Goal: Task Accomplishment & Management: Use online tool/utility

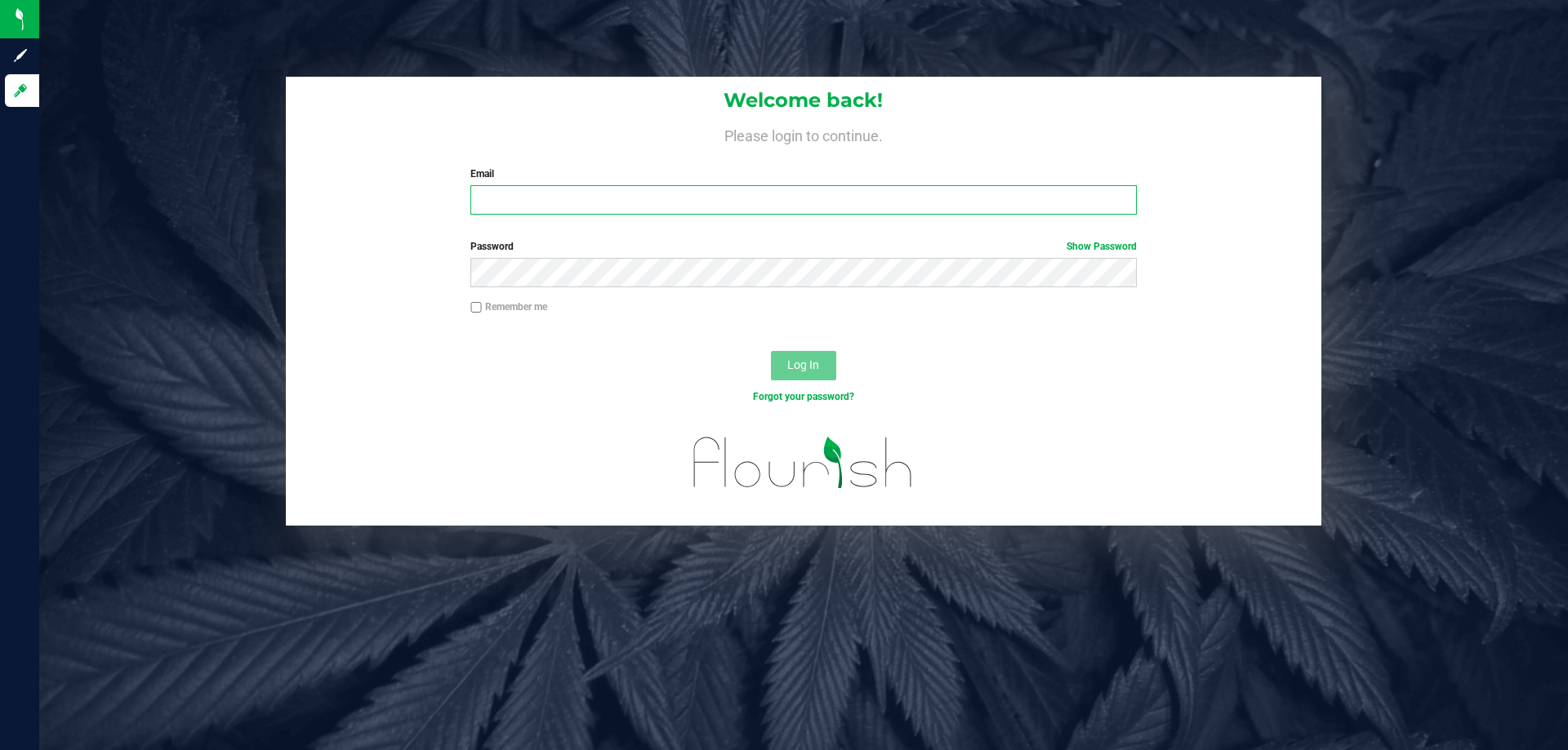
click at [546, 201] on input "Email" at bounding box center [802, 200] width 665 height 30
type input "[EMAIL_ADDRESS][DOMAIN_NAME]"
click at [806, 368] on span "Log In" at bounding box center [802, 364] width 31 height 13
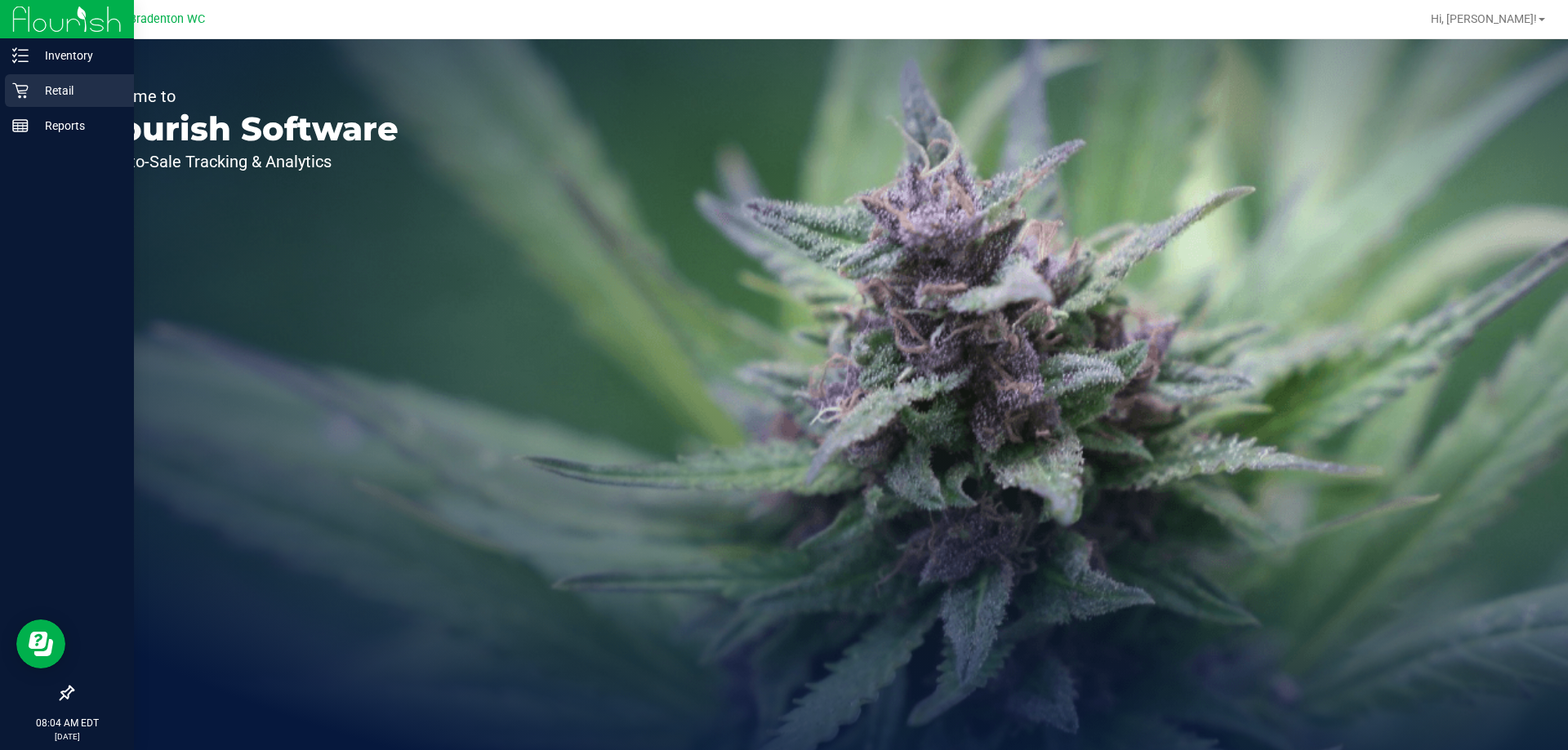
click at [55, 85] on p "Retail" at bounding box center [77, 90] width 98 height 20
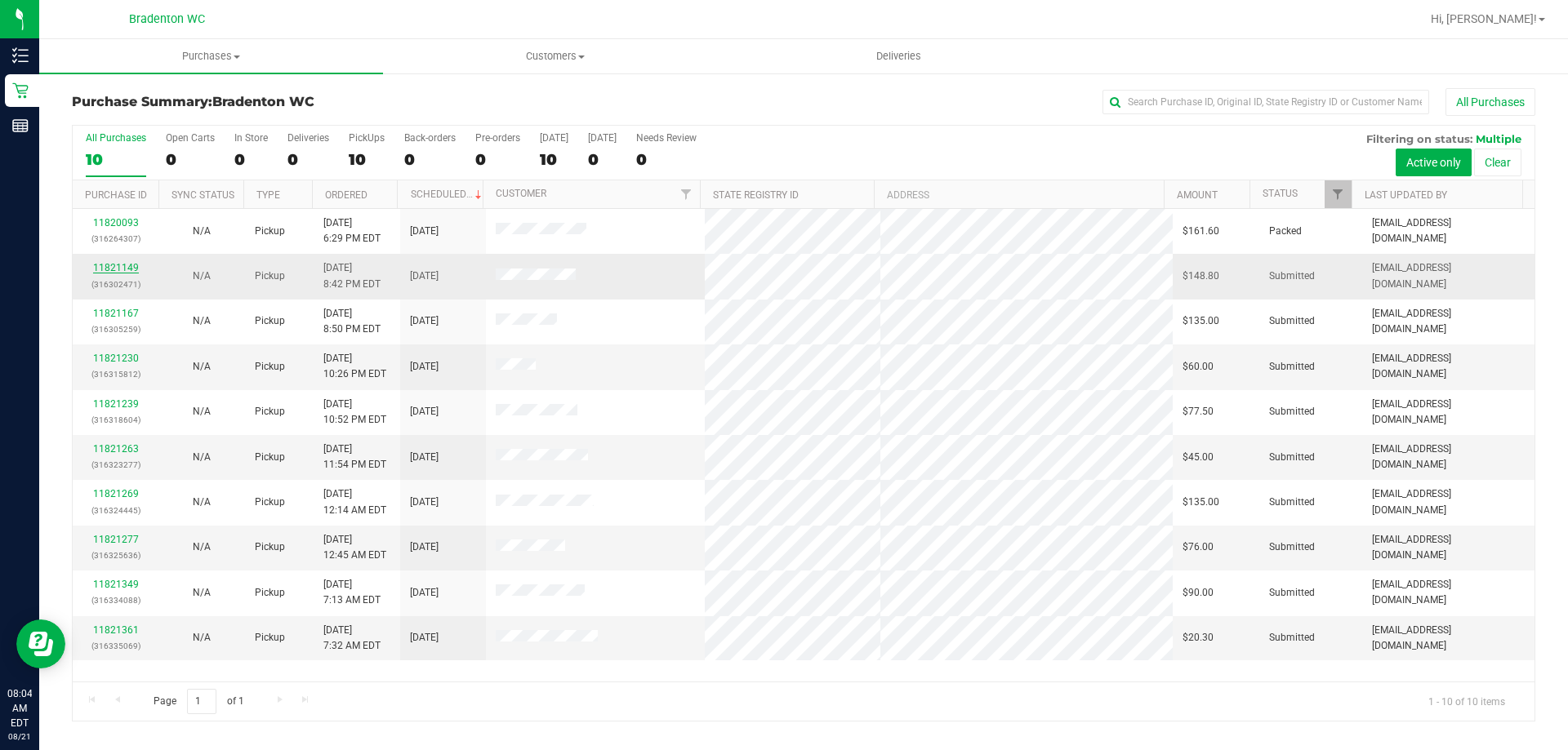
click at [127, 269] on link "11821149" at bounding box center [116, 267] width 46 height 11
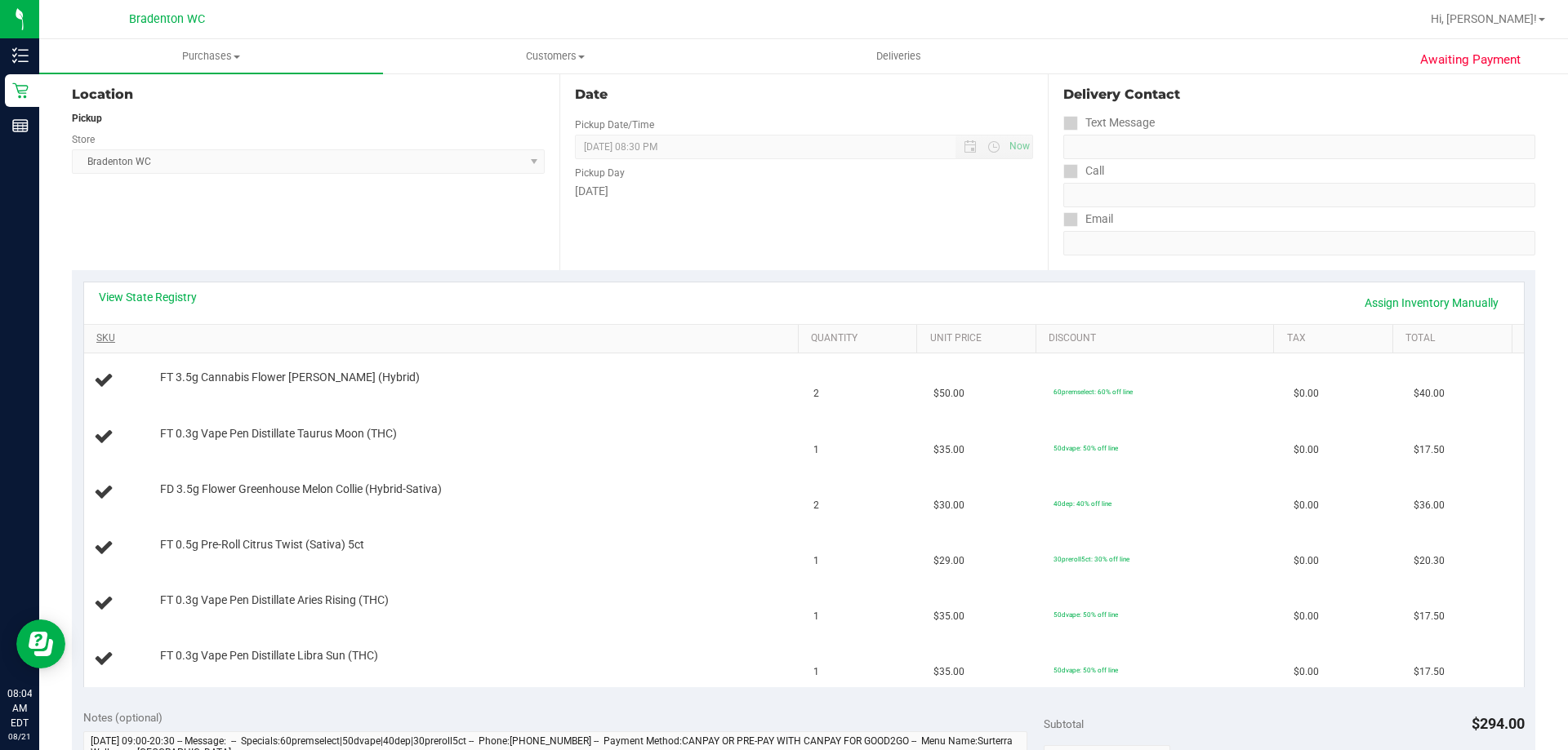
scroll to position [163, 0]
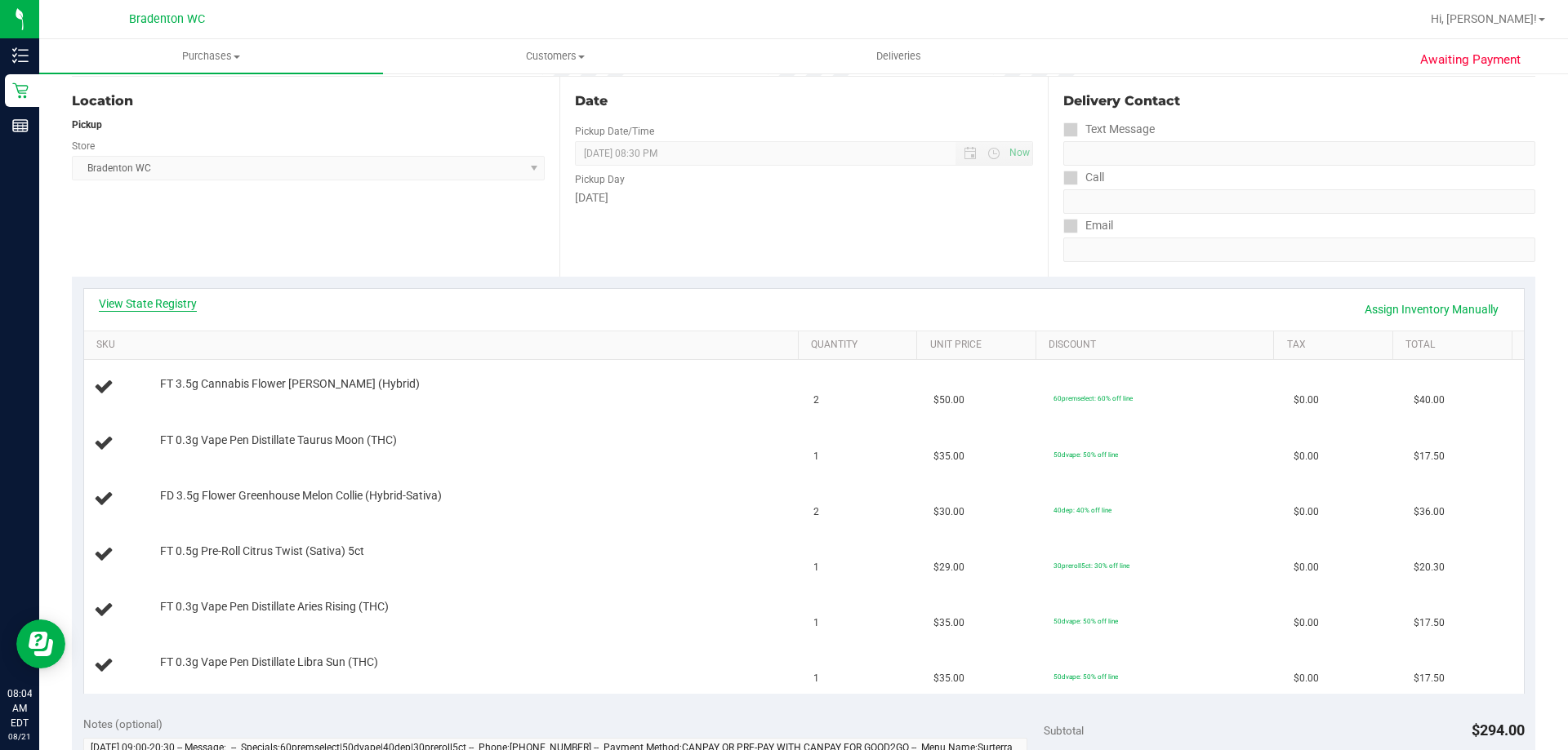
click at [182, 302] on link "View State Registry" at bounding box center [147, 303] width 98 height 16
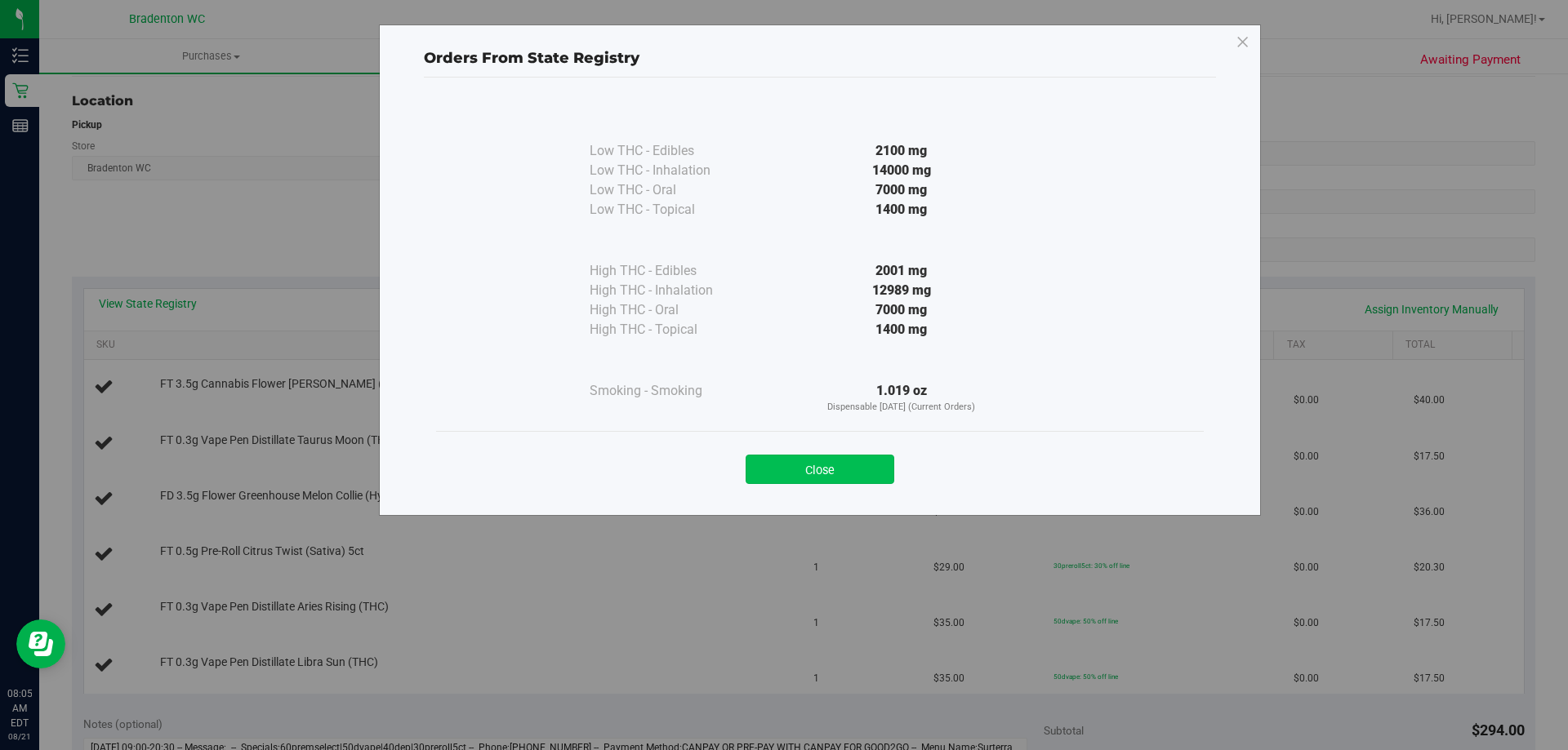
click at [767, 475] on button "Close" at bounding box center [819, 469] width 149 height 30
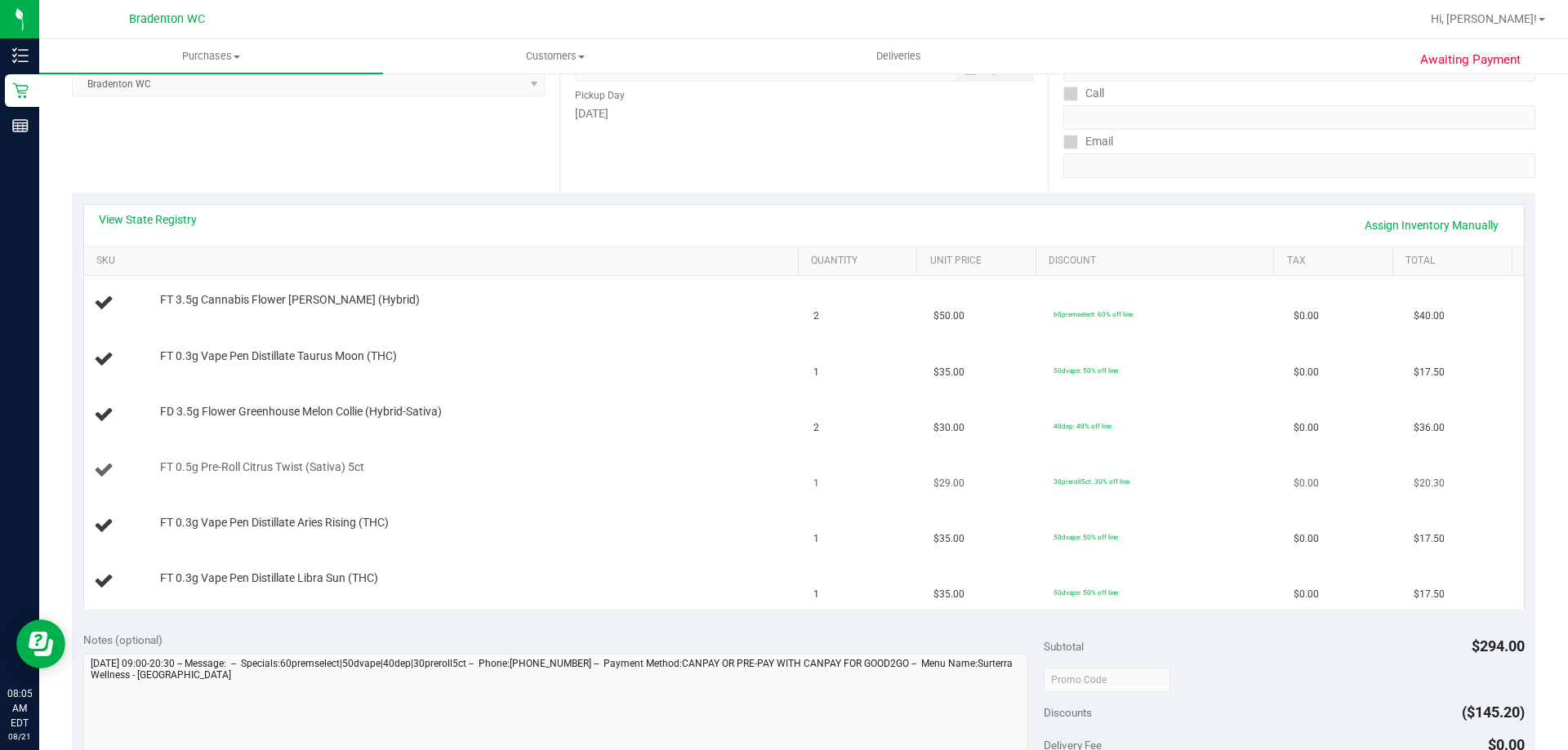
scroll to position [326, 0]
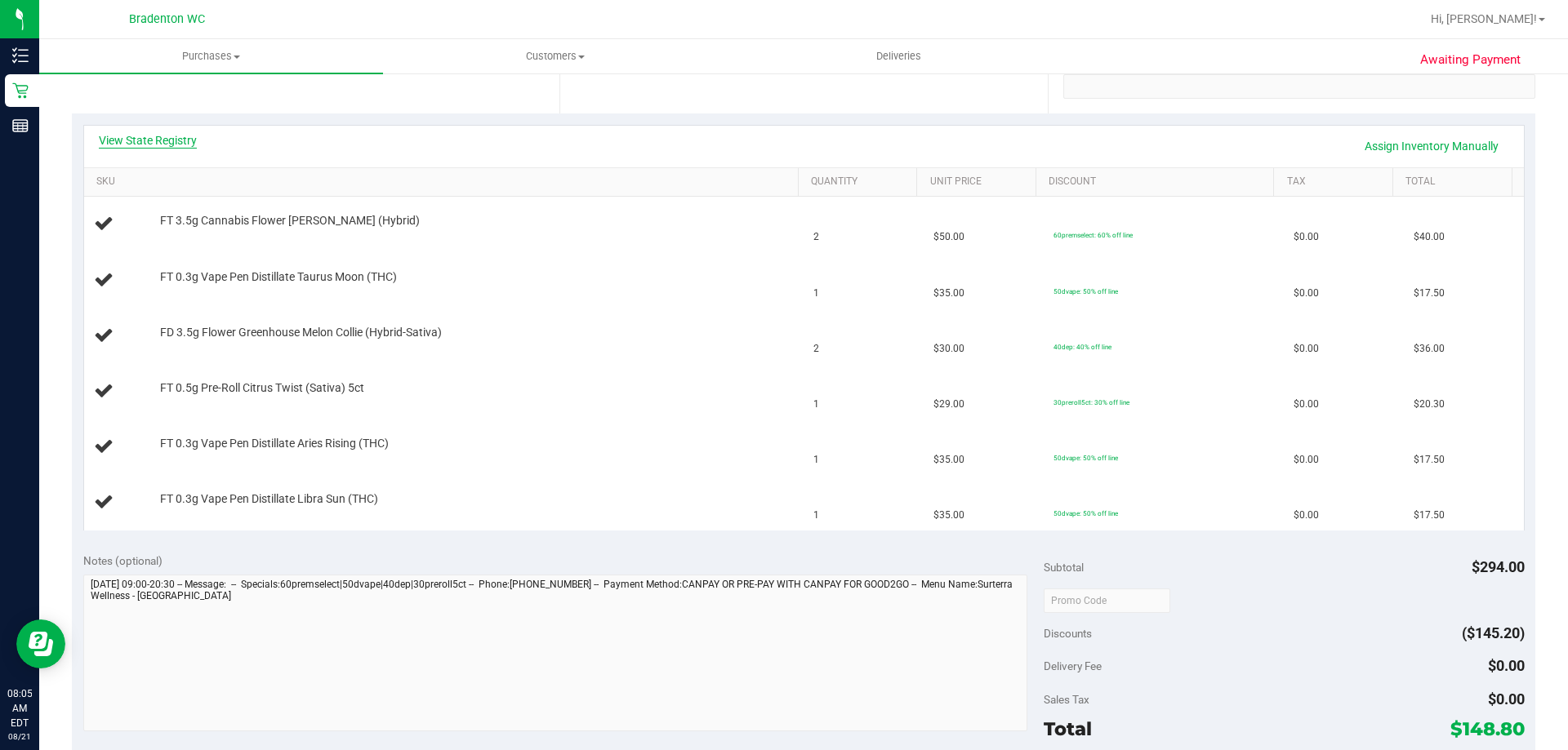
click at [171, 144] on link "View State Registry" at bounding box center [147, 140] width 98 height 16
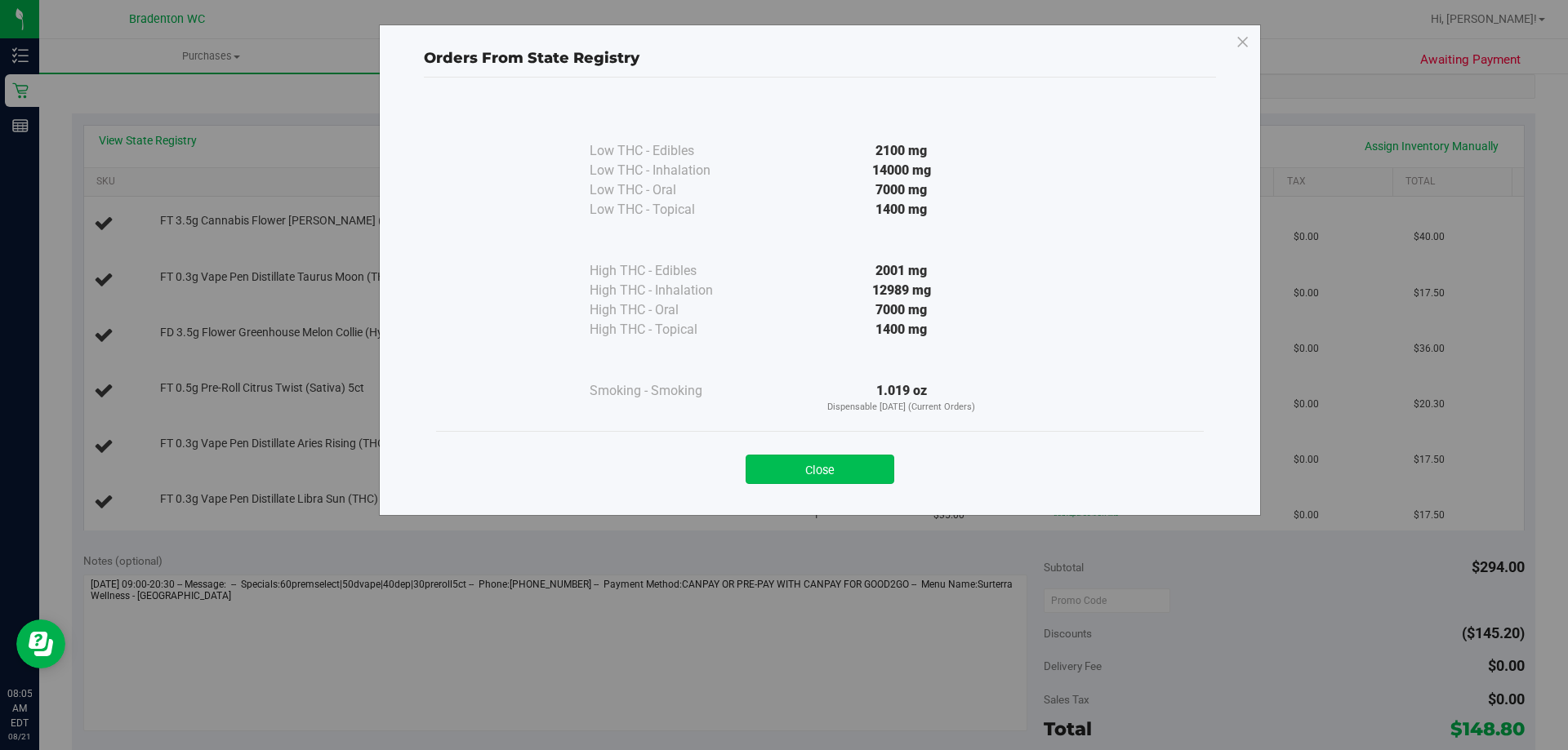
click at [780, 467] on button "Close" at bounding box center [819, 469] width 149 height 30
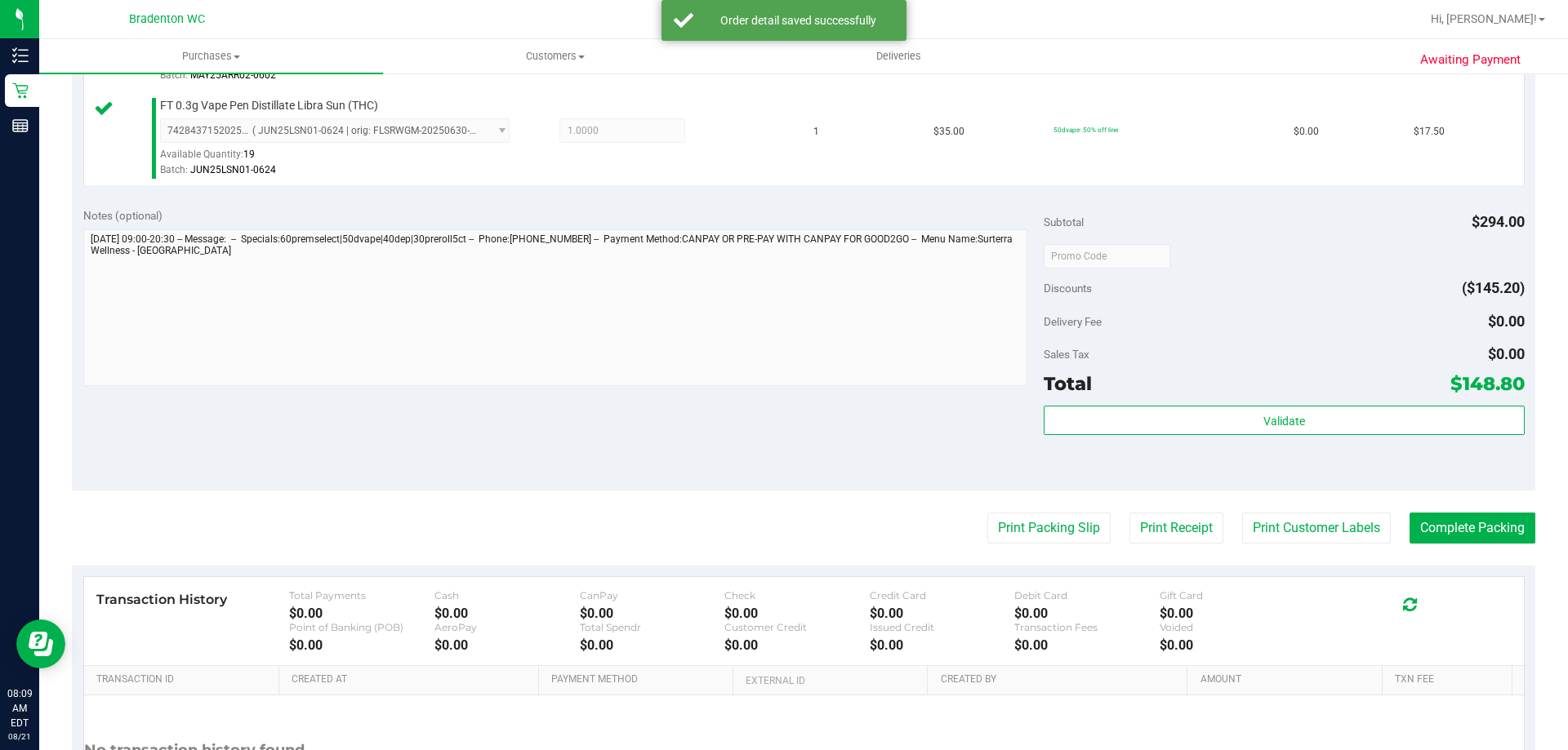
scroll to position [816, 0]
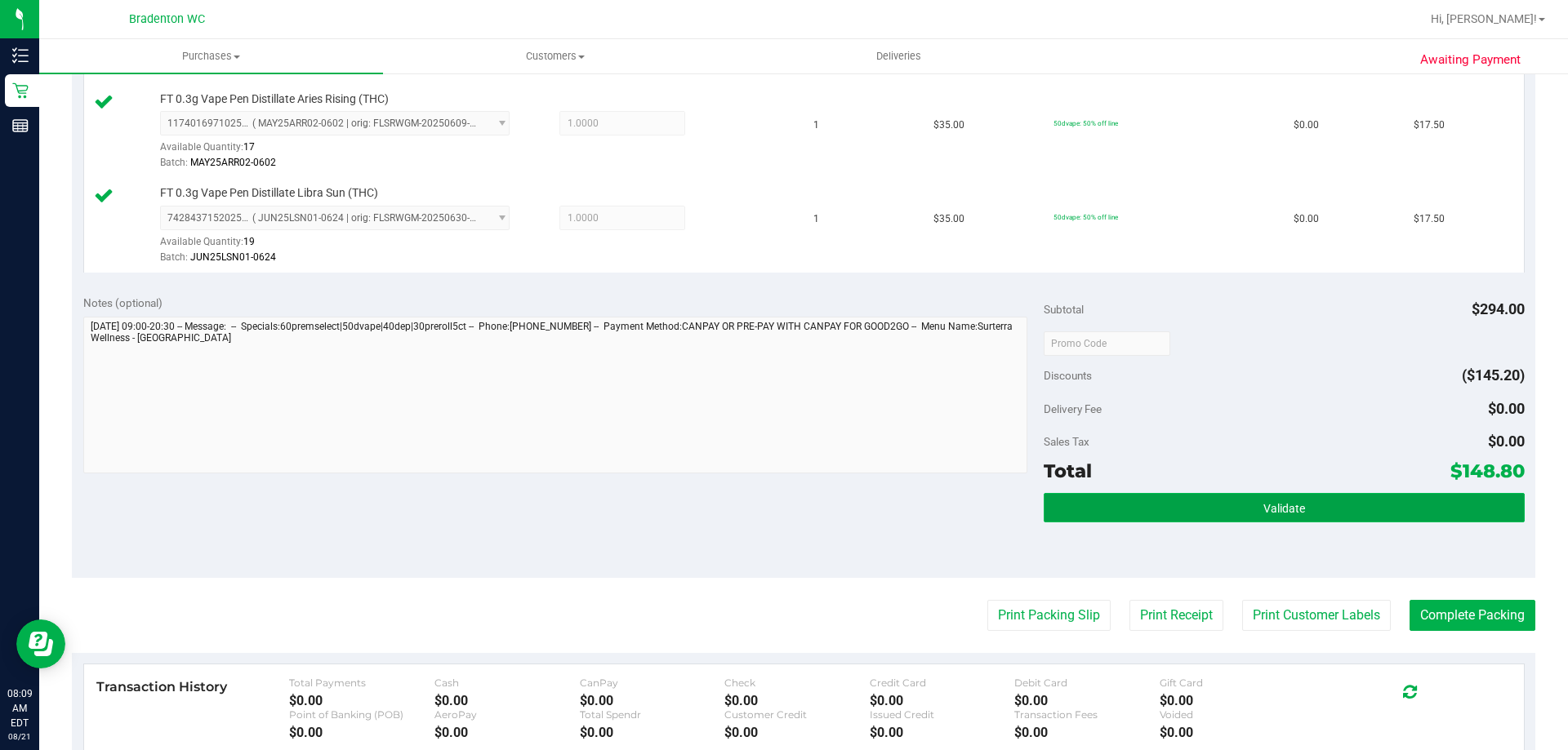
click at [1112, 503] on button "Validate" at bounding box center [1283, 507] width 480 height 30
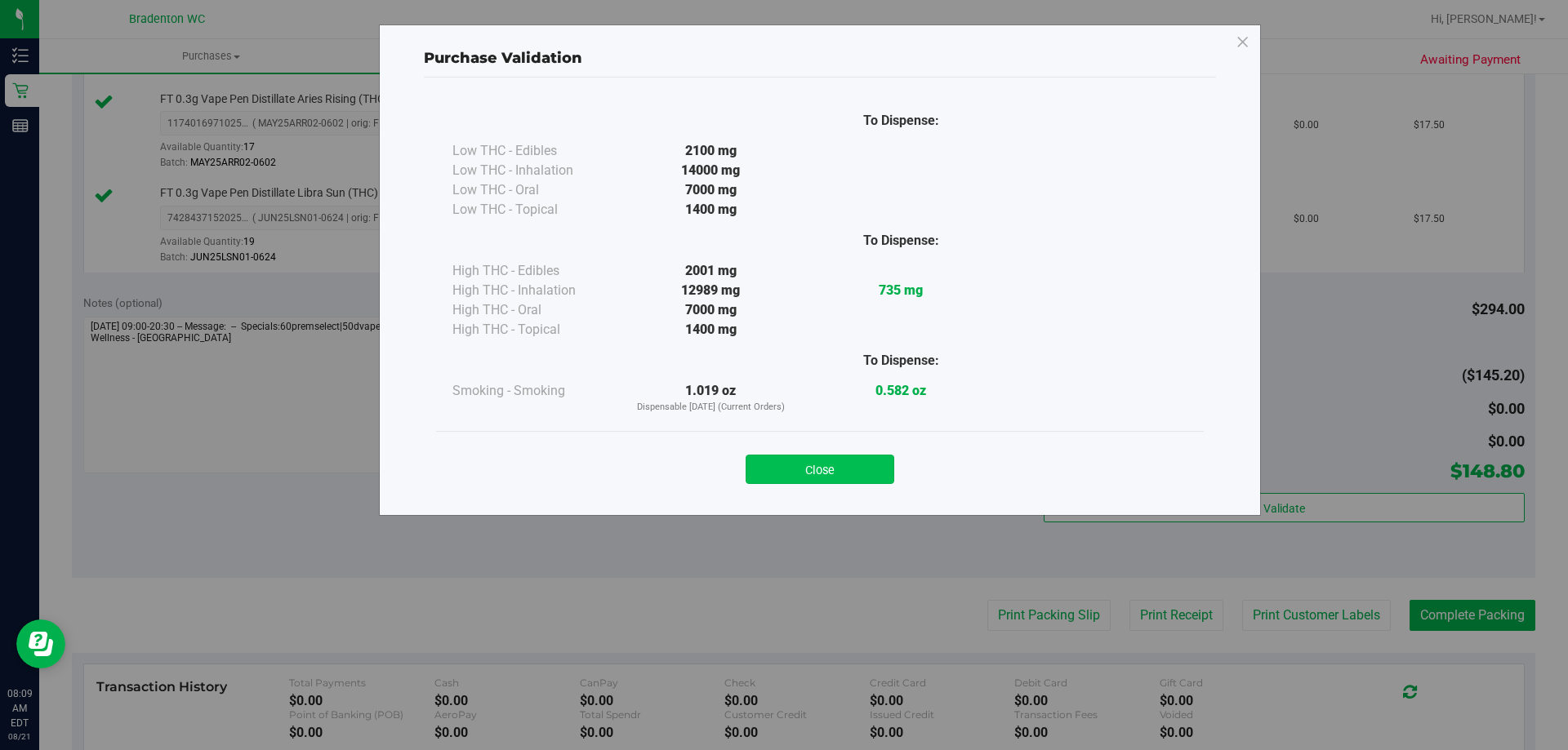
click at [824, 474] on button "Close" at bounding box center [819, 469] width 149 height 30
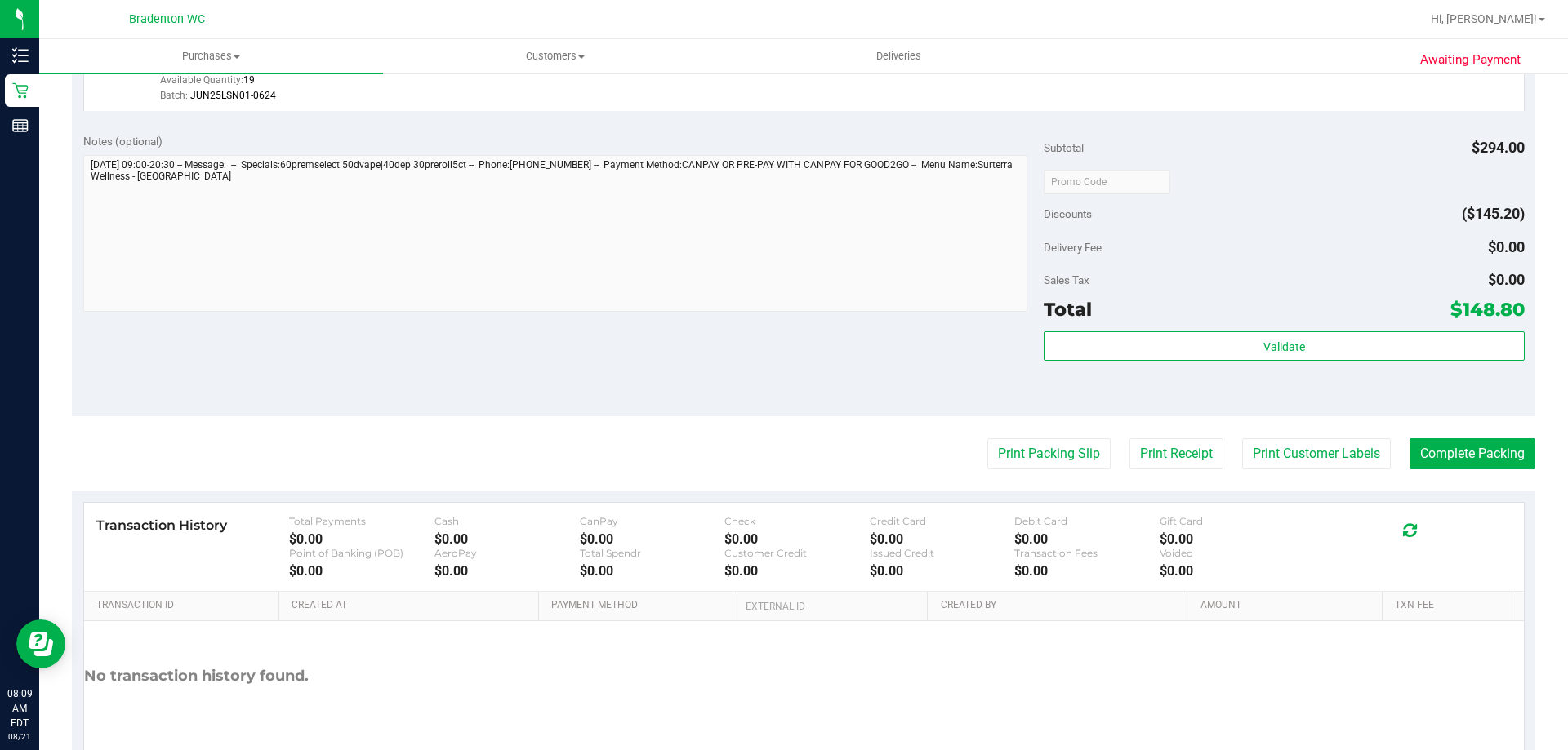
scroll to position [979, 0]
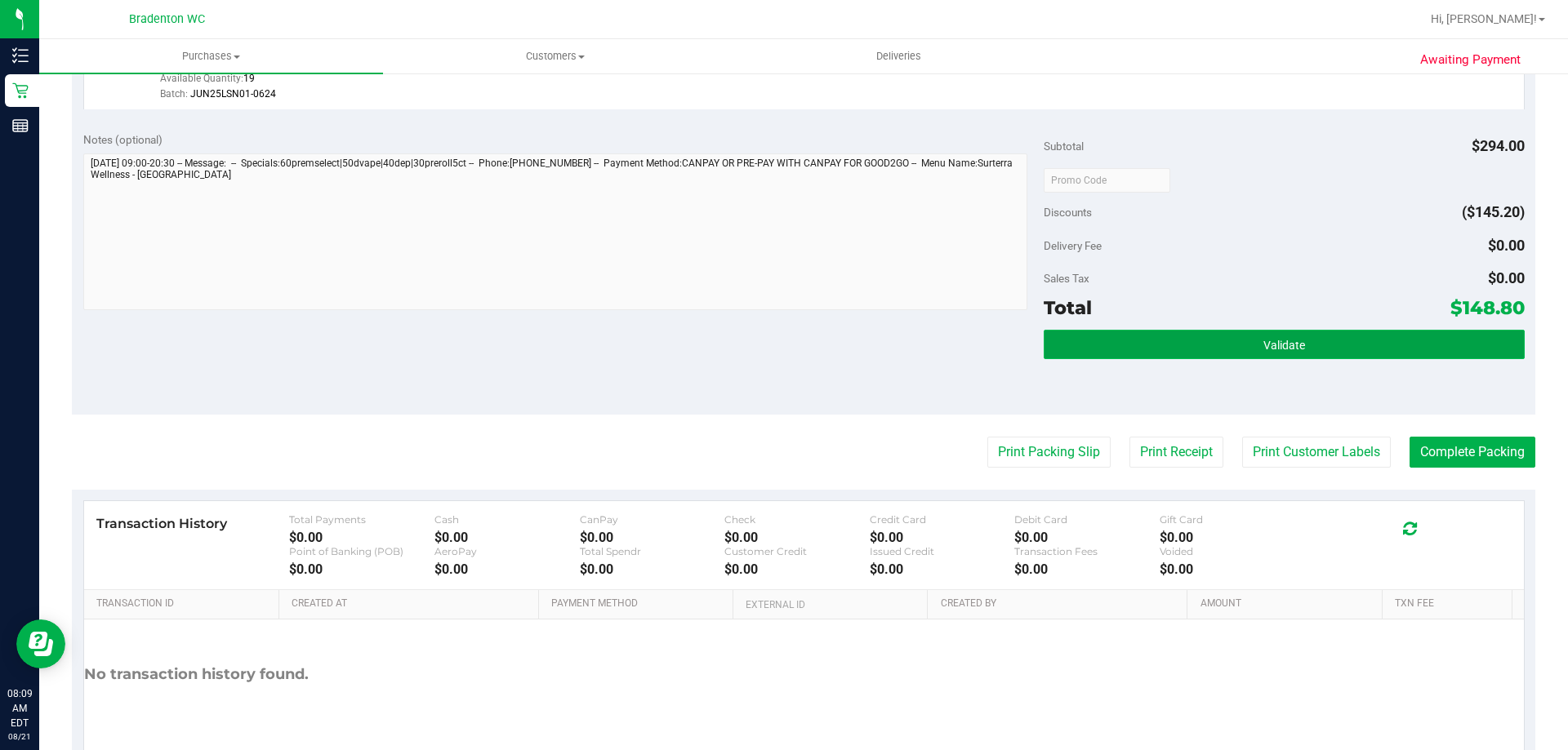
click at [1142, 339] on button "Validate" at bounding box center [1283, 344] width 480 height 30
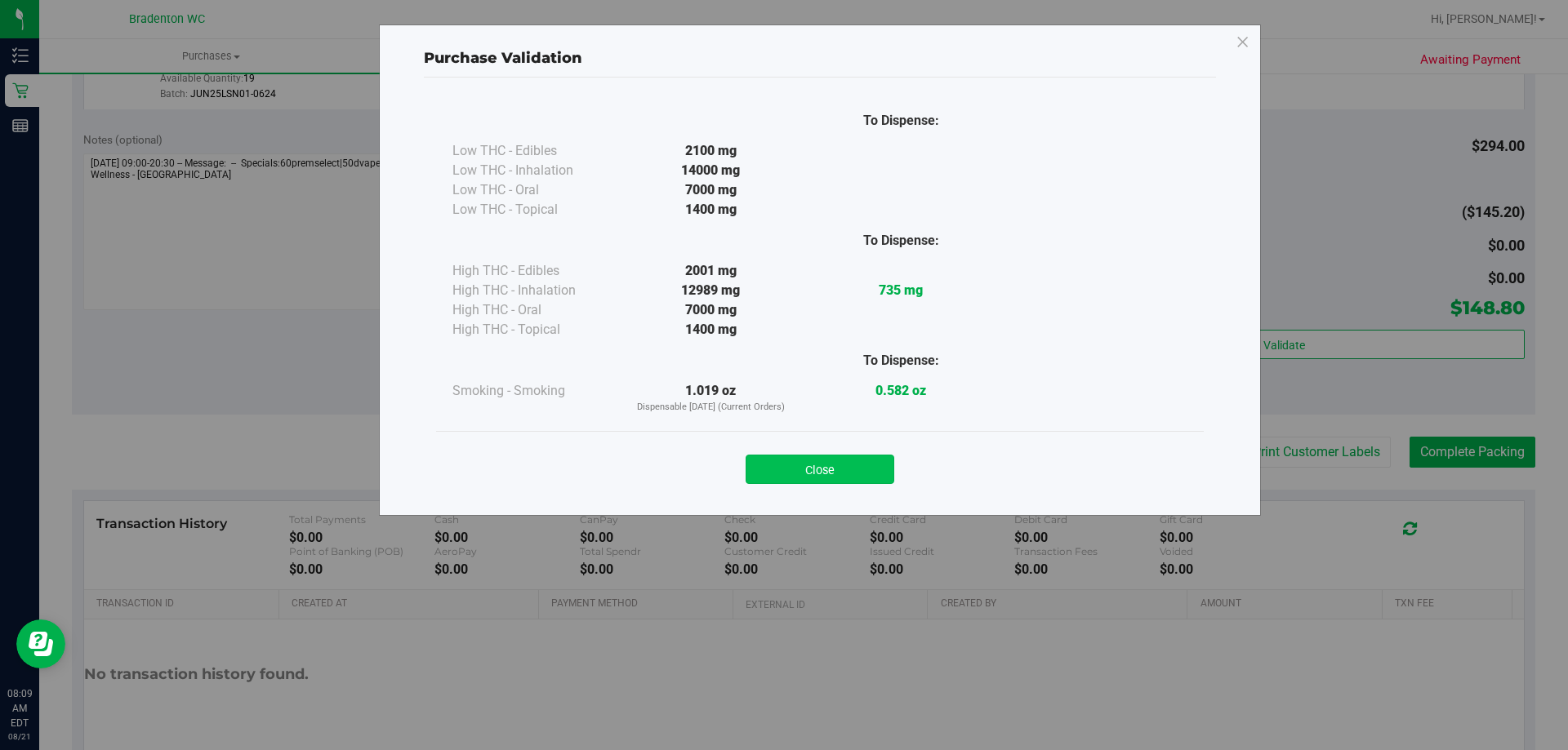
click at [864, 467] on button "Close" at bounding box center [819, 469] width 149 height 30
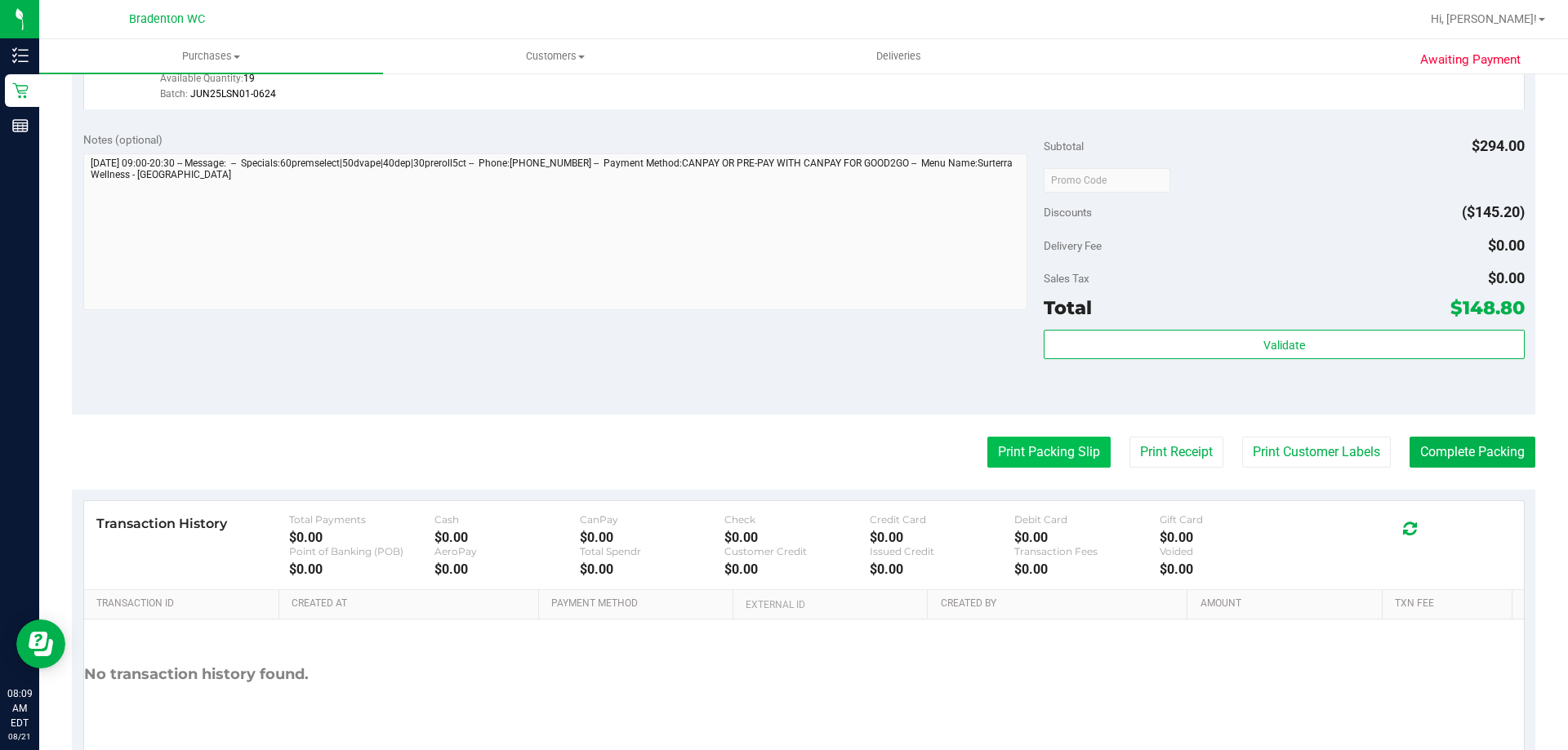
click at [1045, 452] on button "Print Packing Slip" at bounding box center [1049, 452] width 123 height 31
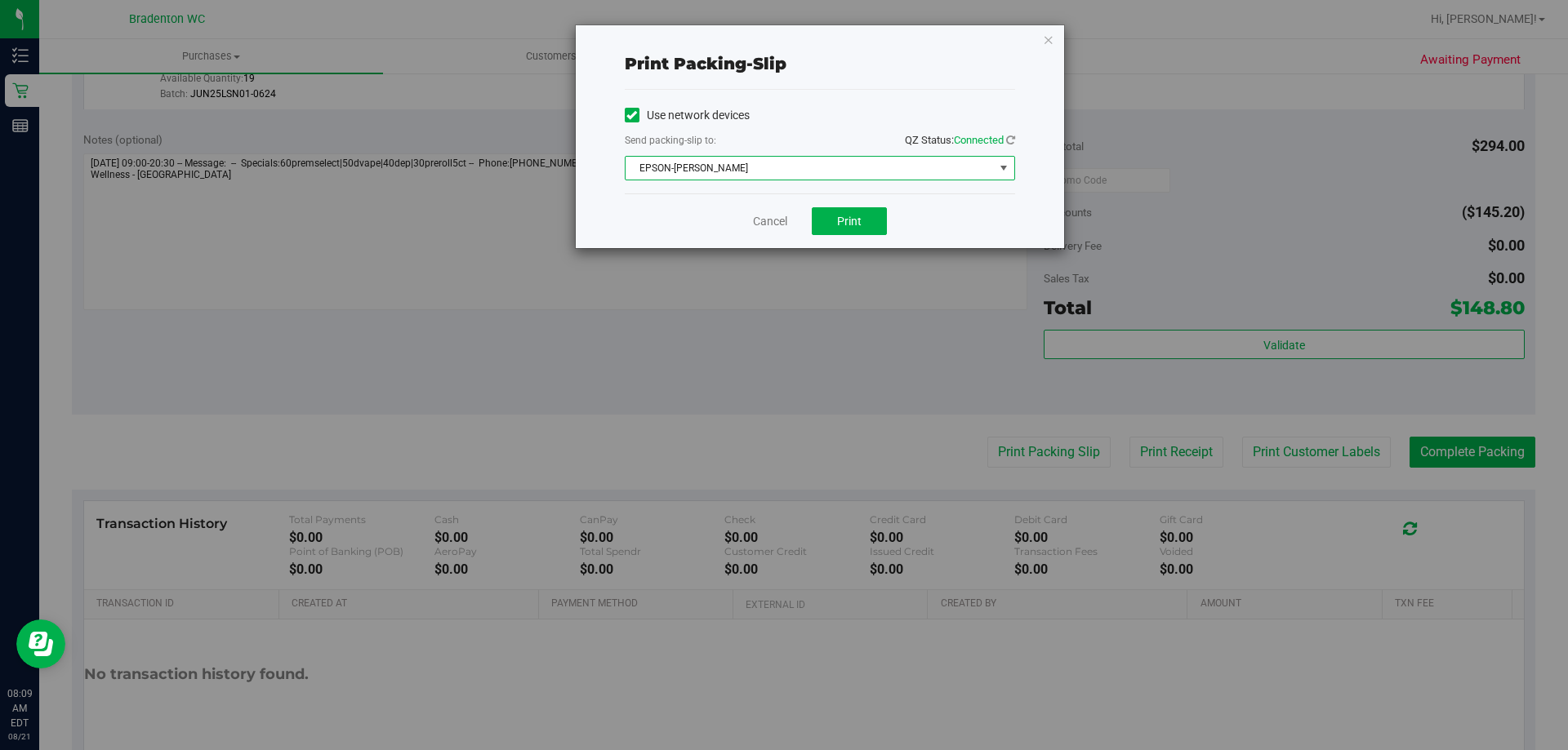
click at [998, 170] on span "select" at bounding box center [1003, 167] width 13 height 13
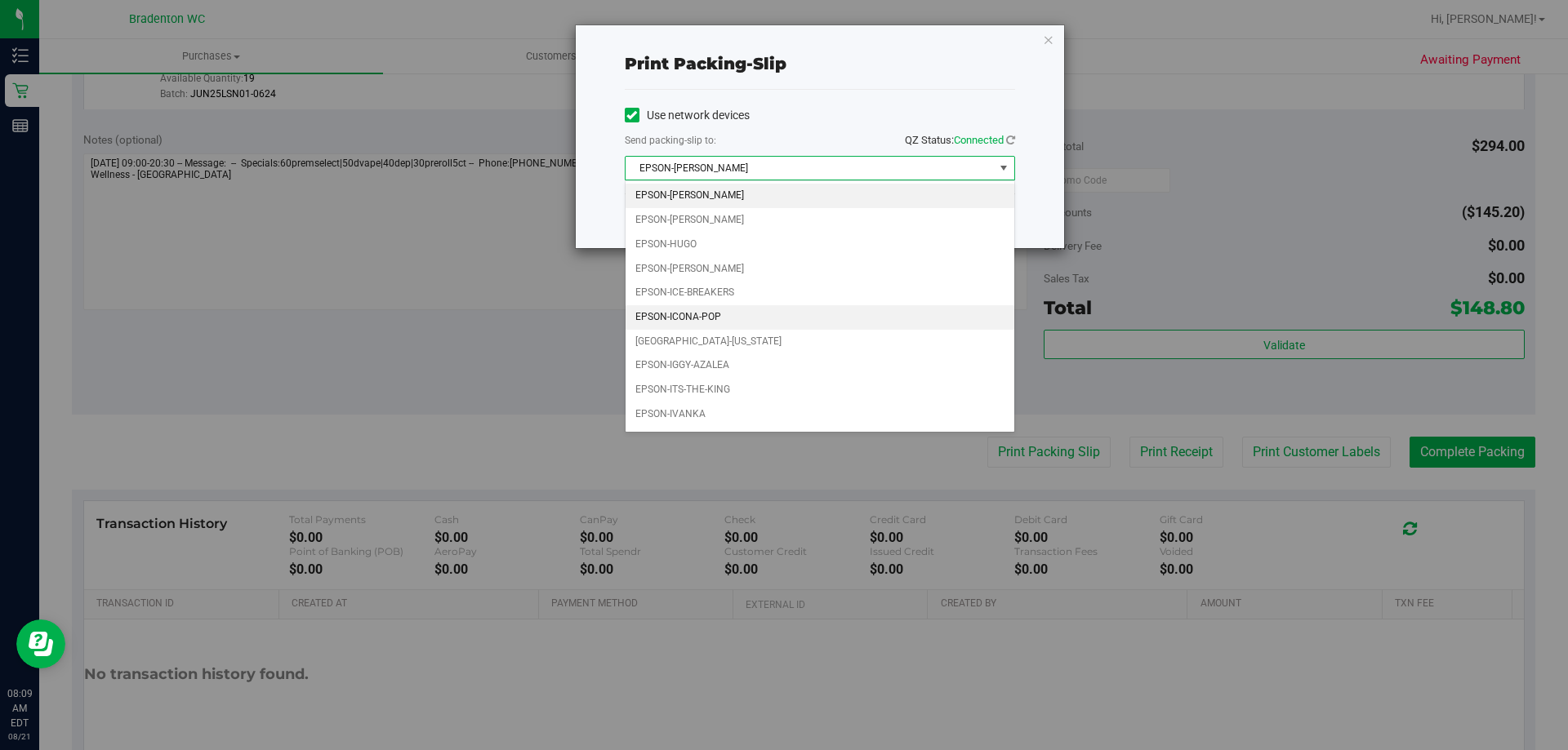
scroll to position [47, 0]
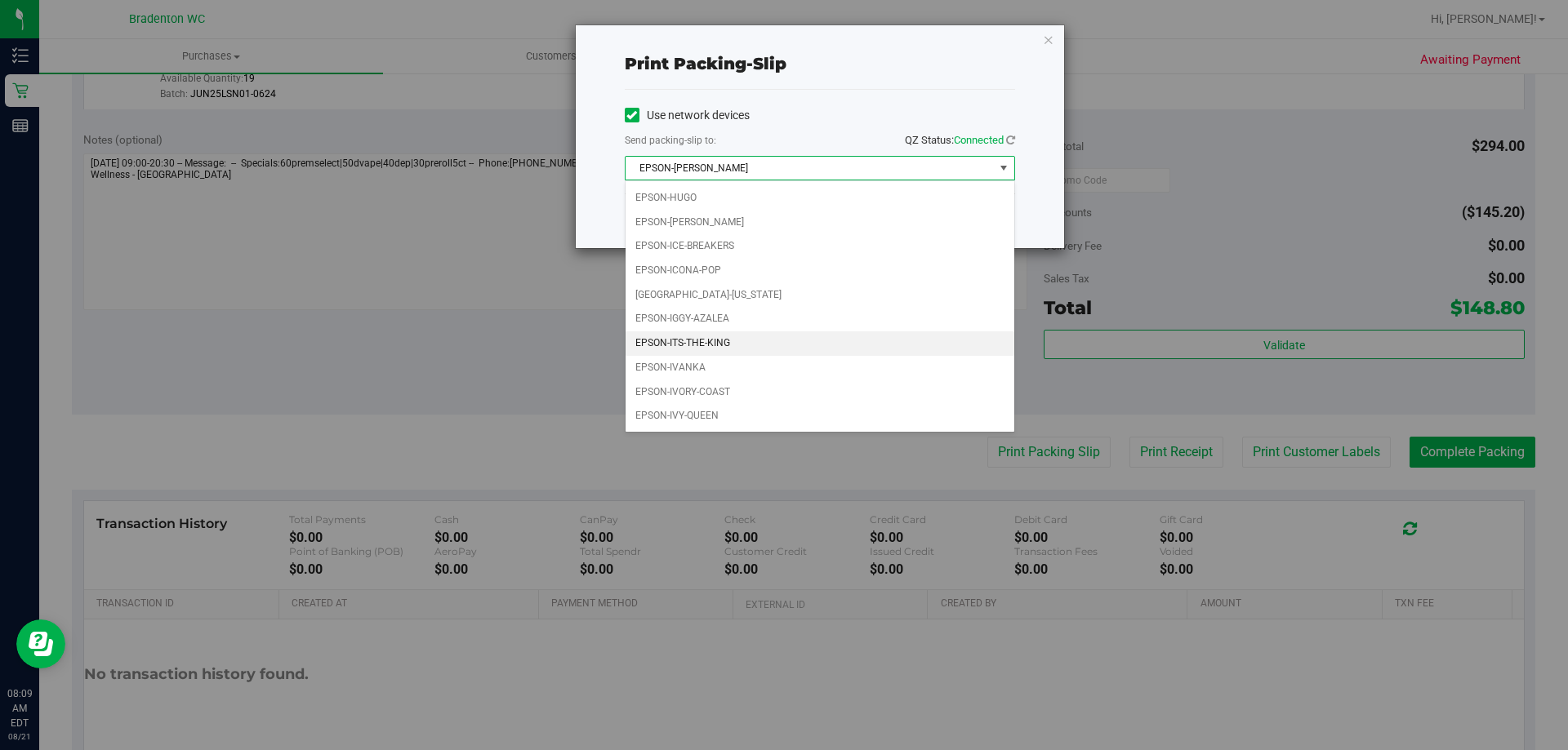
click at [772, 341] on li "EPSON-ITS-THE-KING" at bounding box center [819, 343] width 388 height 25
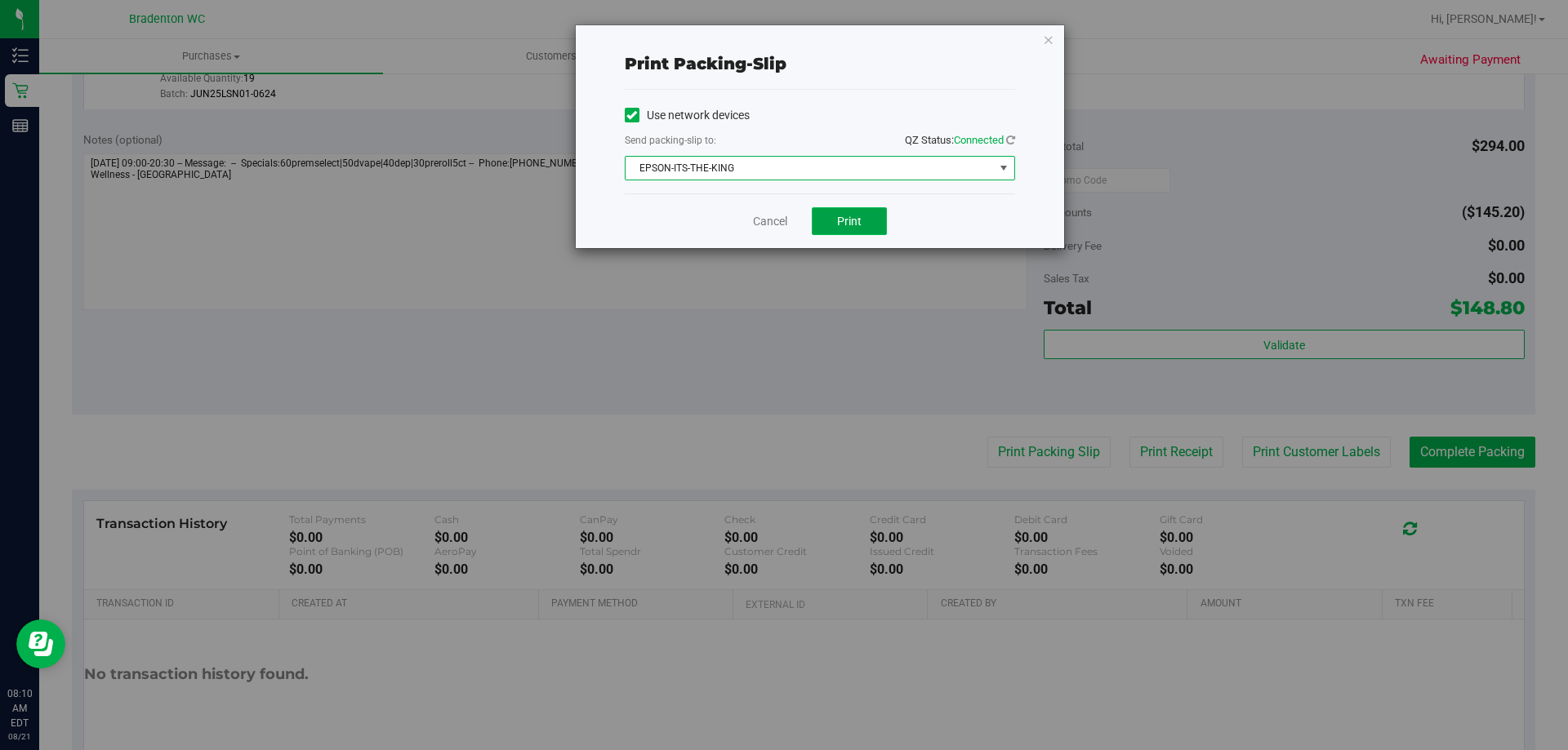
click at [824, 226] on button "Print" at bounding box center [849, 221] width 75 height 28
click at [1050, 45] on icon "button" at bounding box center [1048, 39] width 11 height 20
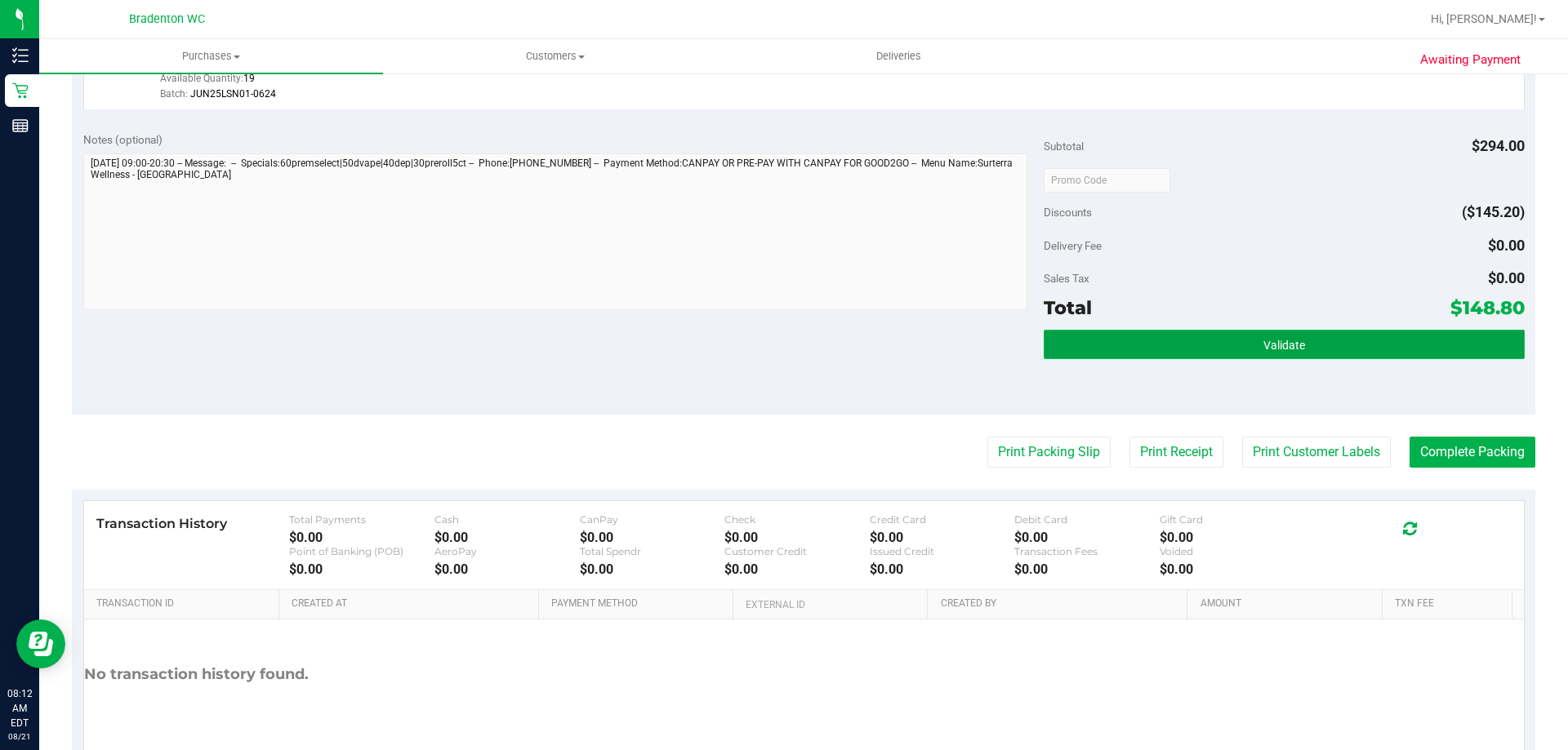
click at [1154, 348] on button "Validate" at bounding box center [1283, 344] width 480 height 30
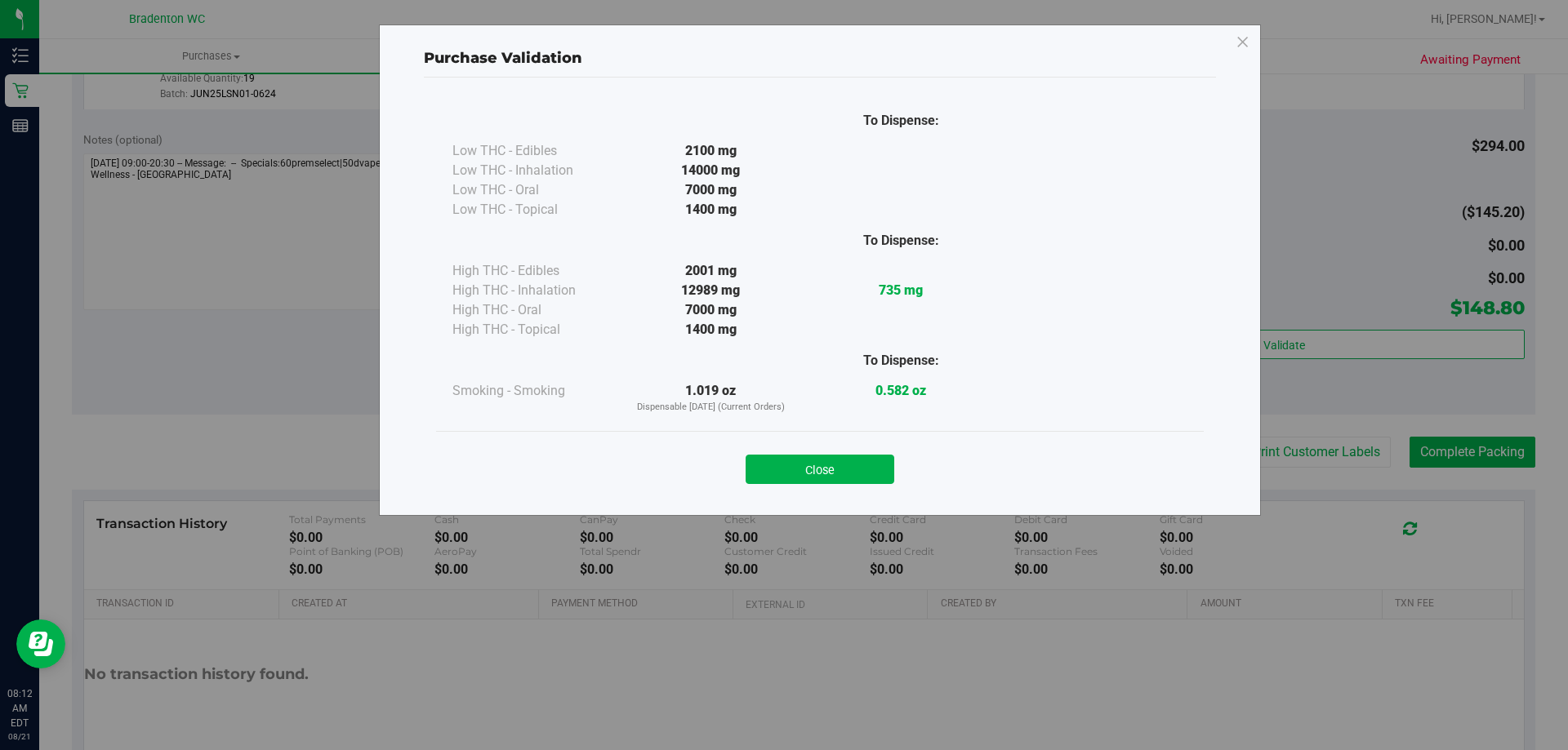
drag, startPoint x: 807, startPoint y: 469, endPoint x: 817, endPoint y: 460, distance: 13.5
click at [812, 468] on button "Close" at bounding box center [819, 469] width 149 height 30
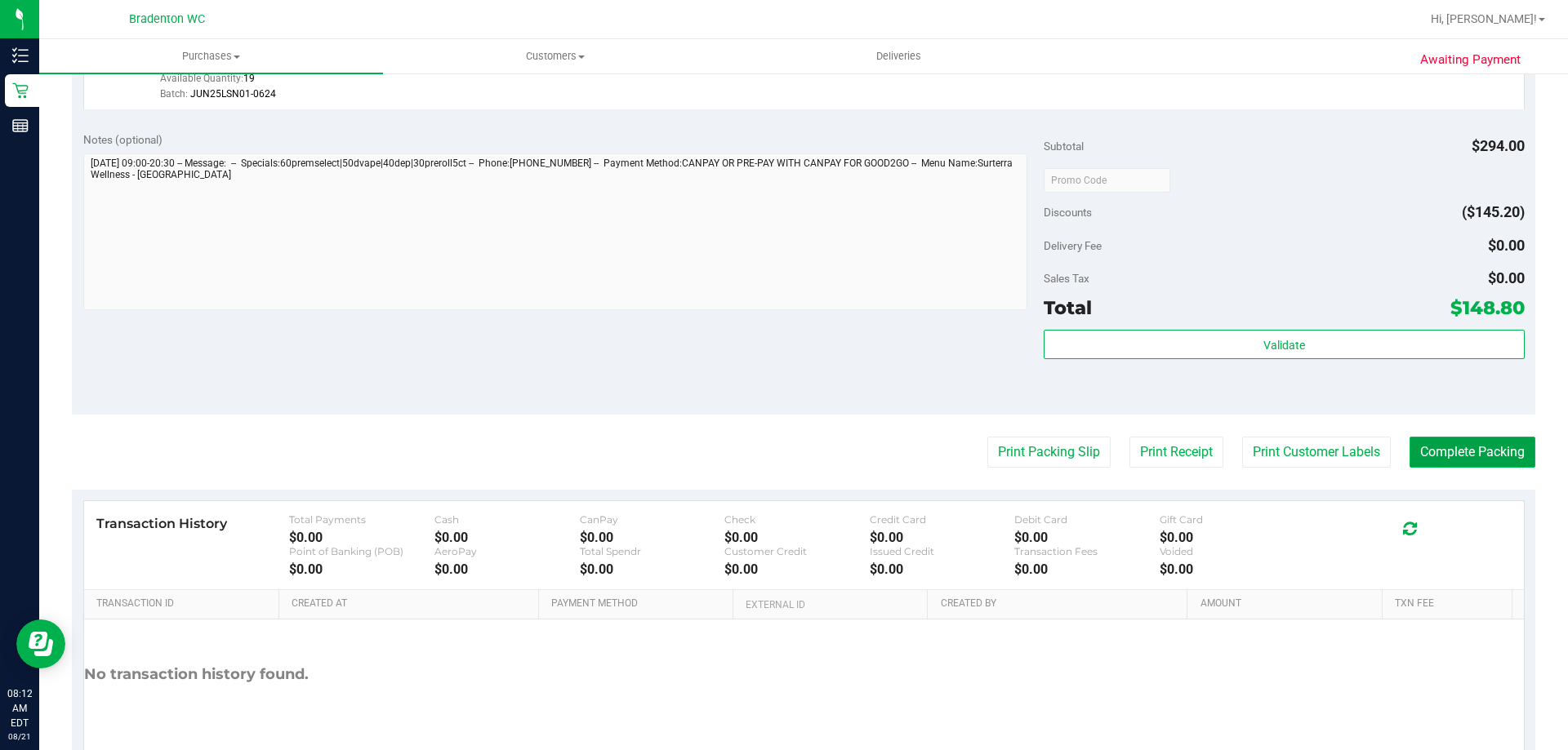
click at [1444, 459] on button "Complete Packing" at bounding box center [1472, 452] width 126 height 31
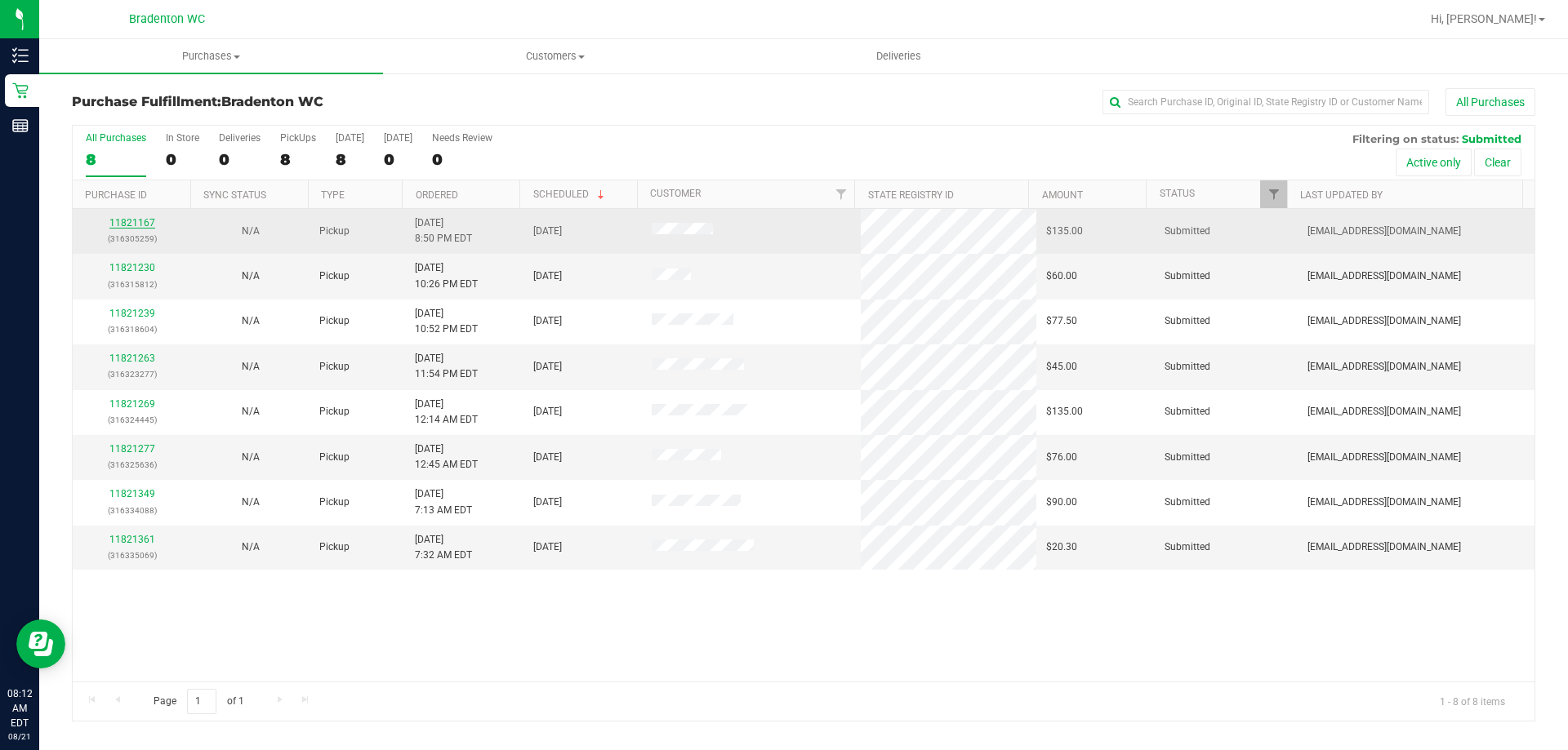
click at [122, 223] on link "11821167" at bounding box center [133, 223] width 46 height 11
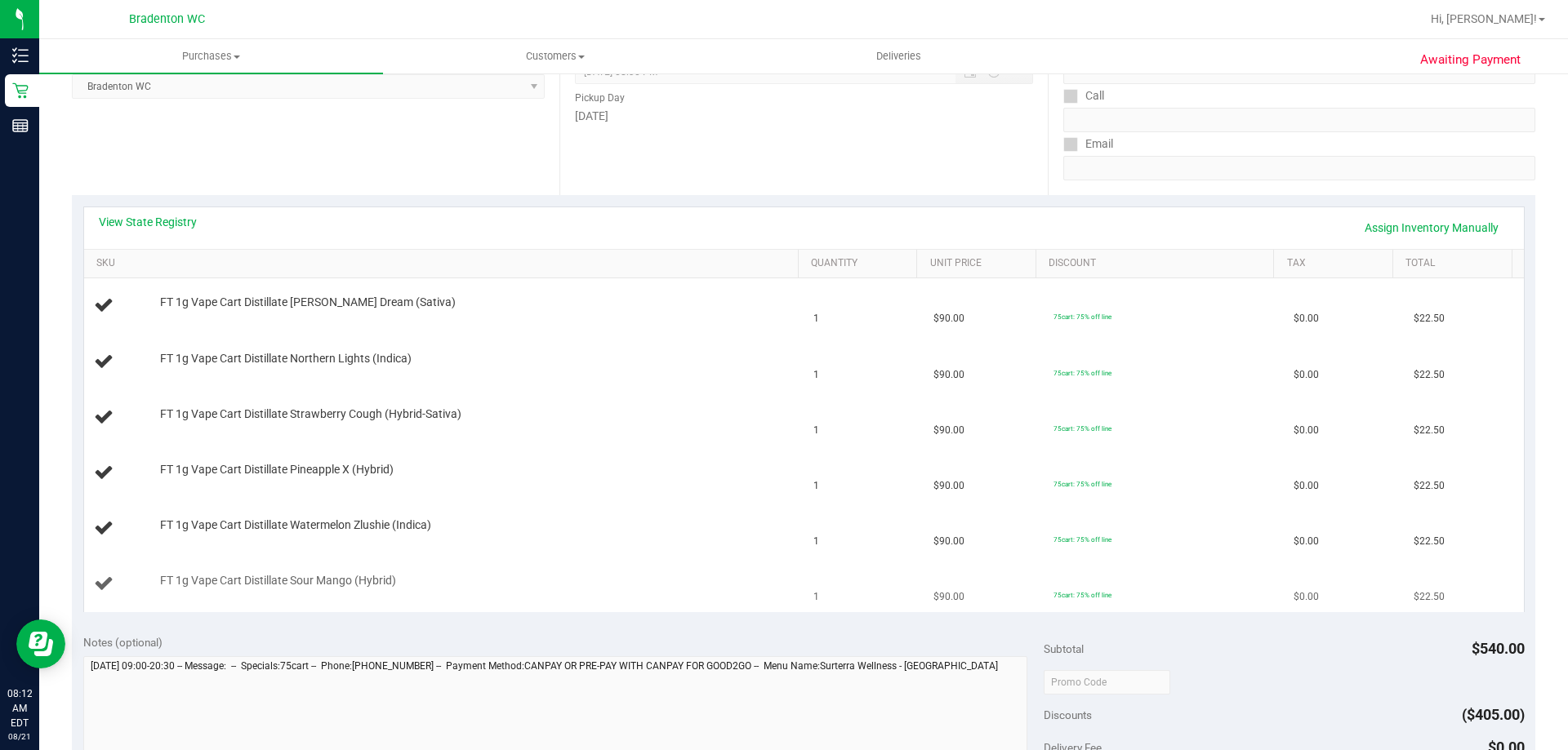
scroll to position [326, 0]
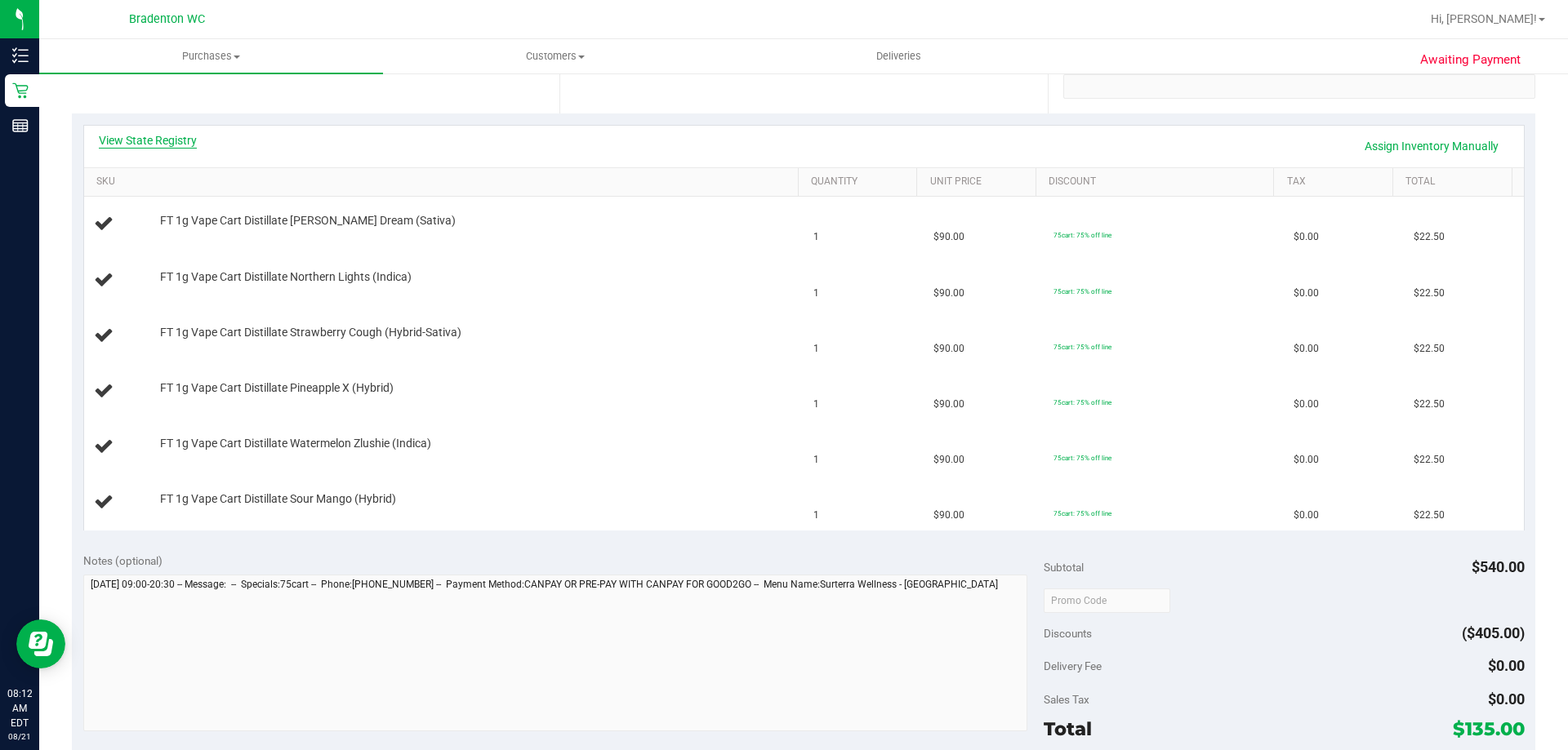
click at [161, 144] on link "View State Registry" at bounding box center [147, 140] width 98 height 16
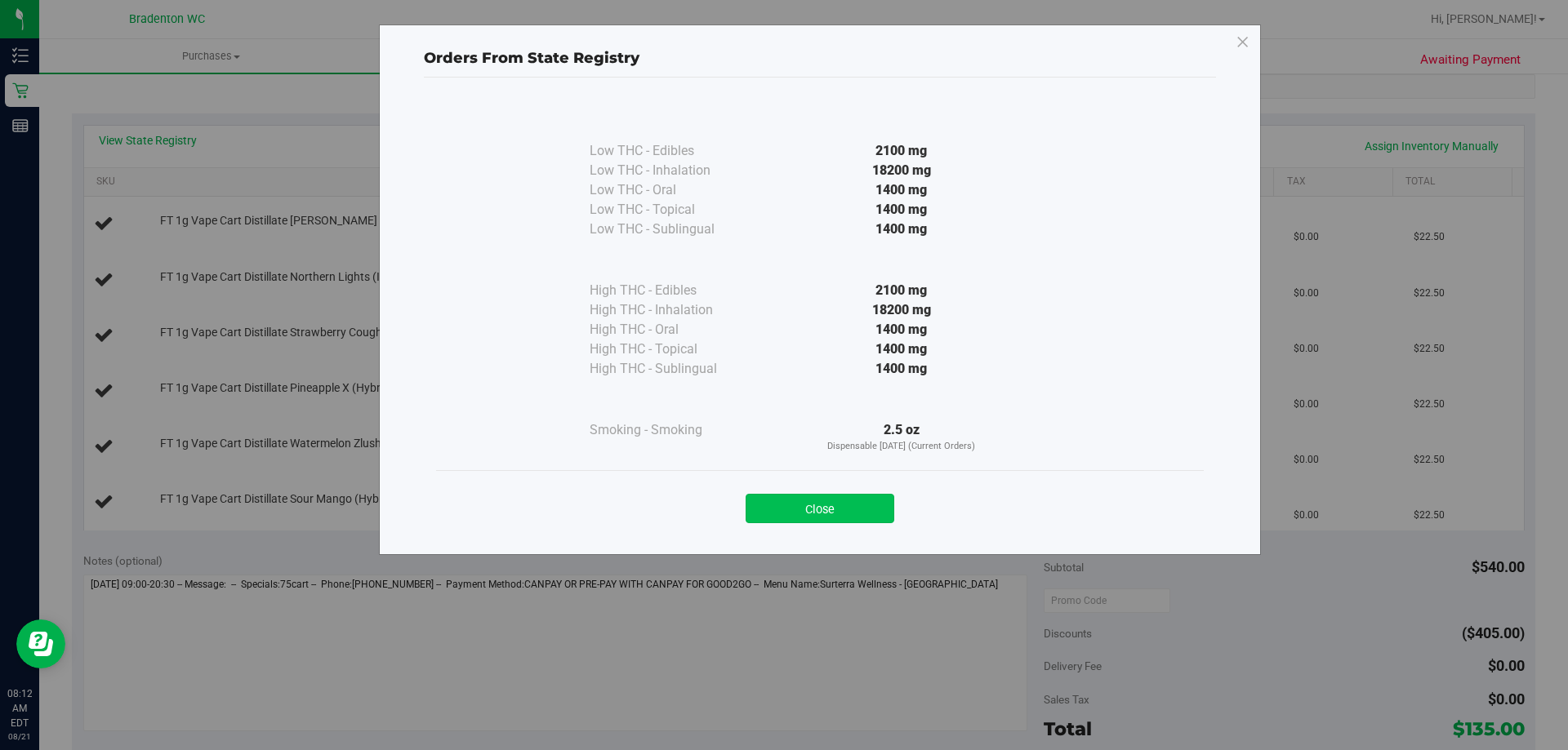
click at [819, 510] on button "Close" at bounding box center [819, 508] width 149 height 30
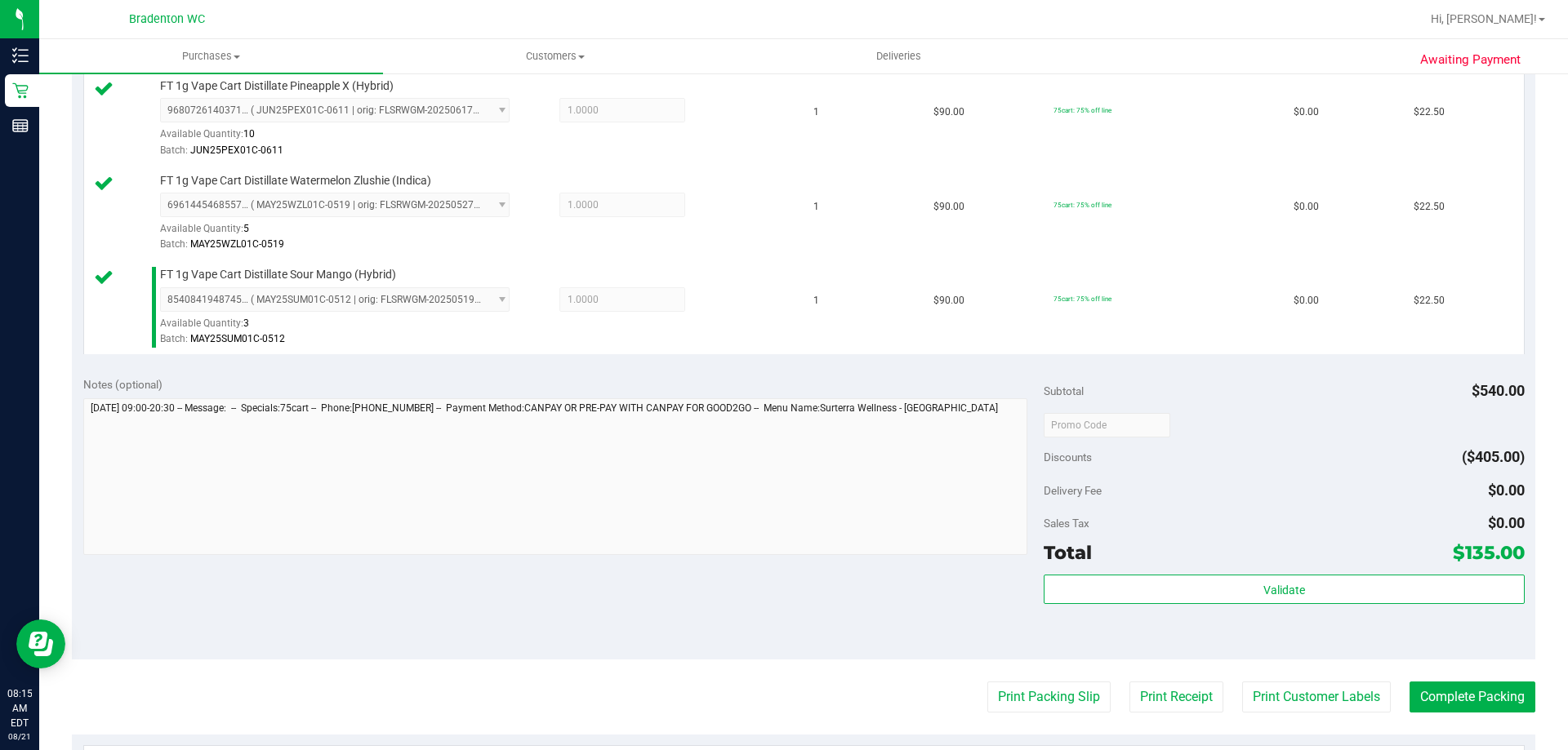
scroll to position [979, 0]
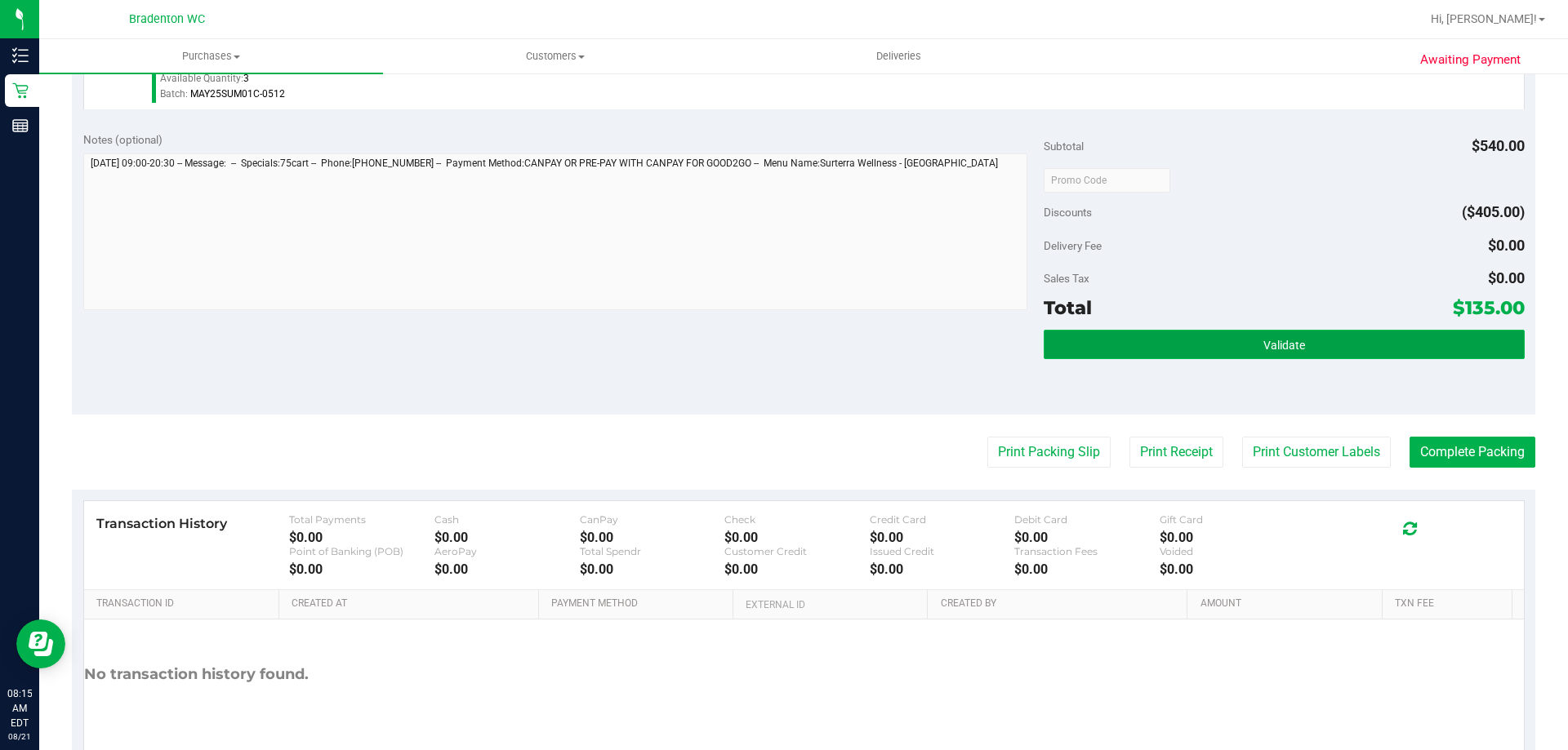
click at [1211, 357] on button "Validate" at bounding box center [1283, 344] width 480 height 30
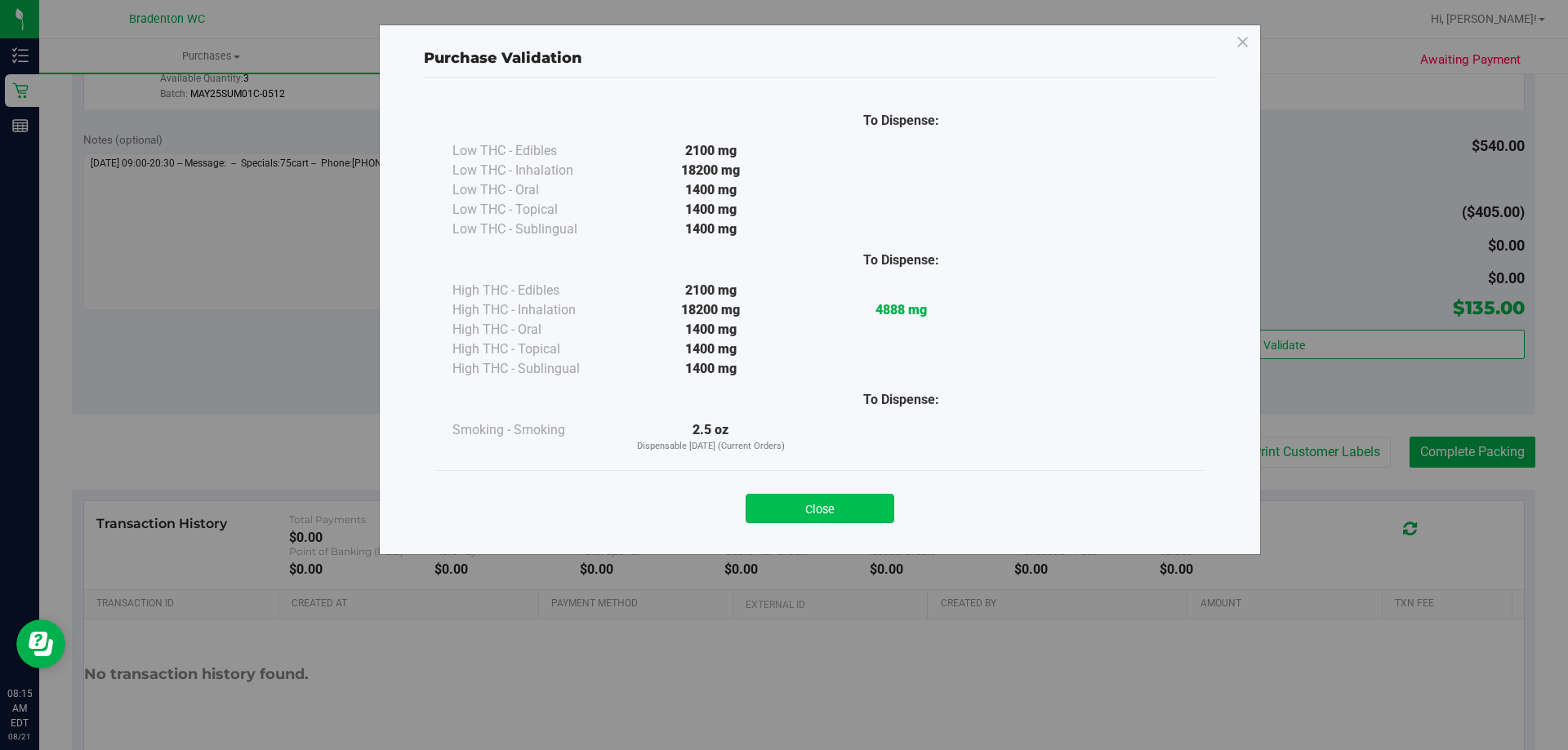
click at [817, 510] on button "Close" at bounding box center [819, 508] width 149 height 30
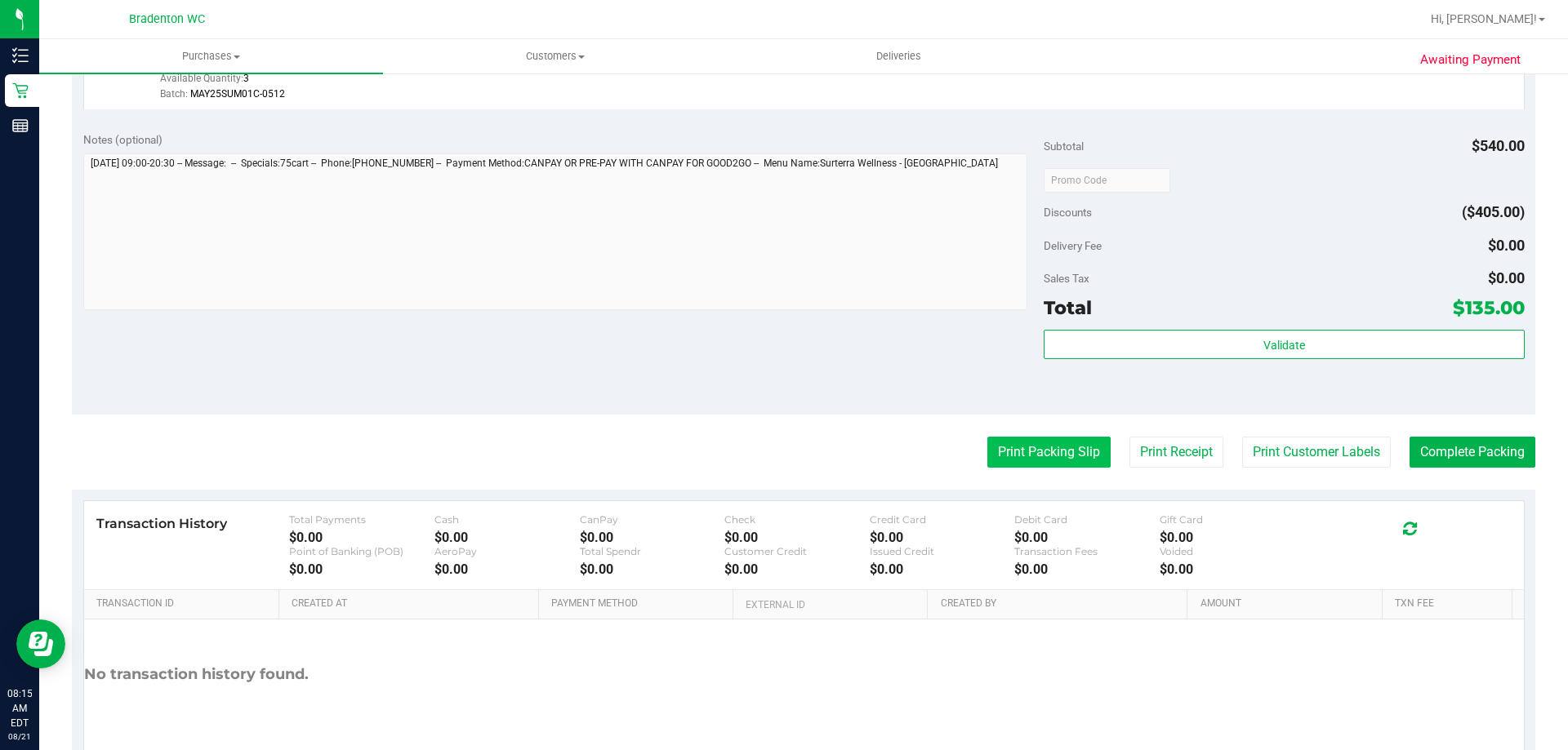
click at [1015, 449] on button "Print Packing Slip" at bounding box center [1049, 452] width 123 height 31
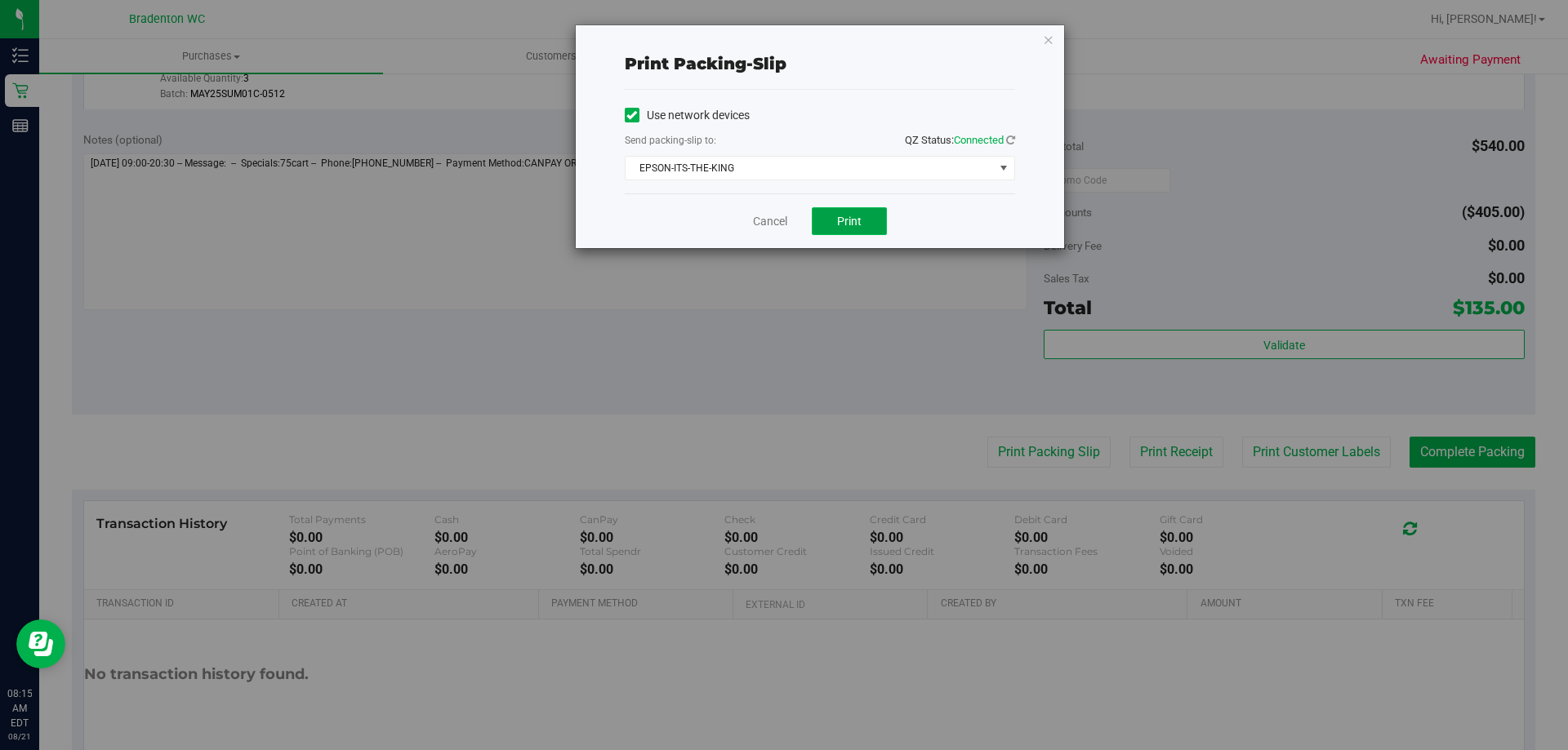
click at [839, 217] on span "Print" at bounding box center [849, 221] width 25 height 13
click at [1052, 34] on icon "button" at bounding box center [1048, 39] width 11 height 20
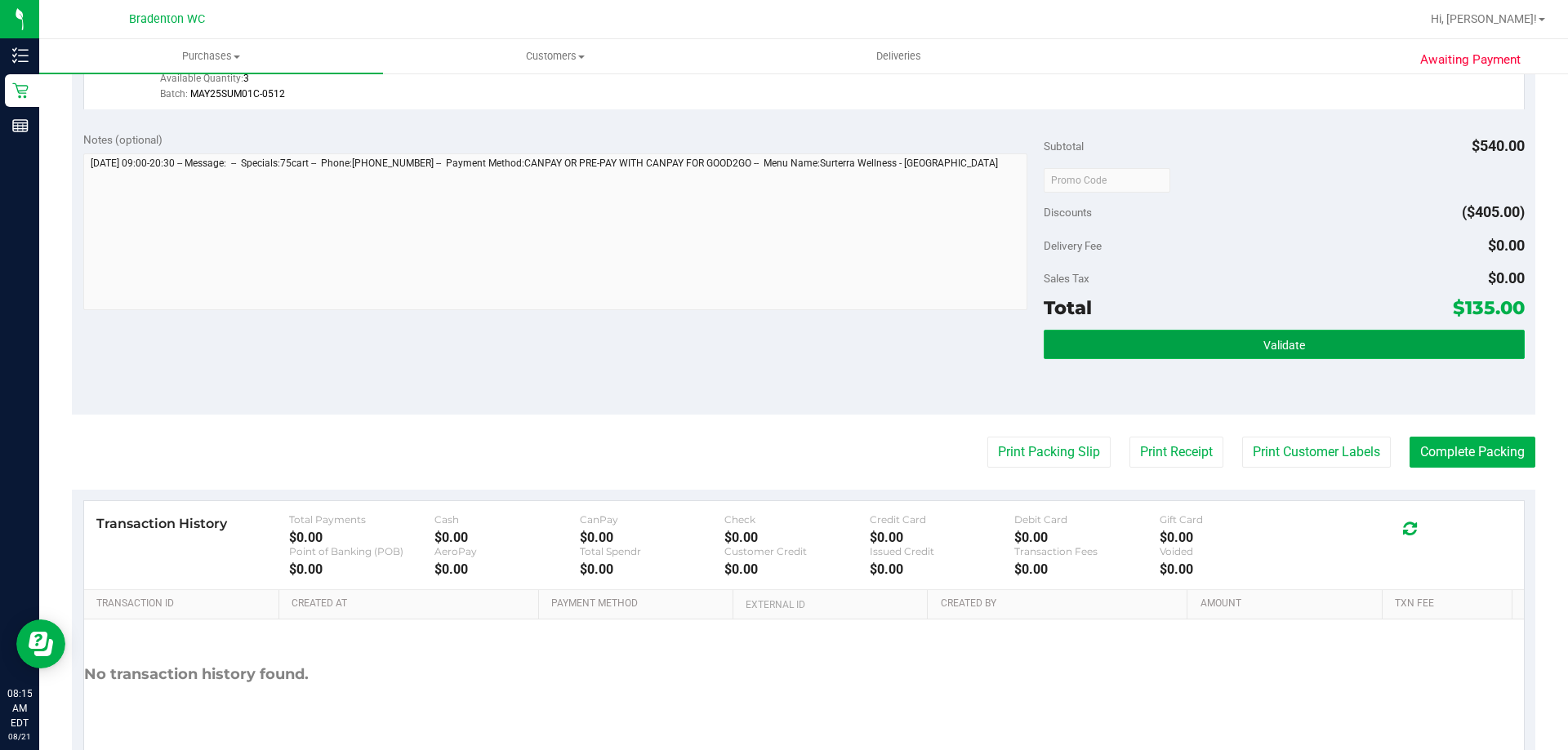
click at [1194, 347] on button "Validate" at bounding box center [1283, 344] width 480 height 30
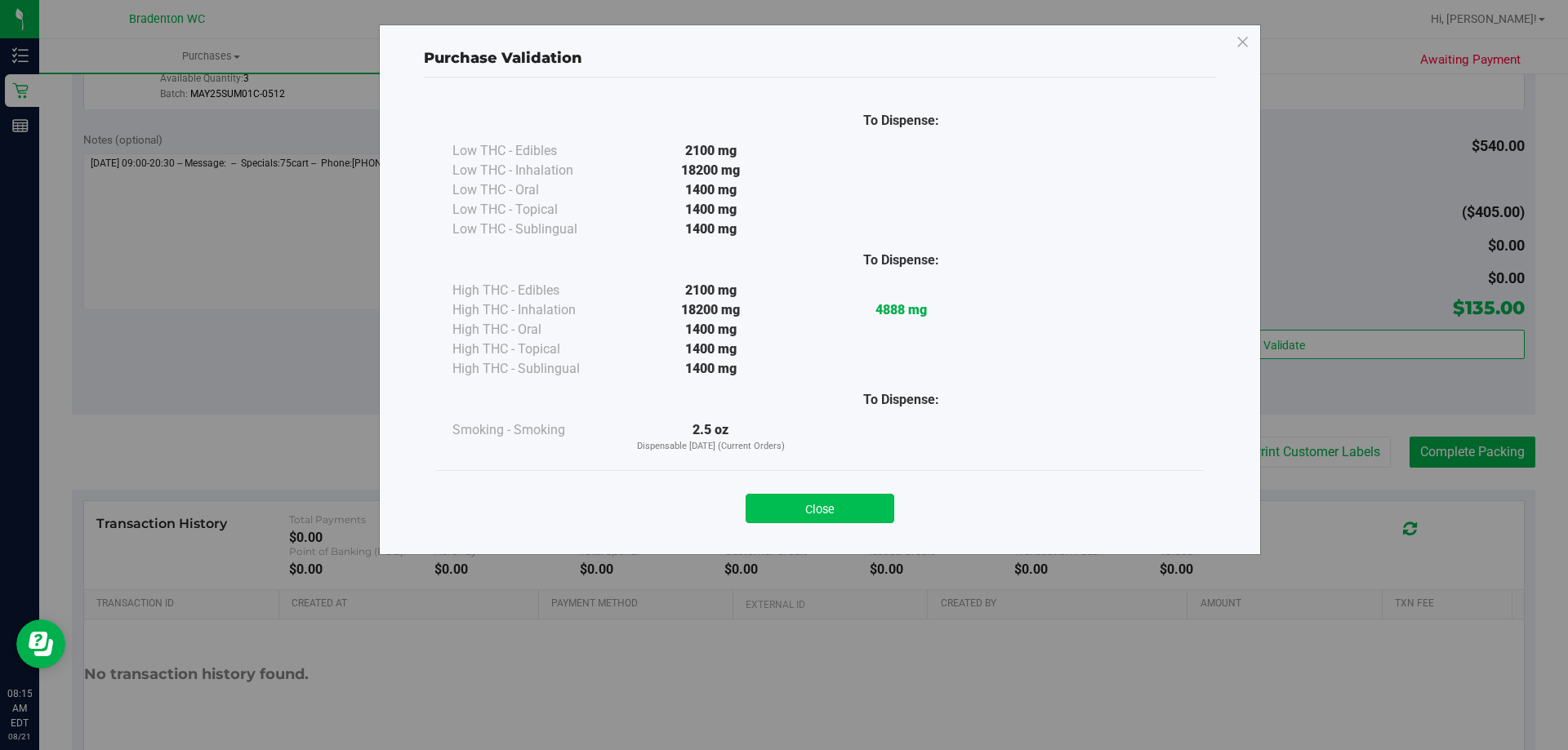
click at [873, 499] on button "Close" at bounding box center [819, 508] width 149 height 30
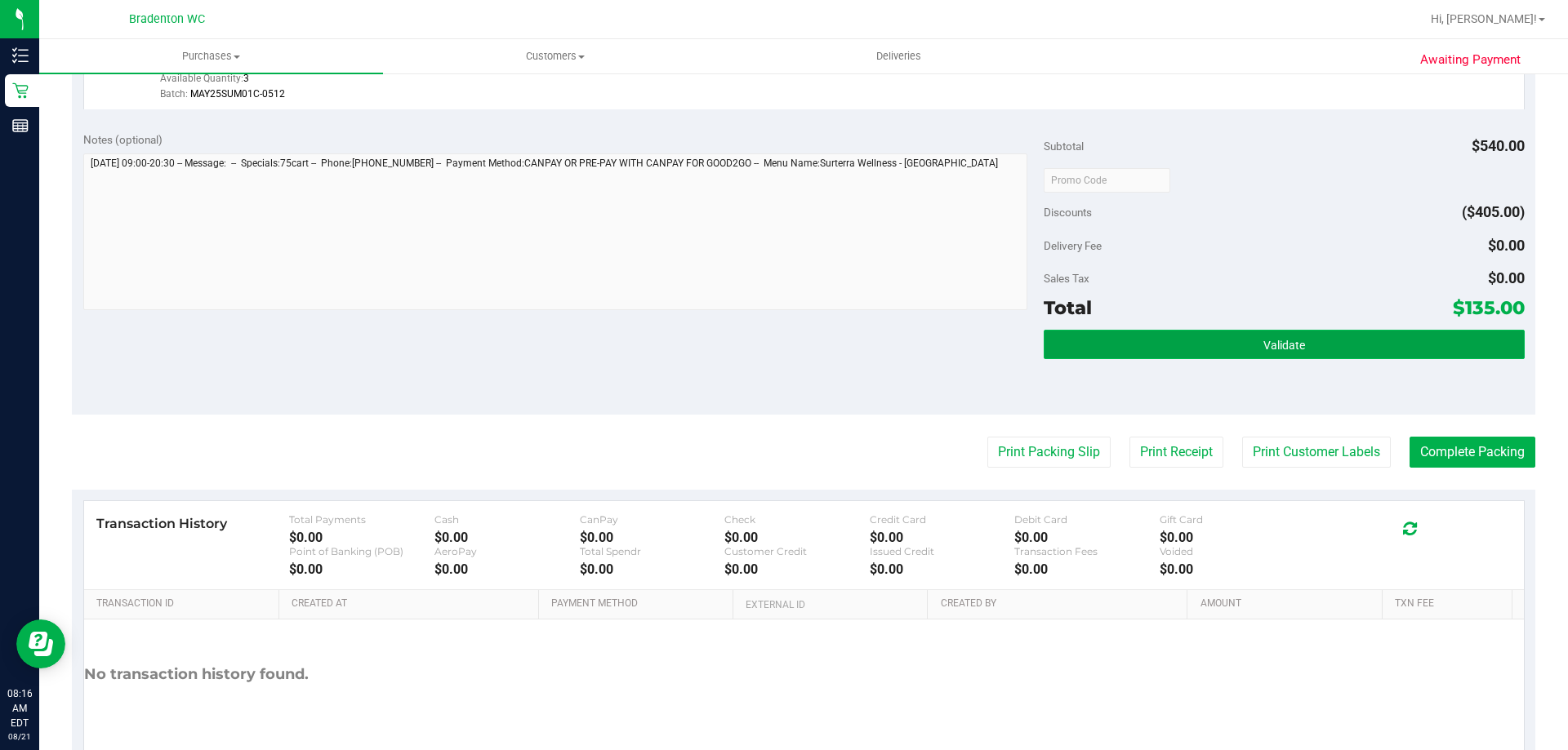
click at [1271, 355] on button "Validate" at bounding box center [1283, 344] width 480 height 30
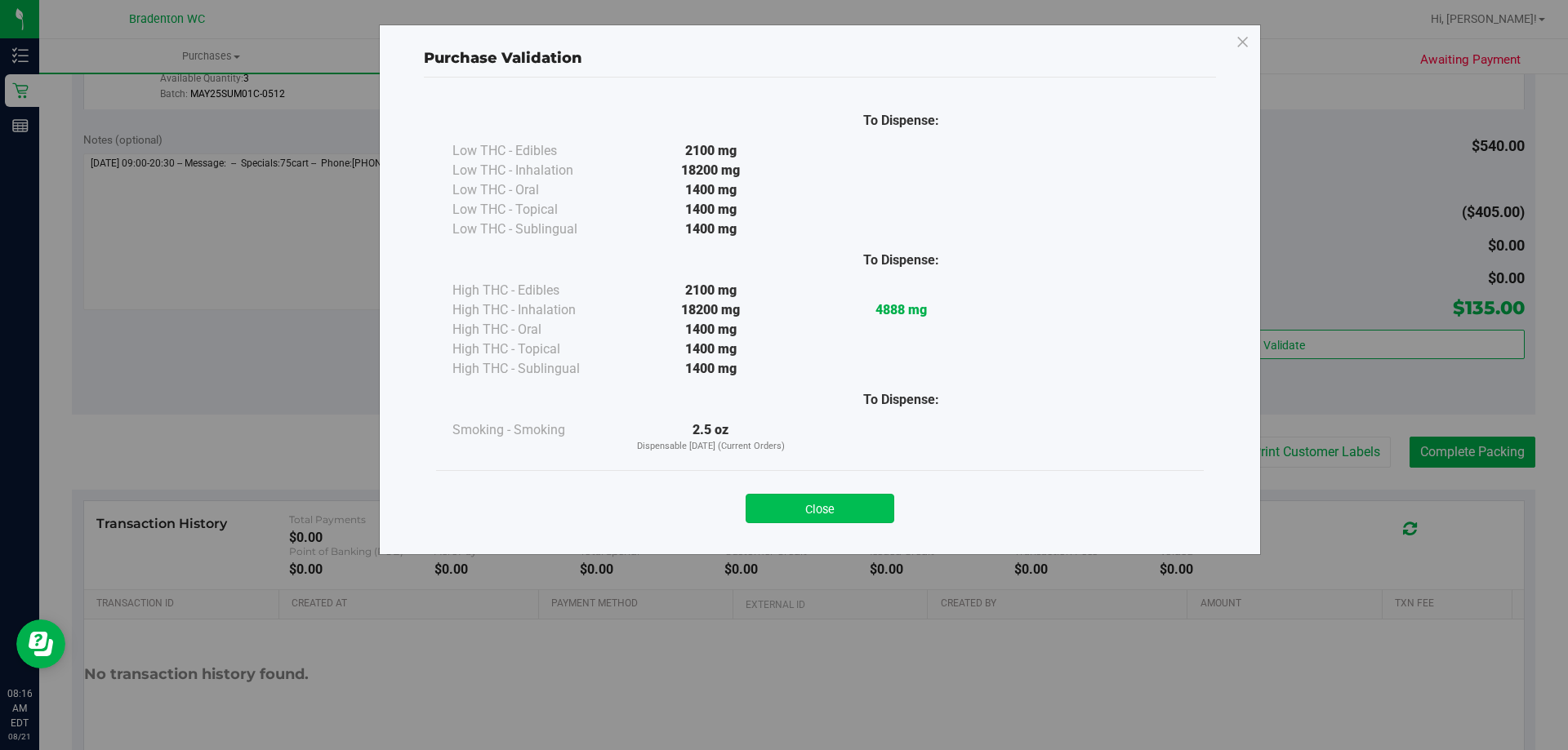
click at [853, 510] on button "Close" at bounding box center [819, 508] width 149 height 30
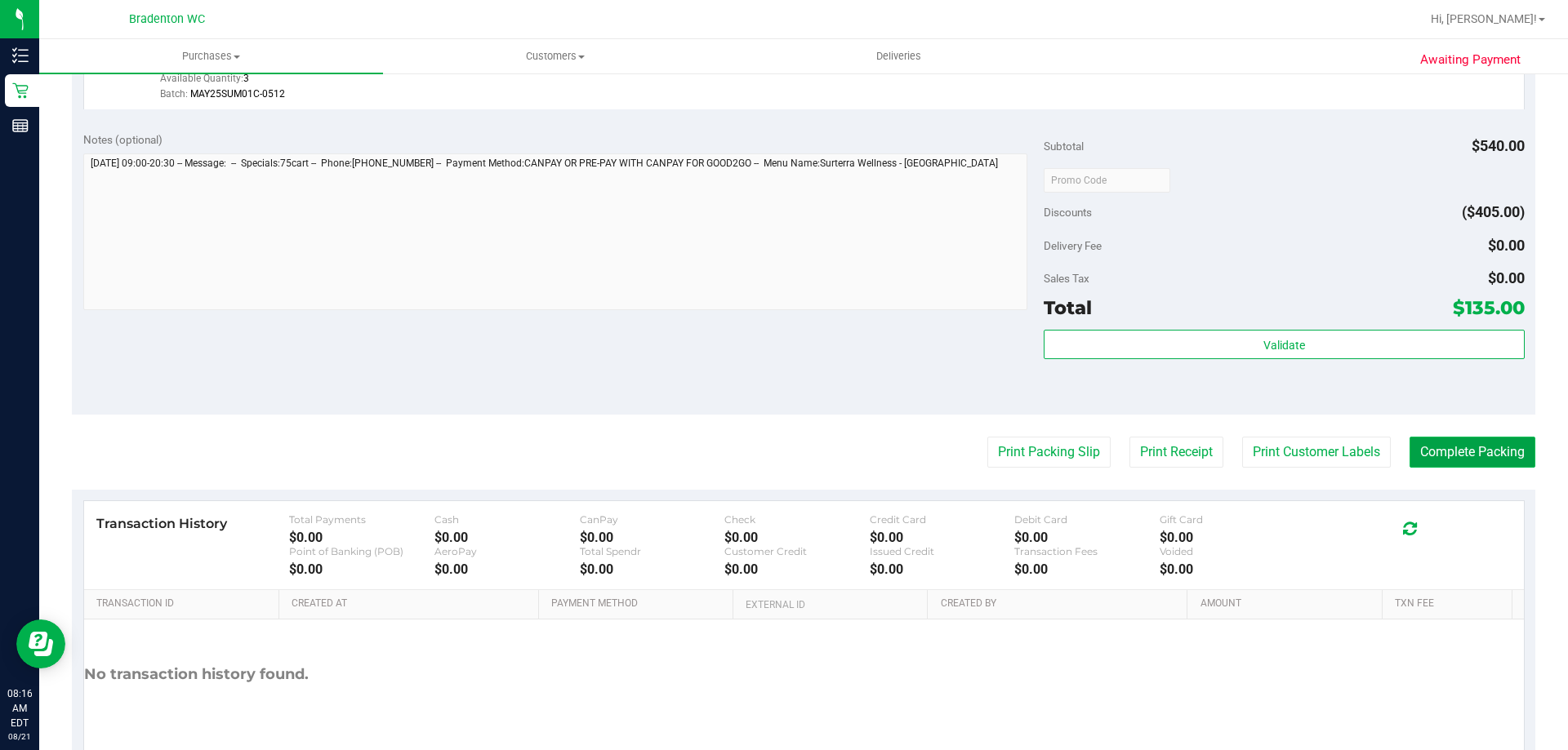
click at [1431, 449] on button "Complete Packing" at bounding box center [1472, 452] width 126 height 31
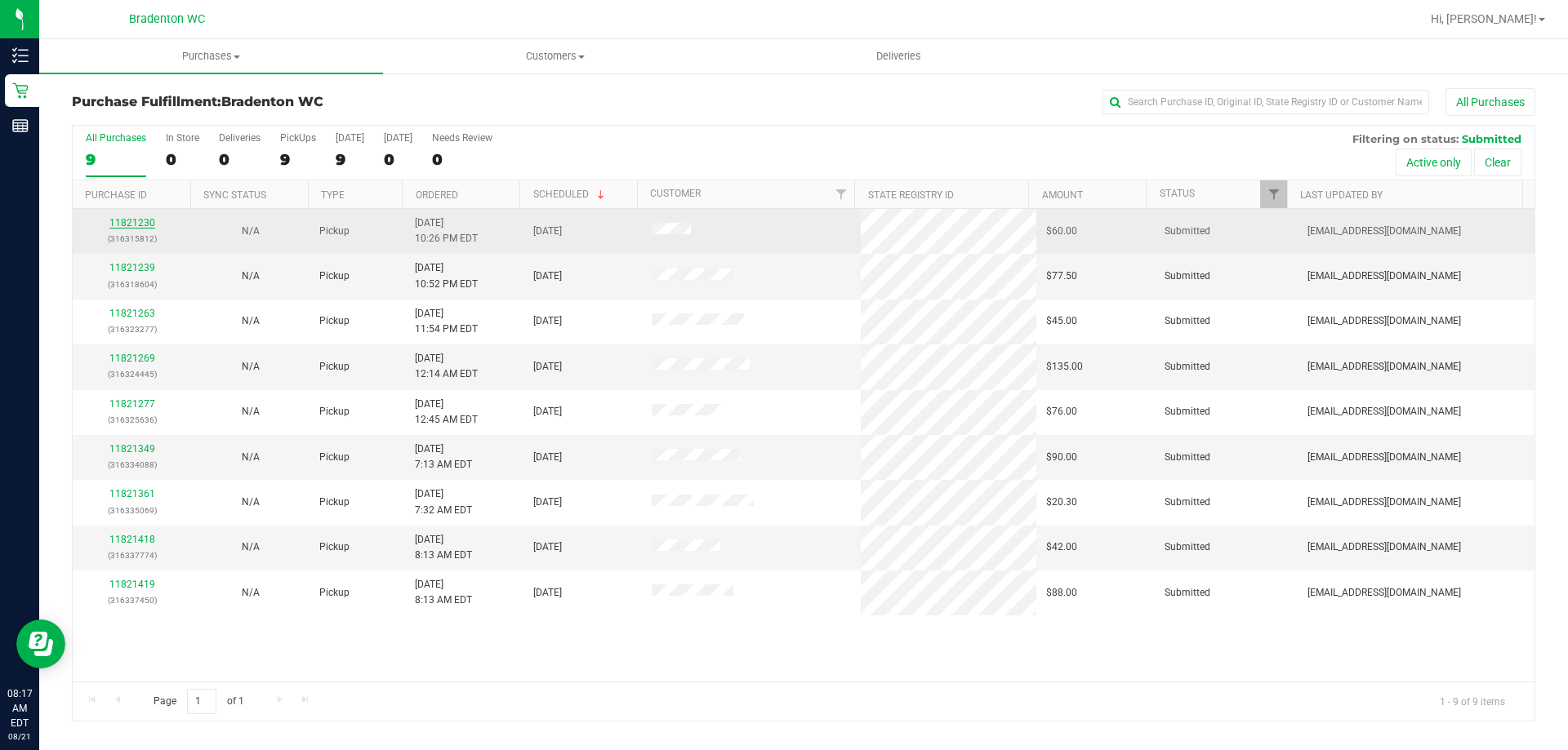
click at [146, 225] on link "11821230" at bounding box center [133, 223] width 46 height 11
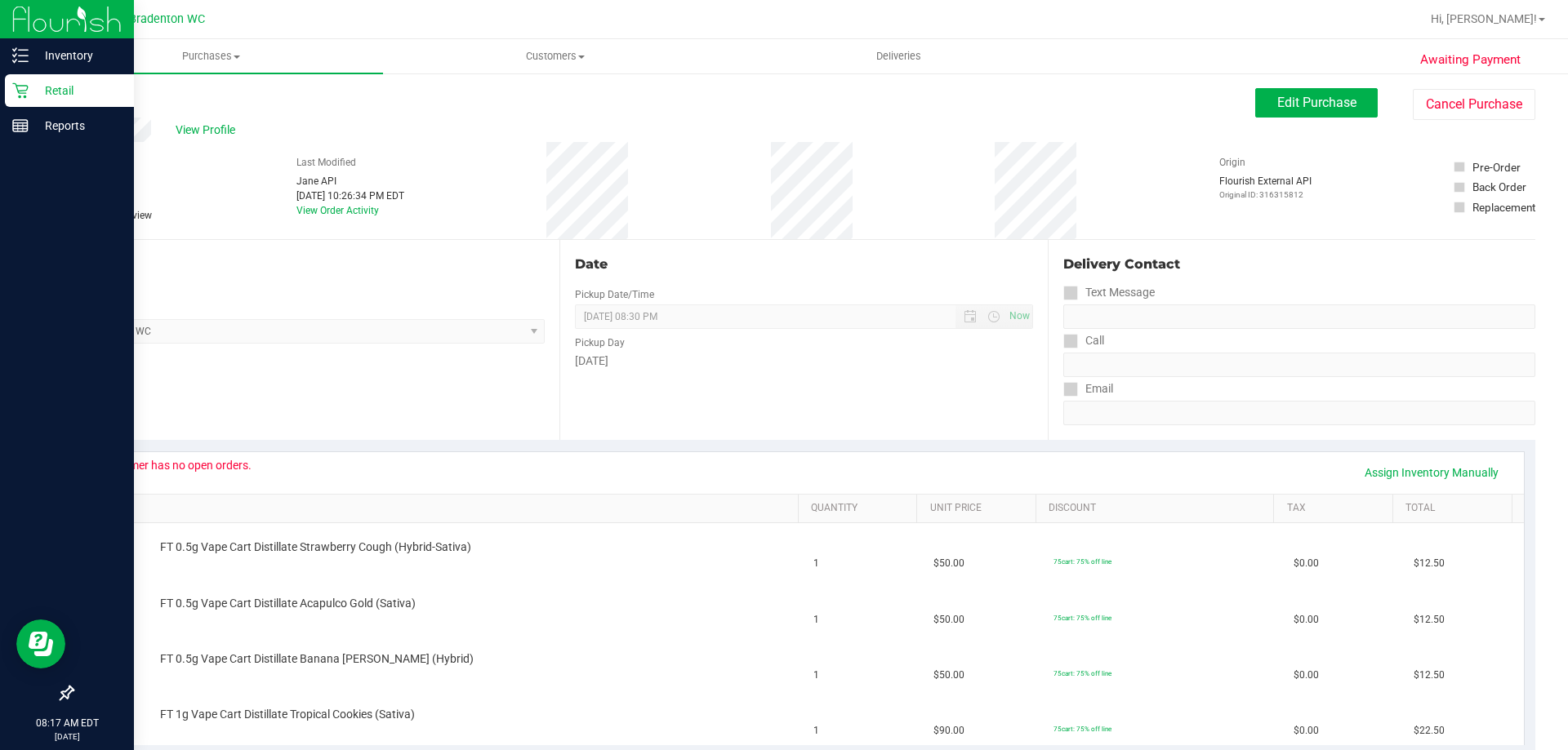
click at [47, 92] on p "Retail" at bounding box center [77, 90] width 98 height 20
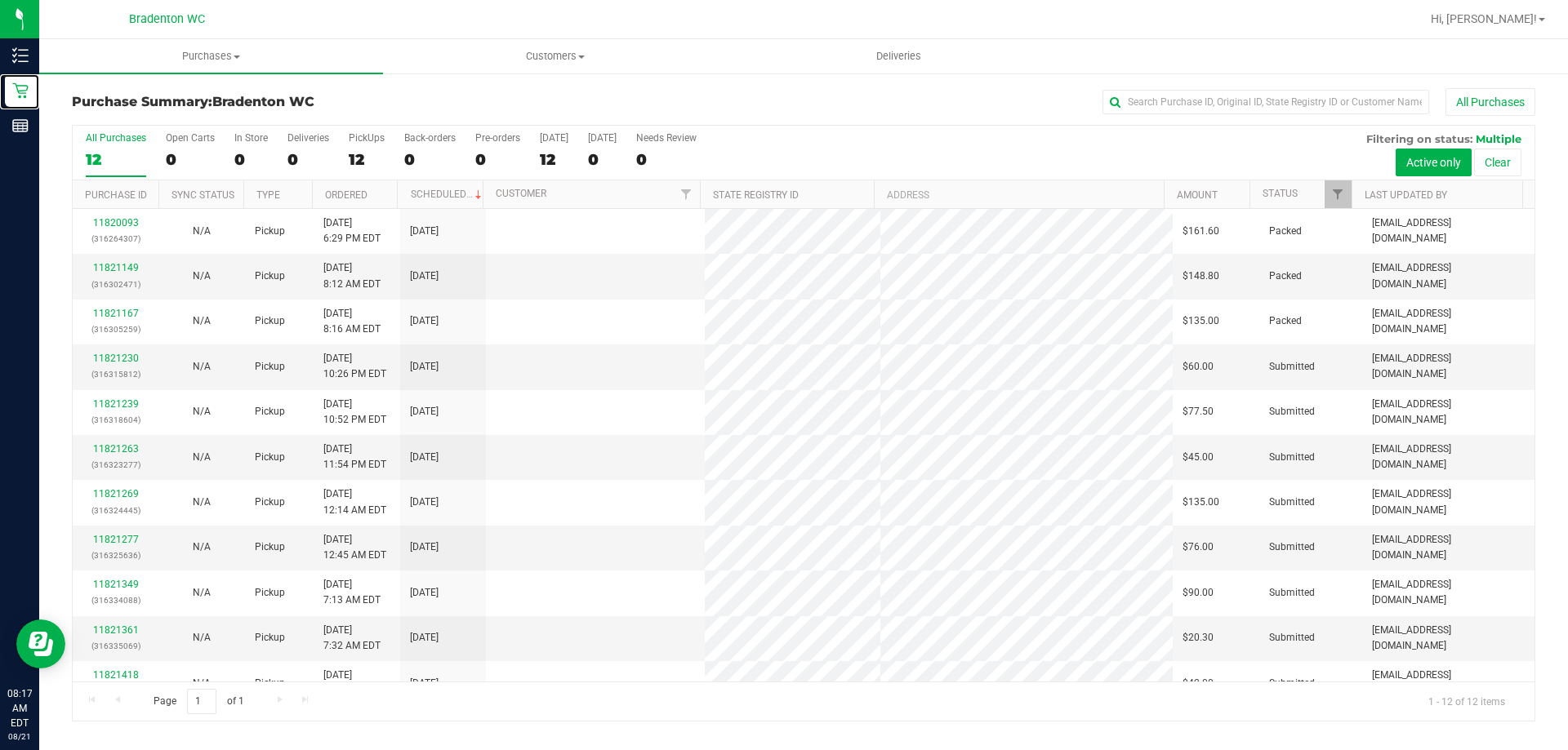
scroll to position [70, 0]
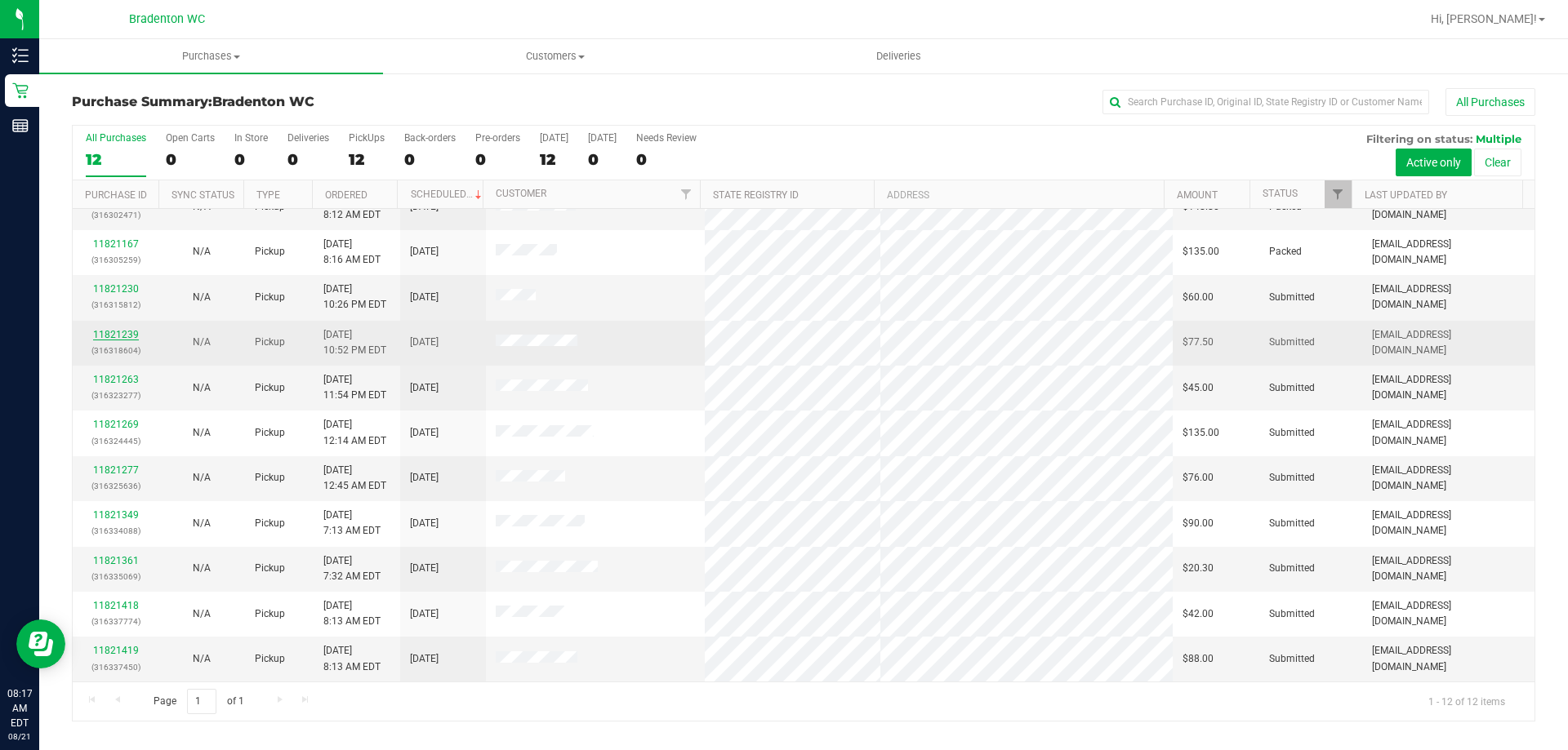
click at [107, 337] on link "11821239" at bounding box center [116, 334] width 46 height 11
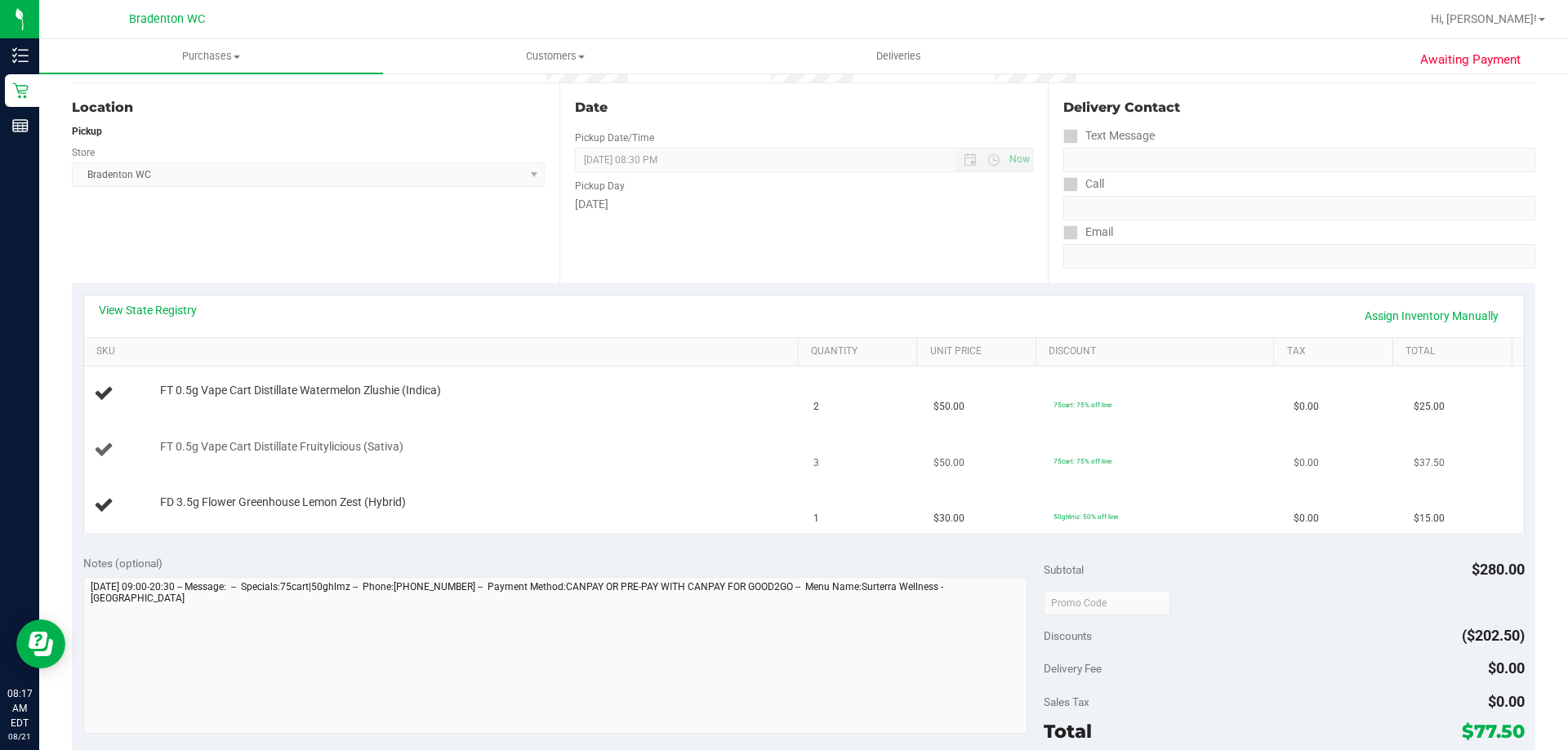
scroll to position [245, 0]
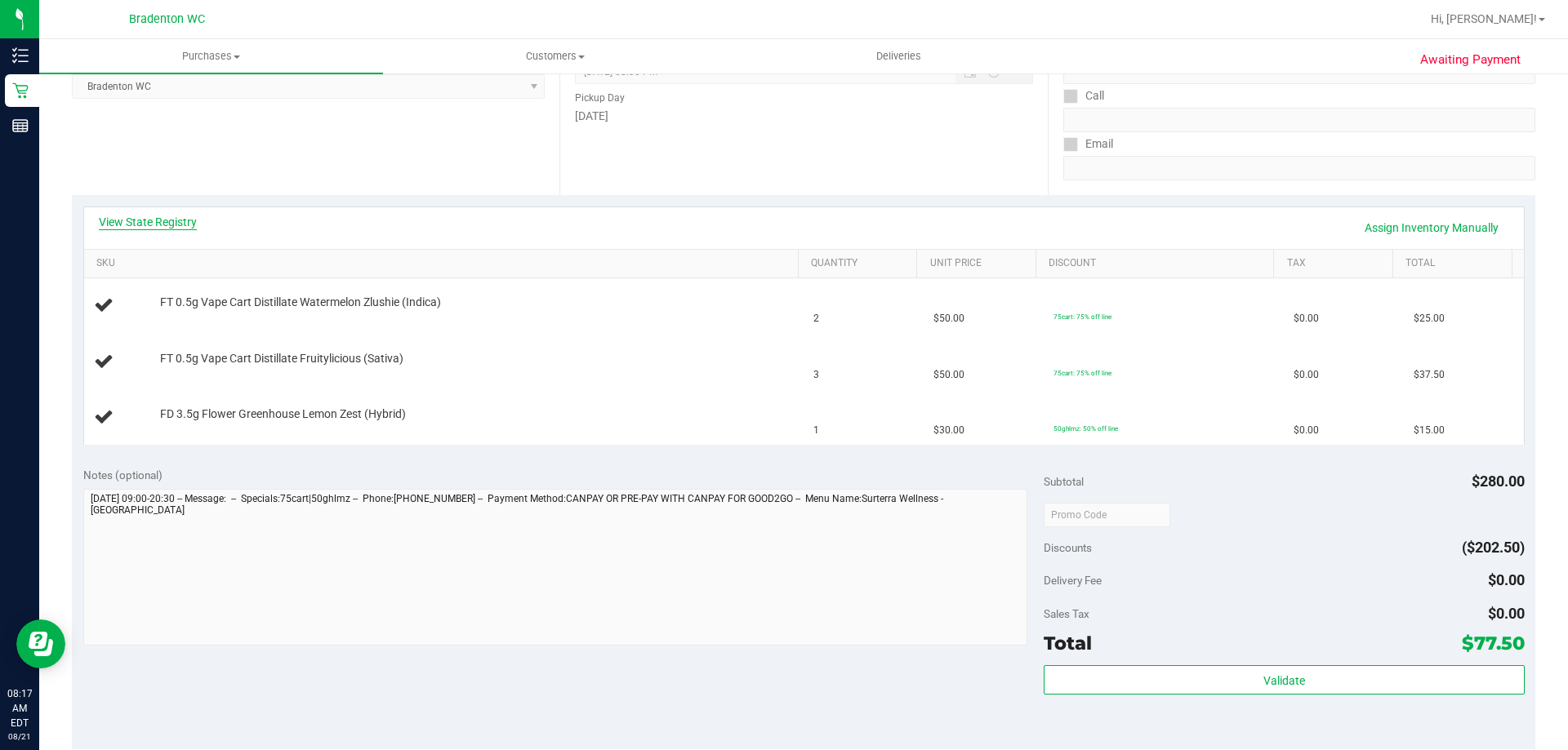
click at [172, 226] on link "View State Registry" at bounding box center [147, 222] width 98 height 16
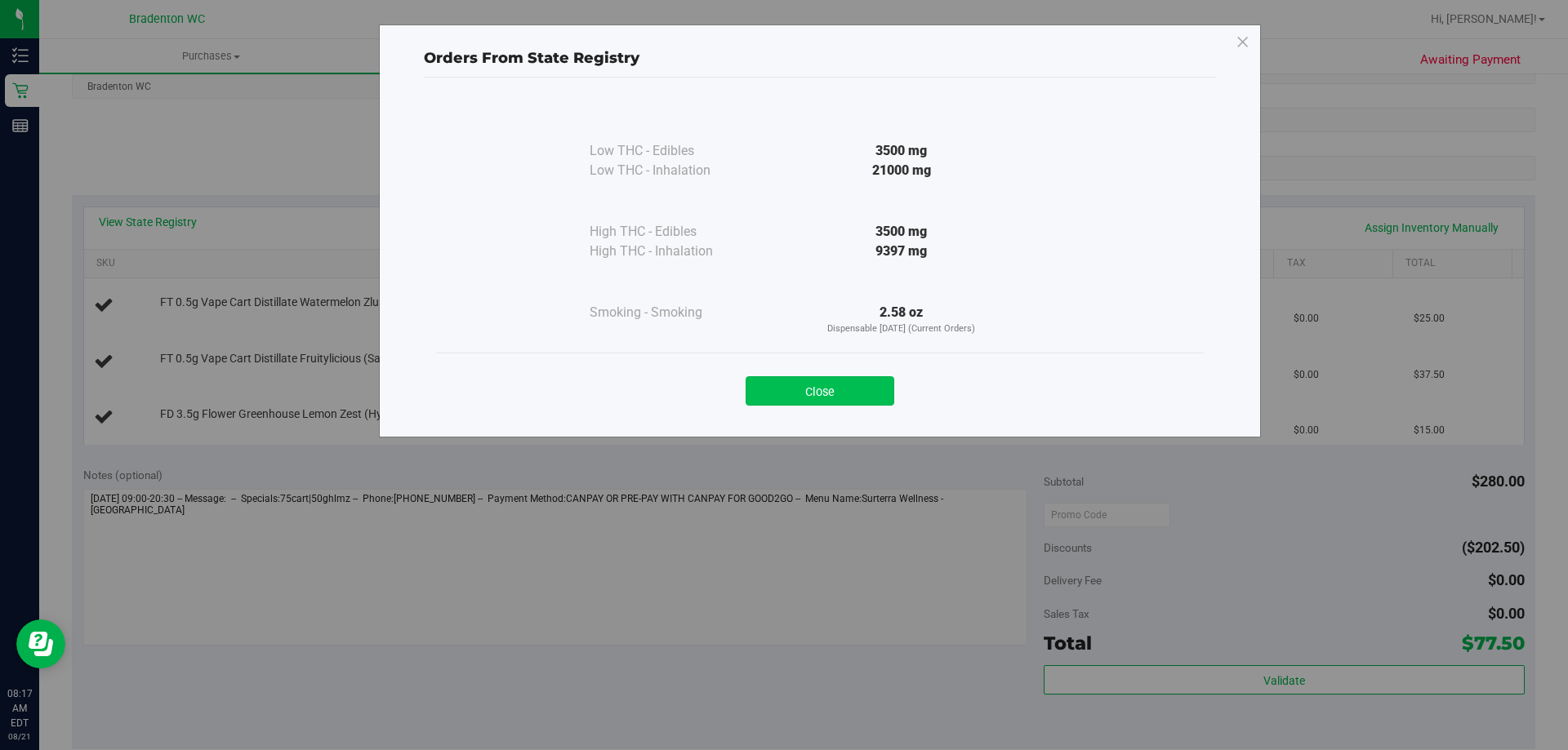
click at [835, 395] on button "Close" at bounding box center [819, 391] width 149 height 30
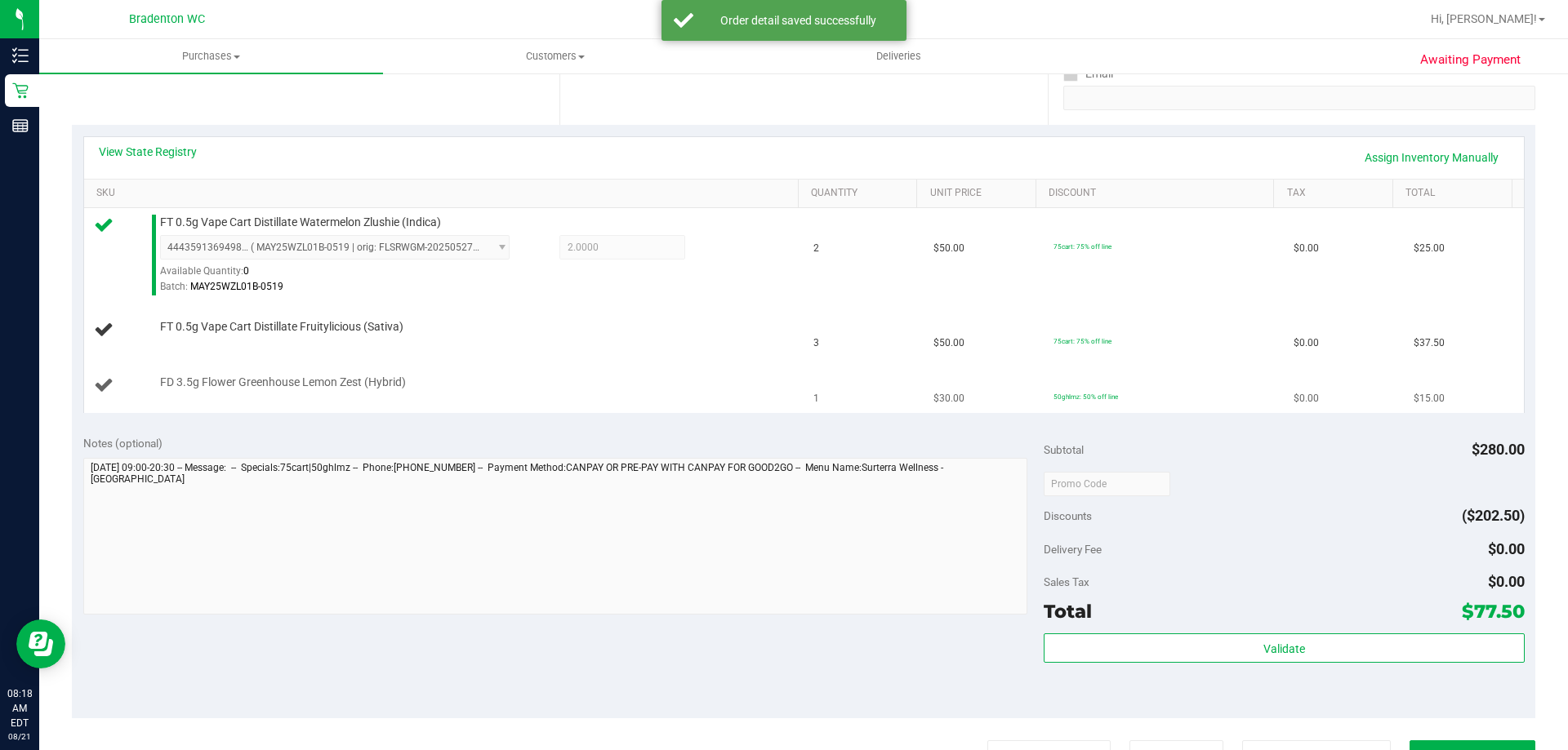
scroll to position [408, 0]
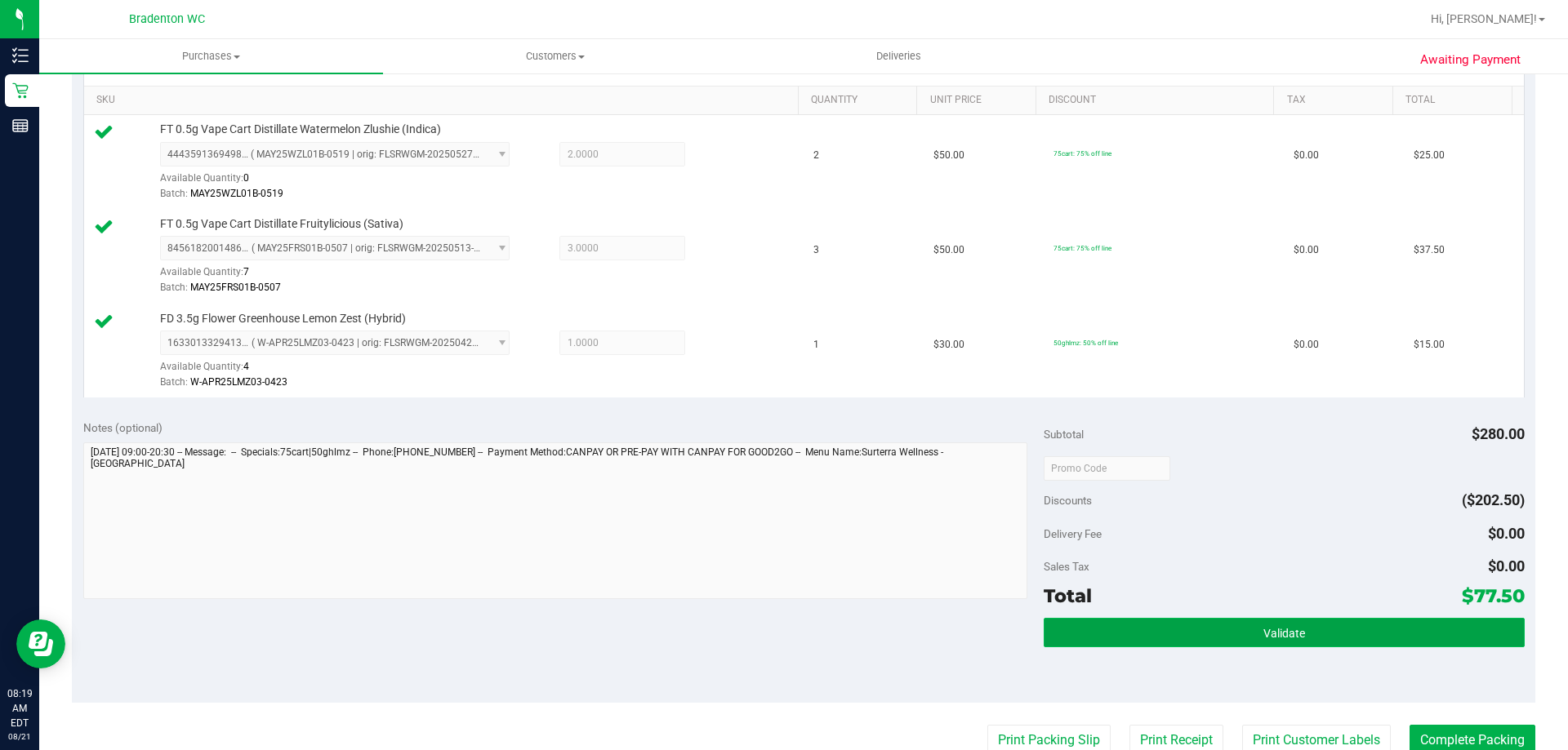
click at [1193, 635] on button "Validate" at bounding box center [1283, 632] width 480 height 30
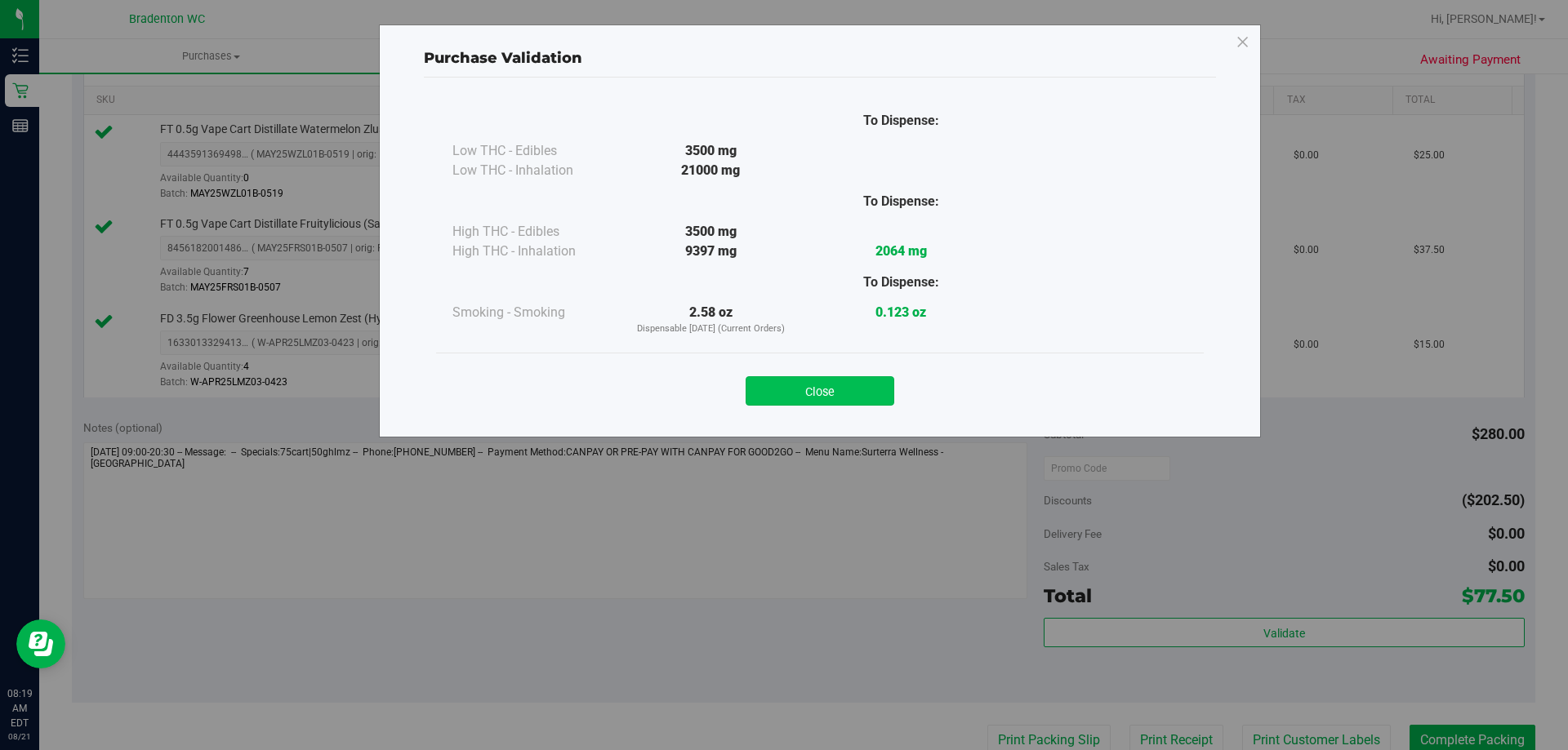
click at [839, 397] on button "Close" at bounding box center [819, 391] width 149 height 30
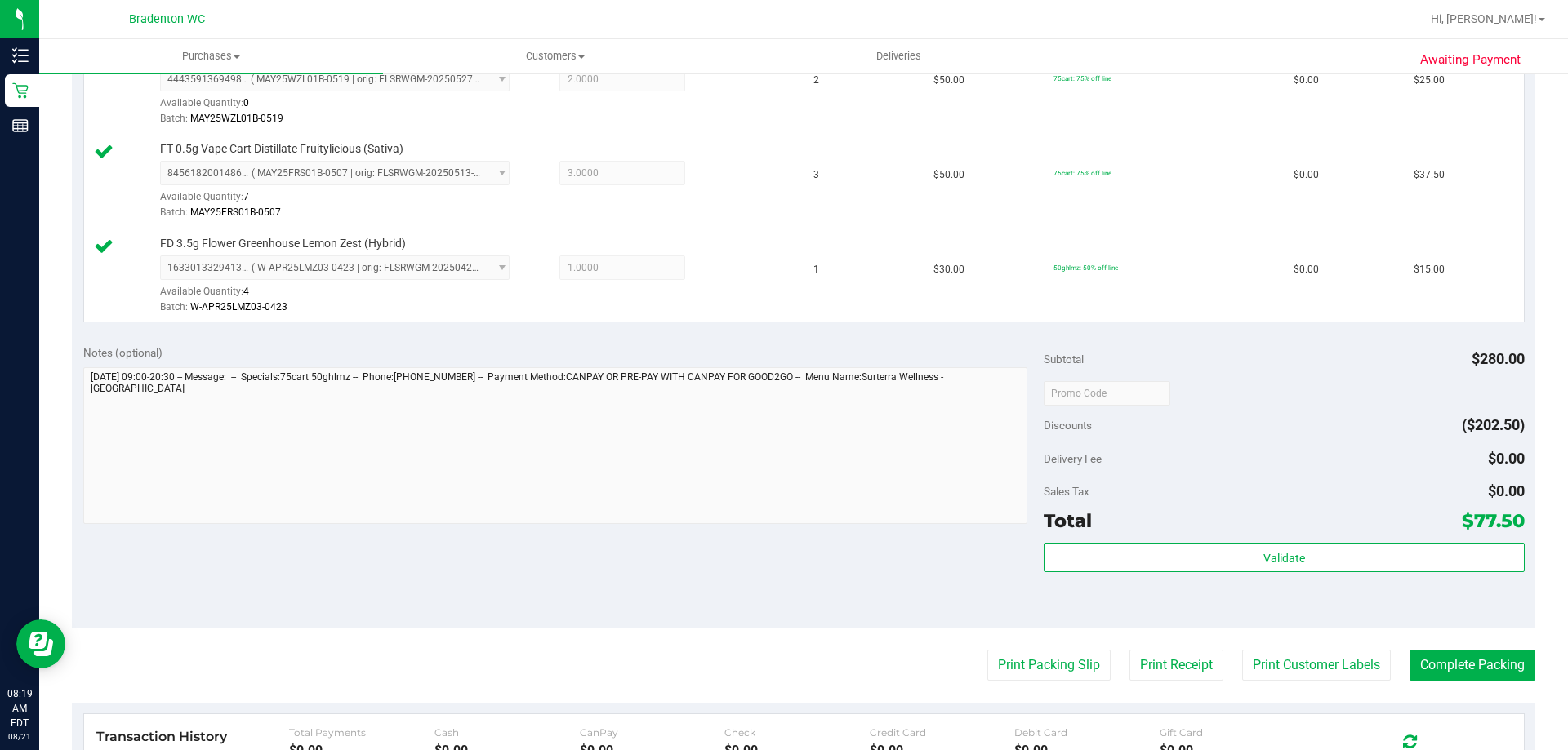
scroll to position [572, 0]
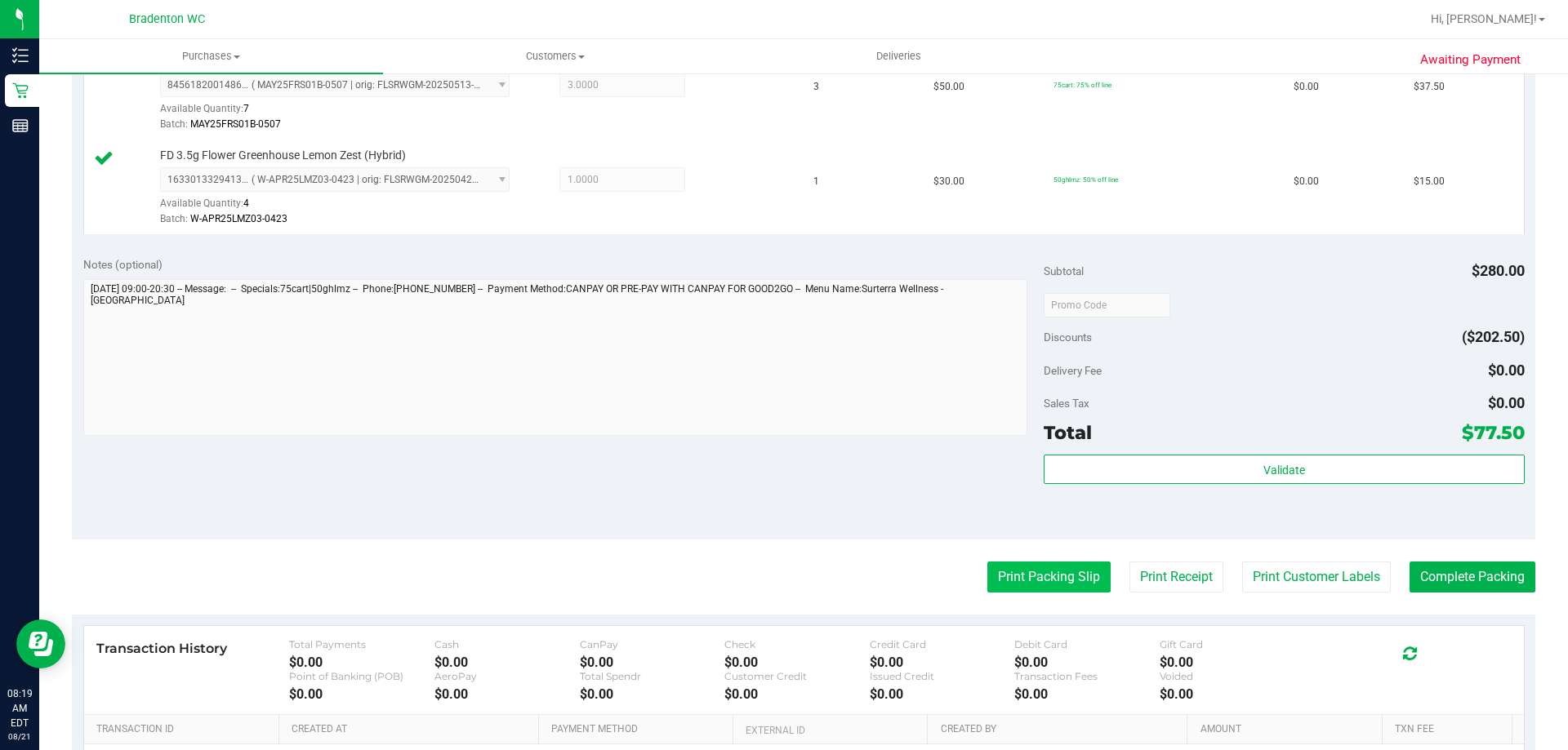
click at [1002, 575] on button "Print Packing Slip" at bounding box center [1049, 577] width 123 height 31
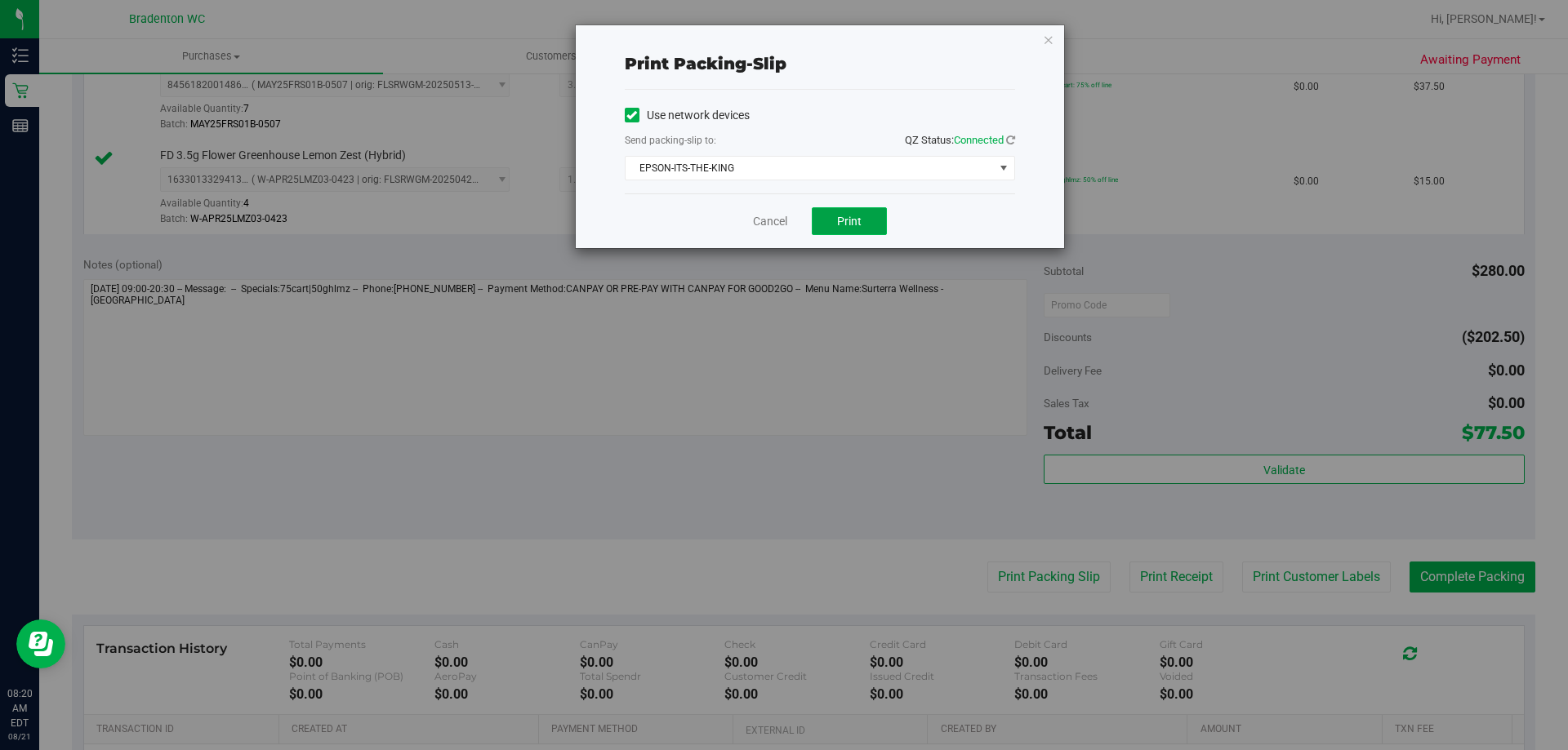
click at [841, 224] on span "Print" at bounding box center [849, 221] width 25 height 13
click at [1050, 37] on icon "button" at bounding box center [1048, 39] width 11 height 20
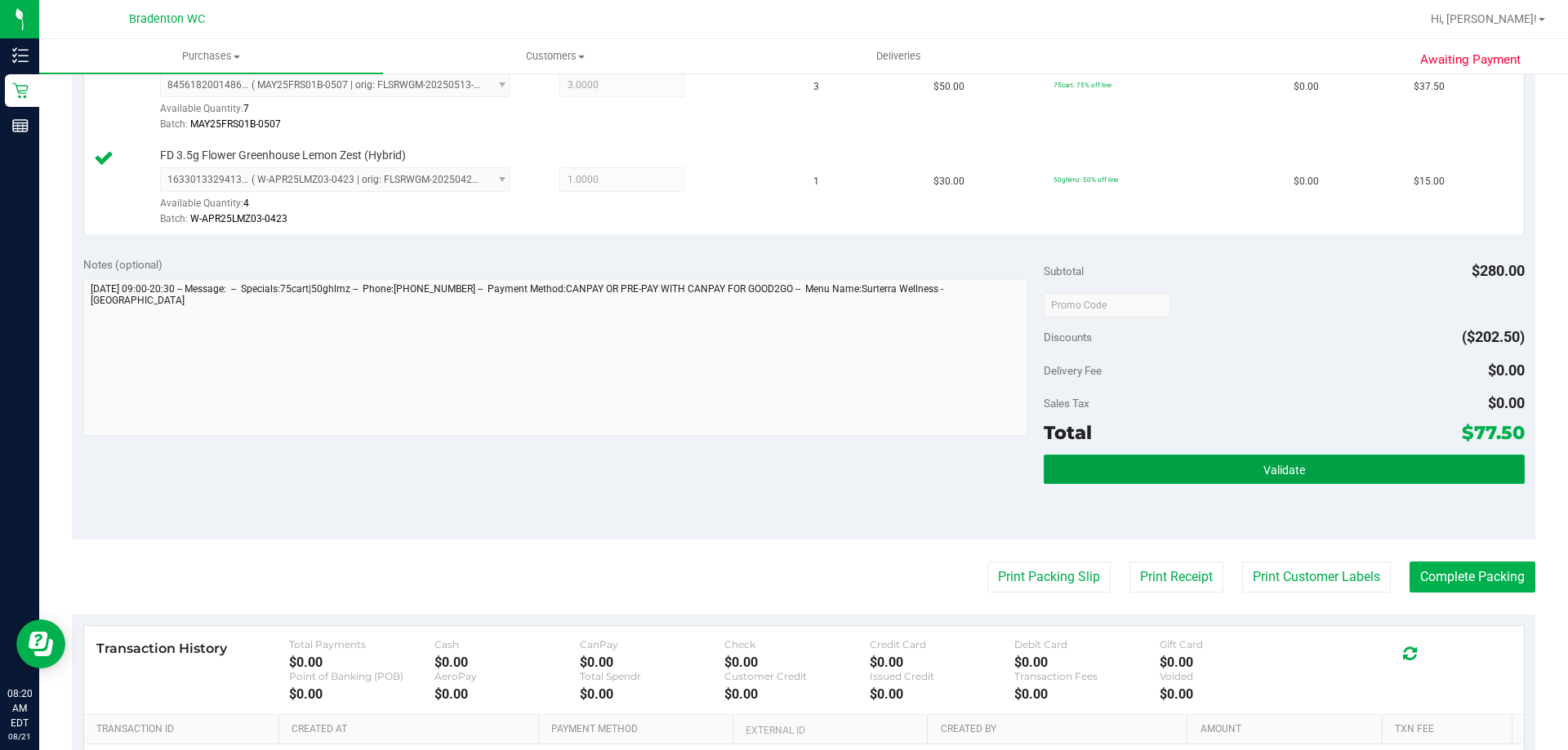
click at [1287, 469] on span "Validate" at bounding box center [1283, 470] width 42 height 13
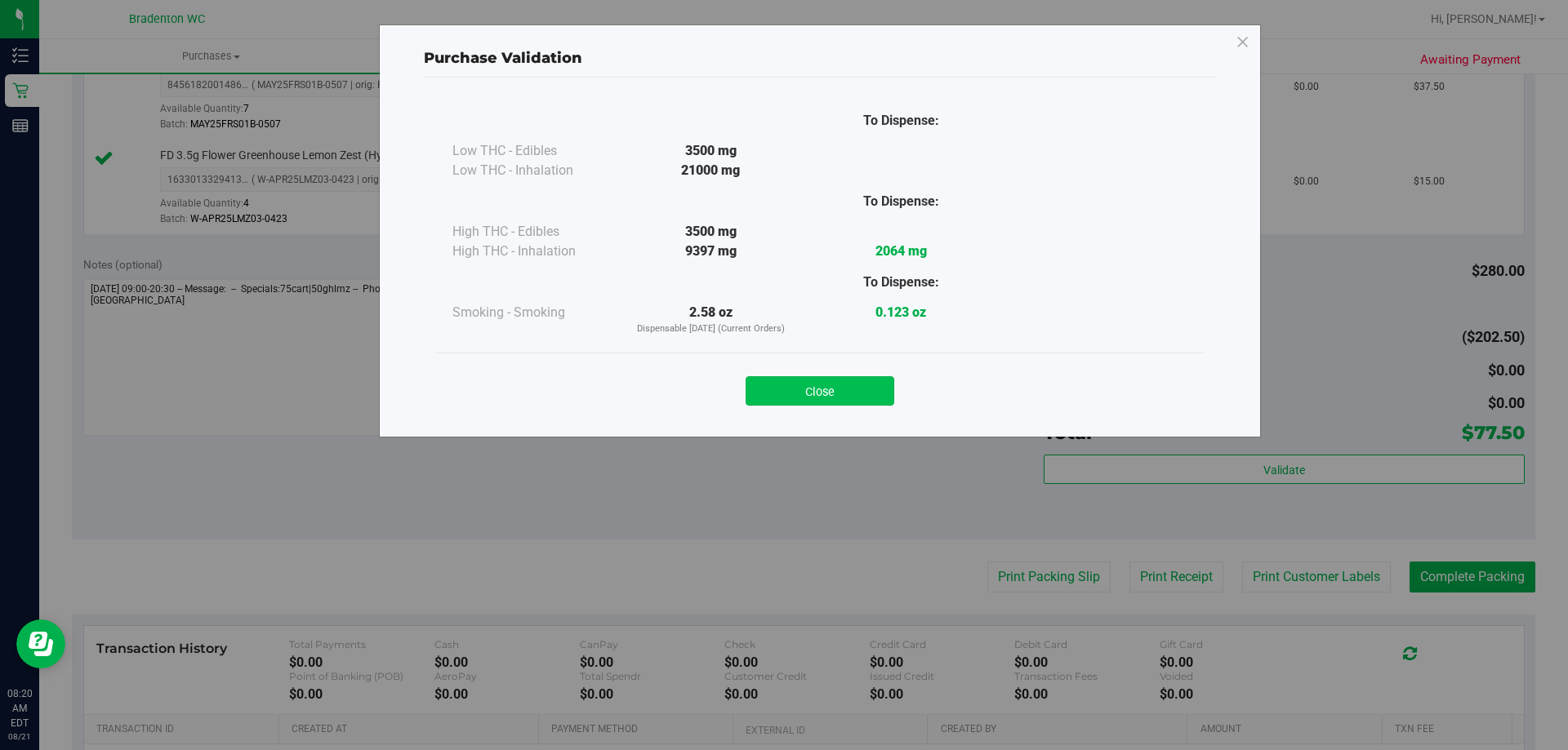
click at [841, 398] on button "Close" at bounding box center [819, 391] width 149 height 30
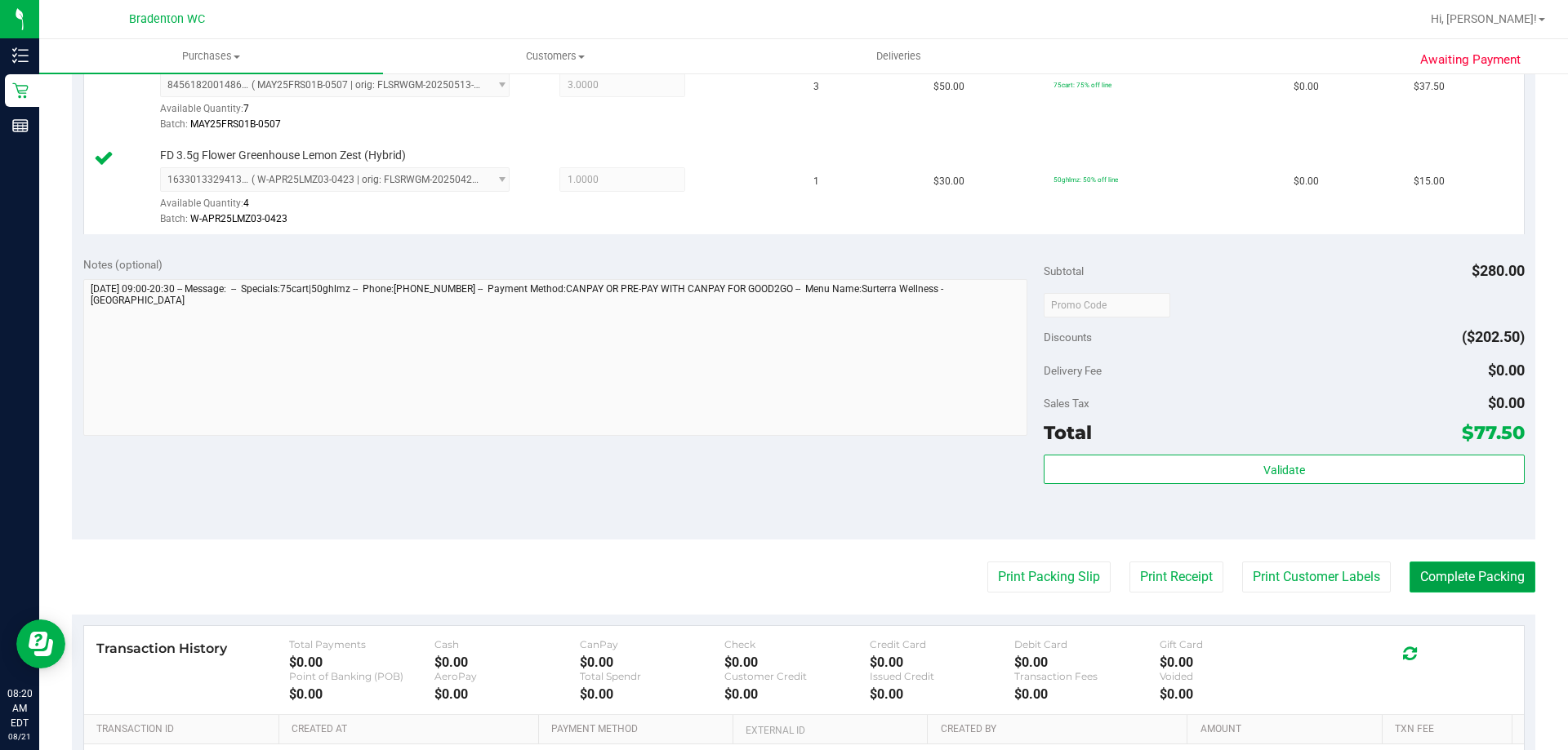
click at [1482, 575] on button "Complete Packing" at bounding box center [1472, 577] width 126 height 31
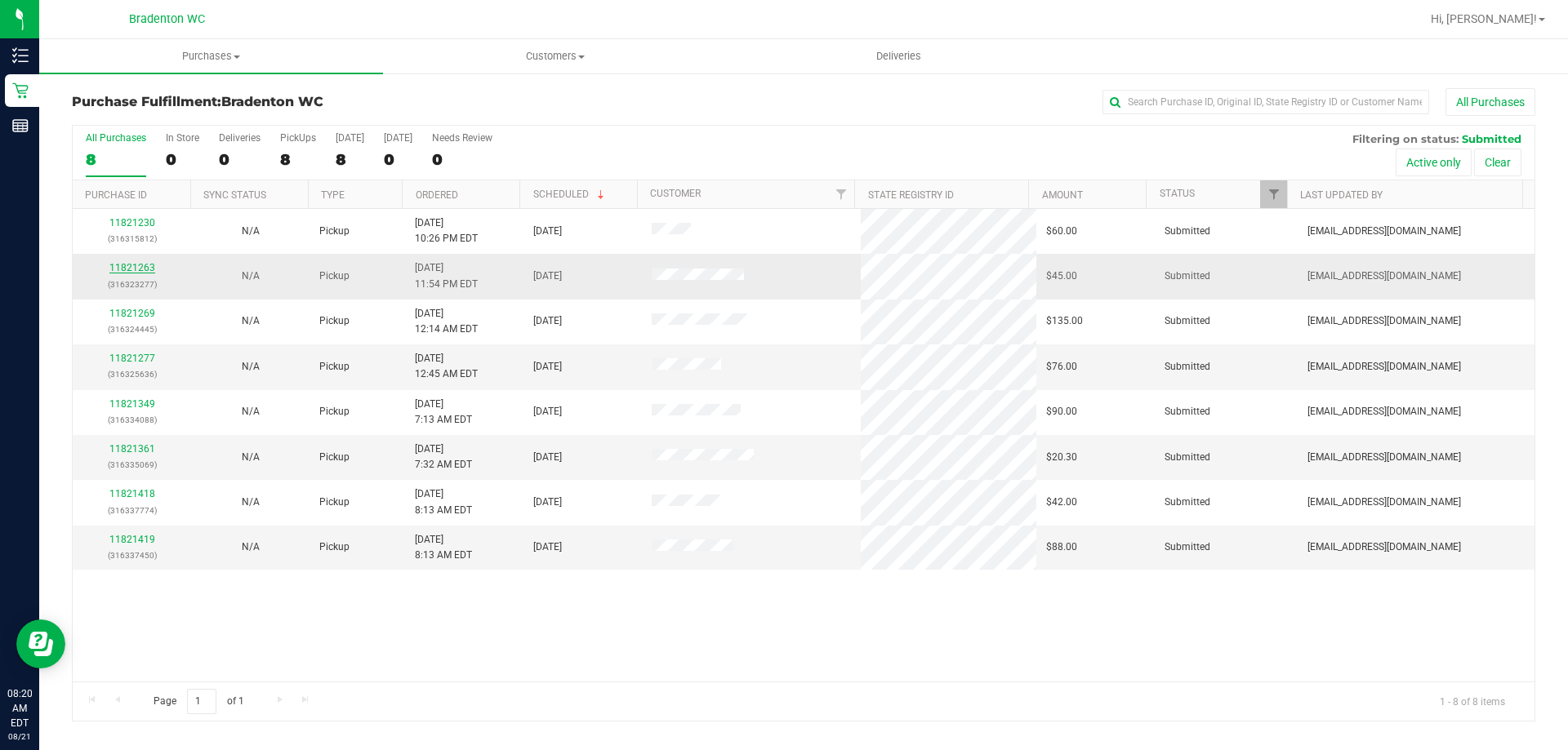
click at [131, 270] on link "11821263" at bounding box center [133, 267] width 46 height 11
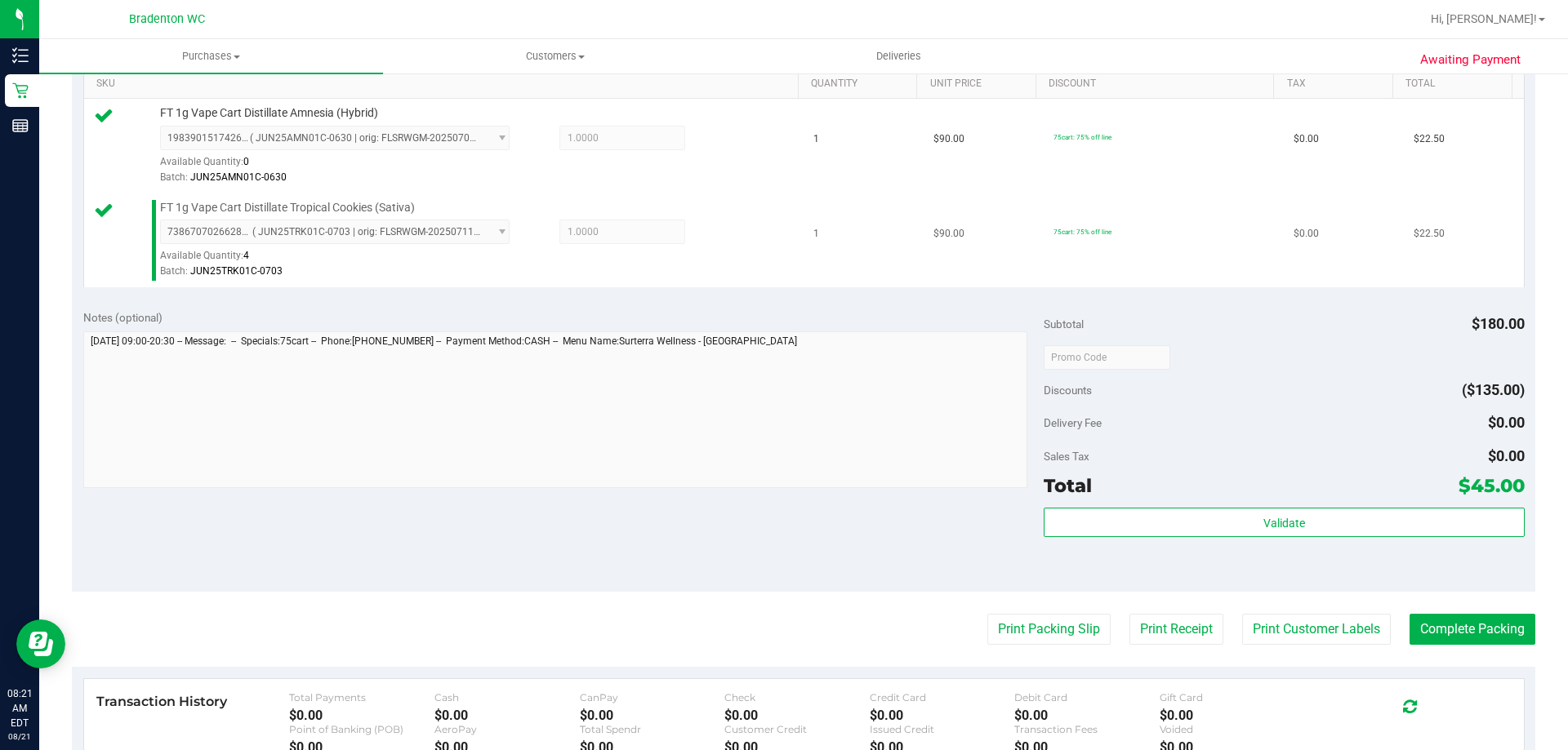
scroll to position [489, 0]
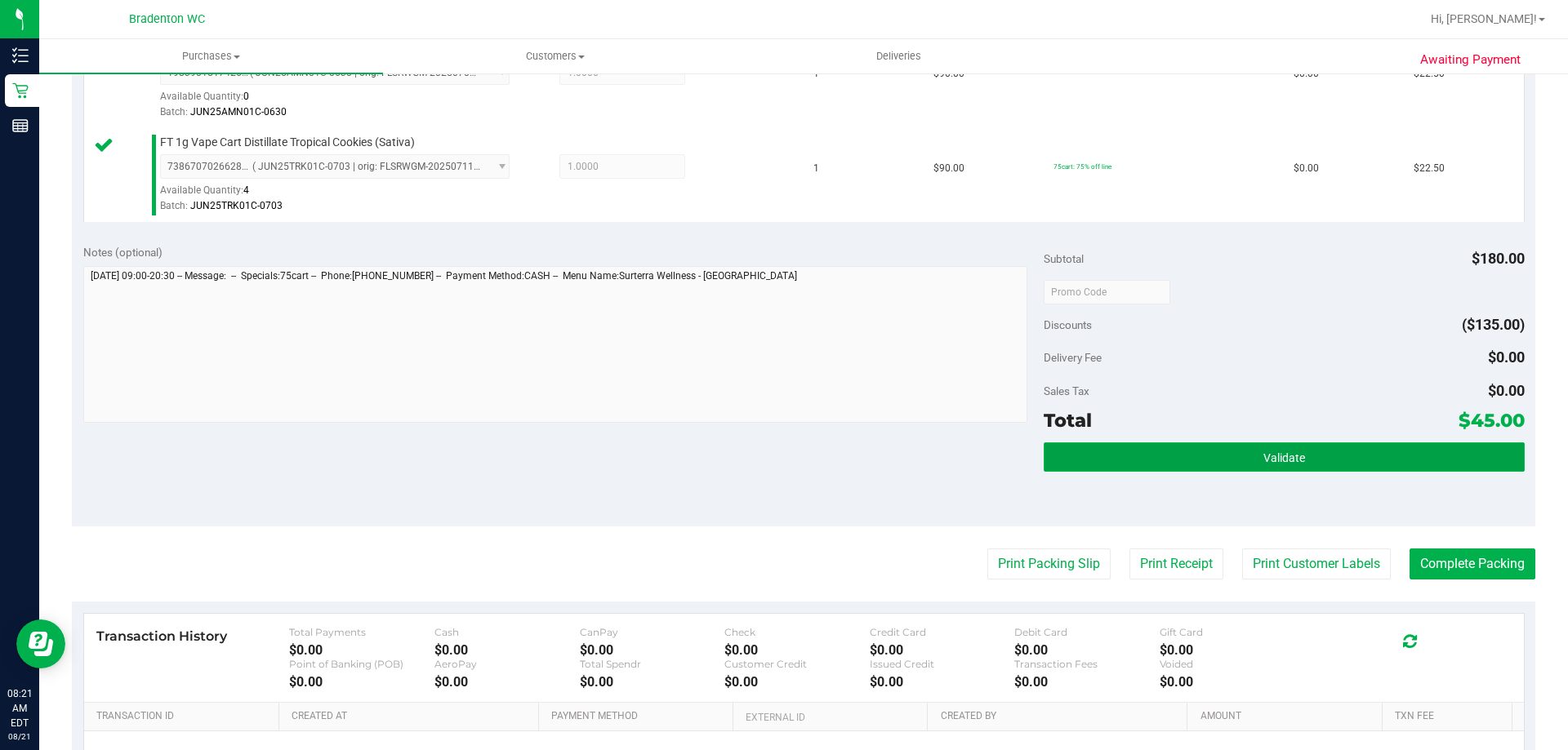
click at [1192, 456] on button "Validate" at bounding box center [1283, 457] width 480 height 30
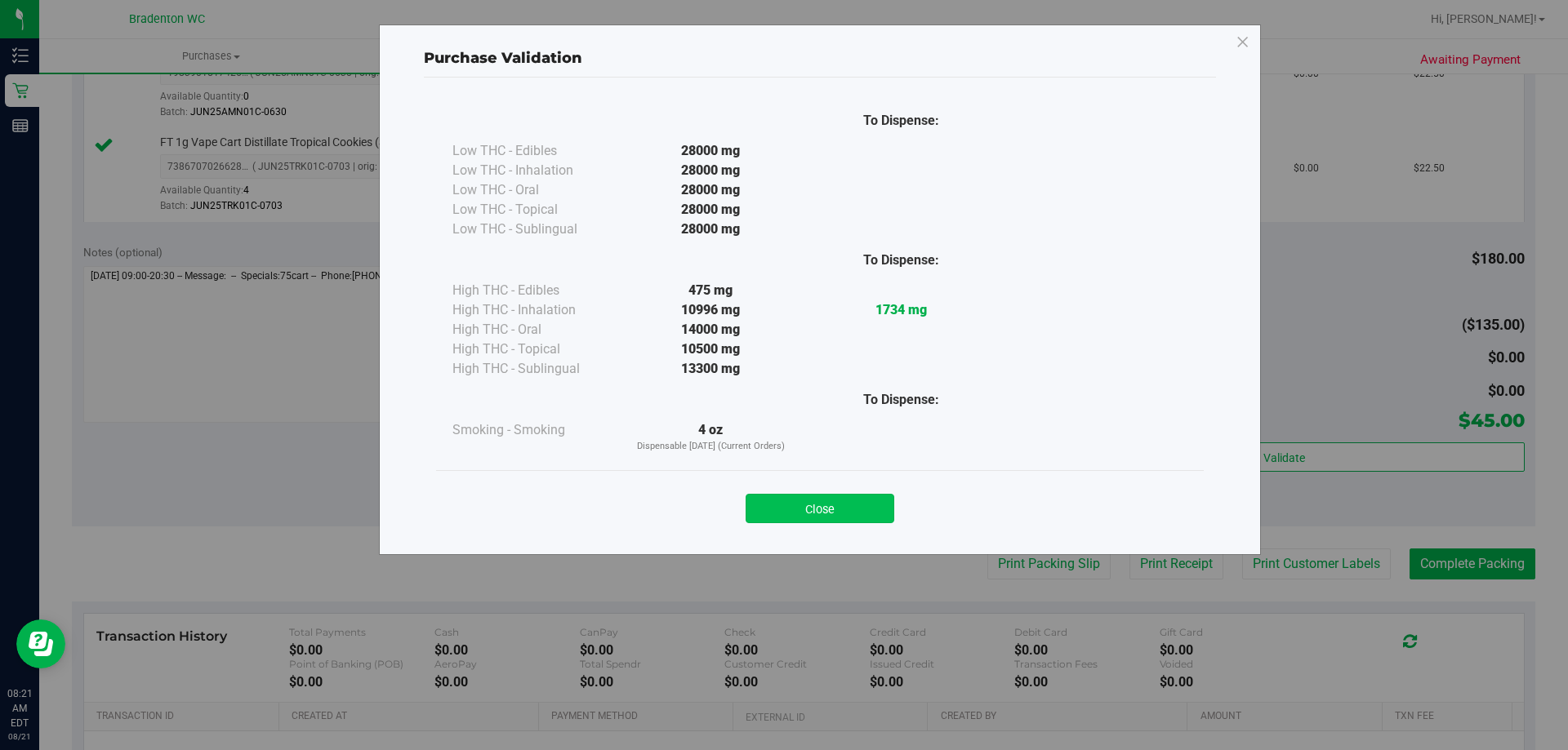
click at [849, 504] on button "Close" at bounding box center [819, 508] width 149 height 30
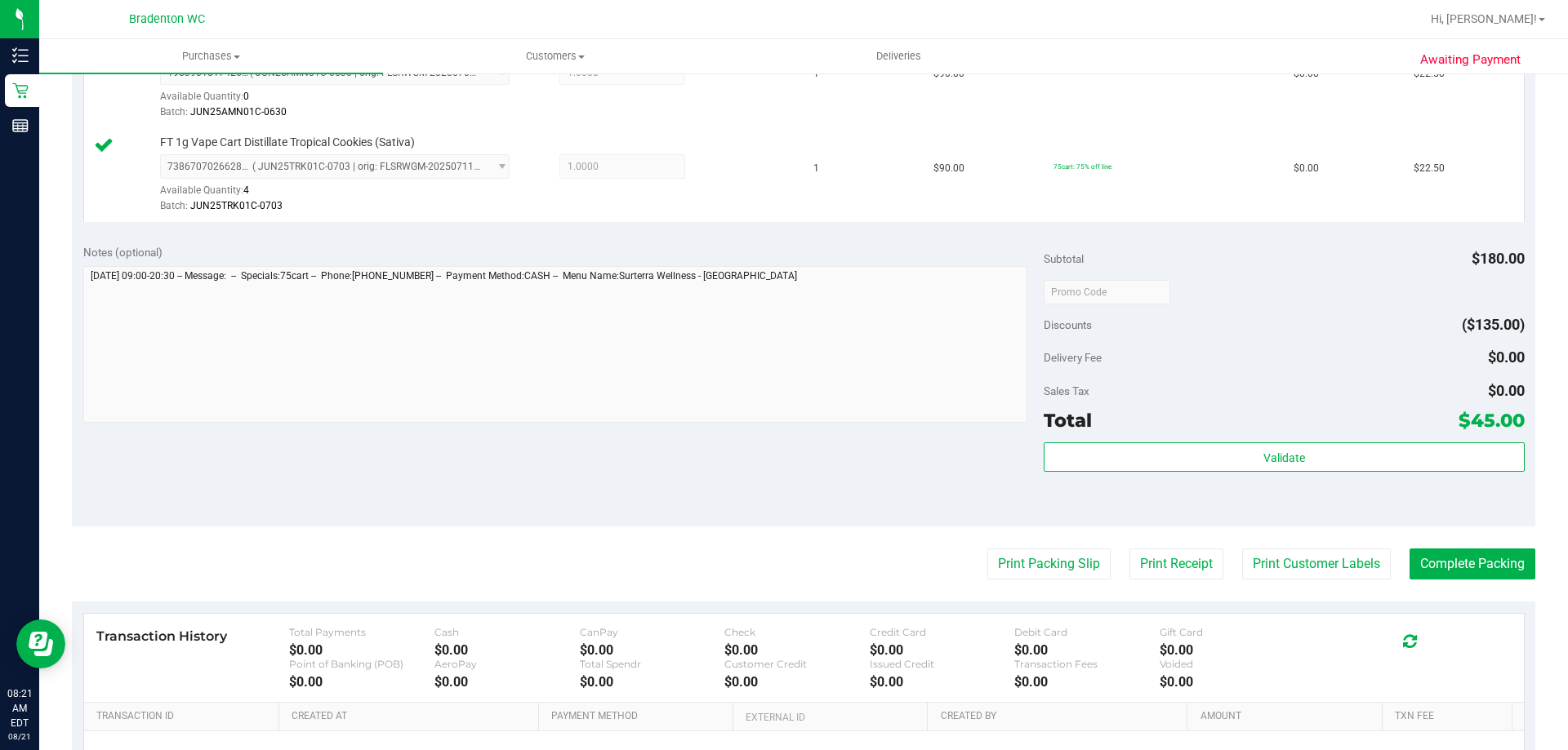
scroll to position [572, 0]
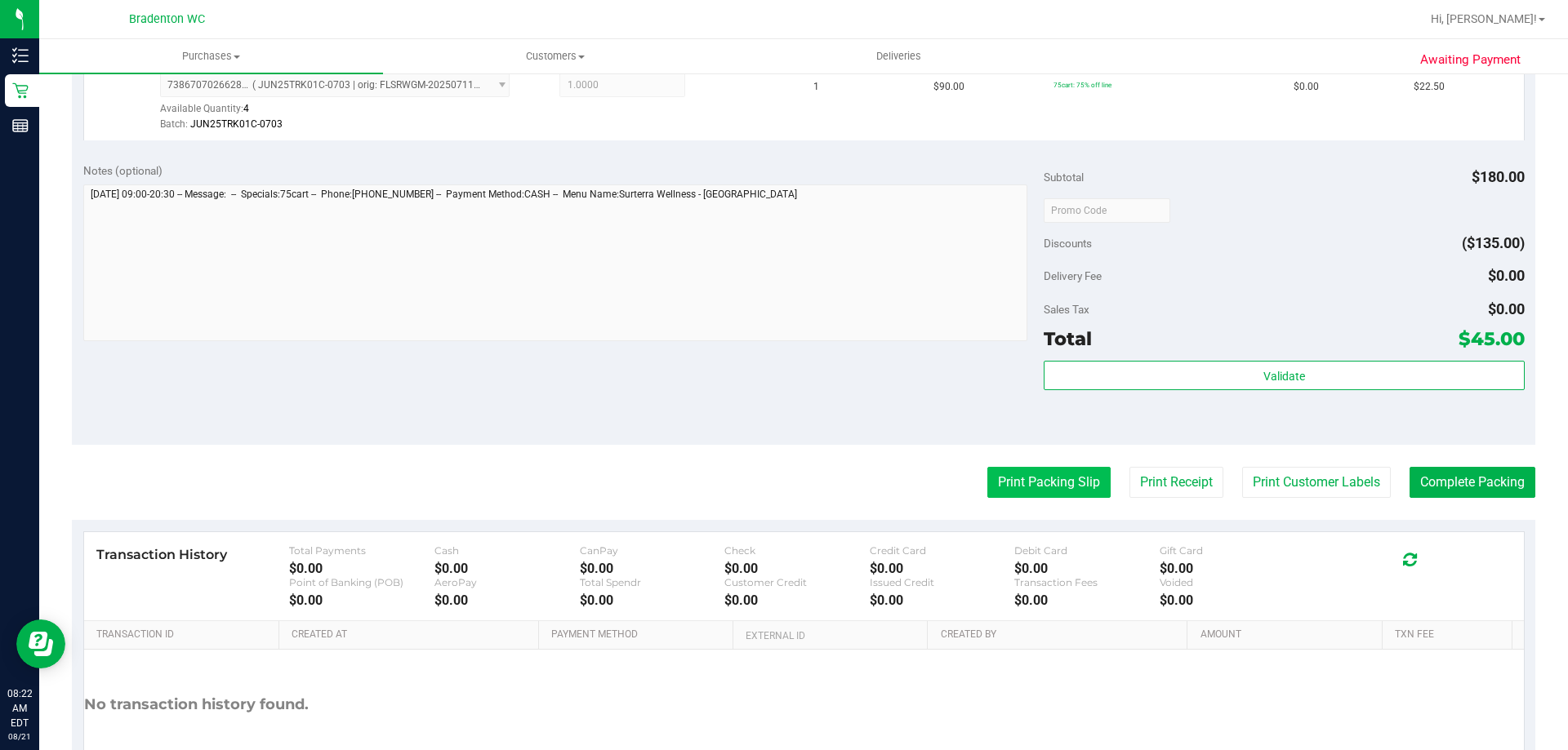
click at [1028, 477] on button "Print Packing Slip" at bounding box center [1049, 482] width 123 height 31
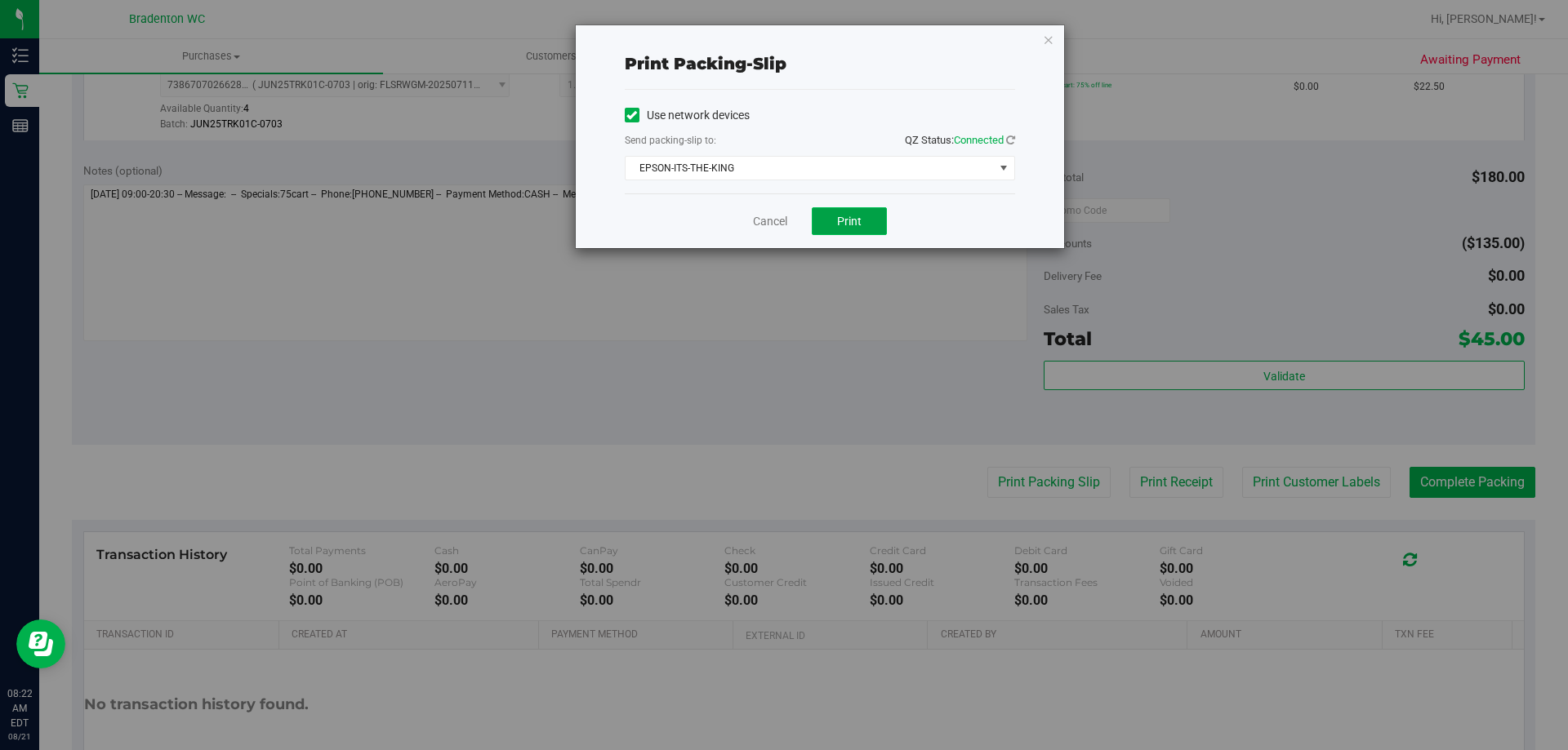
click at [846, 223] on span "Print" at bounding box center [849, 221] width 25 height 13
click at [1050, 38] on icon "button" at bounding box center [1048, 39] width 11 height 20
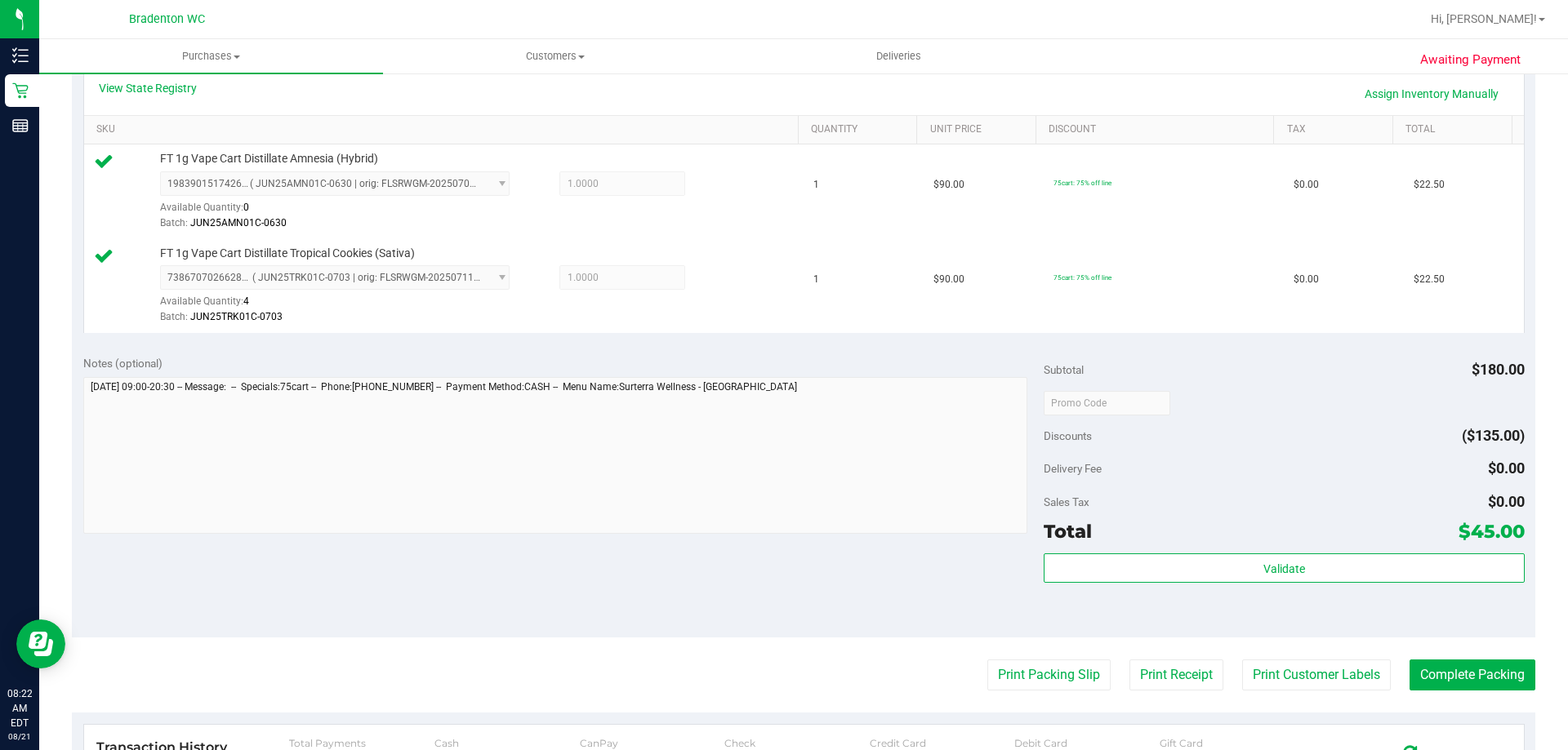
scroll to position [408, 0]
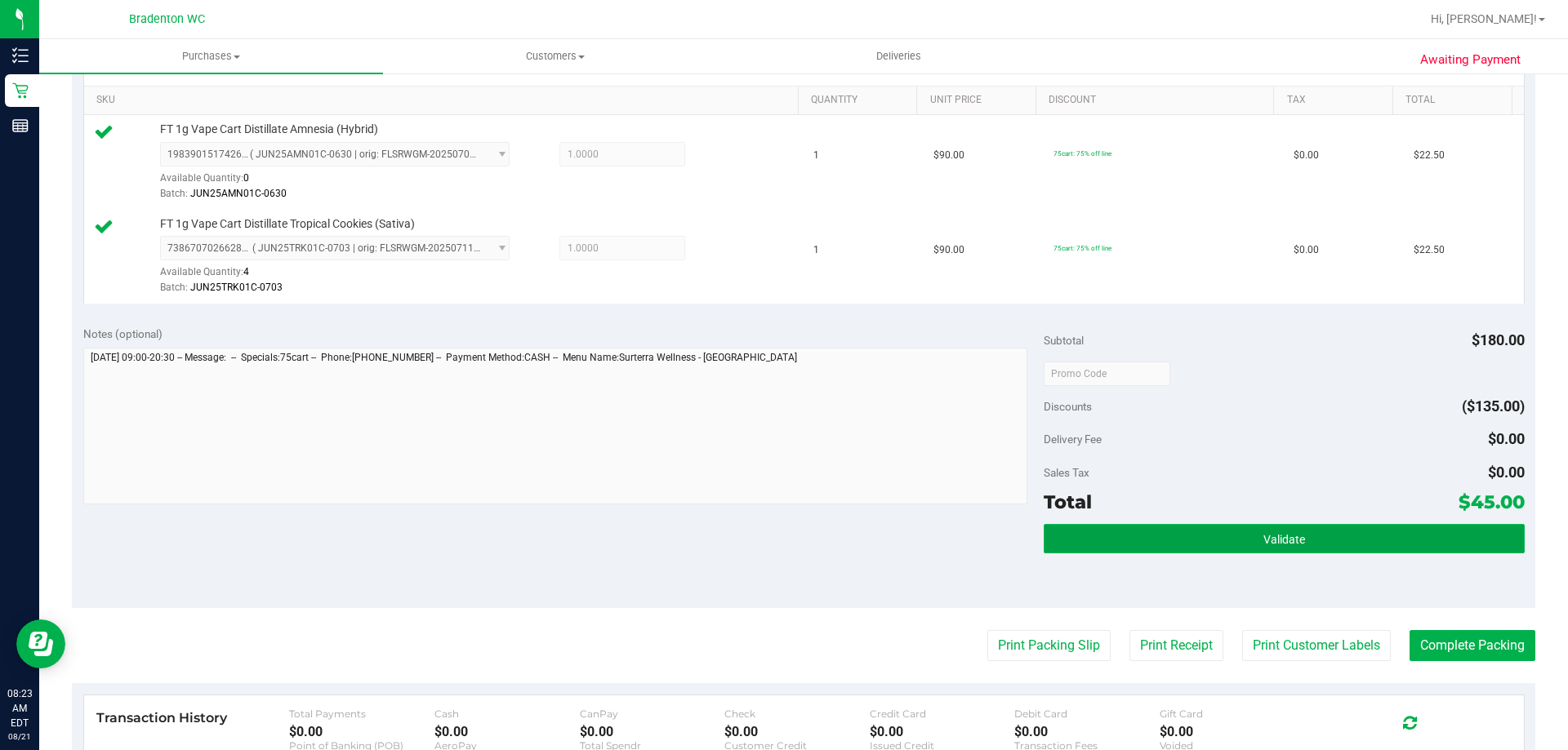
click at [1171, 540] on button "Validate" at bounding box center [1283, 539] width 480 height 30
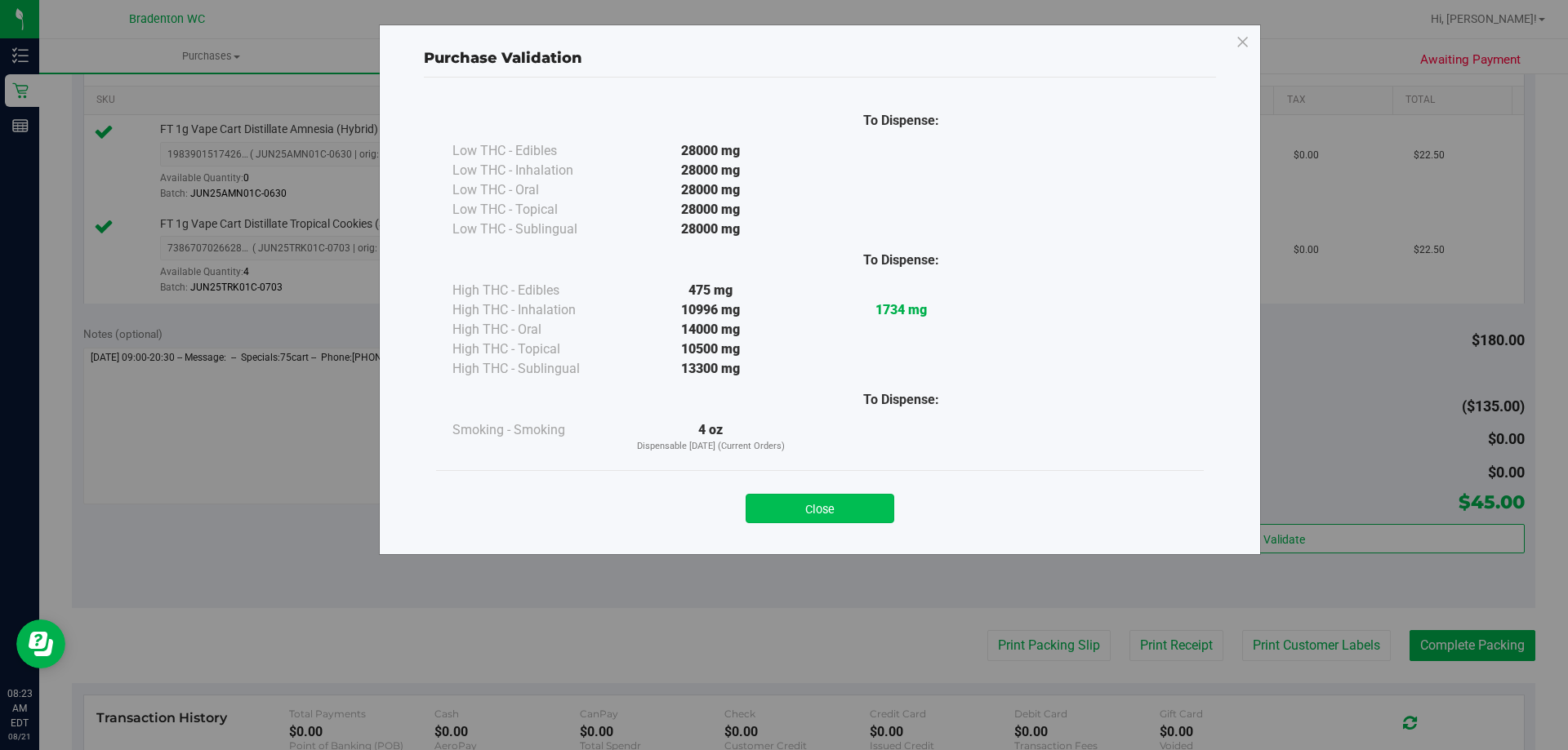
click at [824, 510] on button "Close" at bounding box center [819, 508] width 149 height 30
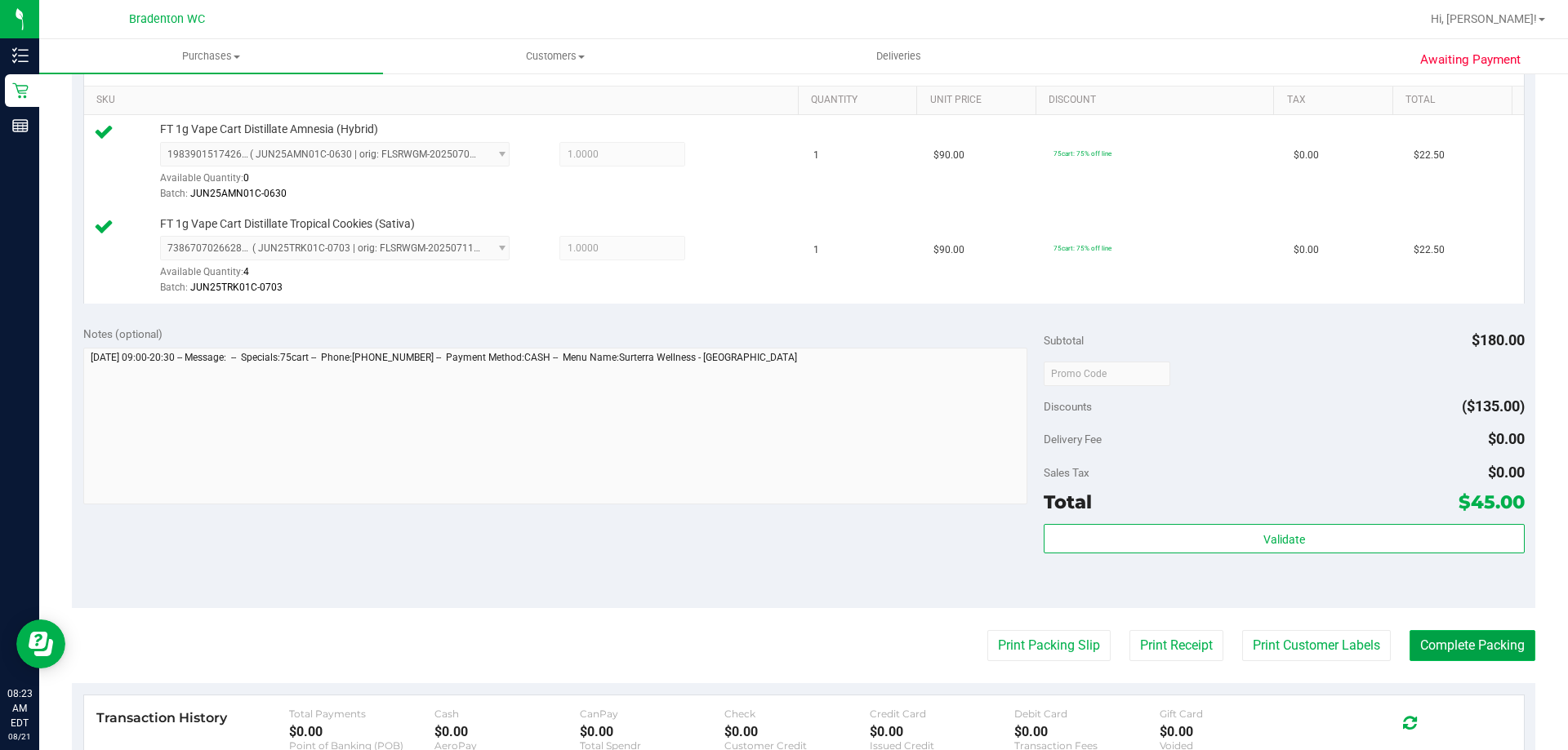
click at [1418, 650] on button "Complete Packing" at bounding box center [1472, 646] width 126 height 31
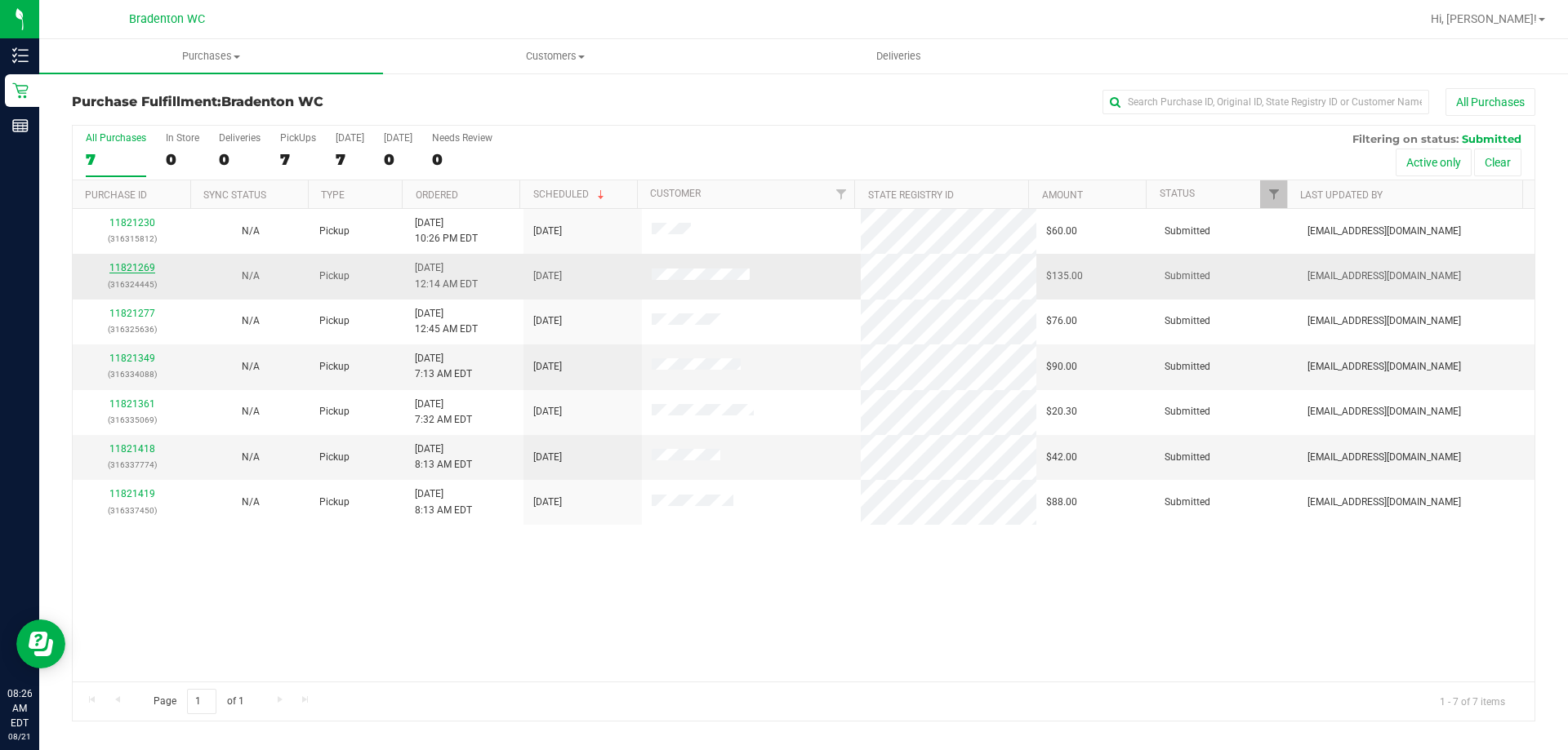
click at [133, 264] on link "11821269" at bounding box center [133, 267] width 46 height 11
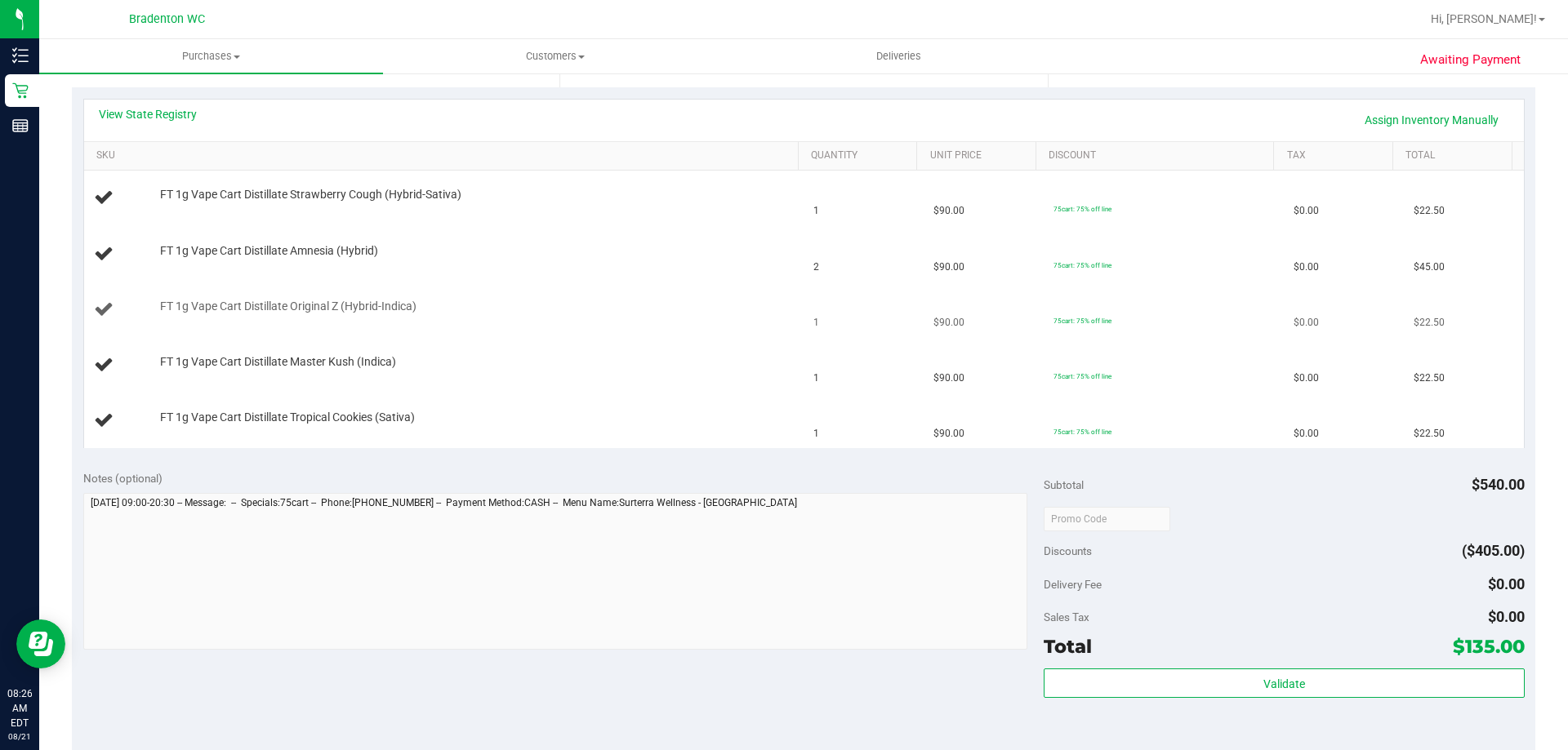
scroll to position [326, 0]
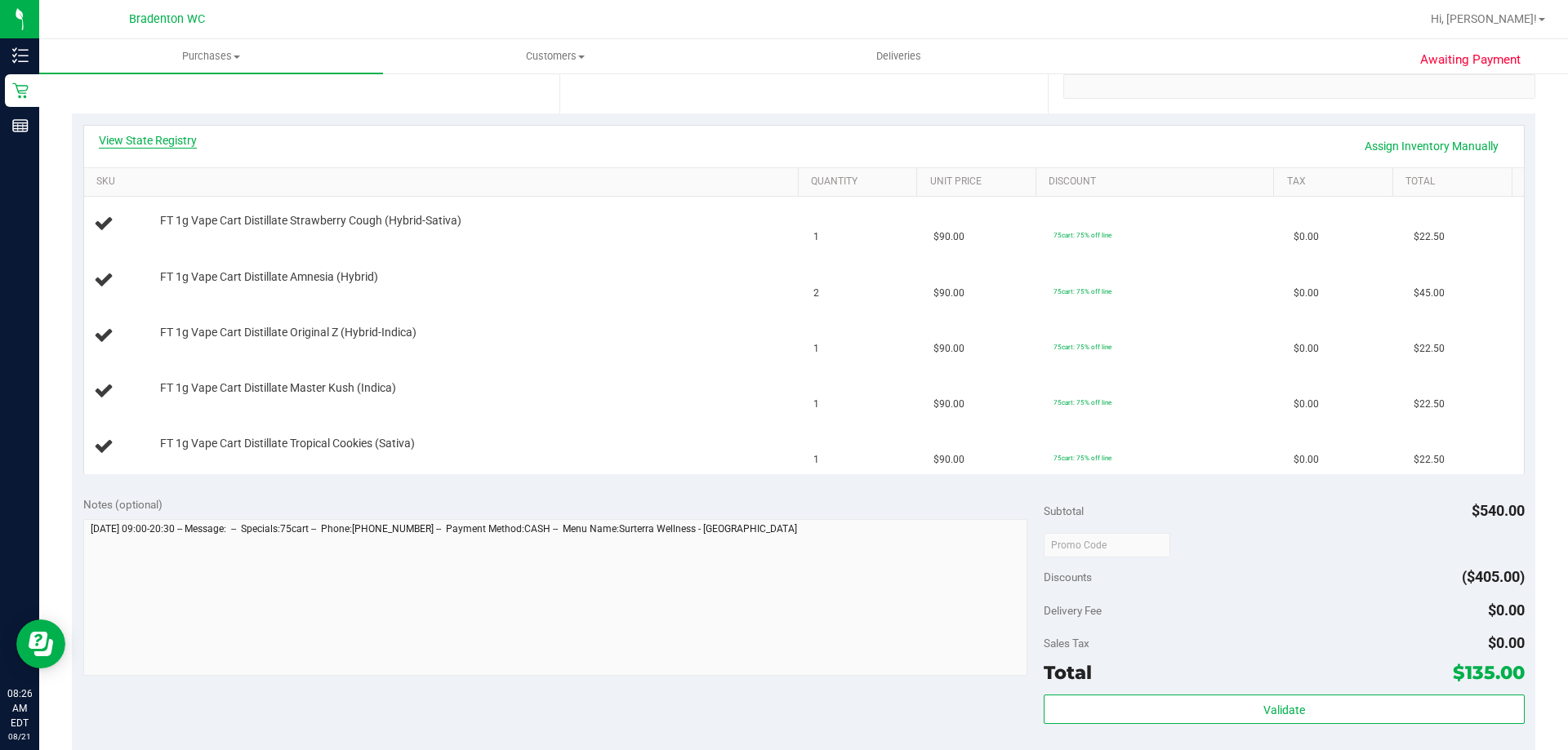
click at [187, 138] on link "View State Registry" at bounding box center [147, 140] width 98 height 16
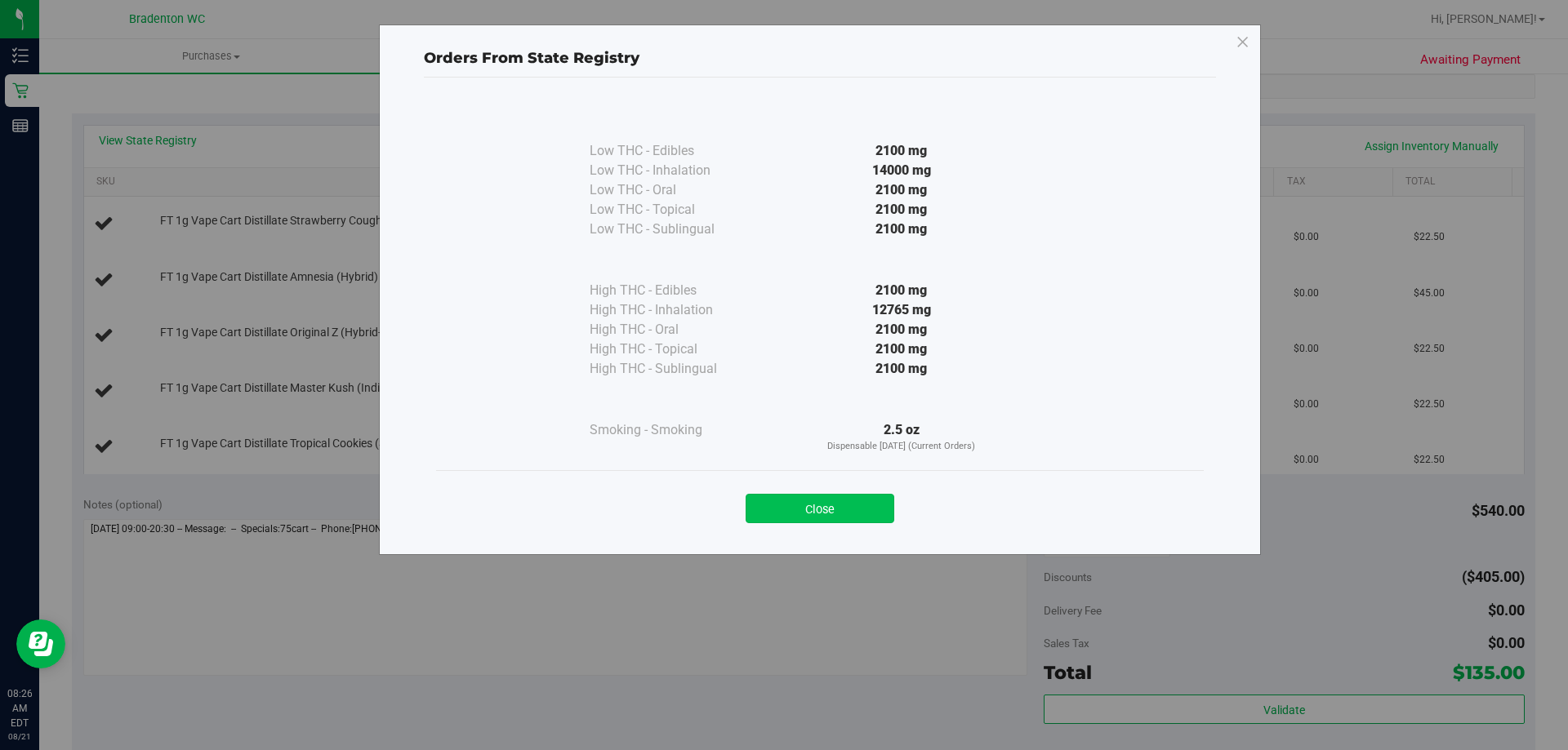
click at [807, 501] on button "Close" at bounding box center [819, 508] width 149 height 30
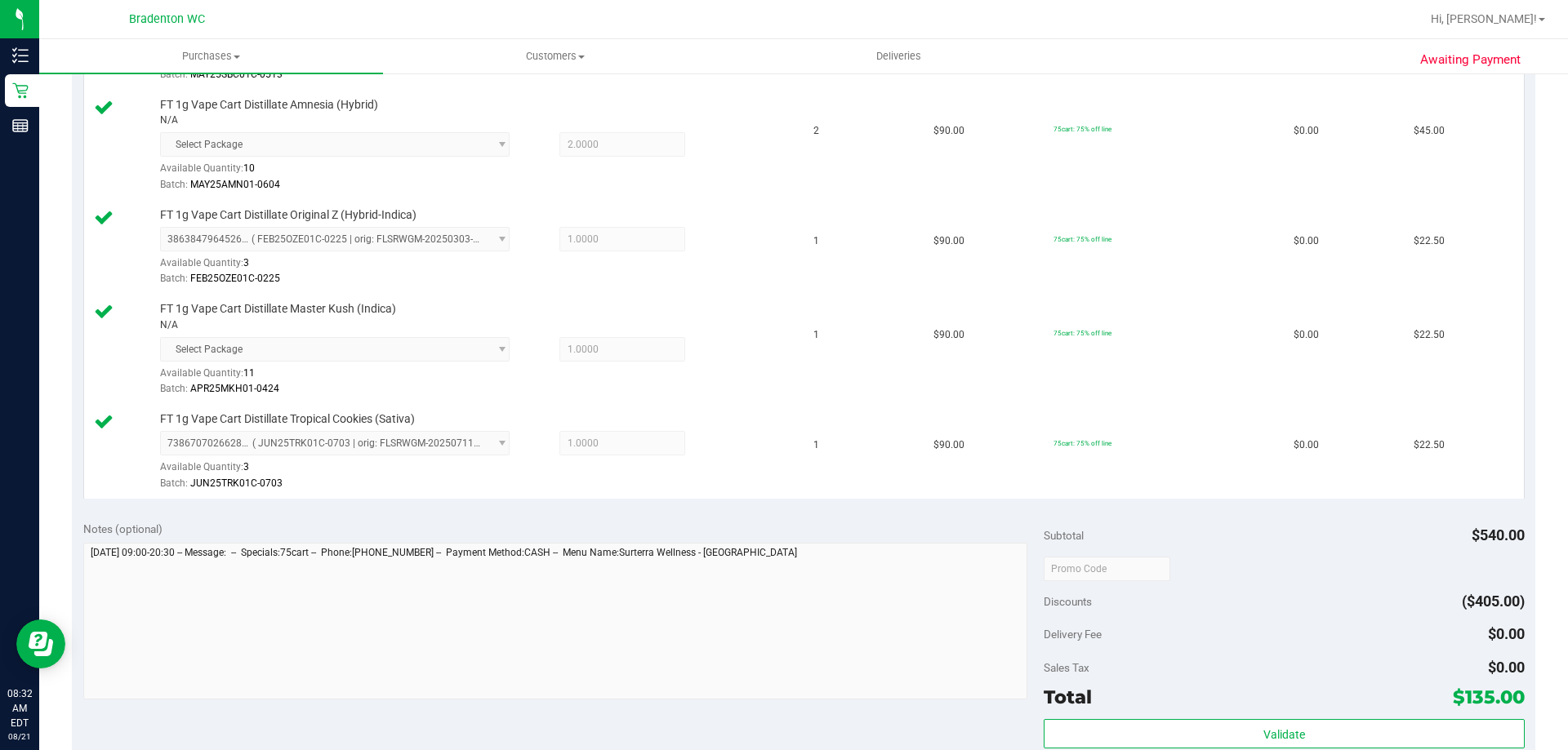
scroll to position [653, 0]
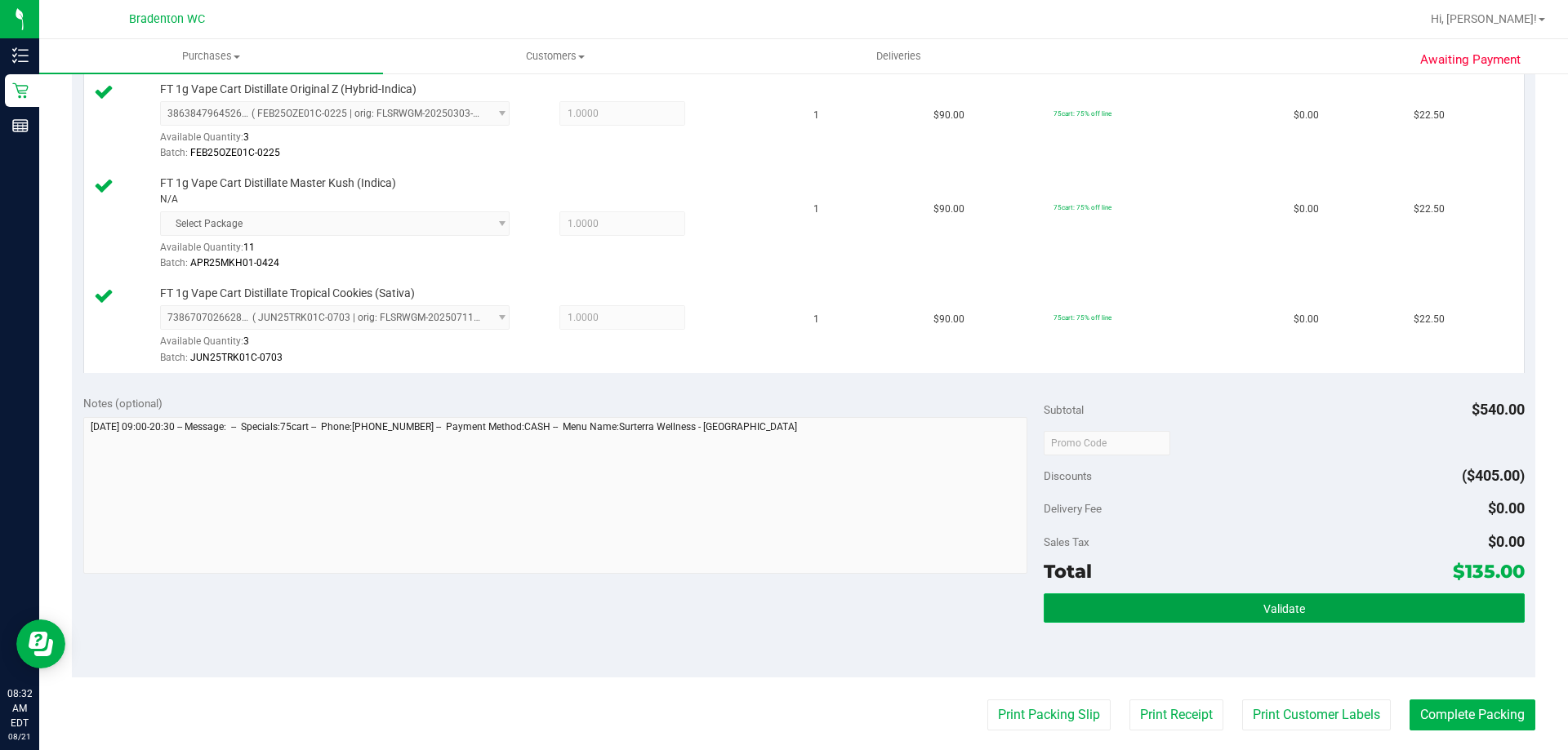
click at [1159, 601] on button "Validate" at bounding box center [1283, 608] width 480 height 30
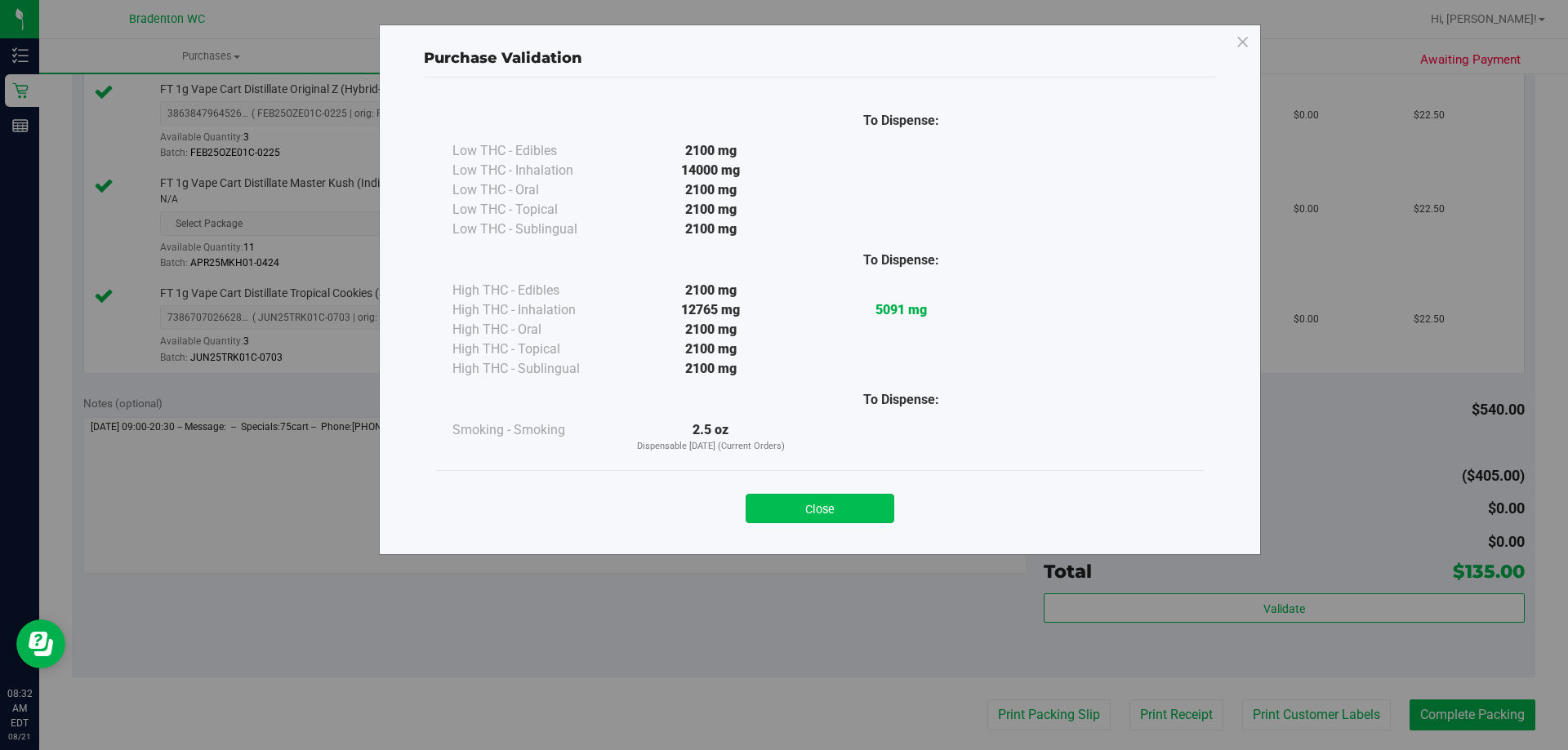
click at [839, 512] on button "Close" at bounding box center [819, 508] width 149 height 30
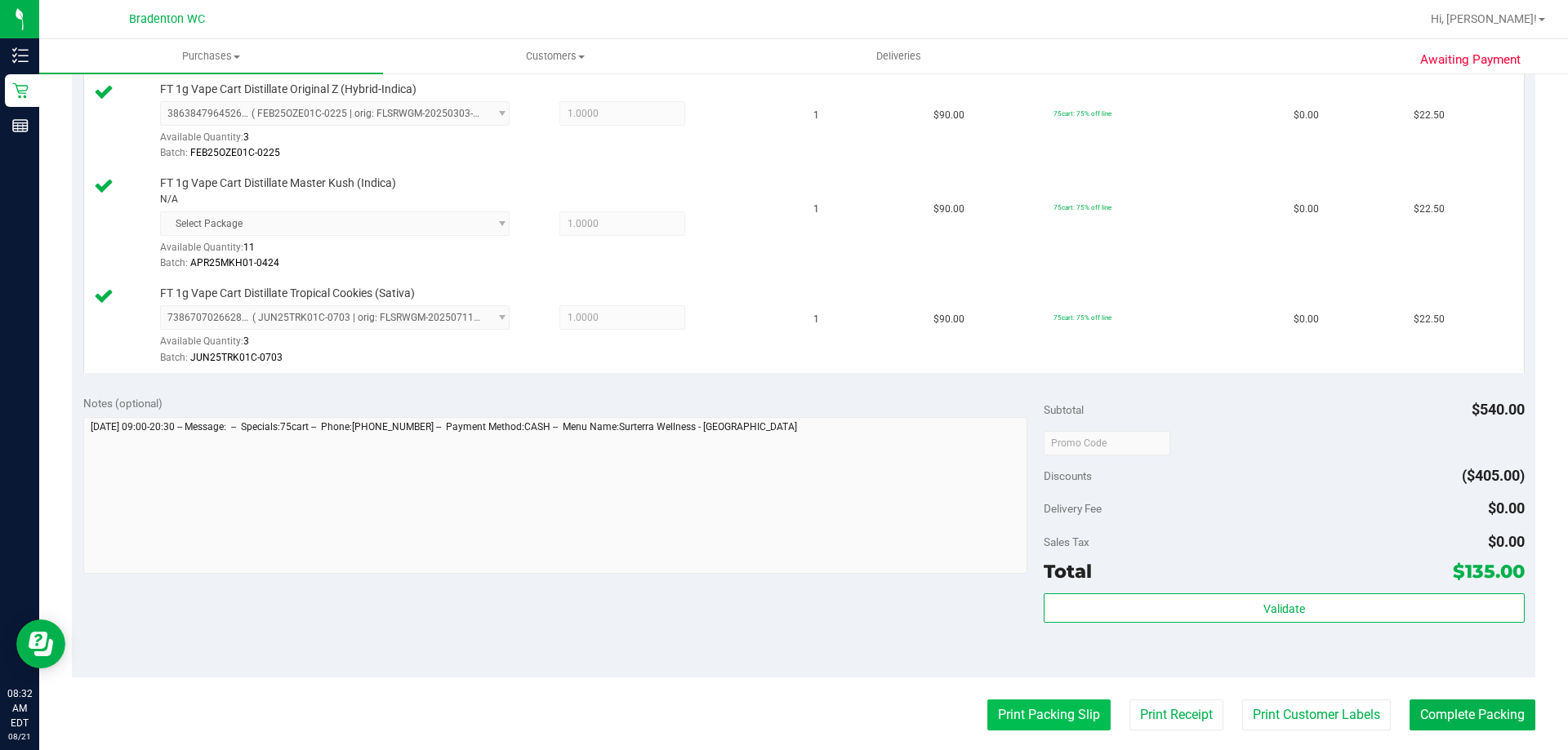
click at [1010, 717] on button "Print Packing Slip" at bounding box center [1049, 714] width 123 height 31
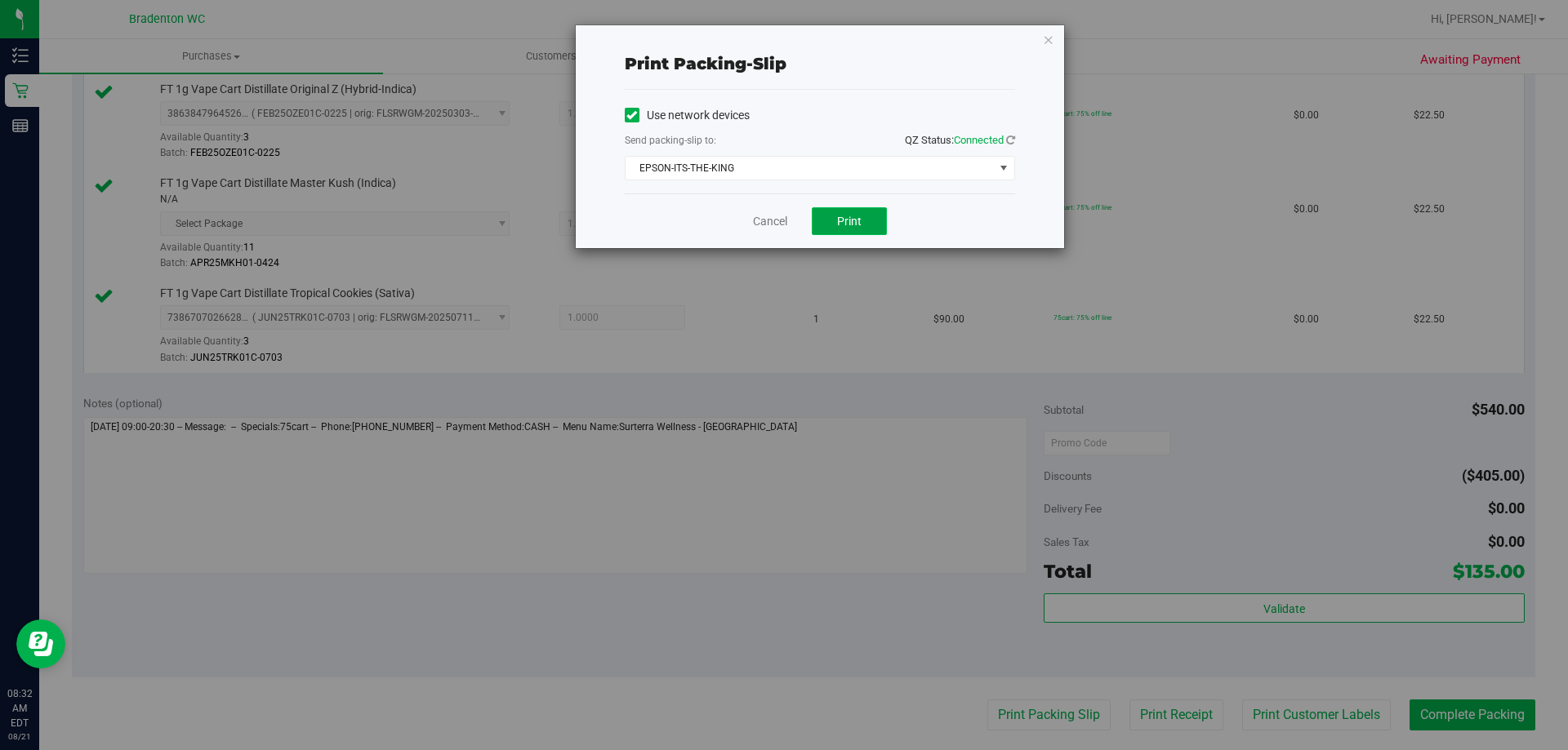
click at [827, 223] on button "Print" at bounding box center [849, 221] width 75 height 28
click at [841, 224] on span "Print" at bounding box center [849, 221] width 25 height 13
click at [1050, 40] on icon "button" at bounding box center [1048, 39] width 11 height 20
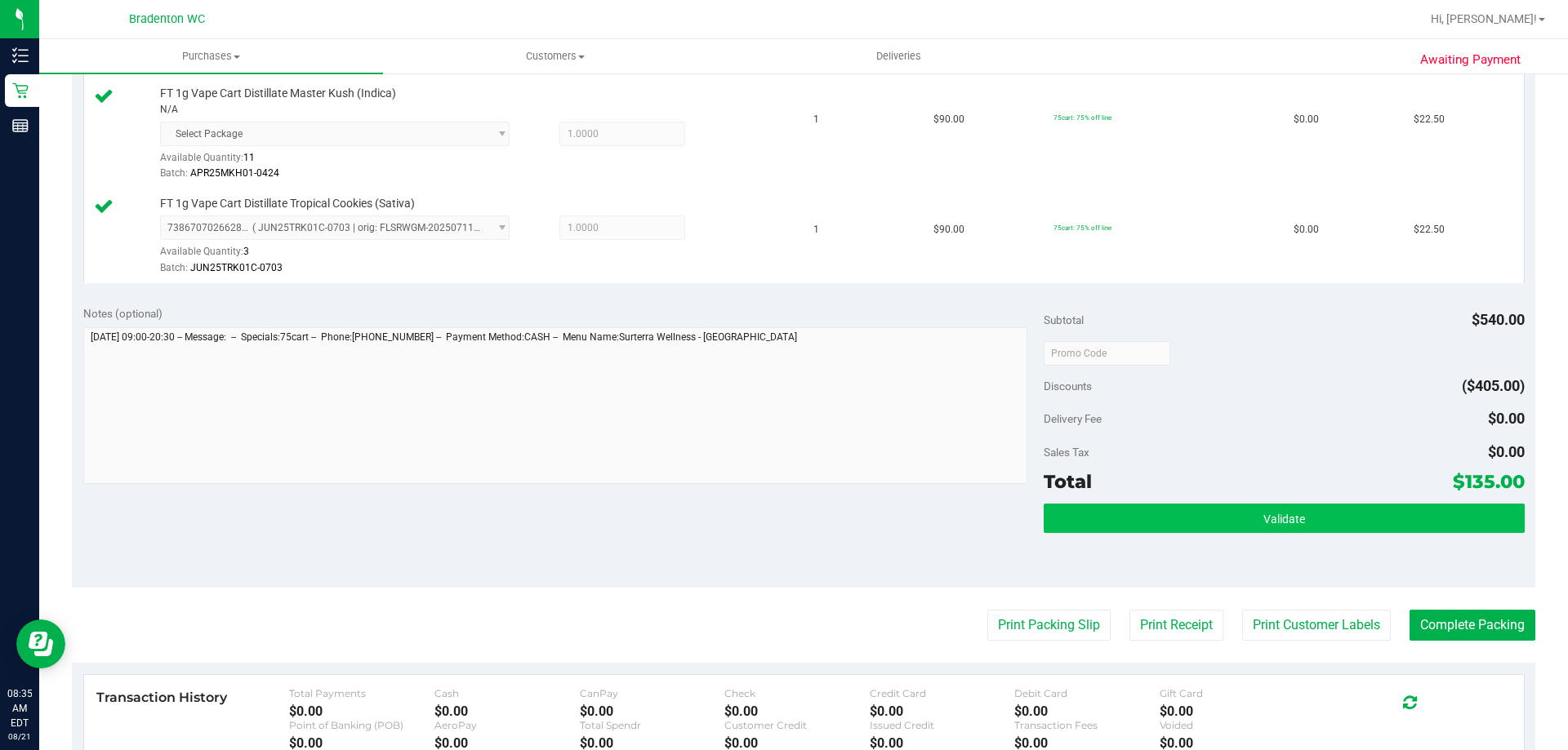
scroll to position [898, 0]
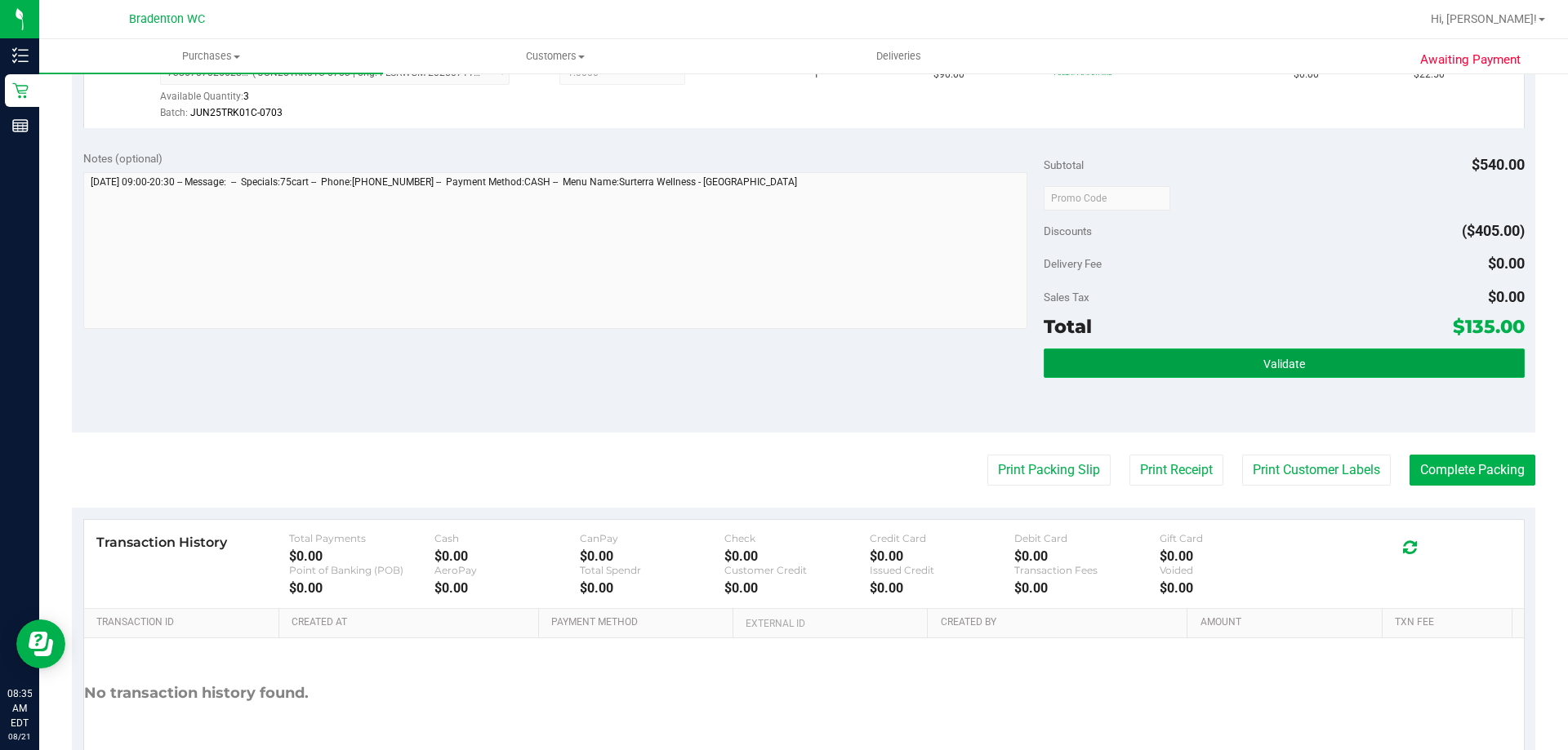
click at [1248, 364] on button "Validate" at bounding box center [1283, 363] width 480 height 30
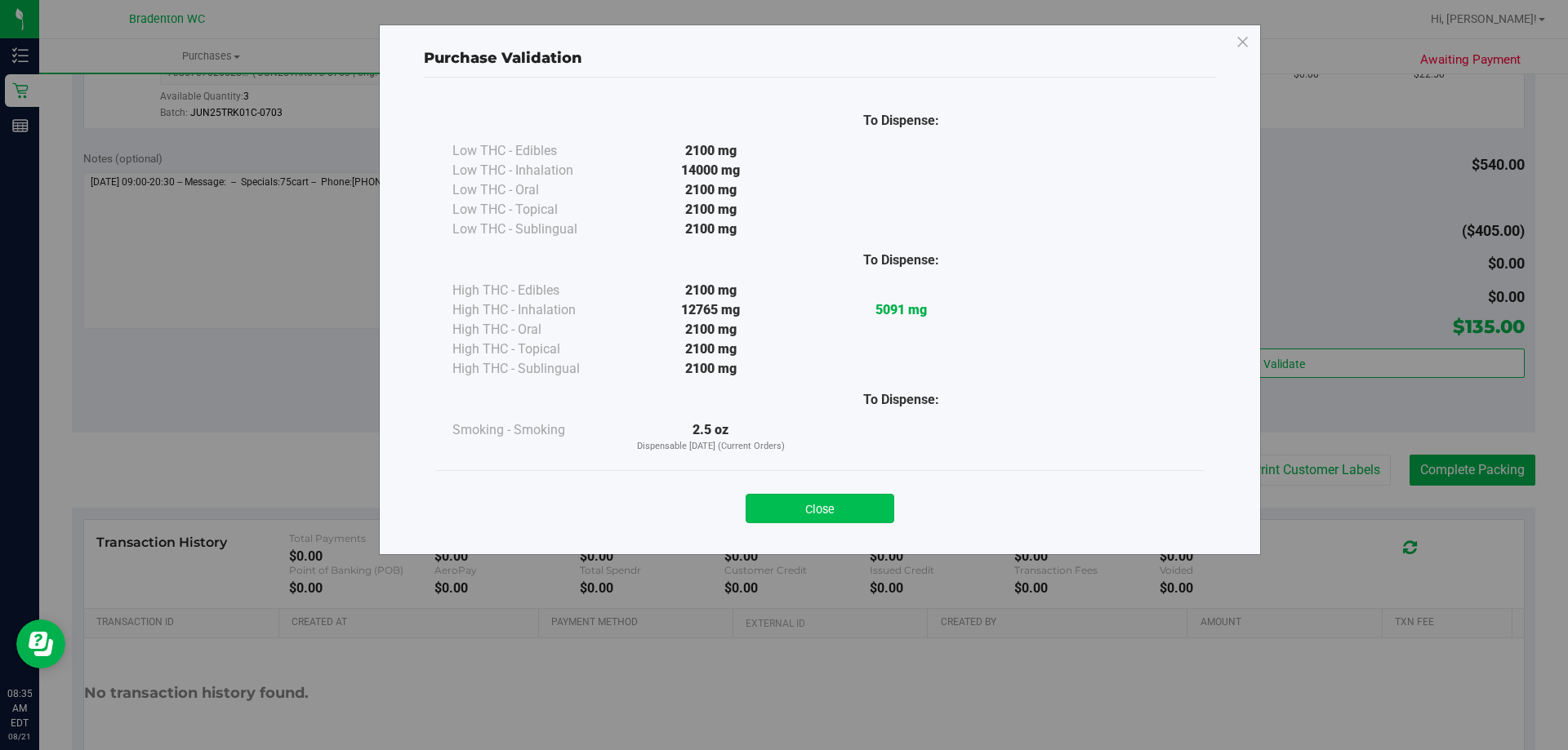
click at [871, 499] on button "Close" at bounding box center [819, 508] width 149 height 30
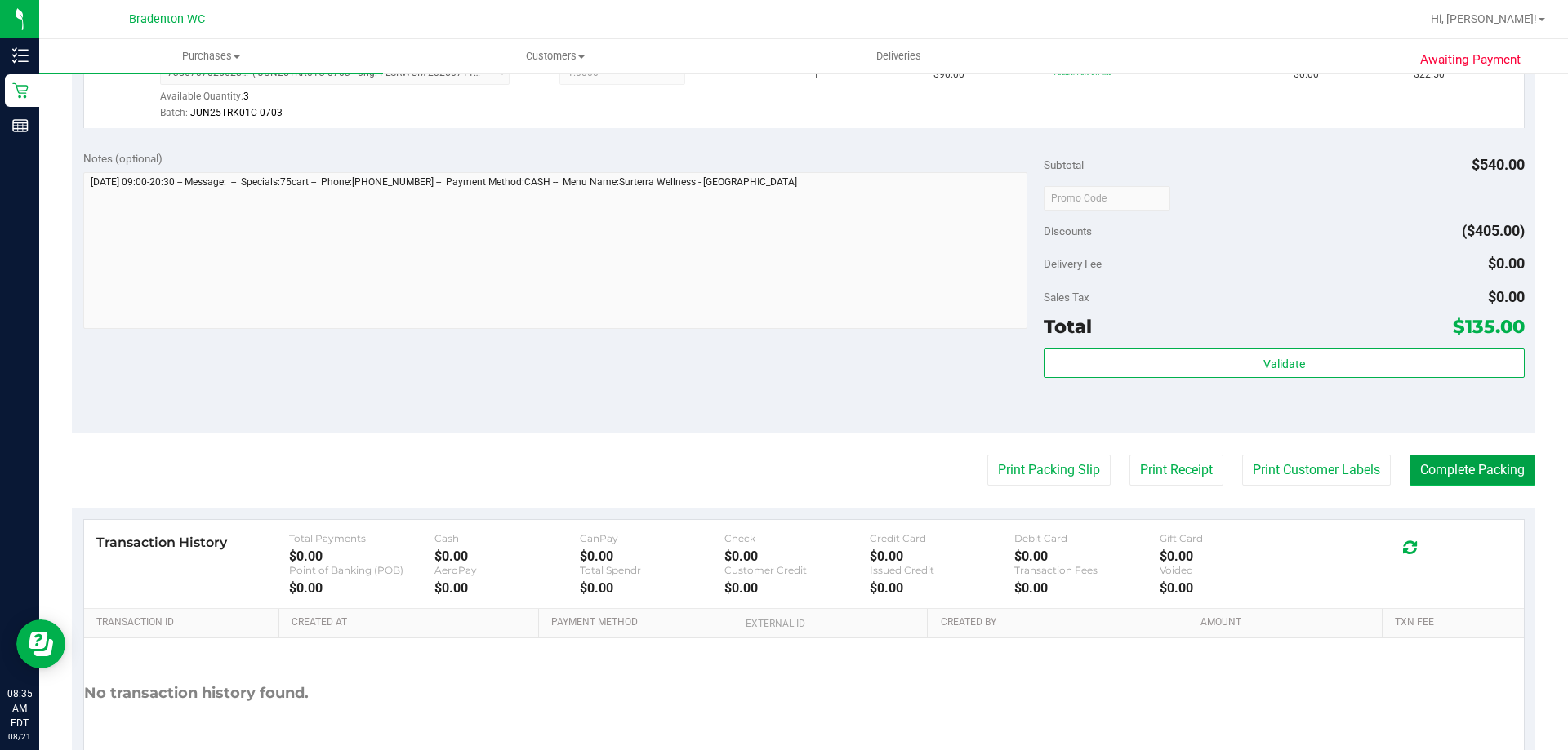
click at [1440, 467] on button "Complete Packing" at bounding box center [1472, 470] width 126 height 31
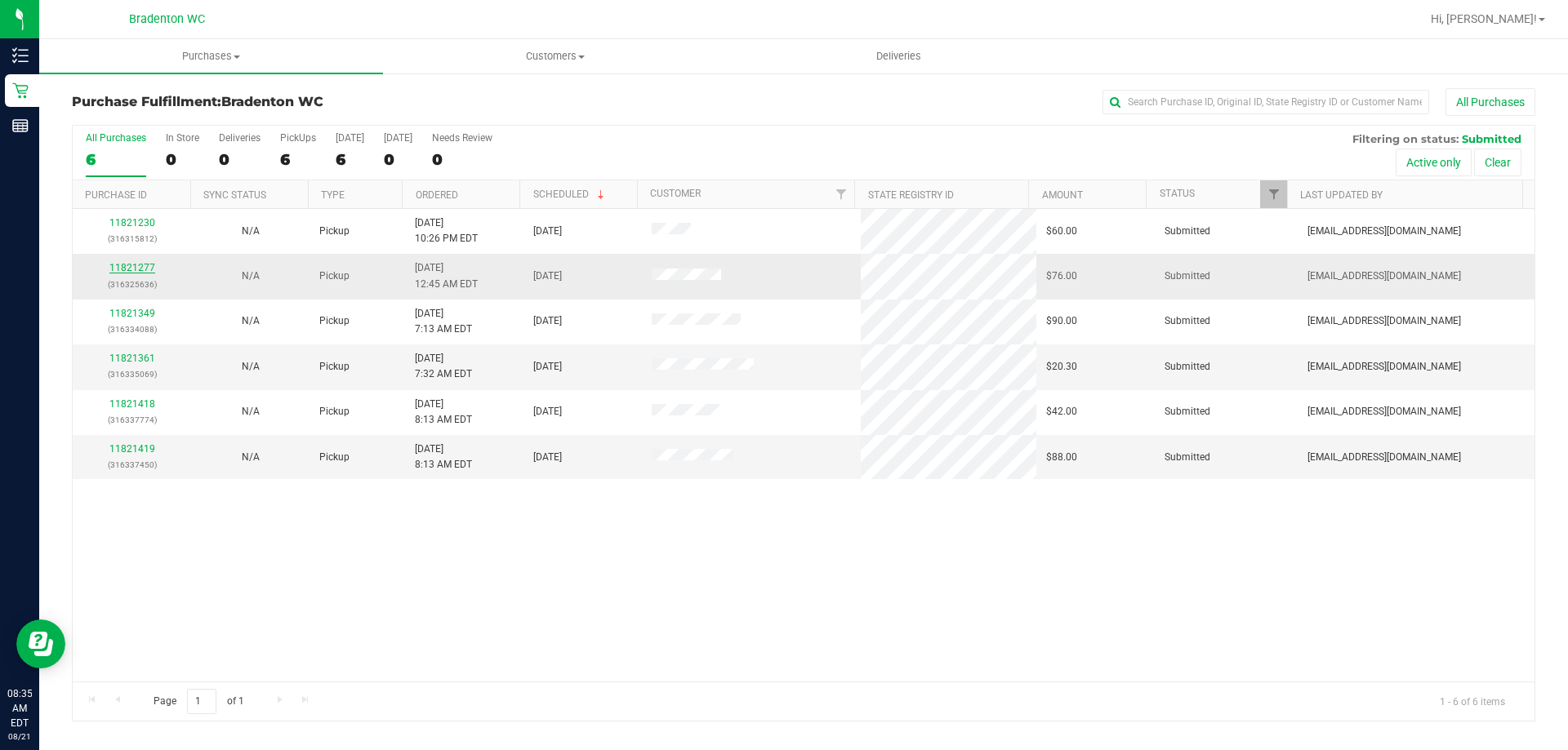
click at [137, 267] on link "11821277" at bounding box center [133, 267] width 46 height 11
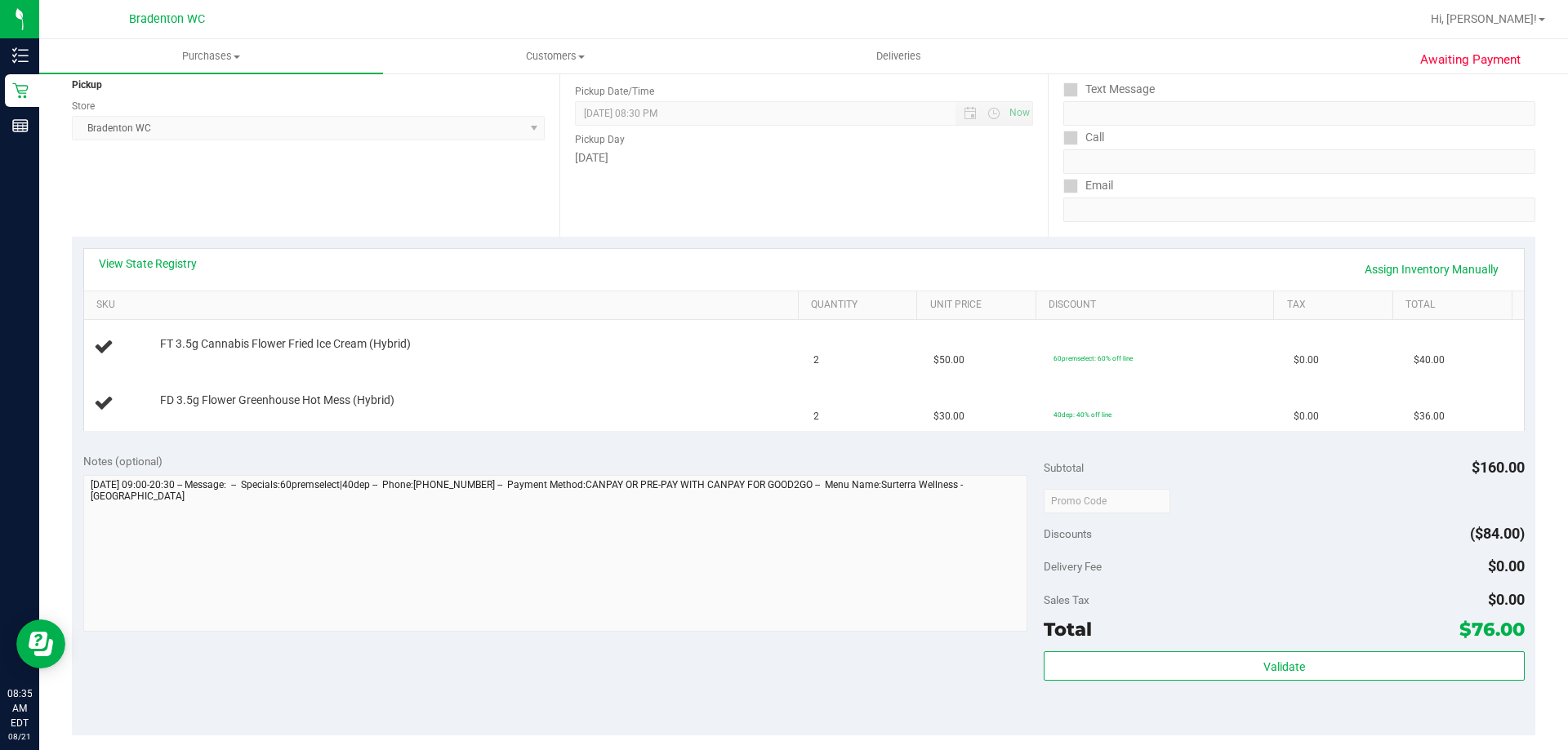
scroll to position [163, 0]
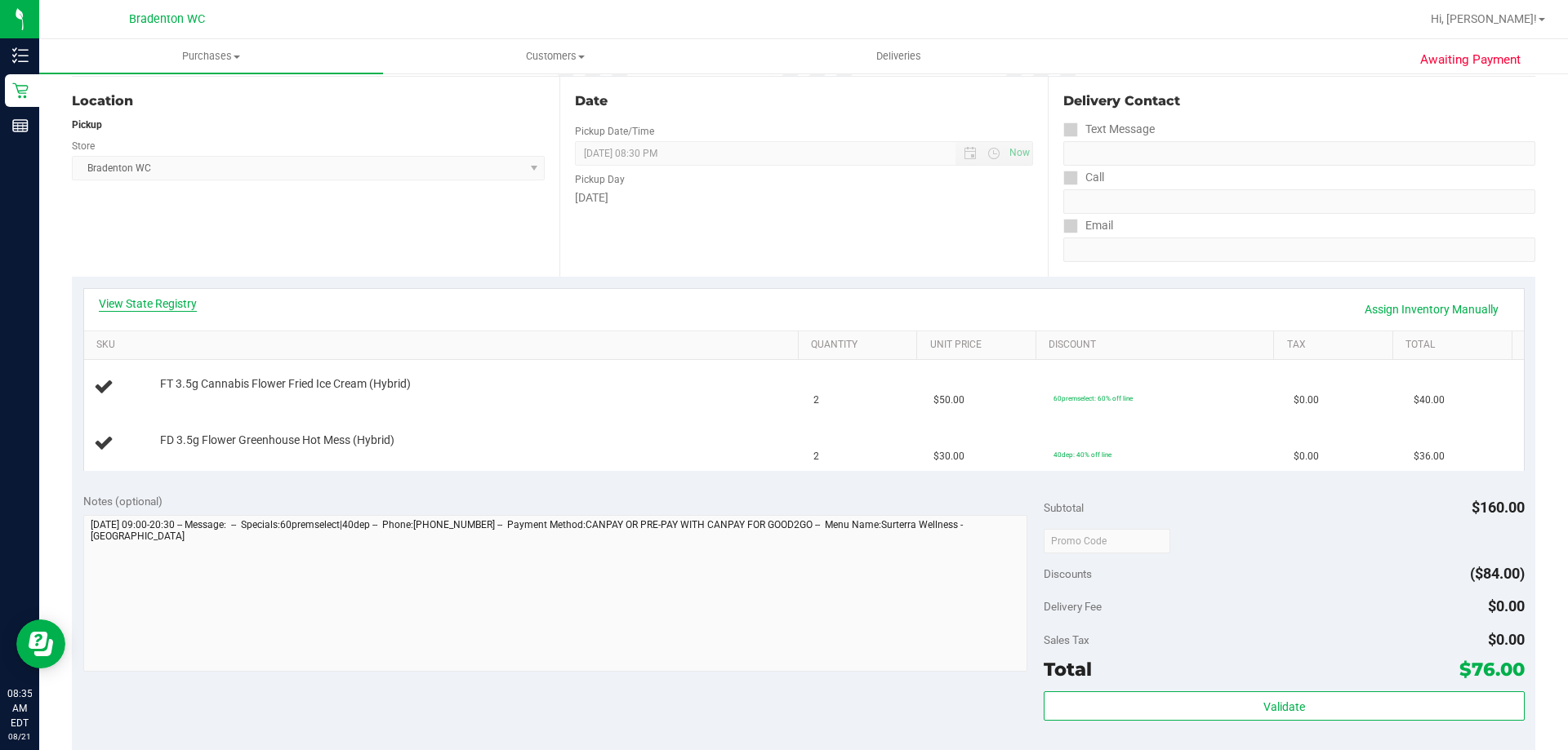
click at [173, 301] on link "View State Registry" at bounding box center [147, 303] width 98 height 16
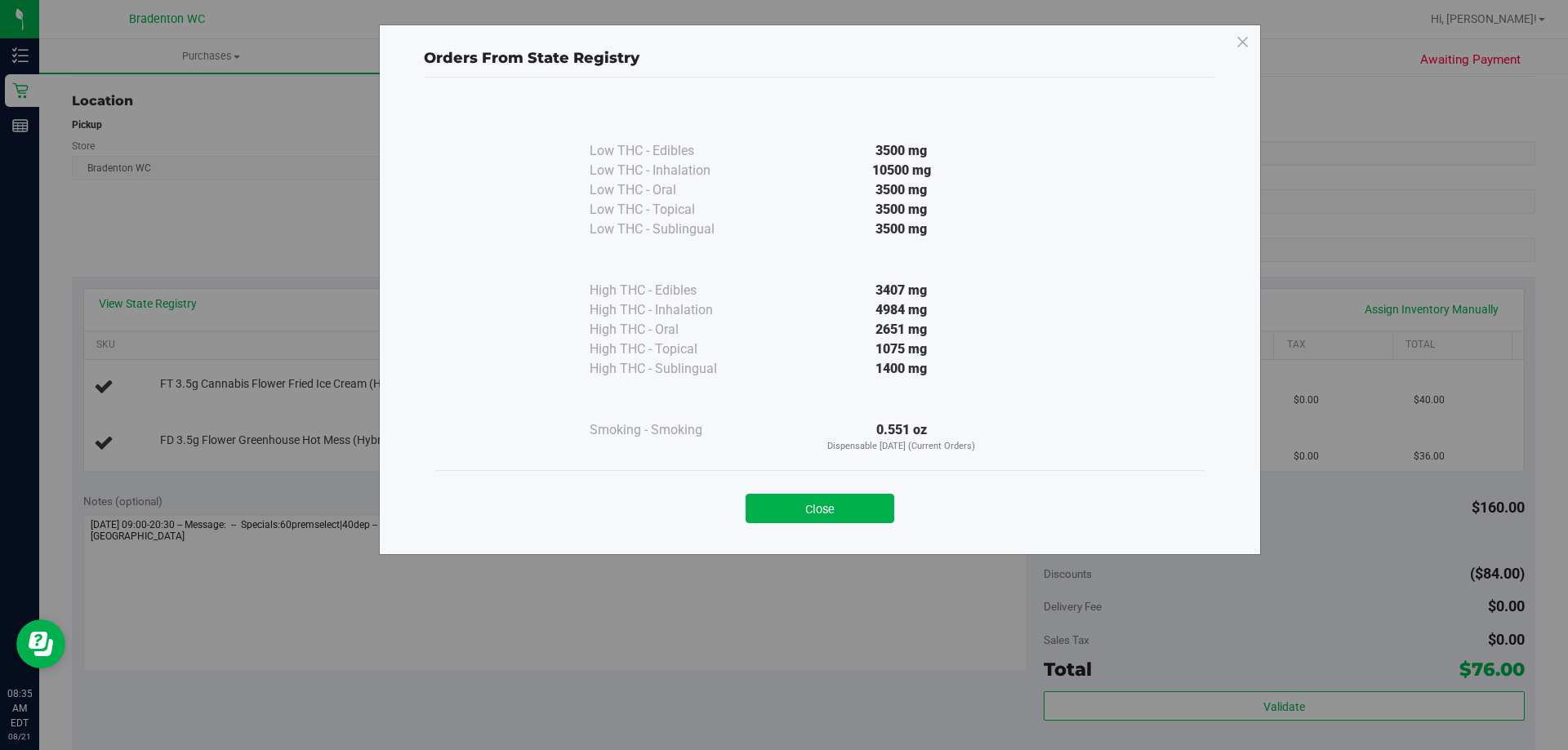
drag, startPoint x: 815, startPoint y: 507, endPoint x: 812, endPoint y: 488, distance: 19.2
click at [815, 504] on button "Close" at bounding box center [819, 508] width 149 height 30
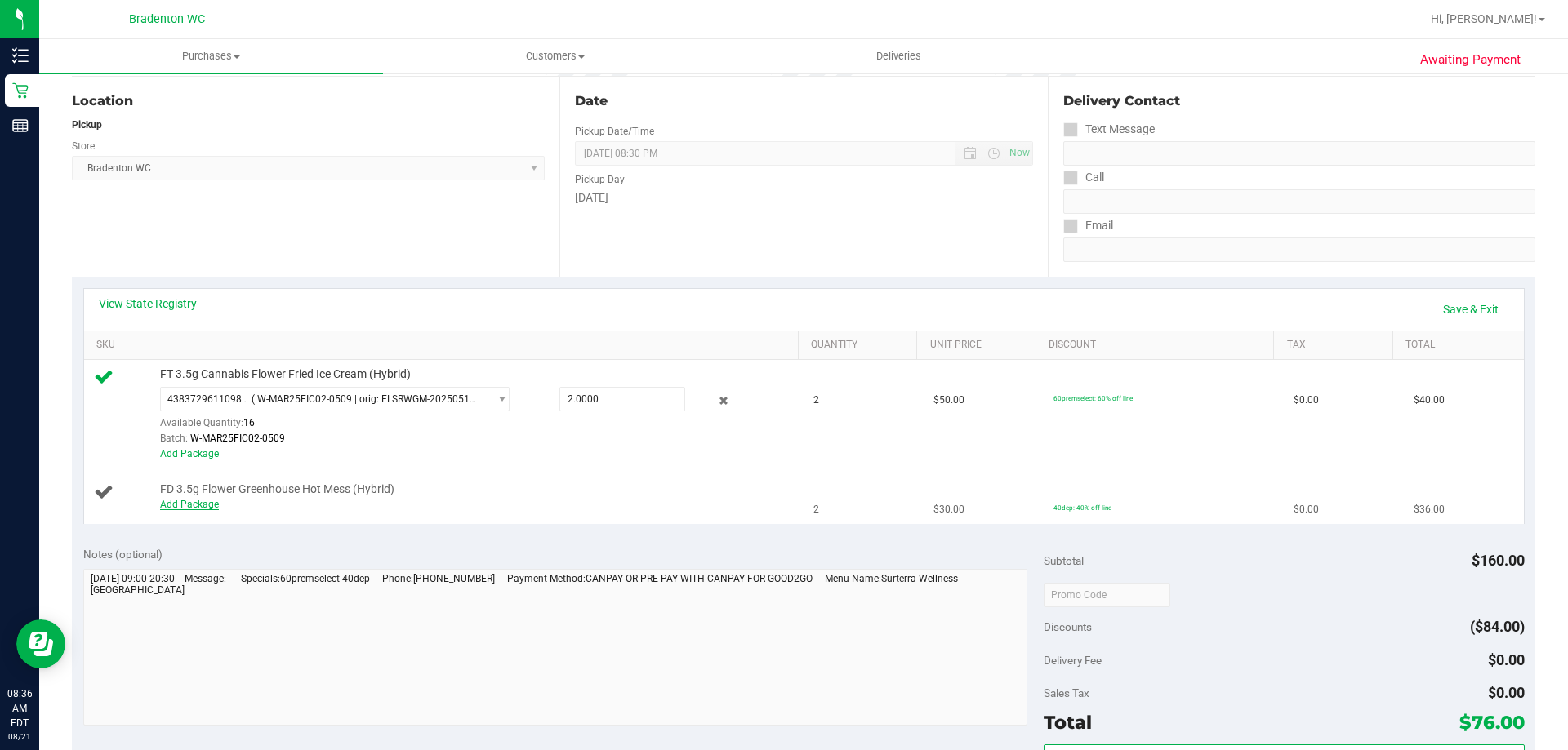
click at [204, 507] on link "Add Package" at bounding box center [189, 504] width 59 height 11
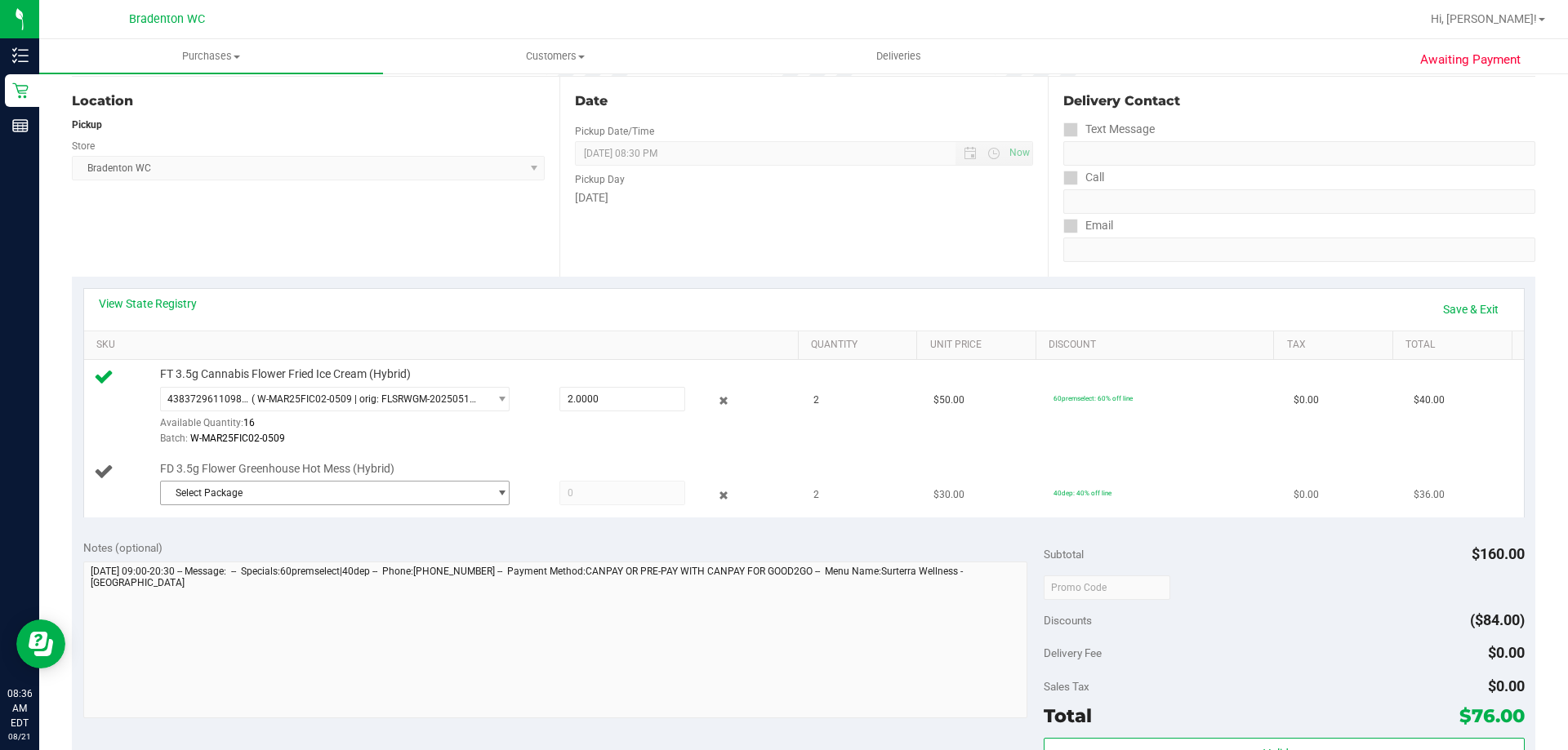
click at [495, 494] on span "select" at bounding box center [501, 493] width 12 height 13
click at [410, 555] on span "( W-JUL25HTM01-0715 | orig: FLSRWGM-20250721-1312 )" at bounding box center [393, 560] width 258 height 11
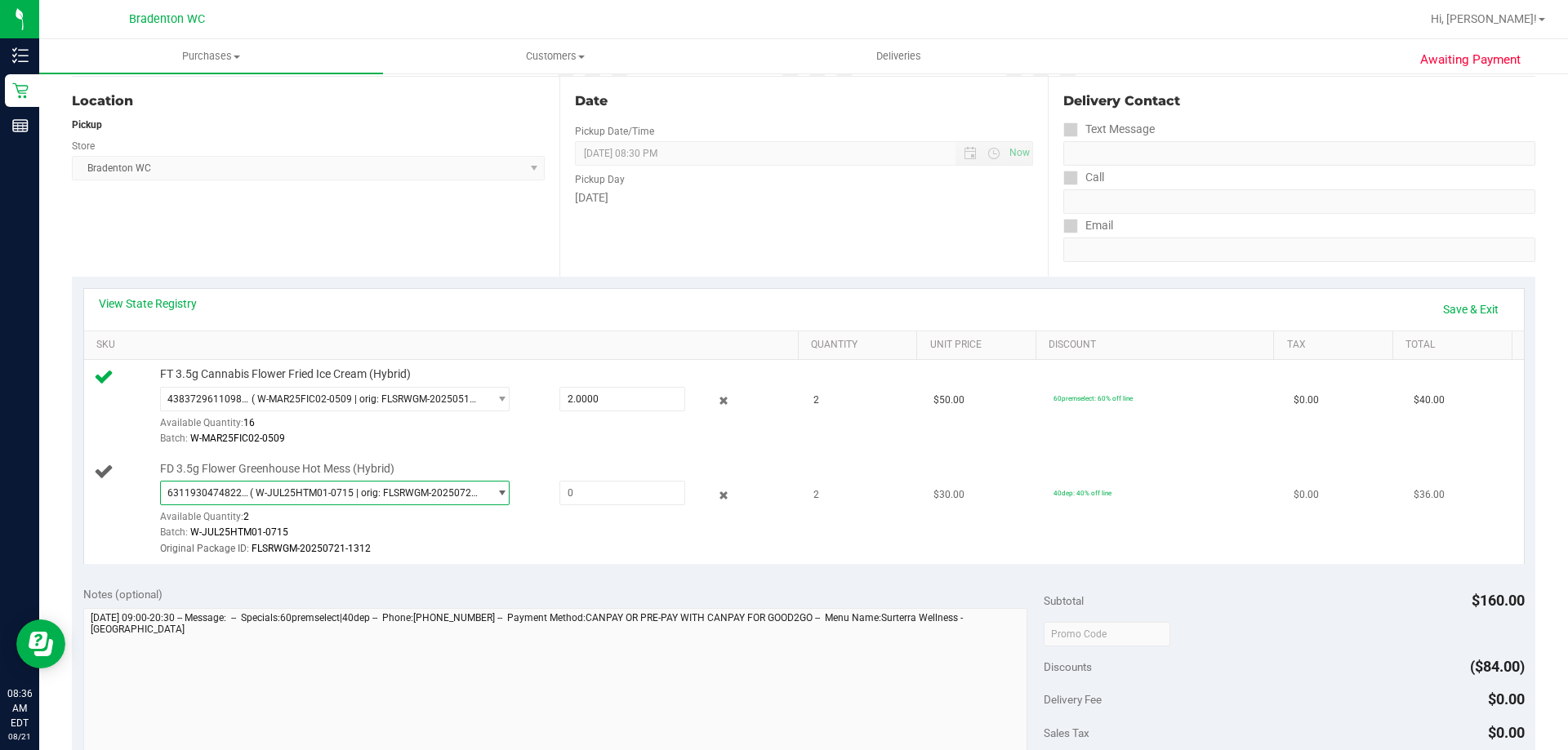
click at [495, 494] on span "select" at bounding box center [501, 493] width 12 height 13
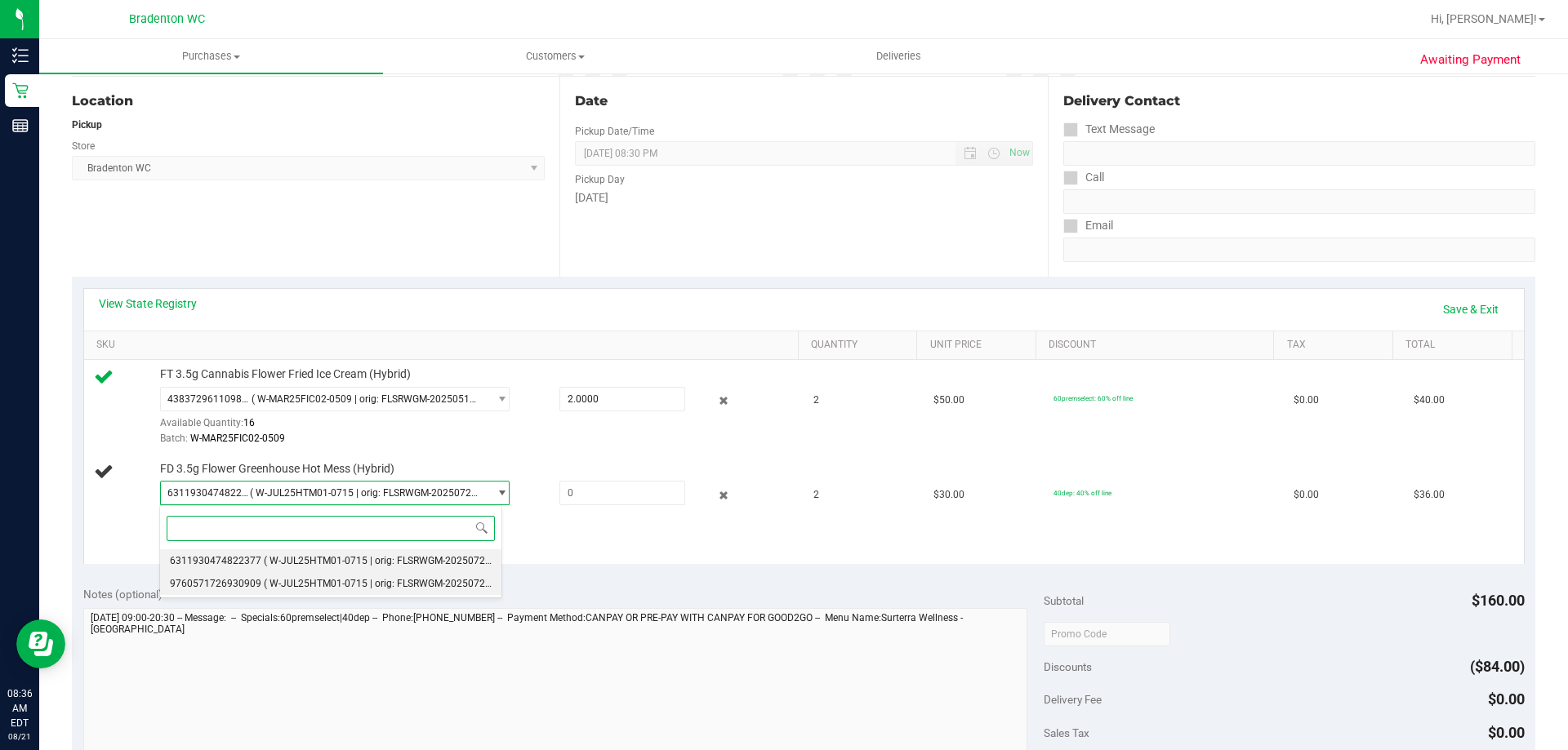
click at [410, 581] on span "( W-JUL25HTM01-0715 | orig: FLSRWGM-20250721-1324 )" at bounding box center [393, 583] width 258 height 11
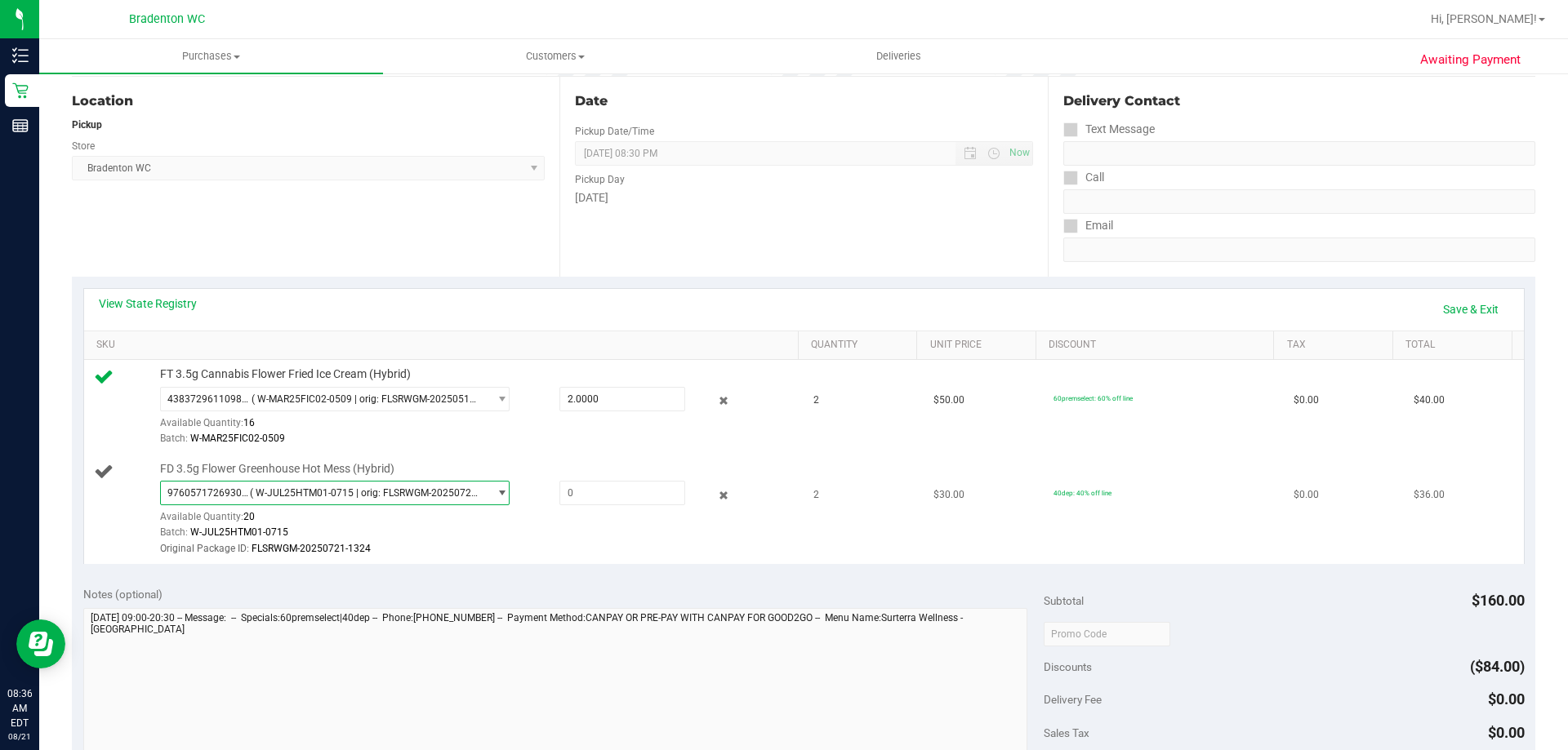
click at [495, 493] on span "select" at bounding box center [501, 493] width 12 height 13
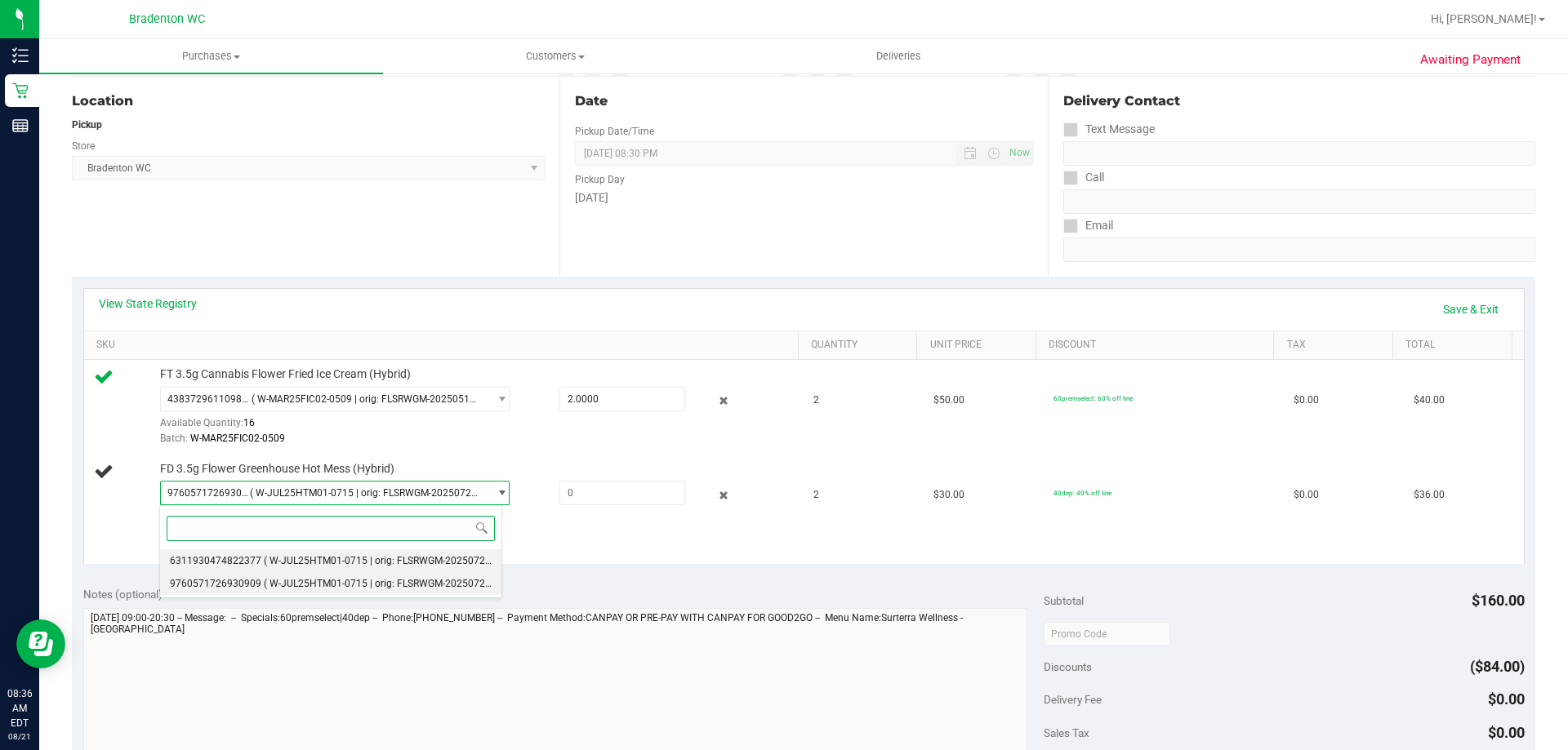
click at [386, 563] on span "( W-JUL25HTM01-0715 | orig: FLSRWGM-20250721-1312 )" at bounding box center [393, 560] width 258 height 11
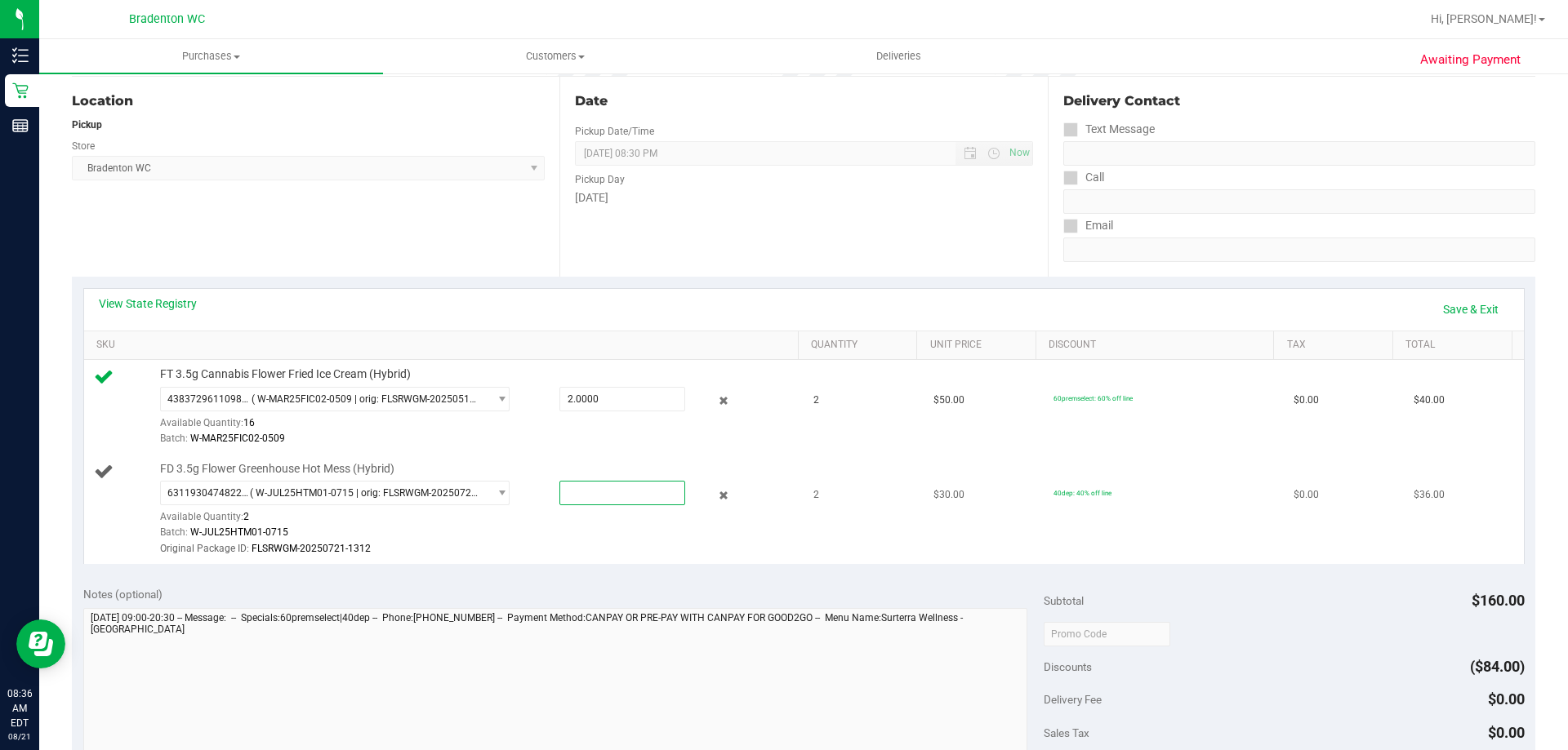
click at [598, 482] on span at bounding box center [622, 493] width 126 height 25
type input "2"
type input "2.0000"
click at [1456, 307] on link "Save & Exit" at bounding box center [1470, 309] width 76 height 28
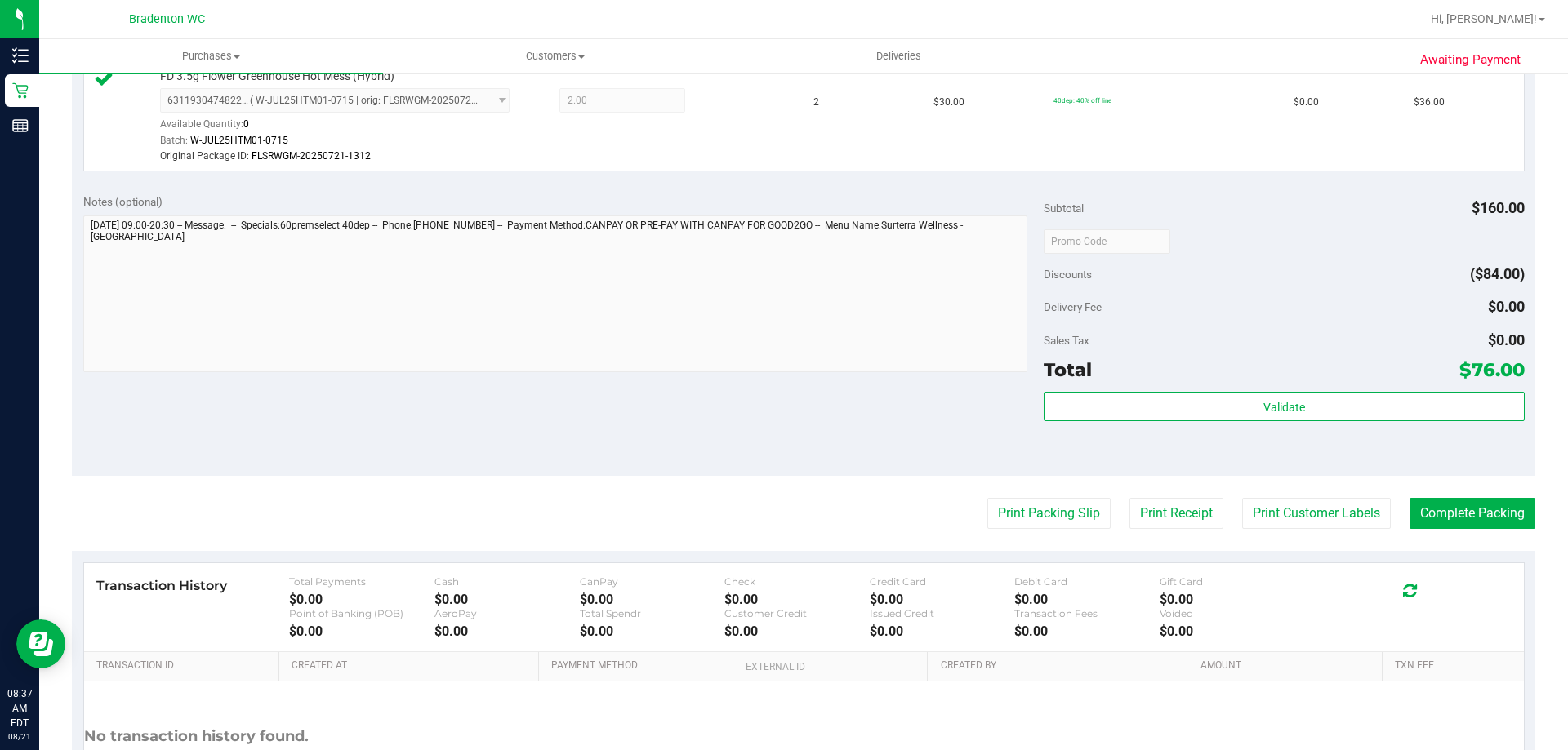
scroll to position [653, 0]
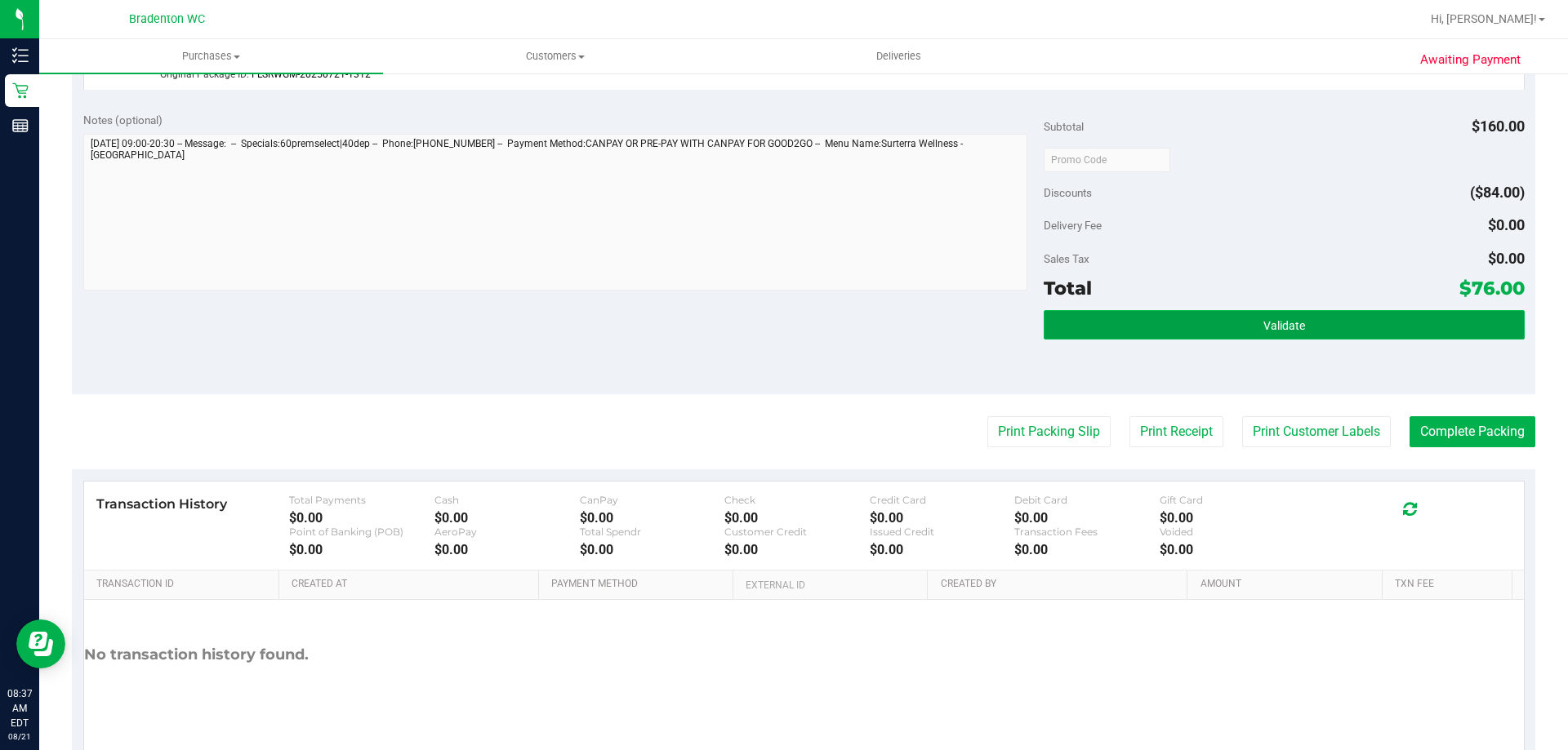
click at [1114, 329] on button "Validate" at bounding box center [1283, 324] width 480 height 30
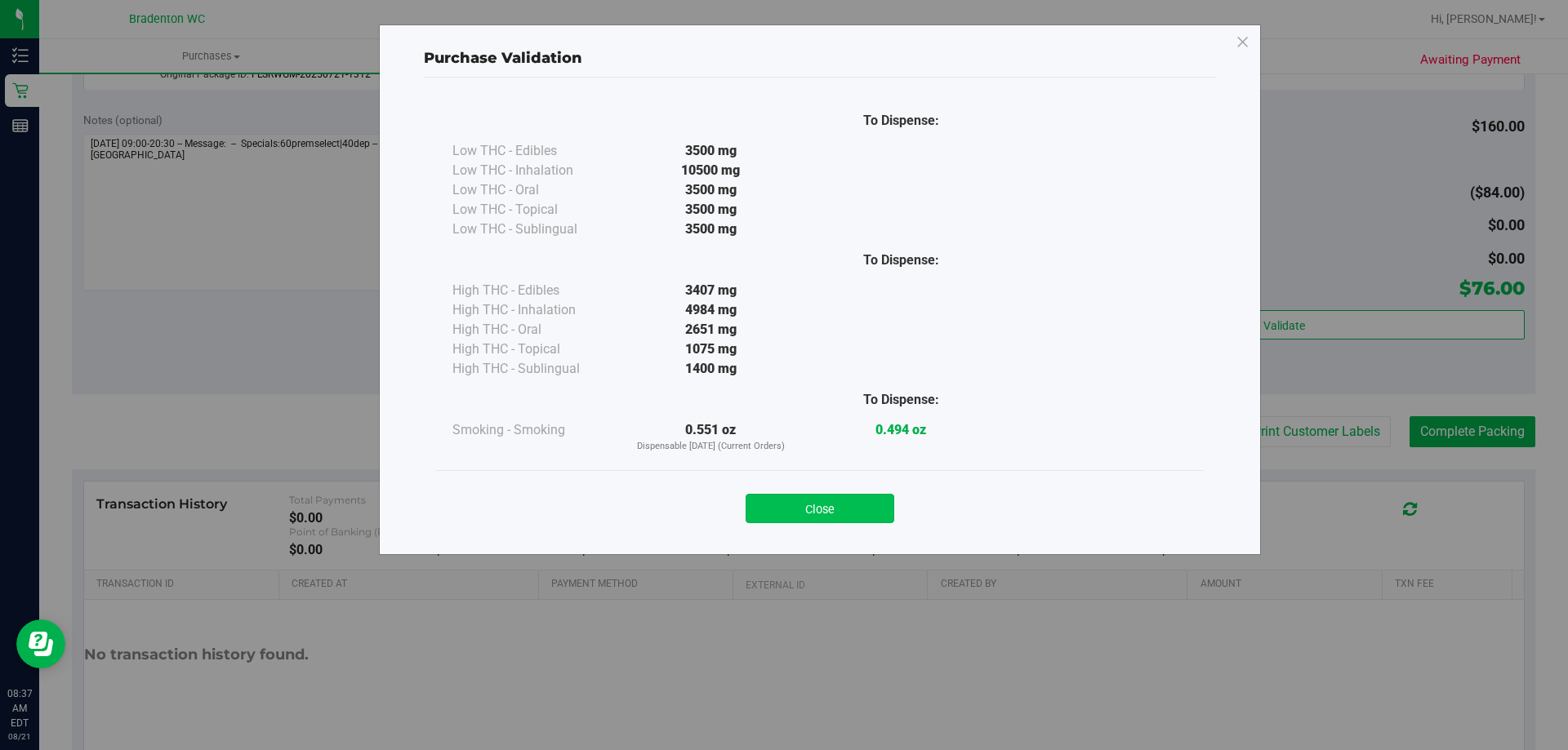
click at [855, 509] on button "Close" at bounding box center [819, 508] width 149 height 30
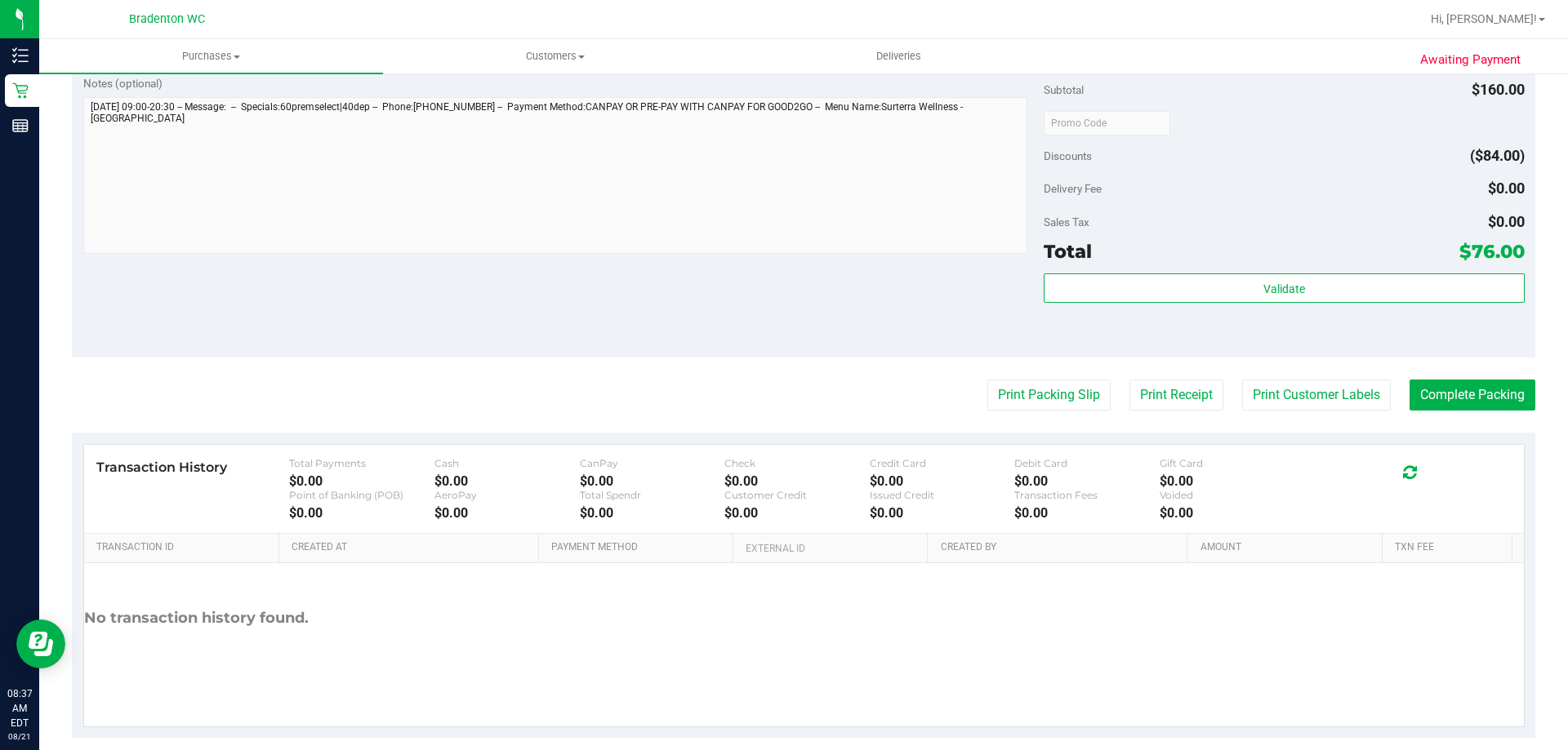
scroll to position [710, 0]
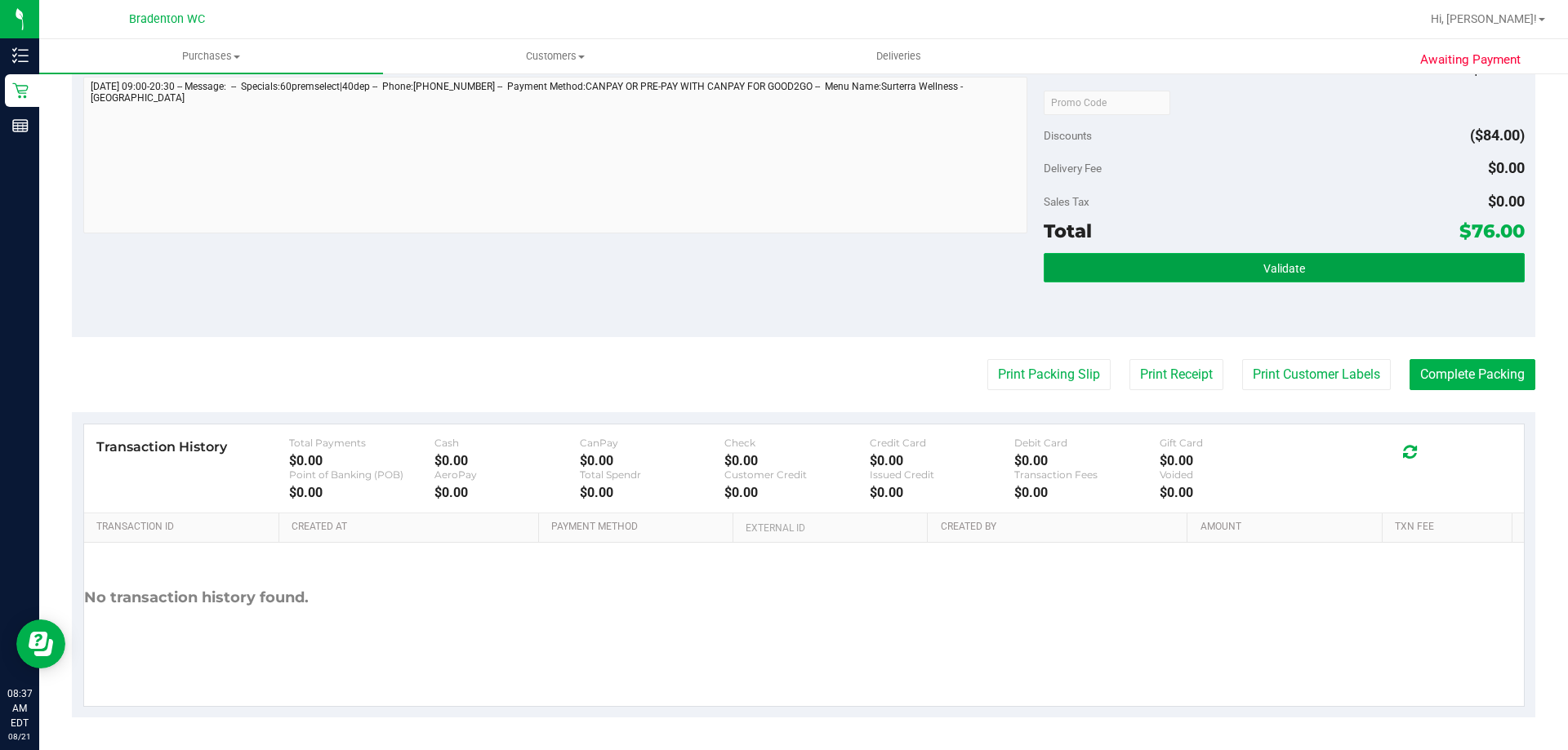
click at [1063, 277] on button "Validate" at bounding box center [1283, 268] width 480 height 30
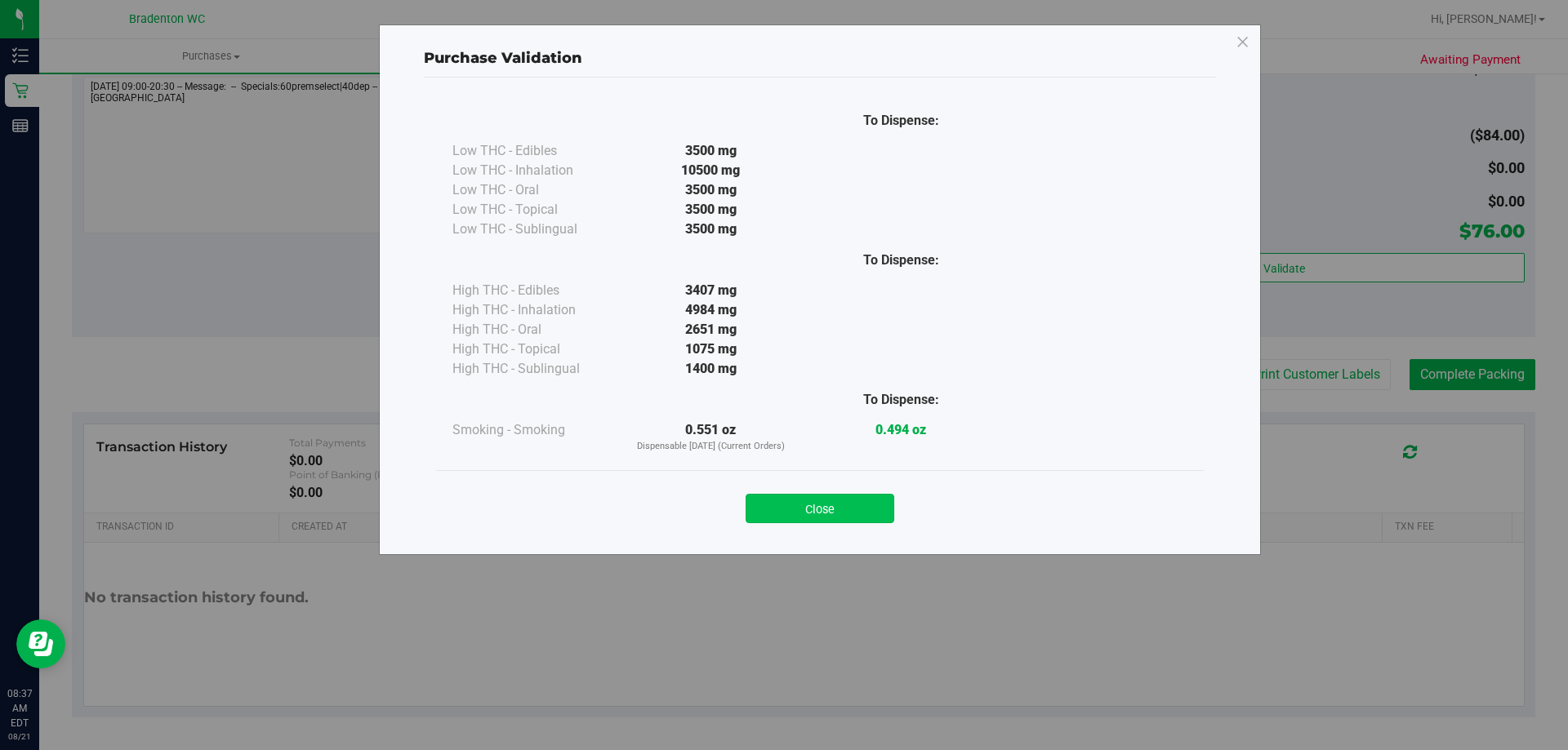
click at [864, 519] on button "Close" at bounding box center [819, 508] width 149 height 30
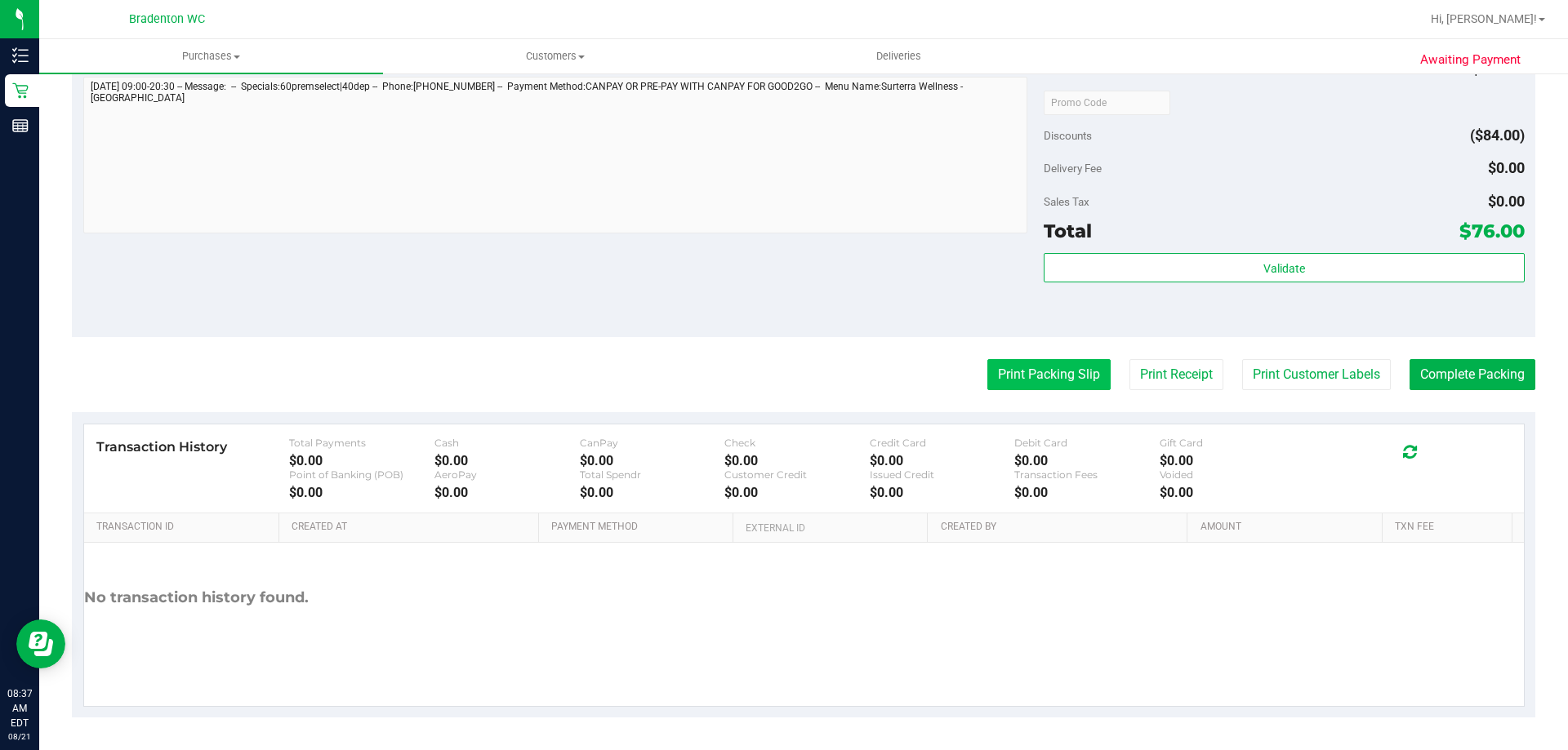
click at [1028, 380] on button "Print Packing Slip" at bounding box center [1049, 375] width 123 height 31
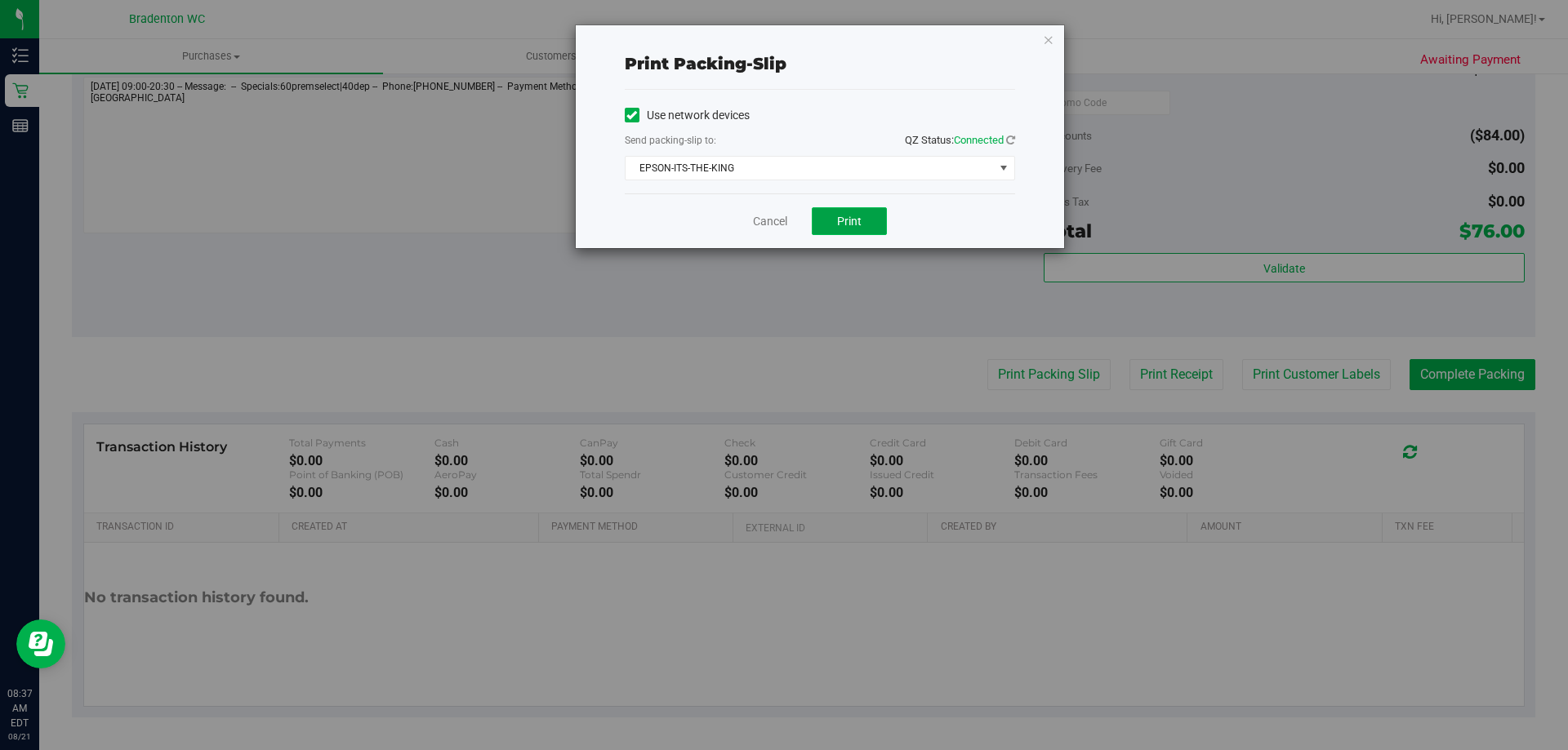
click at [855, 226] on span "Print" at bounding box center [849, 221] width 25 height 13
click at [1052, 40] on icon "button" at bounding box center [1048, 39] width 11 height 20
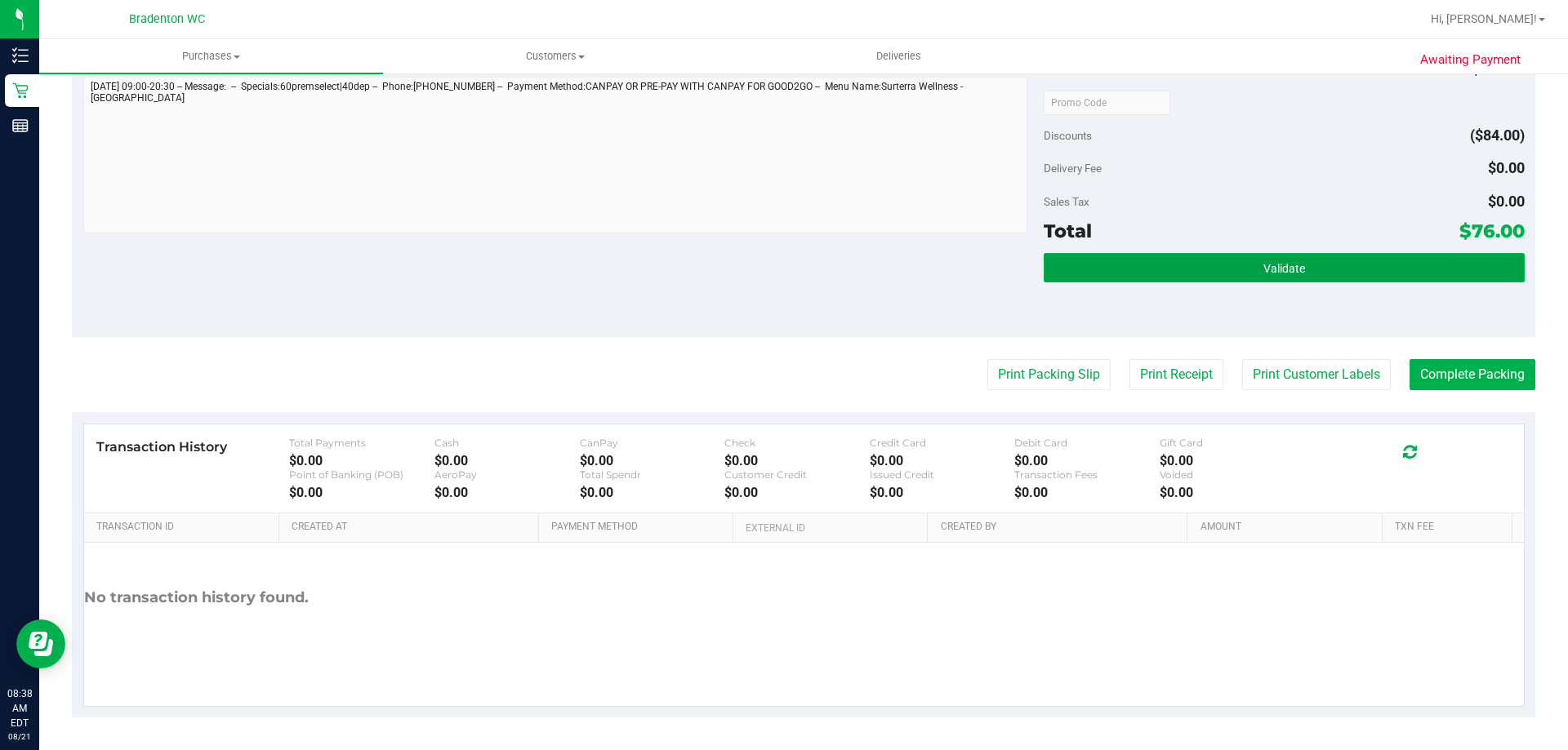
click at [1166, 272] on button "Validate" at bounding box center [1283, 268] width 480 height 30
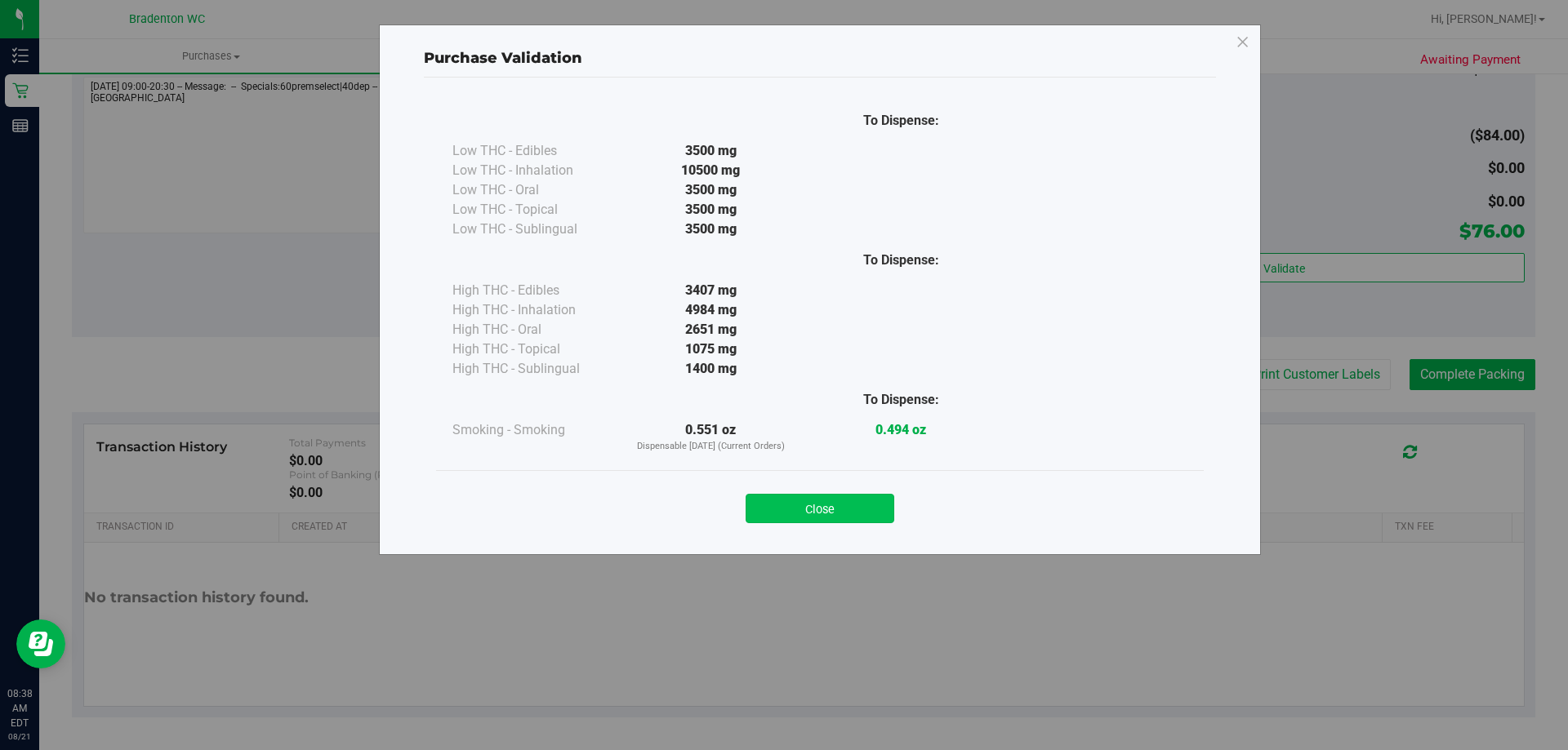
click at [806, 516] on button "Close" at bounding box center [819, 508] width 149 height 30
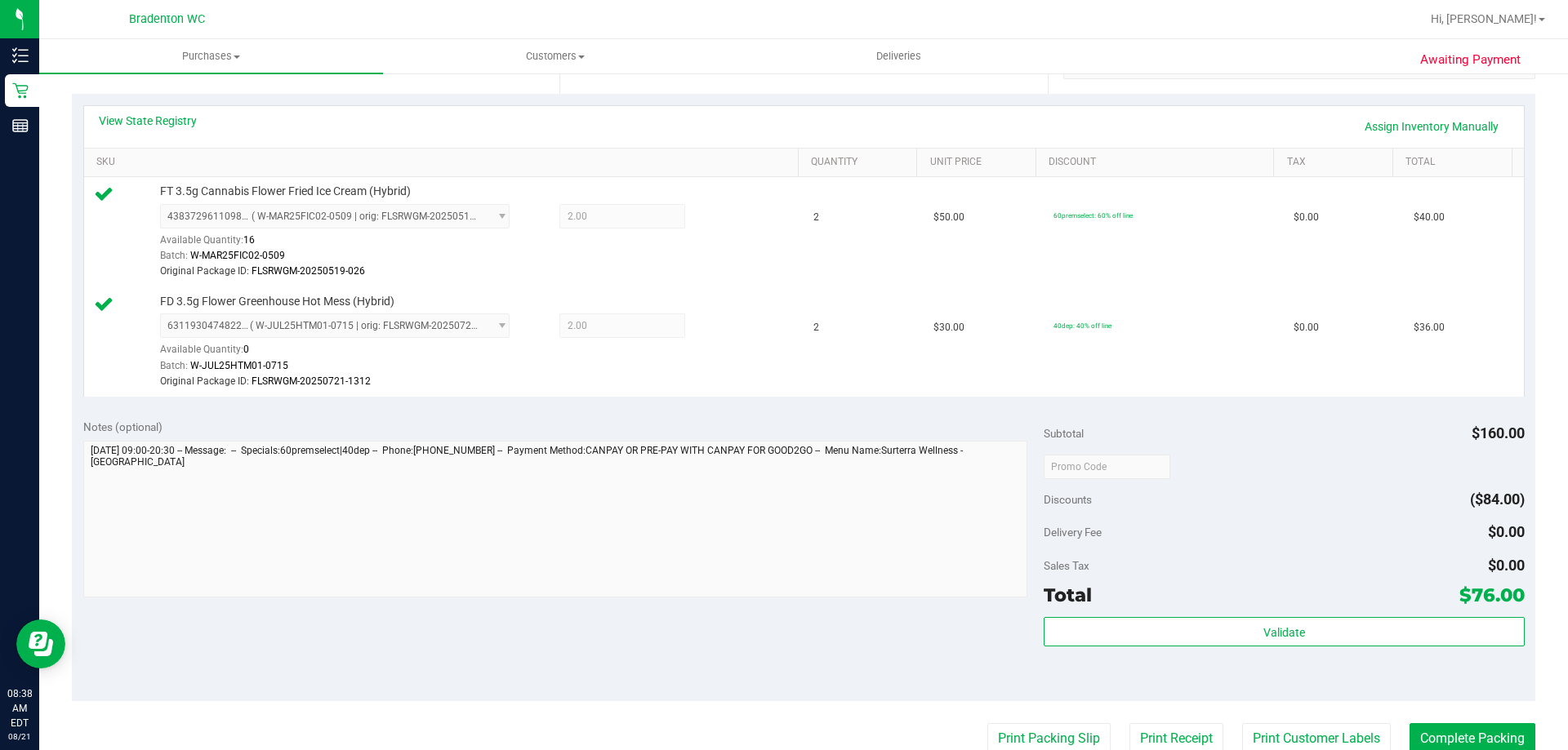
scroll to position [384, 0]
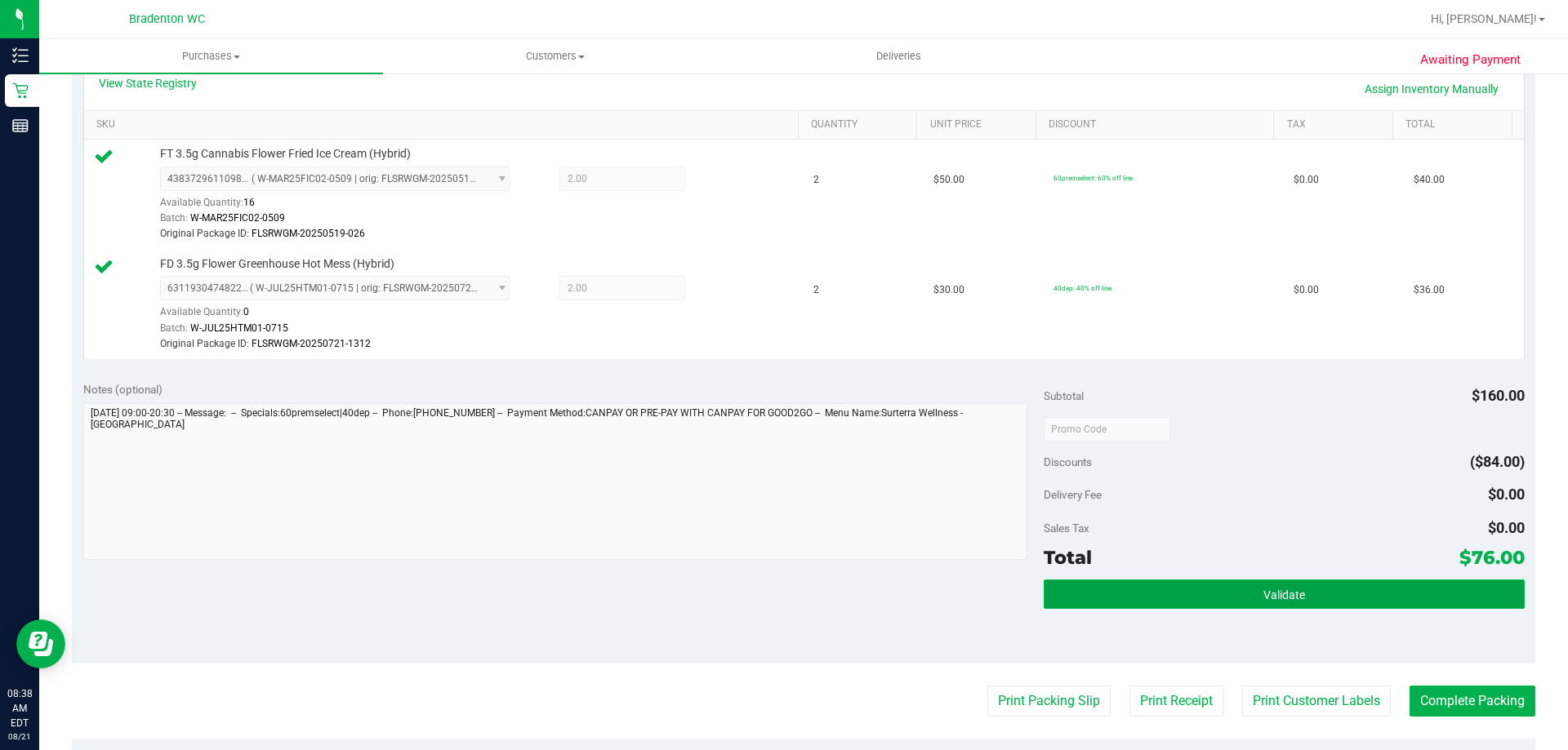
click at [1327, 596] on button "Validate" at bounding box center [1283, 594] width 480 height 30
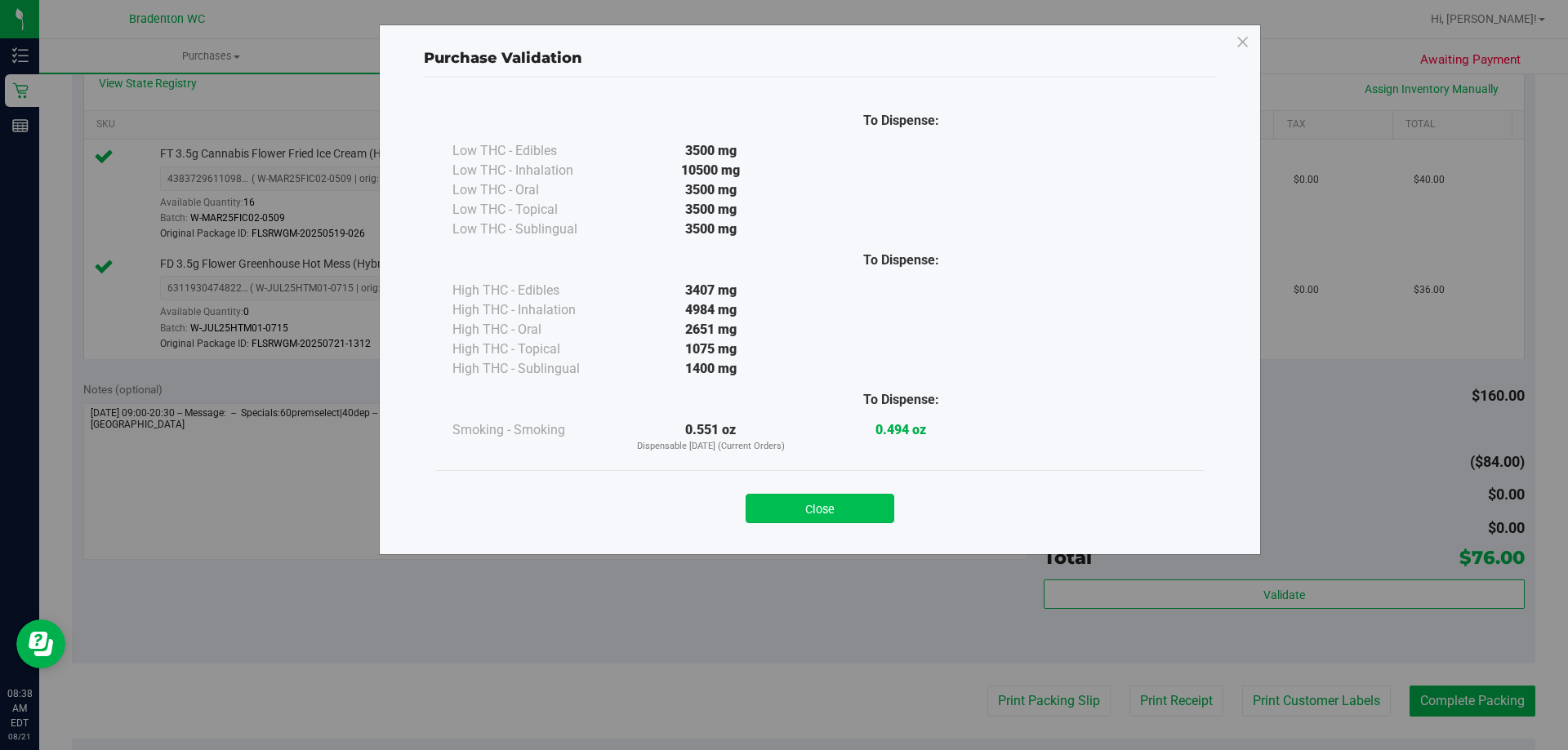
click at [876, 518] on button "Close" at bounding box center [819, 508] width 149 height 30
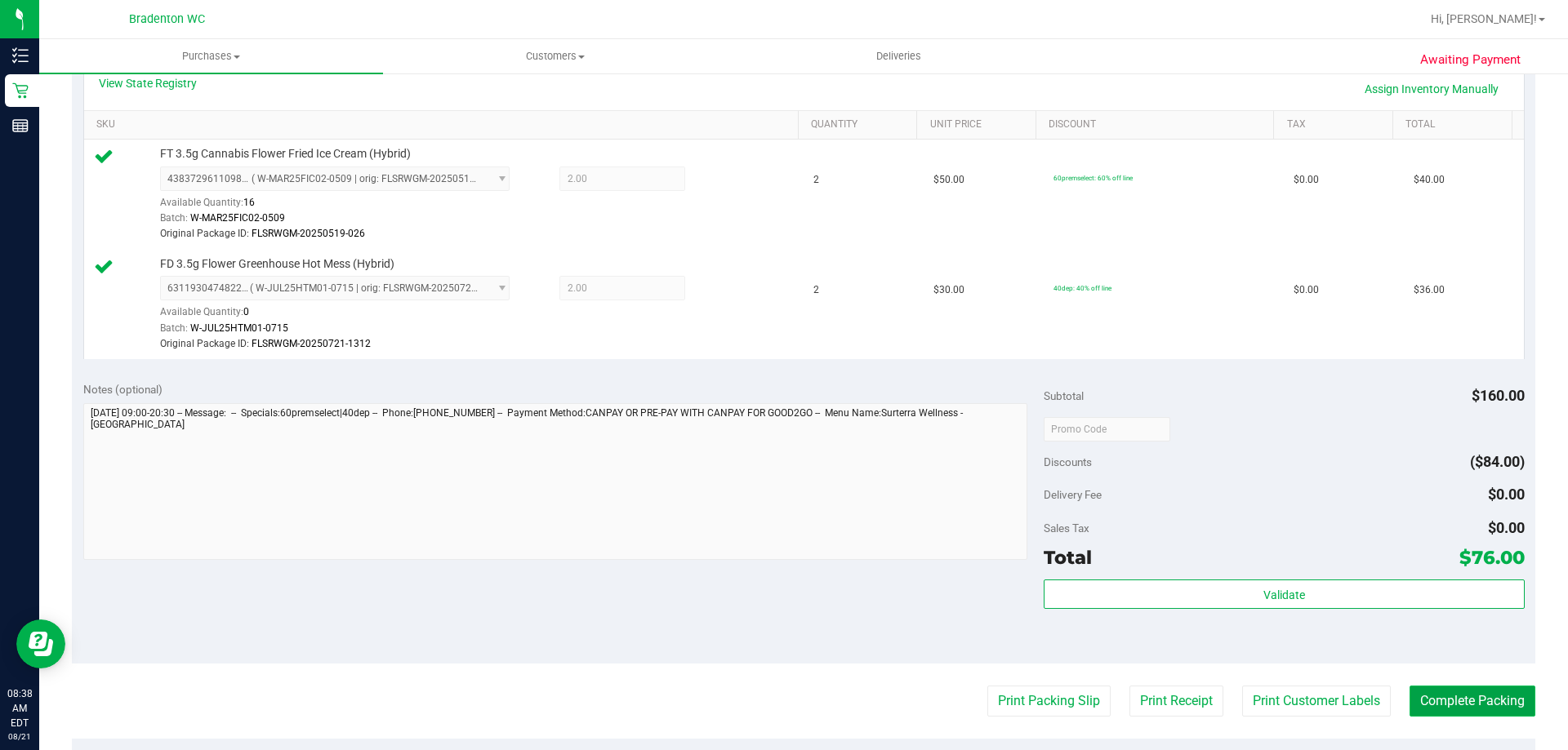
click at [1466, 712] on button "Complete Packing" at bounding box center [1472, 701] width 126 height 31
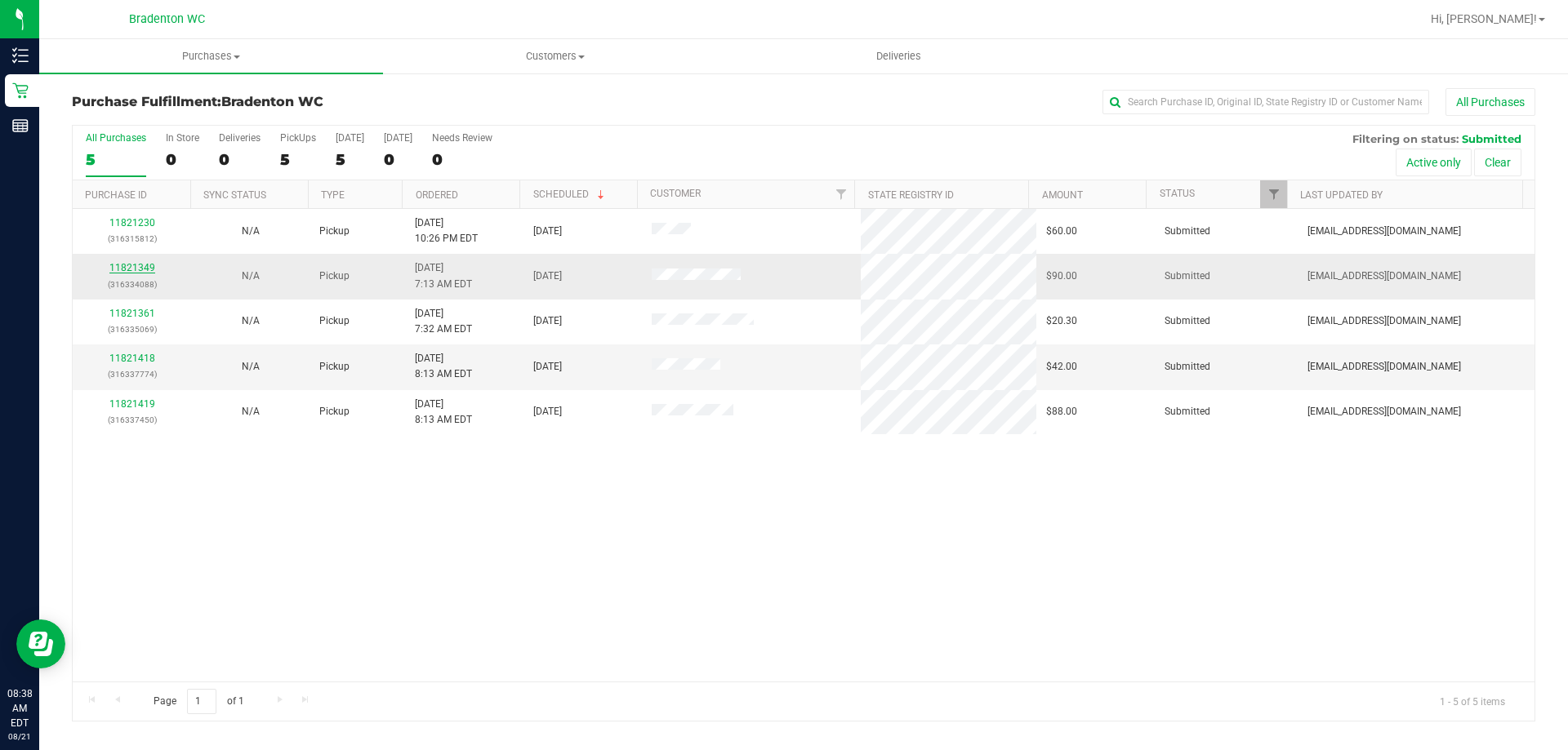
click at [143, 266] on link "11821349" at bounding box center [133, 267] width 46 height 11
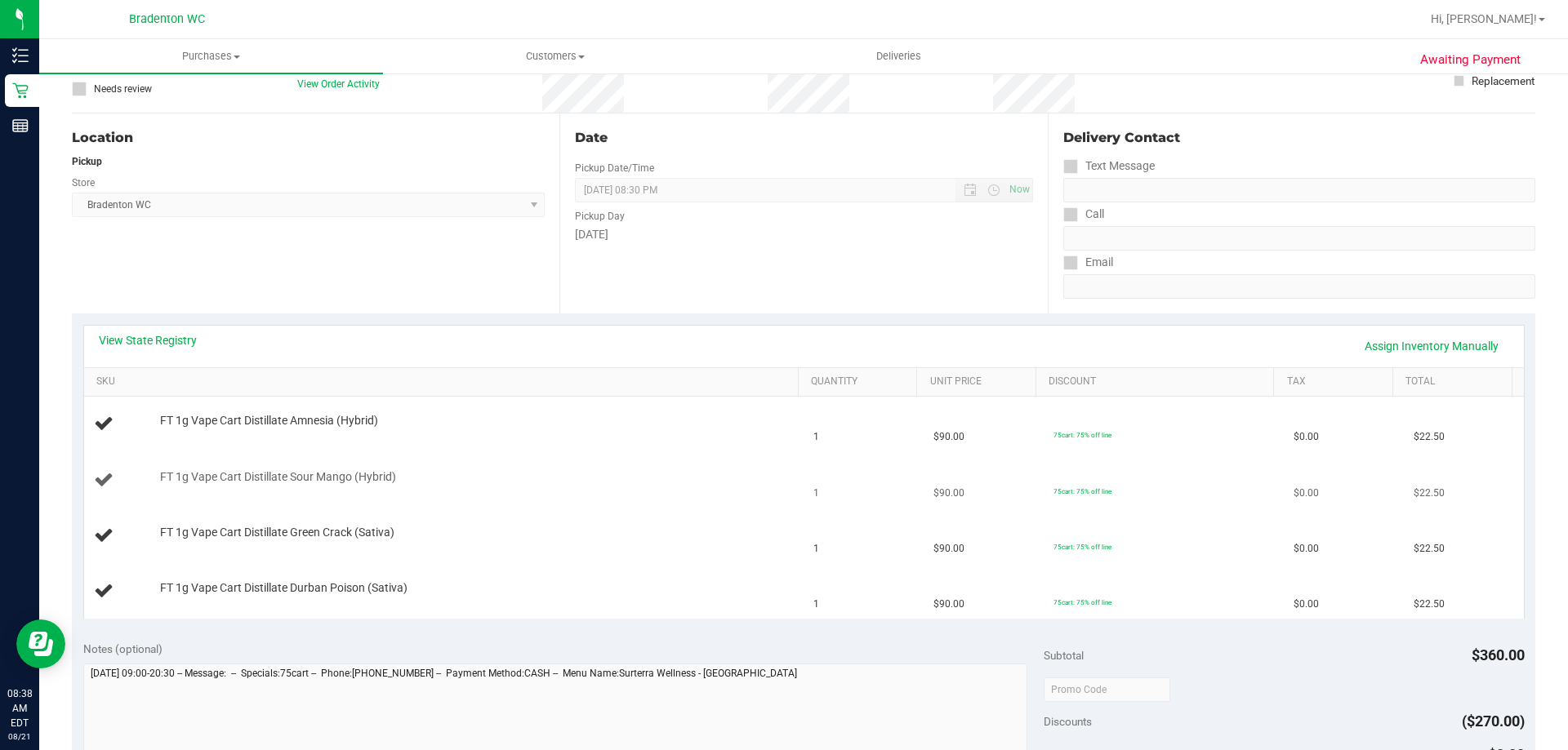
scroll to position [163, 0]
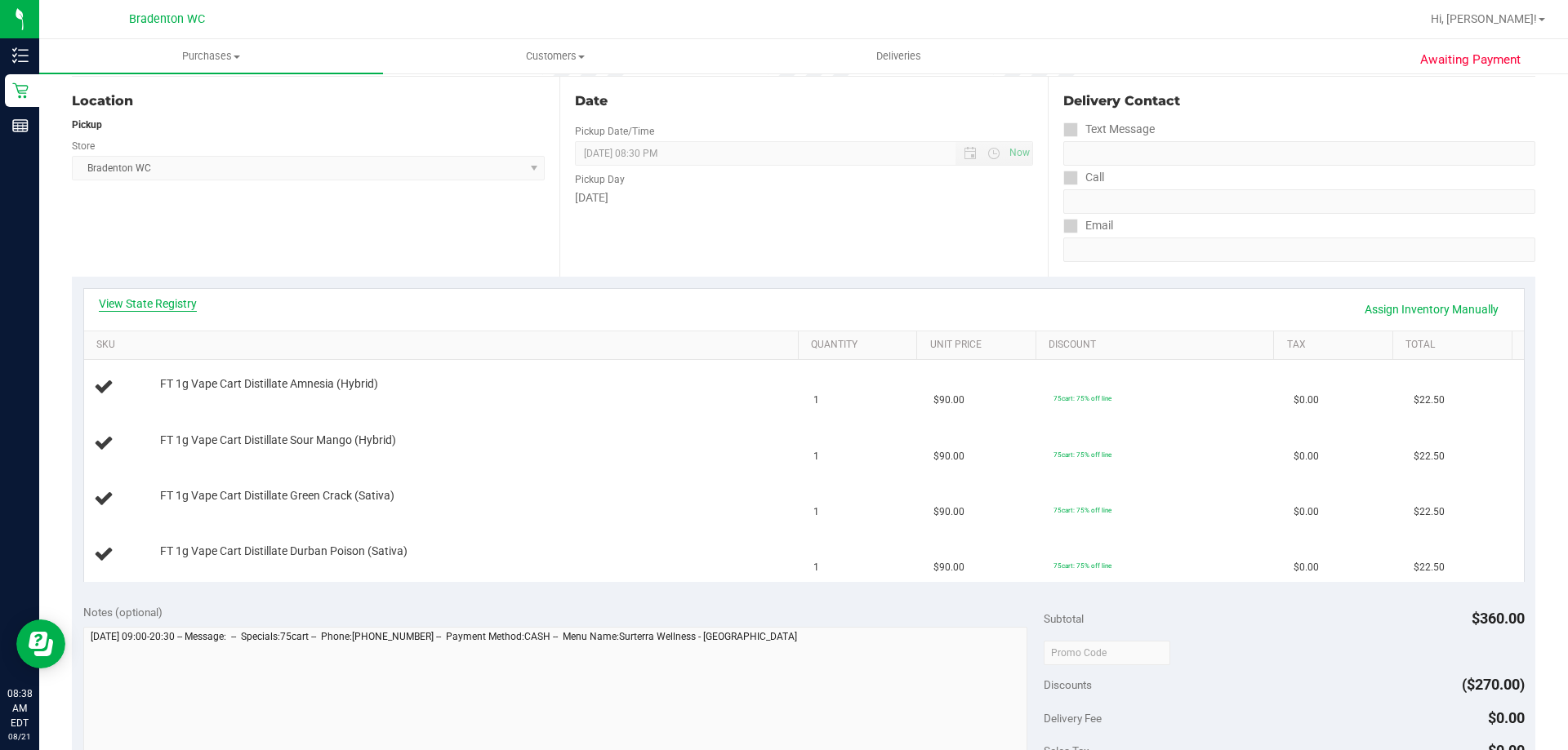
click at [135, 301] on link "View State Registry" at bounding box center [147, 303] width 98 height 16
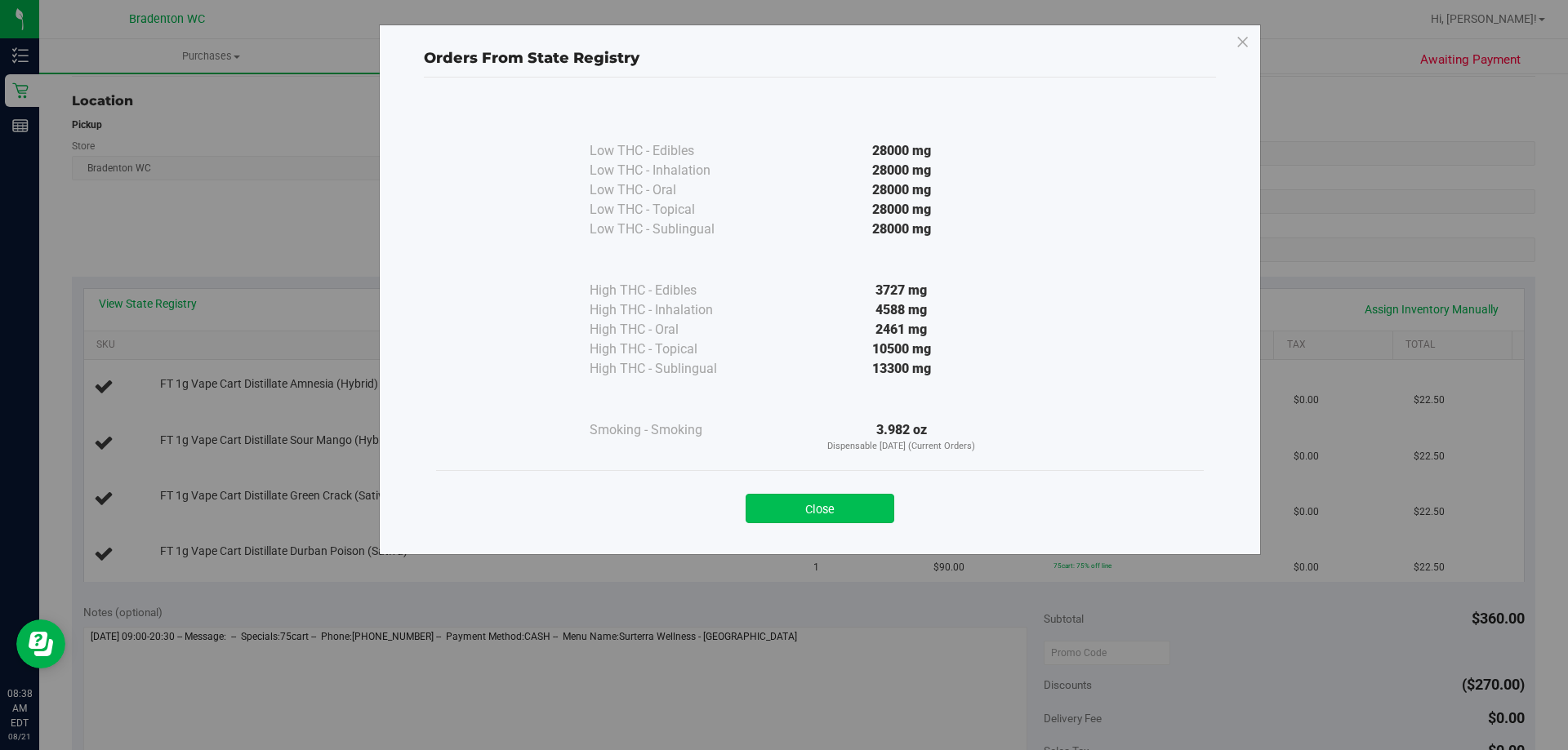
click at [810, 512] on button "Close" at bounding box center [819, 508] width 149 height 30
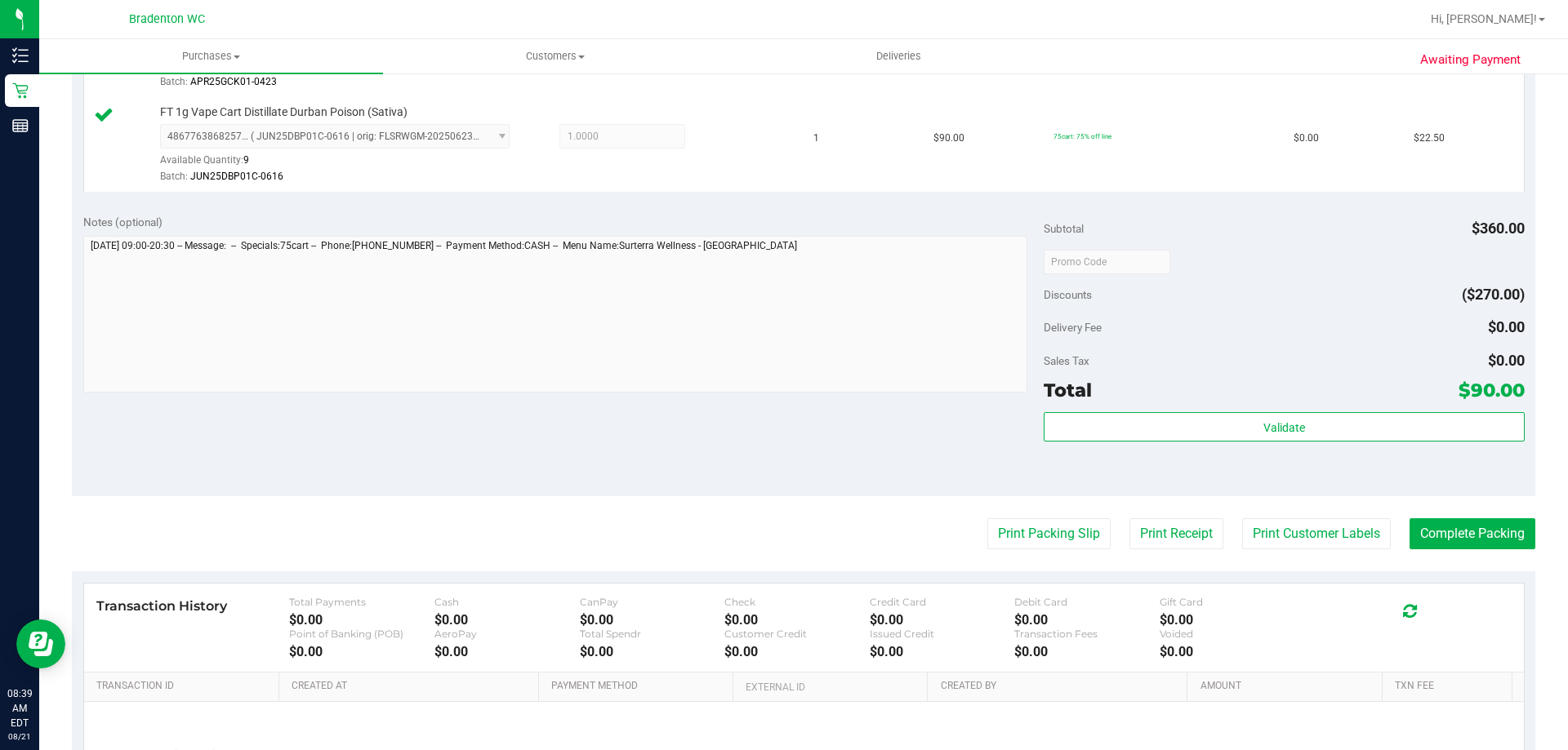
scroll to position [735, 0]
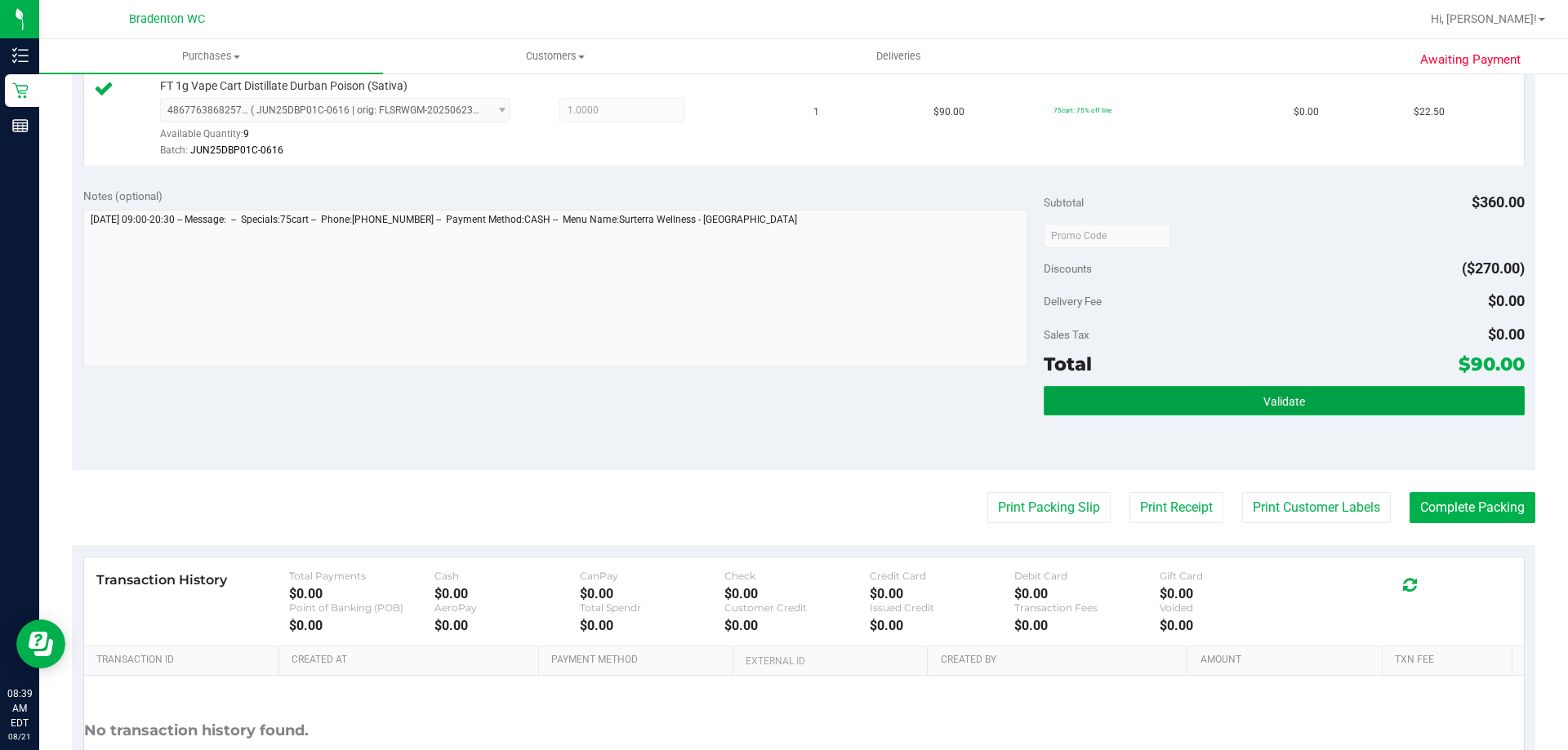
click at [1180, 400] on button "Validate" at bounding box center [1283, 400] width 480 height 30
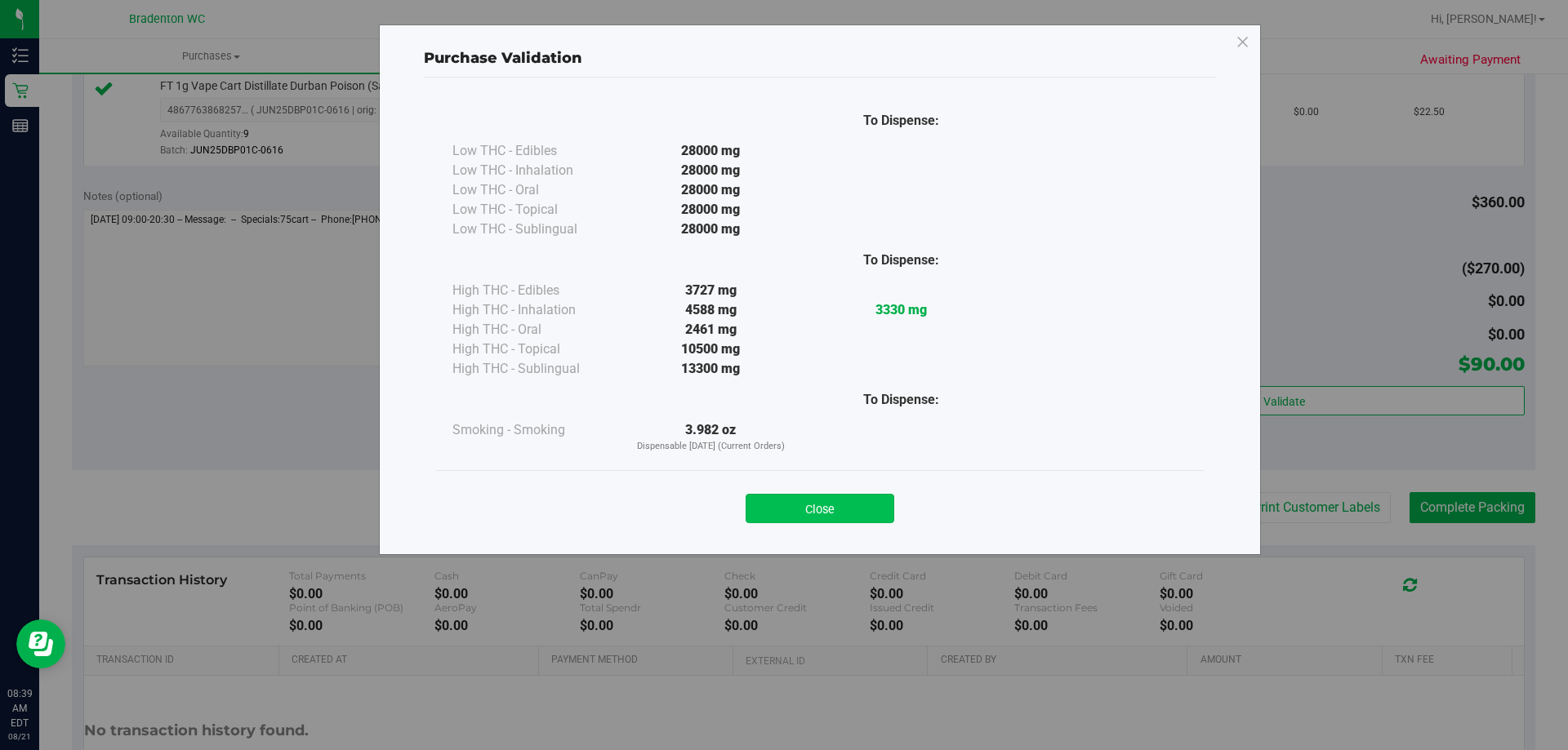
click at [819, 507] on button "Close" at bounding box center [819, 508] width 149 height 30
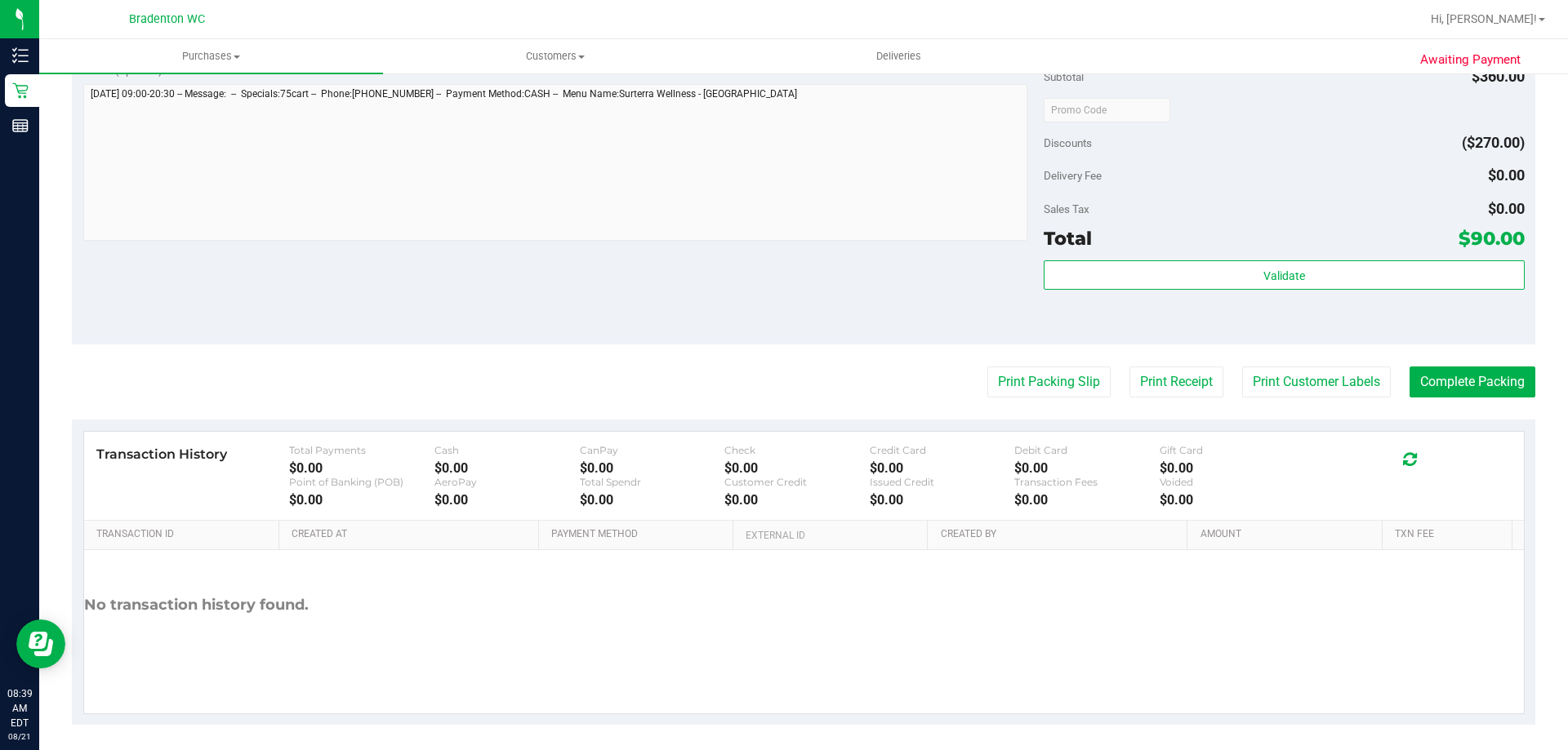
scroll to position [867, 0]
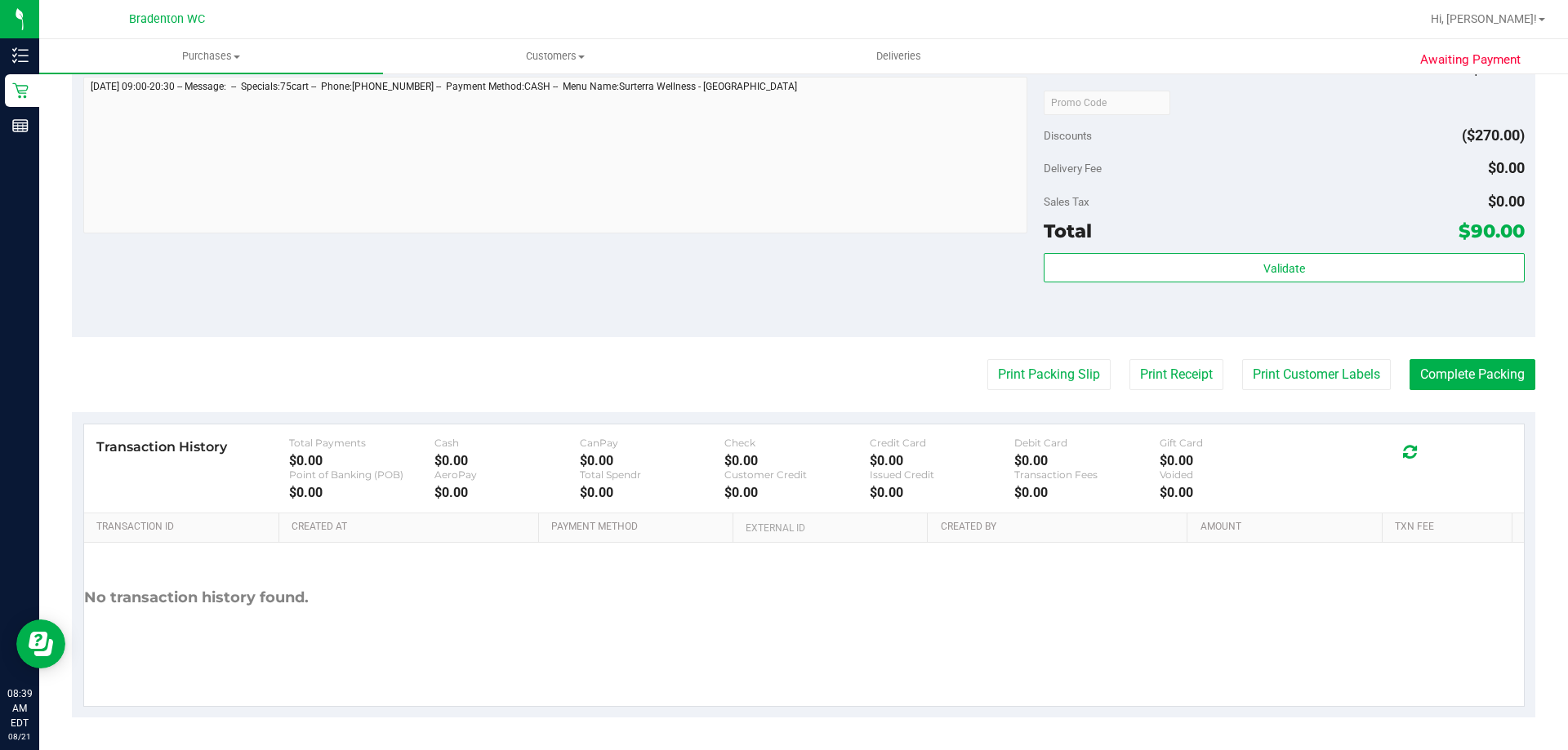
click at [1050, 380] on button "Print Packing Slip" at bounding box center [1049, 375] width 123 height 31
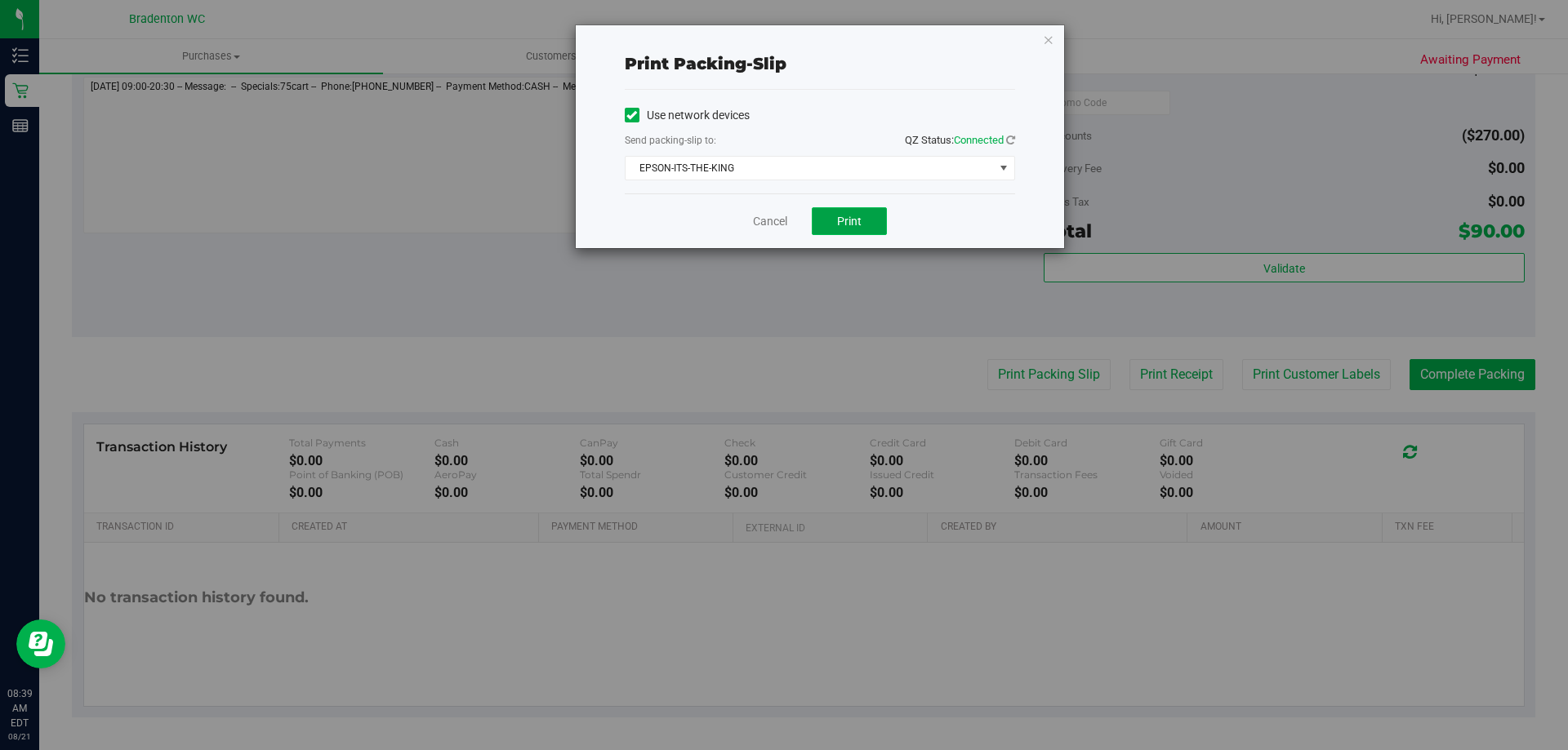
click at [846, 215] on span "Print" at bounding box center [849, 221] width 25 height 13
click at [1053, 37] on icon "button" at bounding box center [1048, 39] width 11 height 20
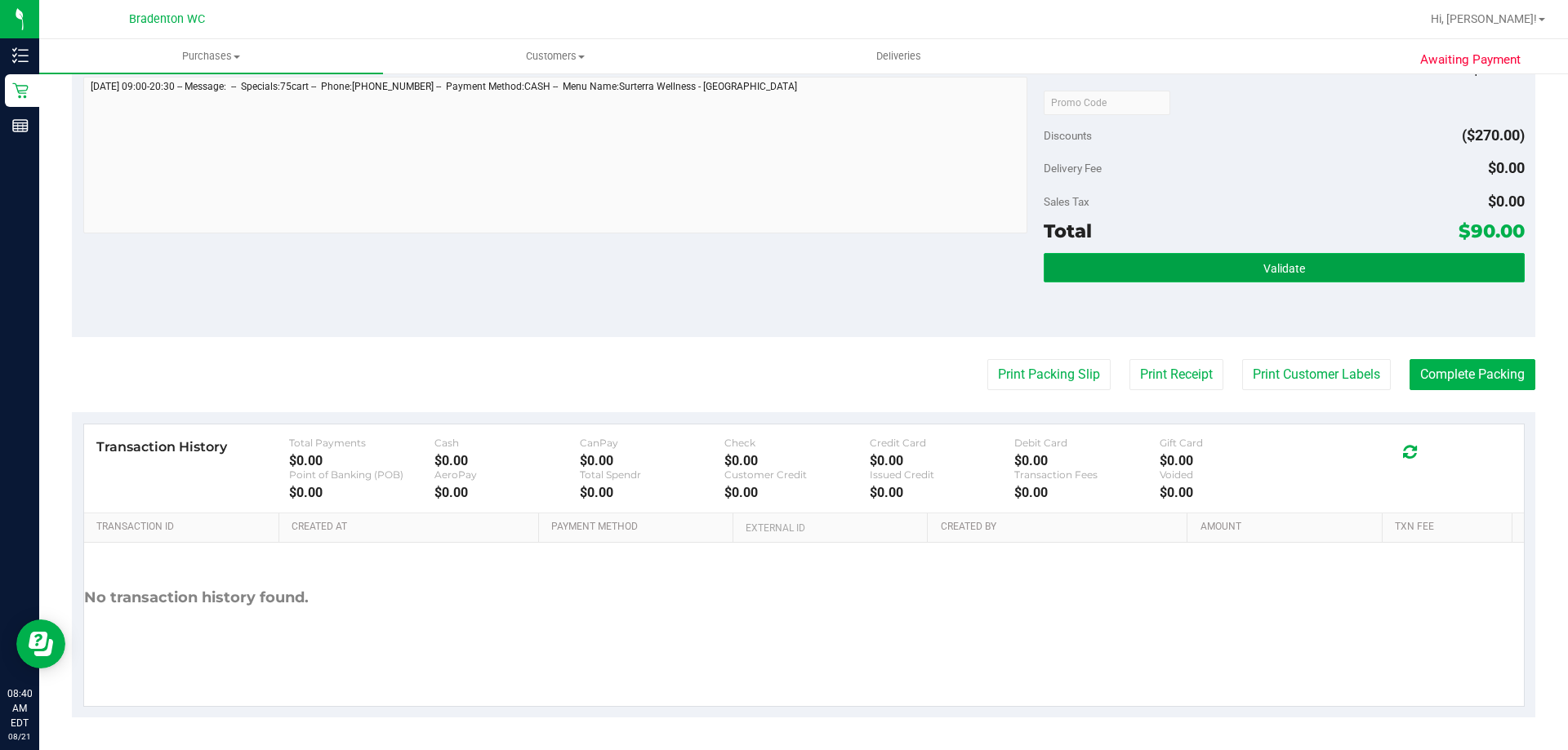
click at [1139, 264] on button "Validate" at bounding box center [1283, 268] width 480 height 30
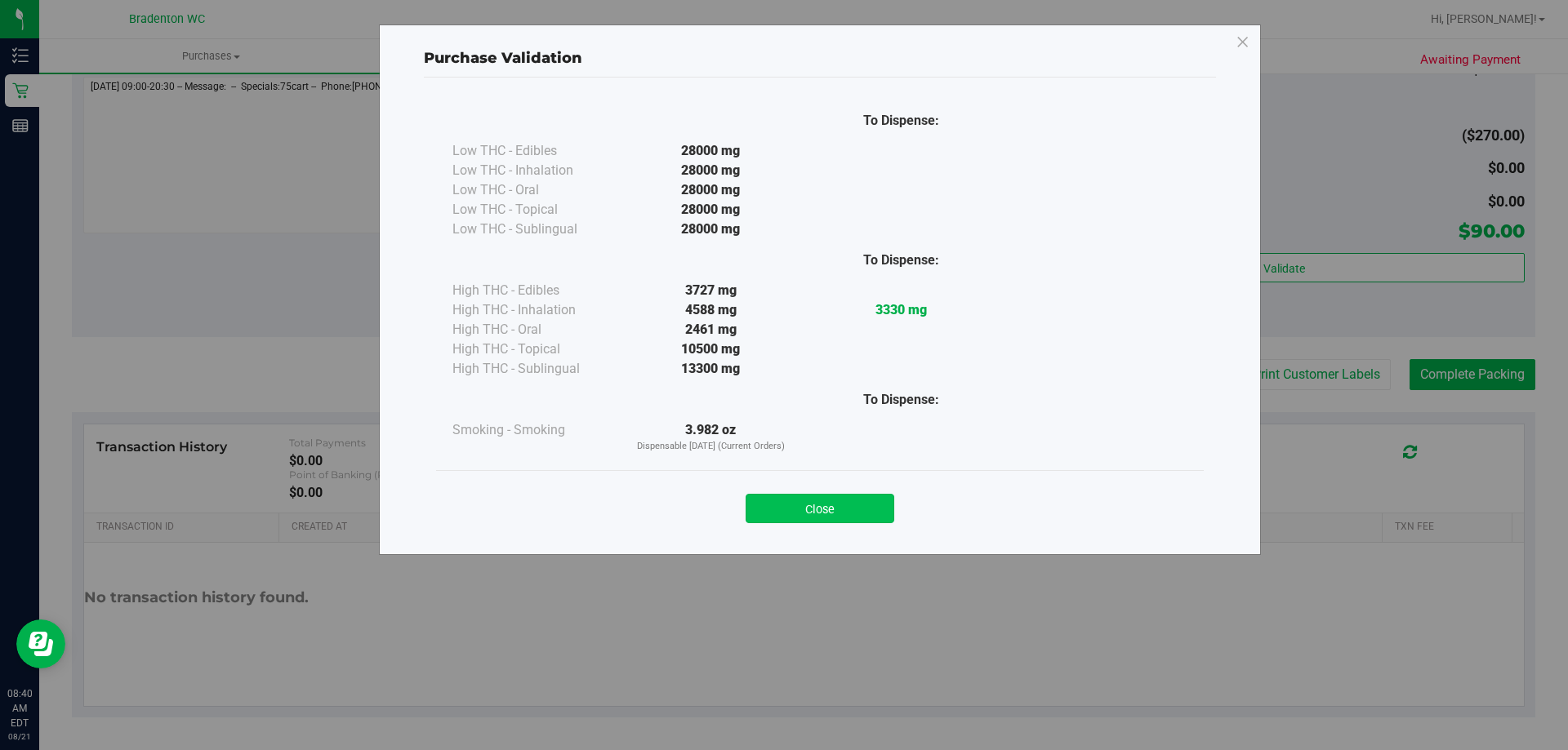
click at [872, 515] on button "Close" at bounding box center [819, 508] width 149 height 30
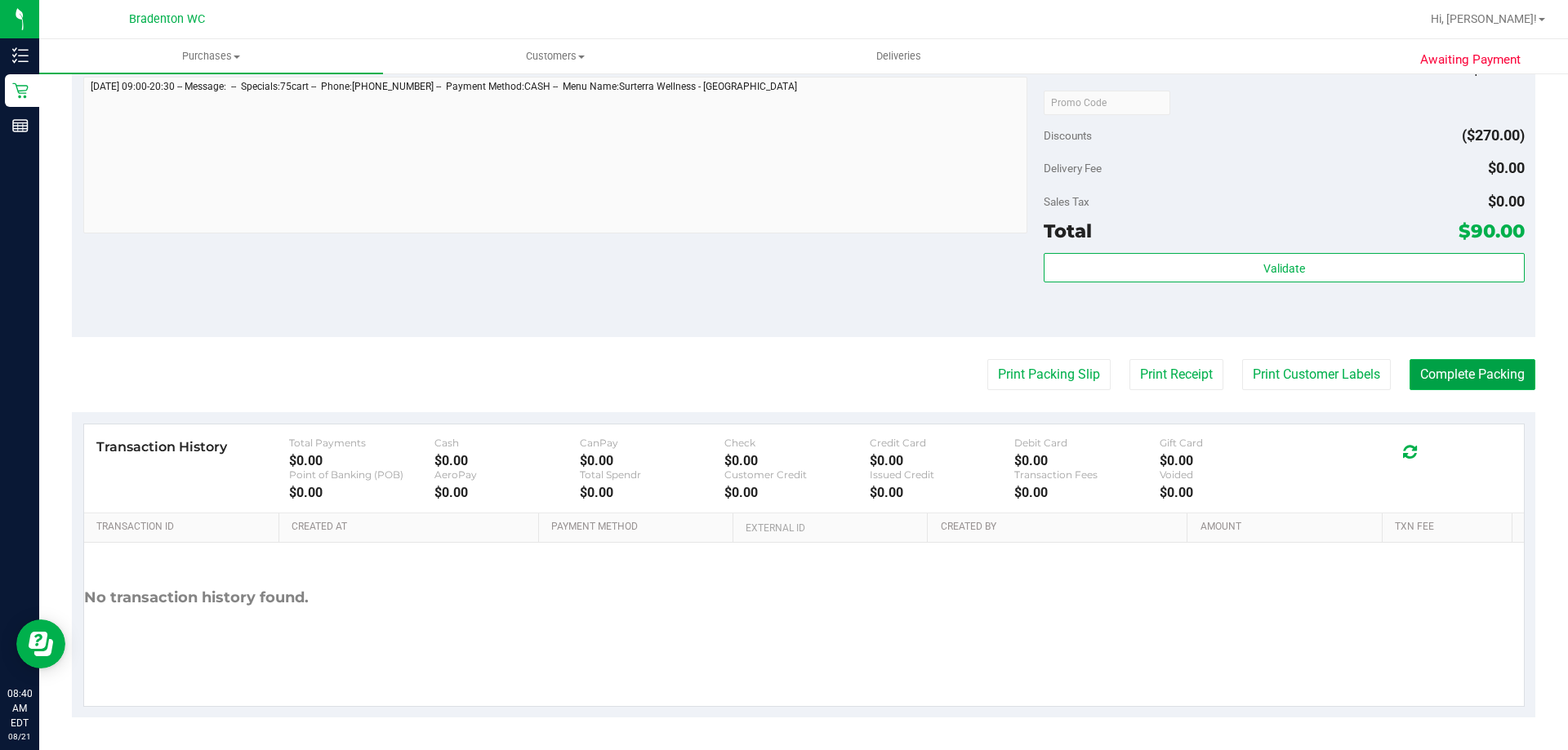
click at [1455, 382] on button "Complete Packing" at bounding box center [1472, 375] width 126 height 31
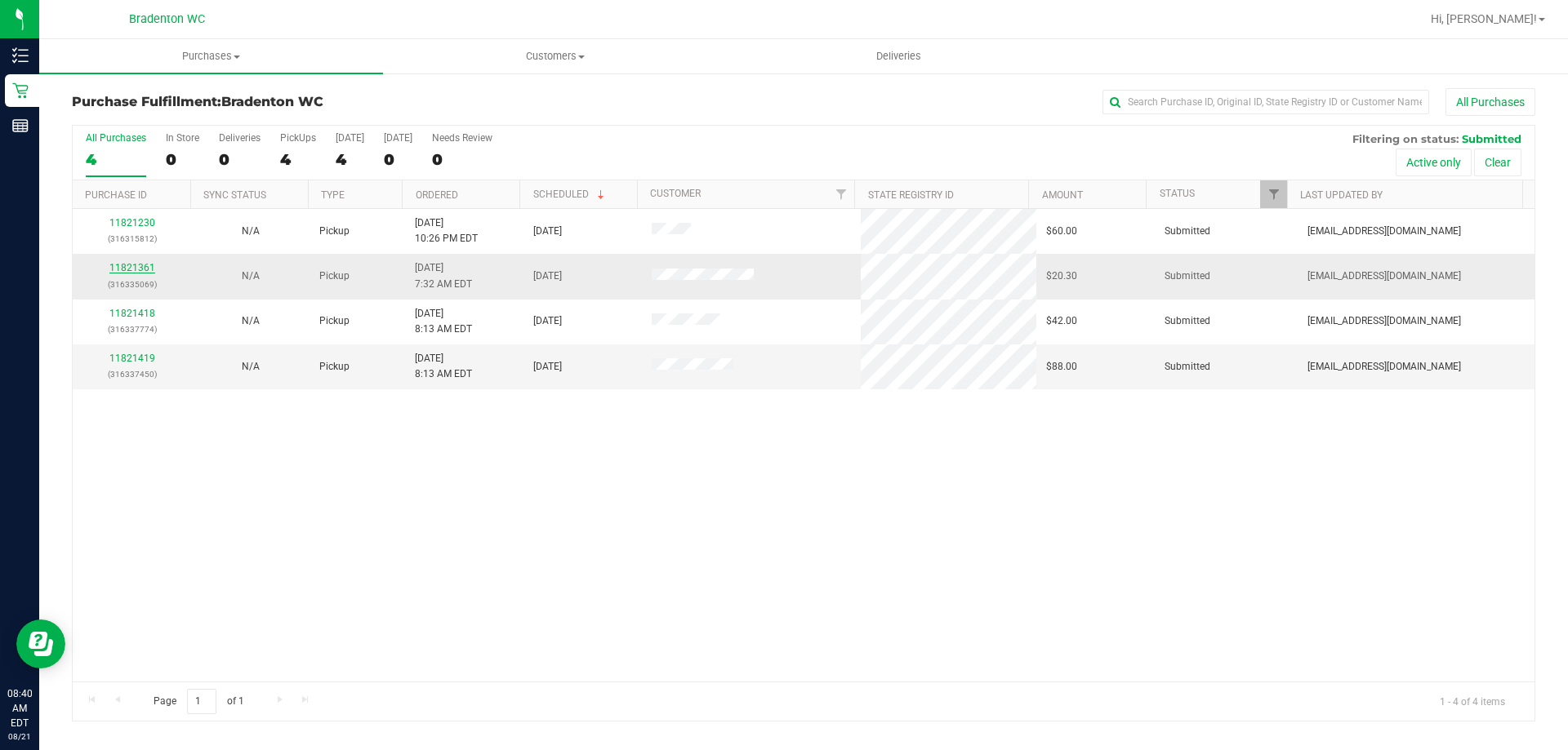
click at [124, 266] on link "11821361" at bounding box center [133, 267] width 46 height 11
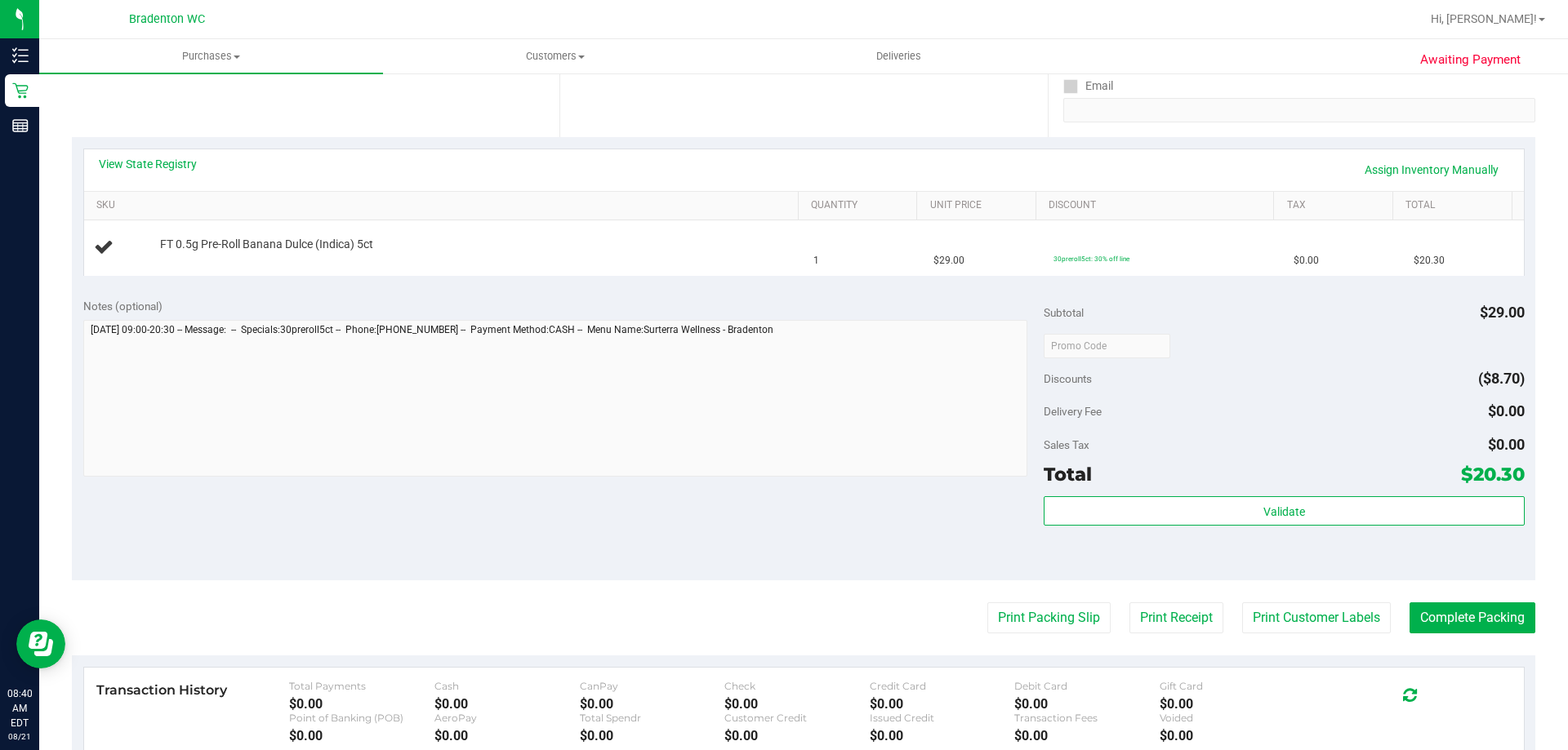
scroll to position [326, 0]
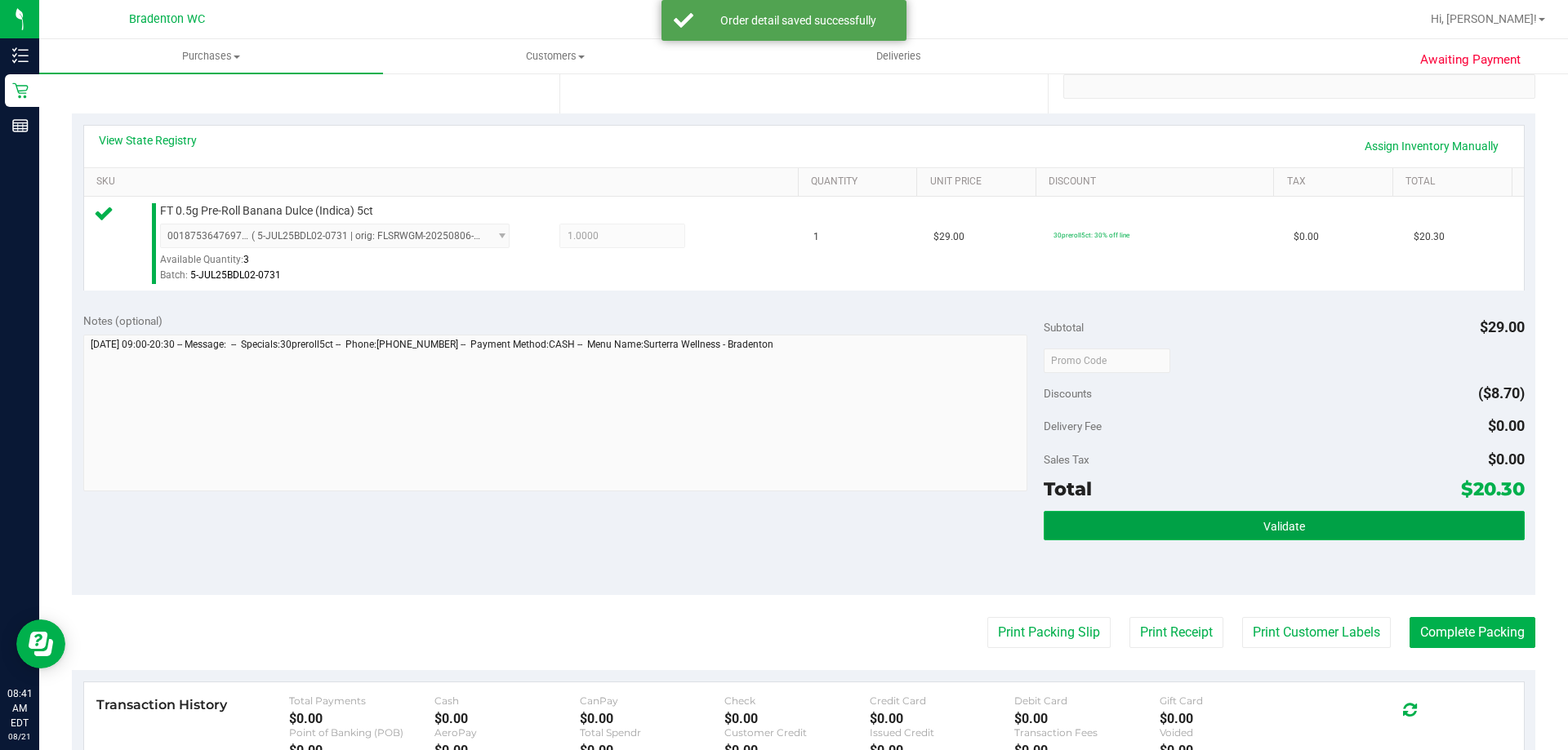
click at [1044, 516] on button "Validate" at bounding box center [1283, 525] width 480 height 30
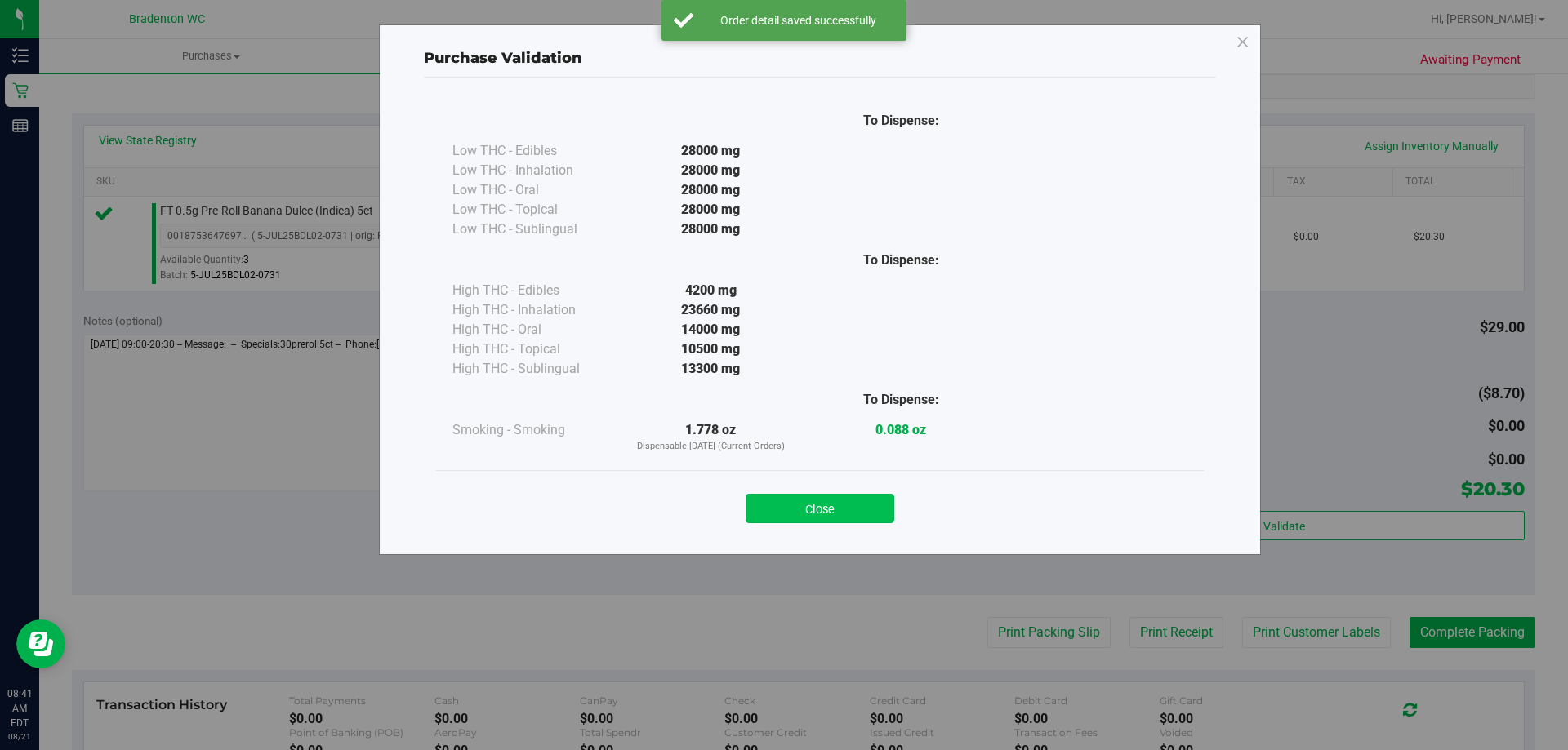
click at [781, 509] on button "Close" at bounding box center [819, 508] width 149 height 30
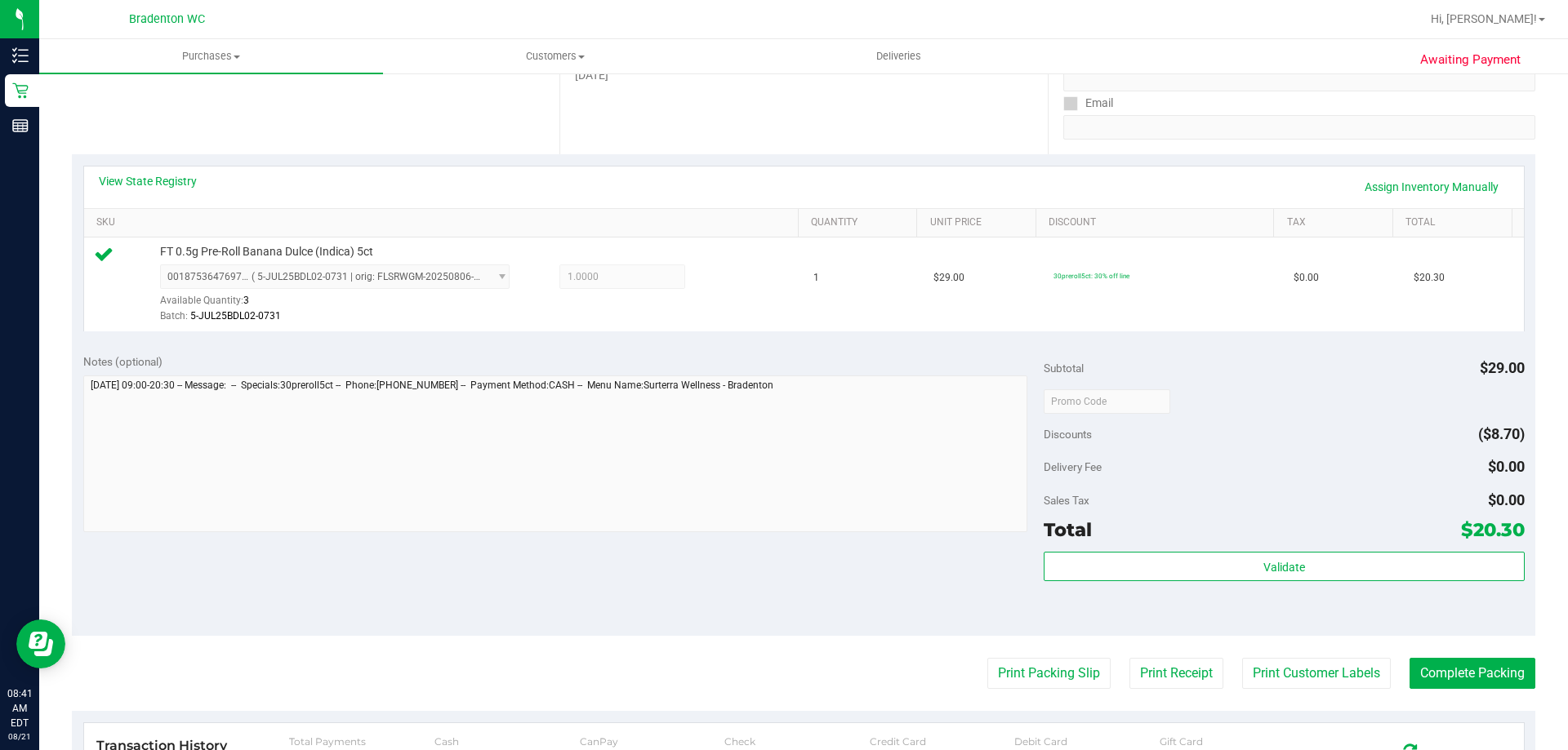
scroll to position [408, 0]
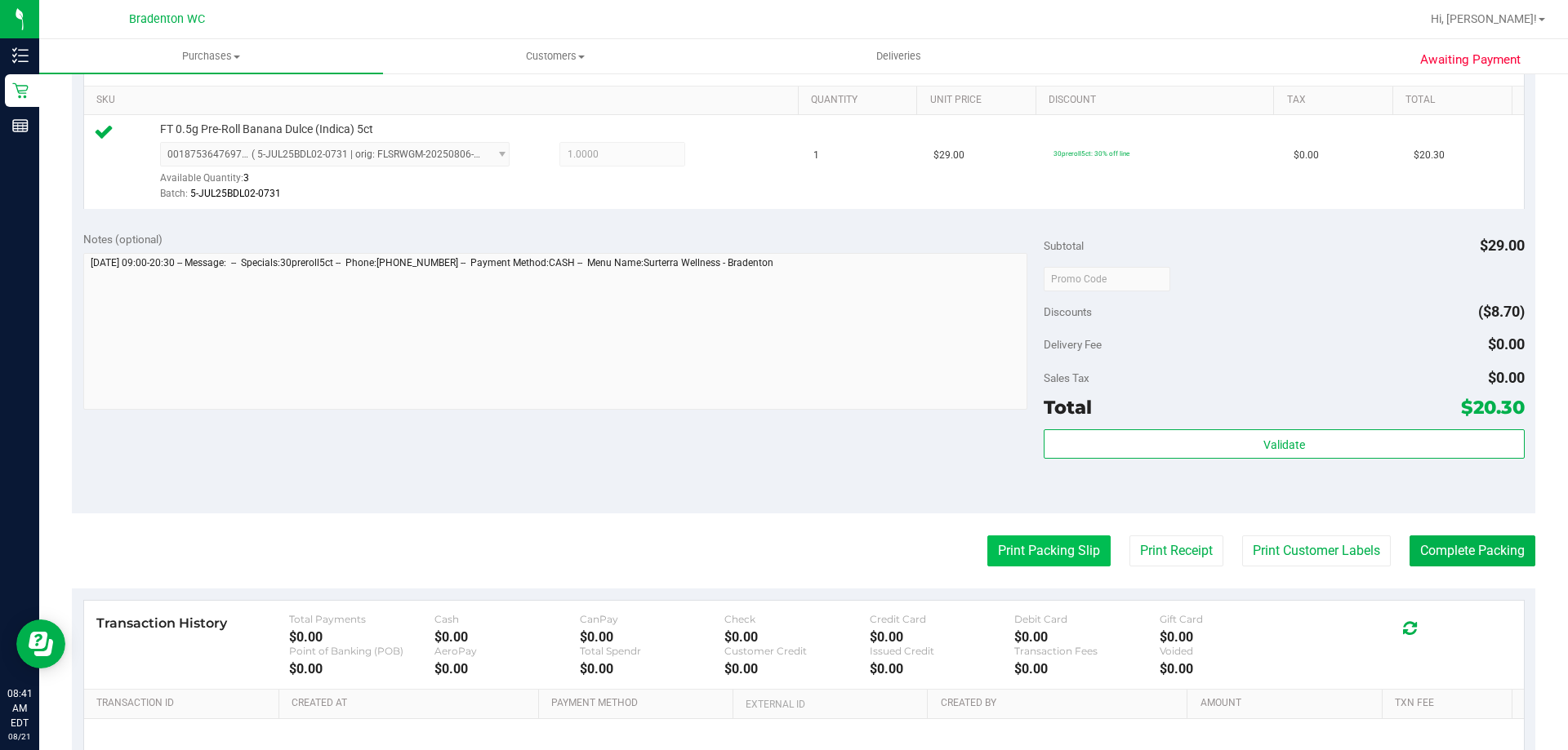
click at [1040, 550] on button "Print Packing Slip" at bounding box center [1049, 550] width 123 height 31
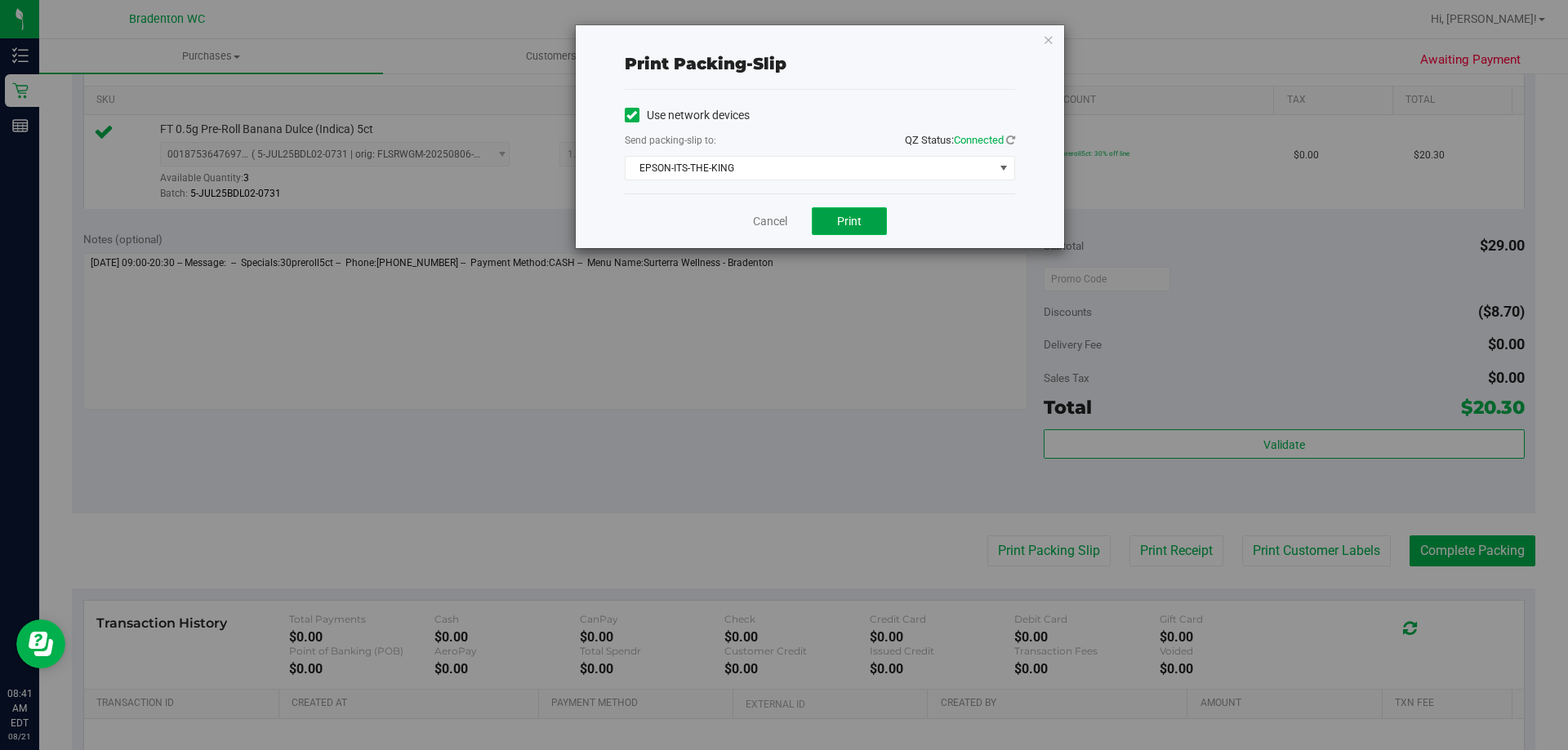
click at [841, 222] on span "Print" at bounding box center [849, 221] width 25 height 13
click at [1046, 42] on icon "button" at bounding box center [1048, 39] width 11 height 20
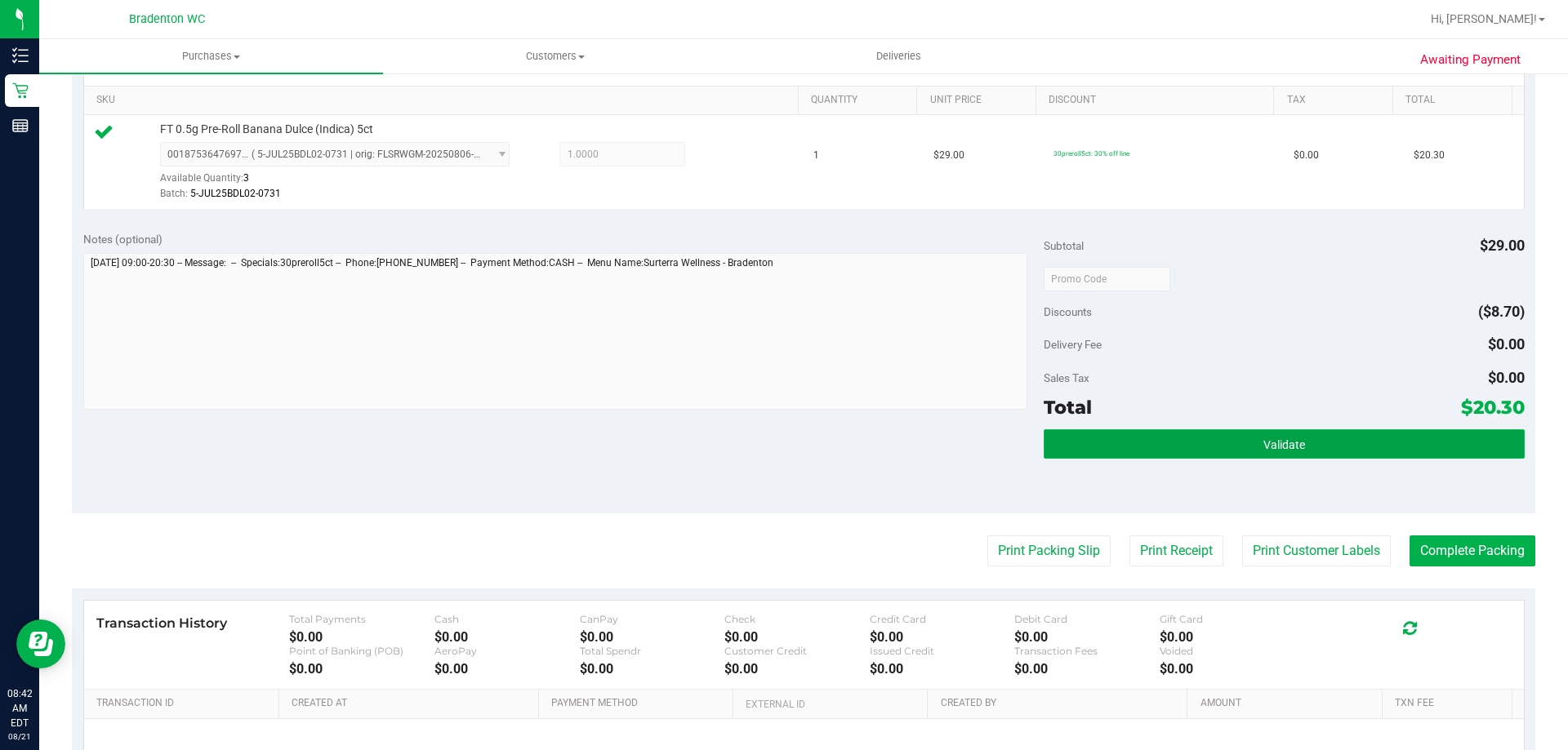
click at [1107, 443] on button "Validate" at bounding box center [1283, 443] width 480 height 30
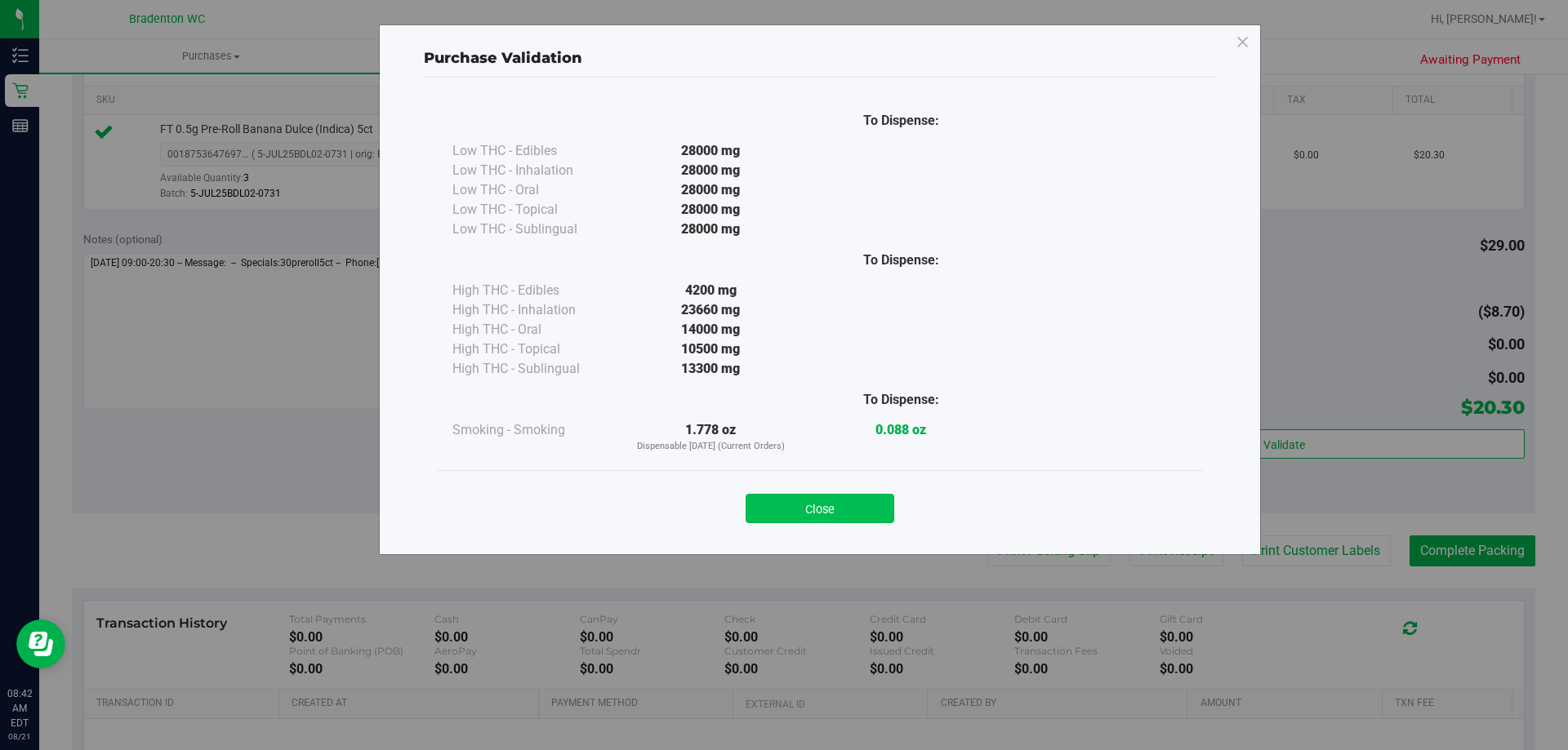
click at [820, 499] on button "Close" at bounding box center [819, 508] width 149 height 30
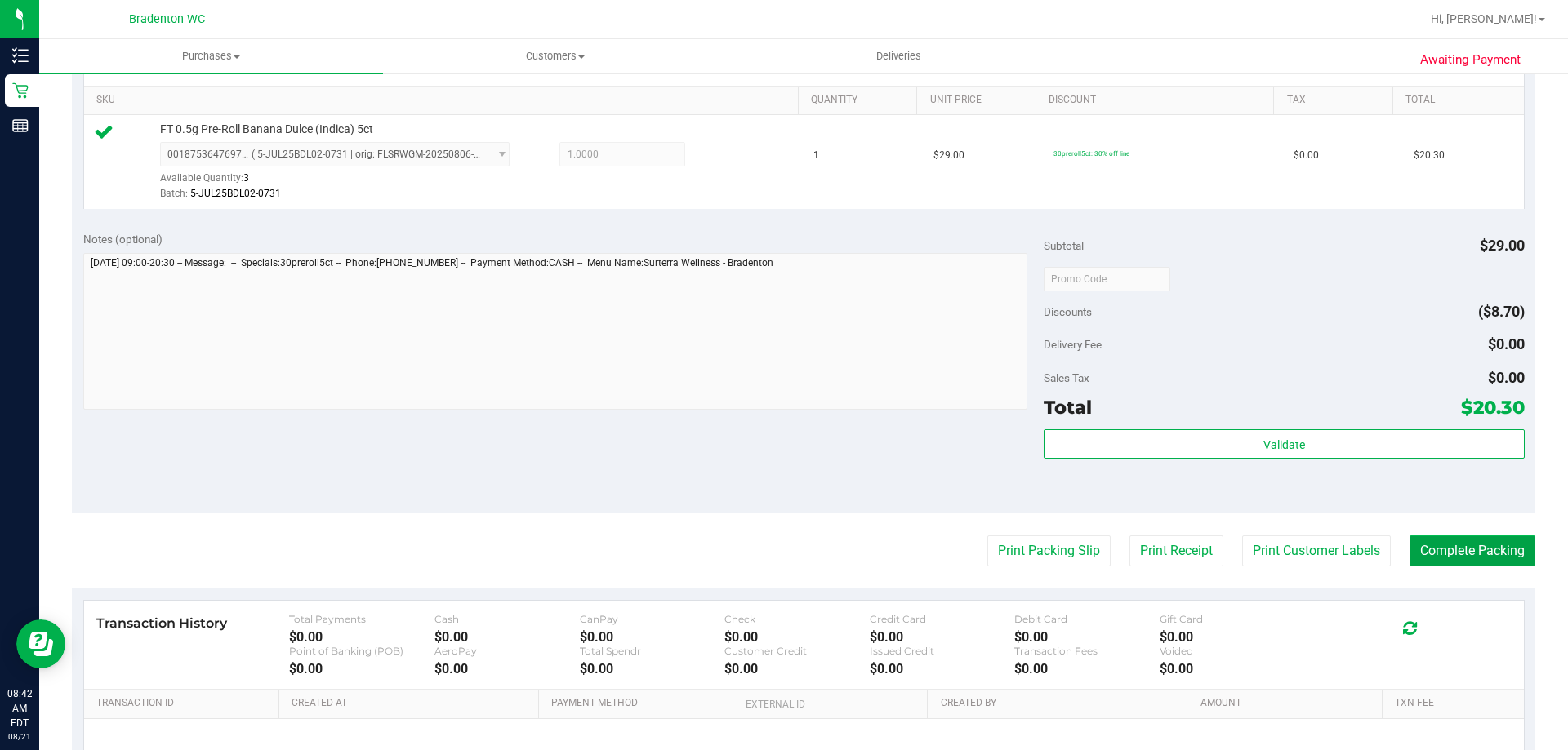
click at [1452, 552] on button "Complete Packing" at bounding box center [1472, 550] width 126 height 31
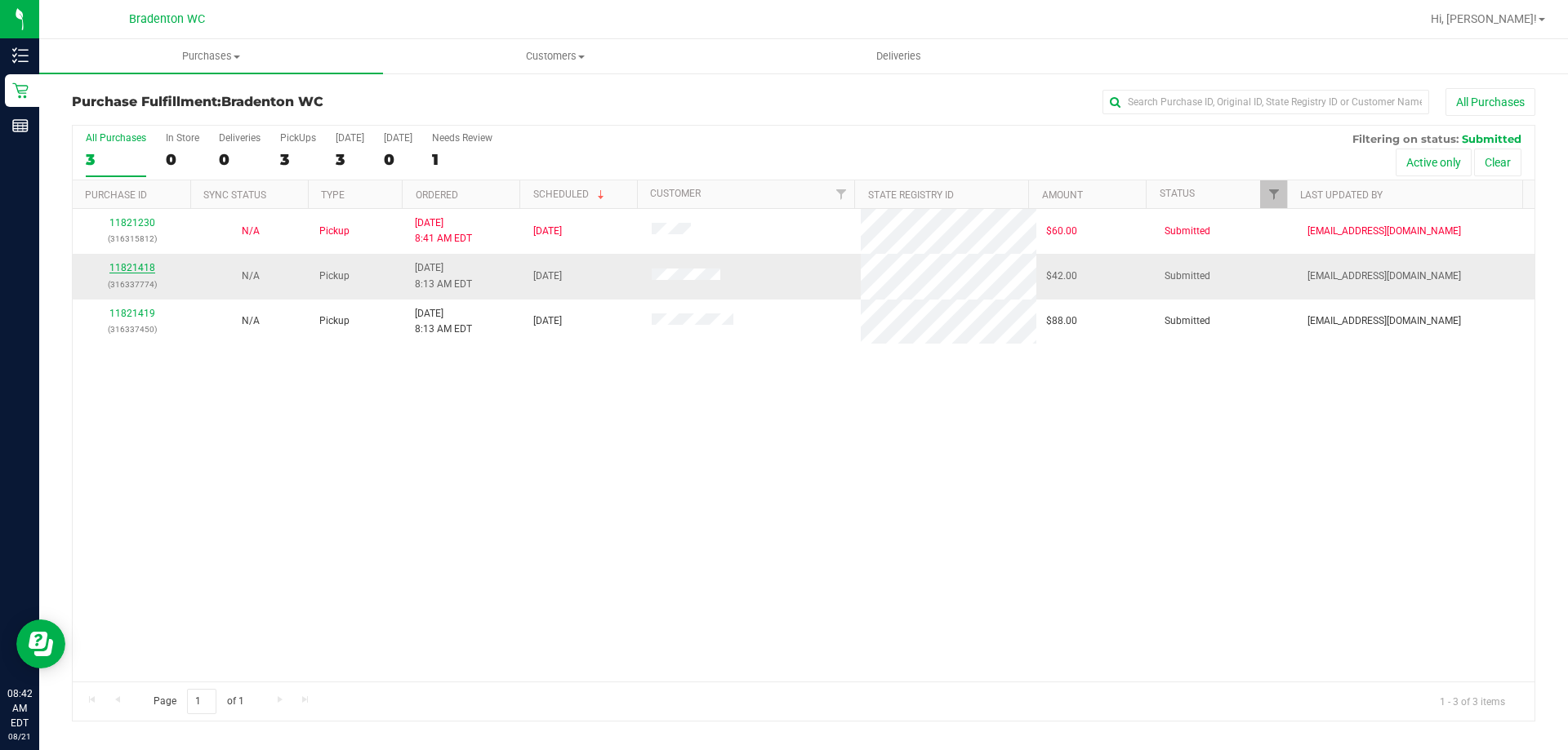
click at [139, 265] on link "11821418" at bounding box center [133, 267] width 46 height 11
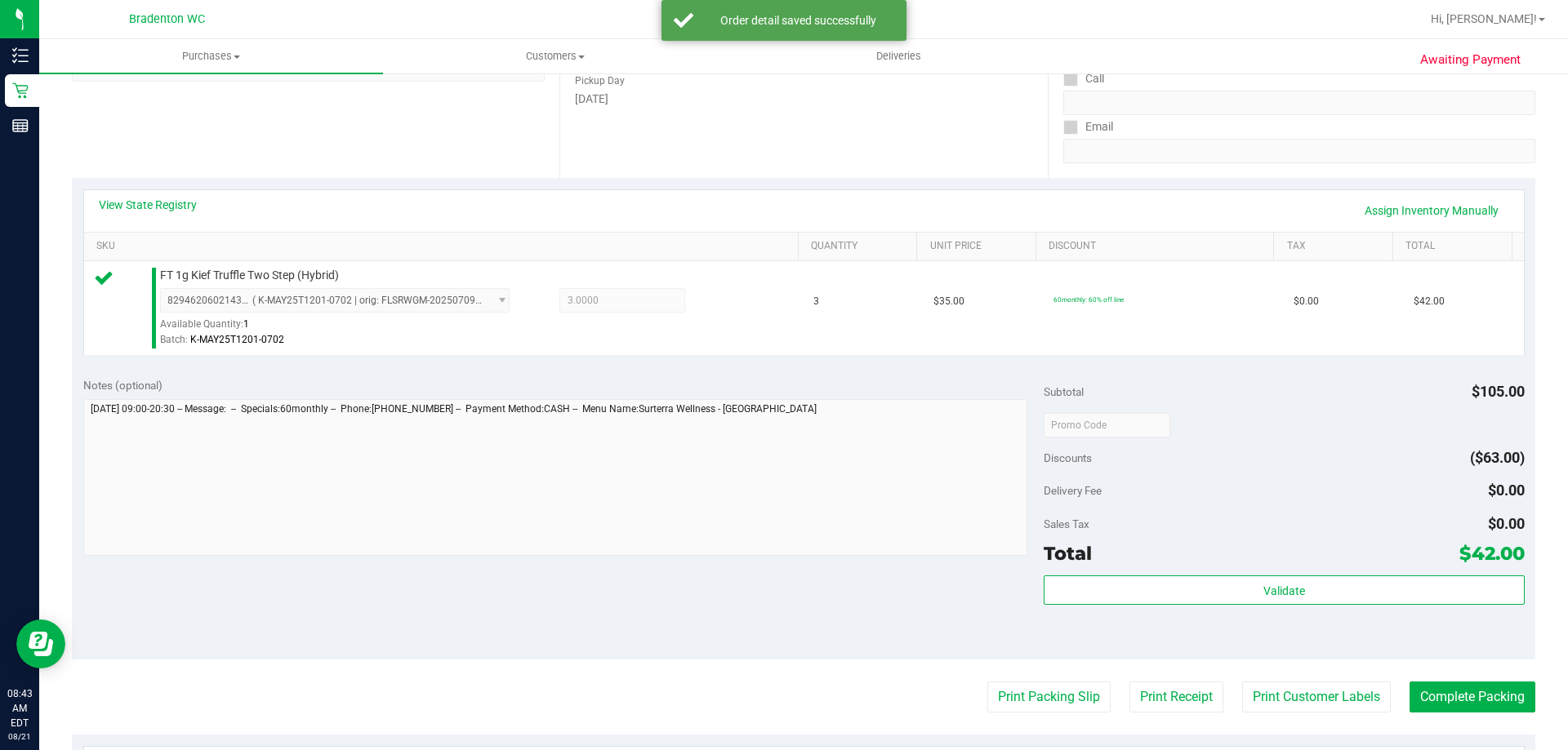
scroll to position [408, 0]
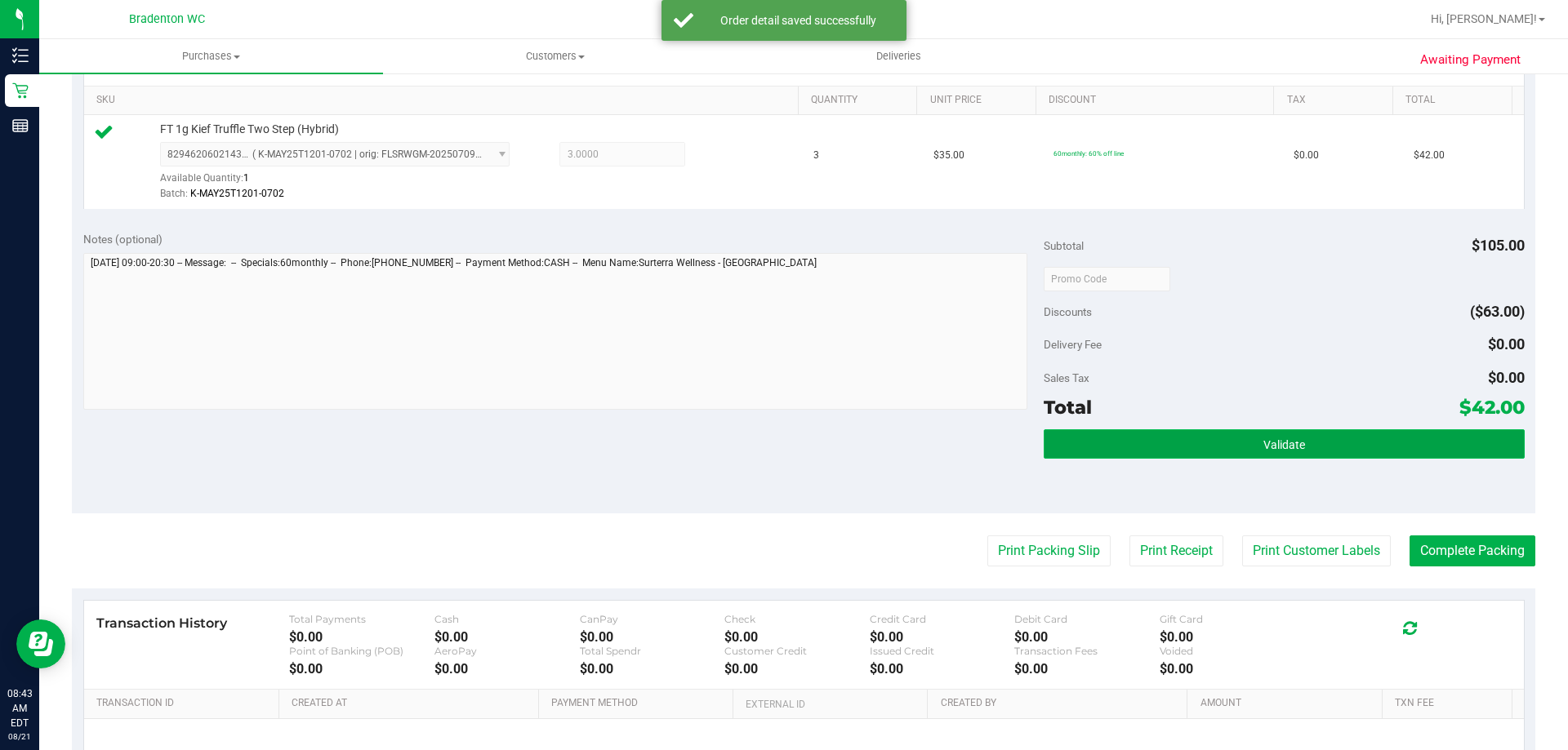
click at [1135, 457] on button "Validate" at bounding box center [1283, 443] width 480 height 30
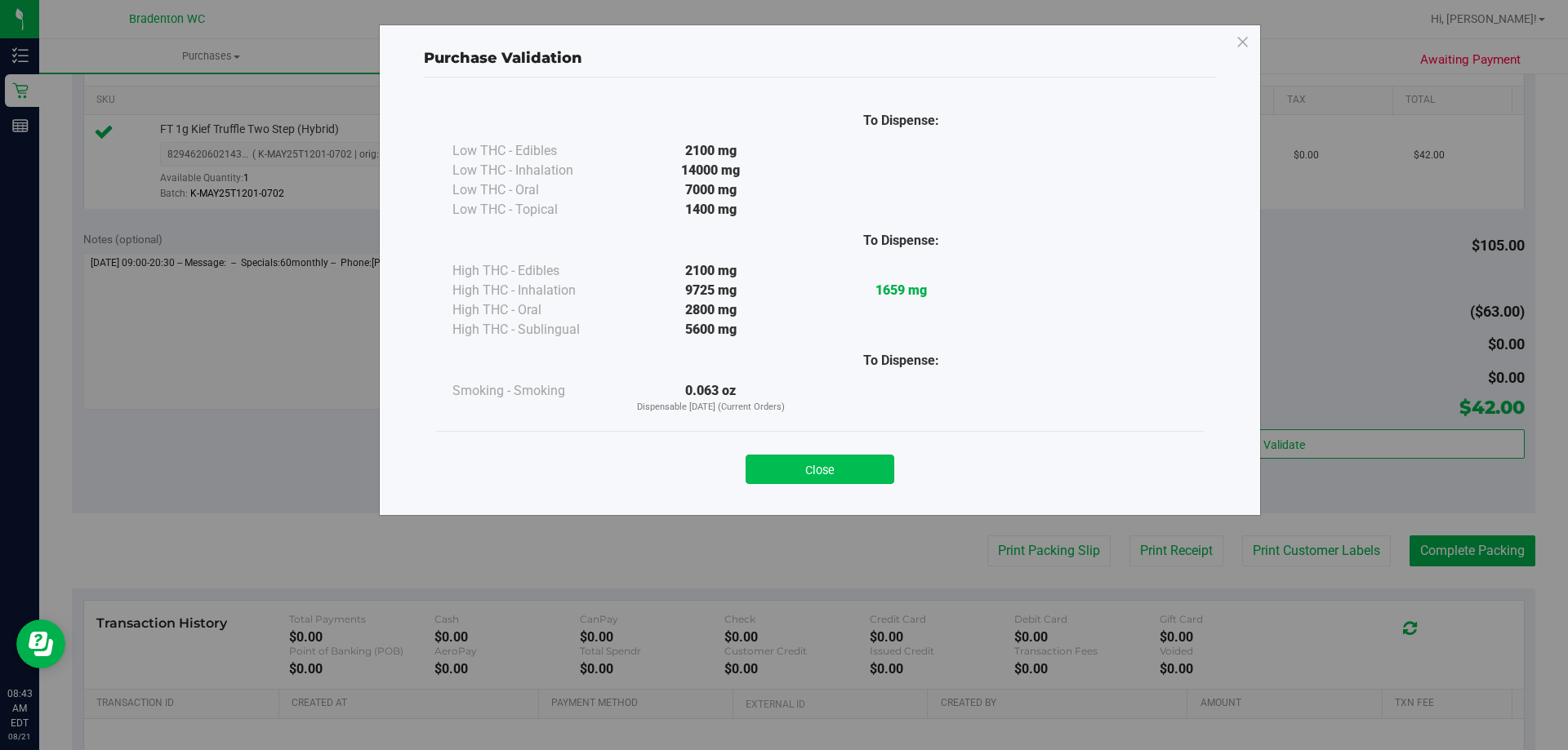
click at [804, 471] on button "Close" at bounding box center [819, 469] width 149 height 30
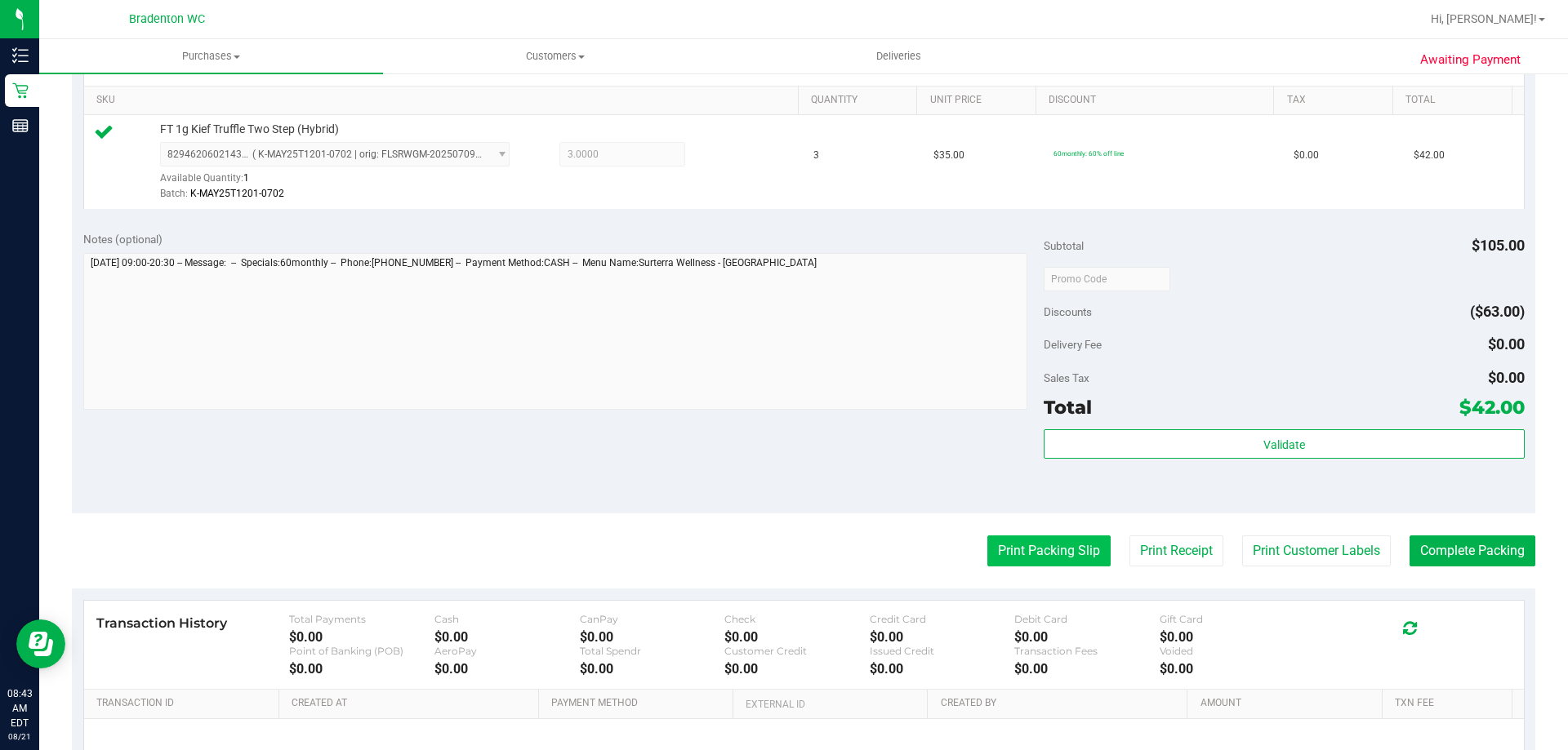
click at [1056, 544] on button "Print Packing Slip" at bounding box center [1049, 550] width 123 height 31
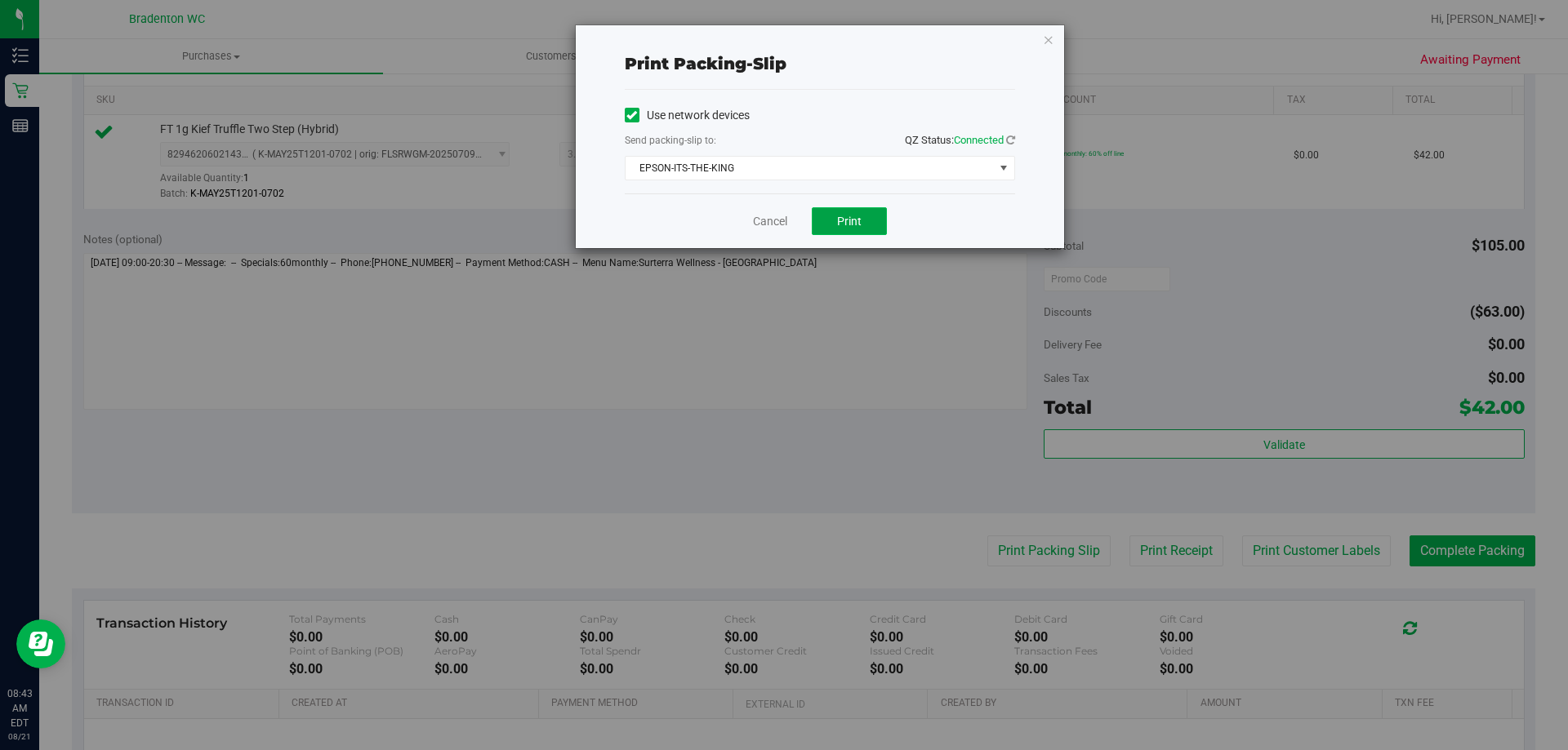
click at [841, 229] on button "Print" at bounding box center [849, 221] width 75 height 28
click at [1050, 37] on icon "button" at bounding box center [1048, 39] width 11 height 20
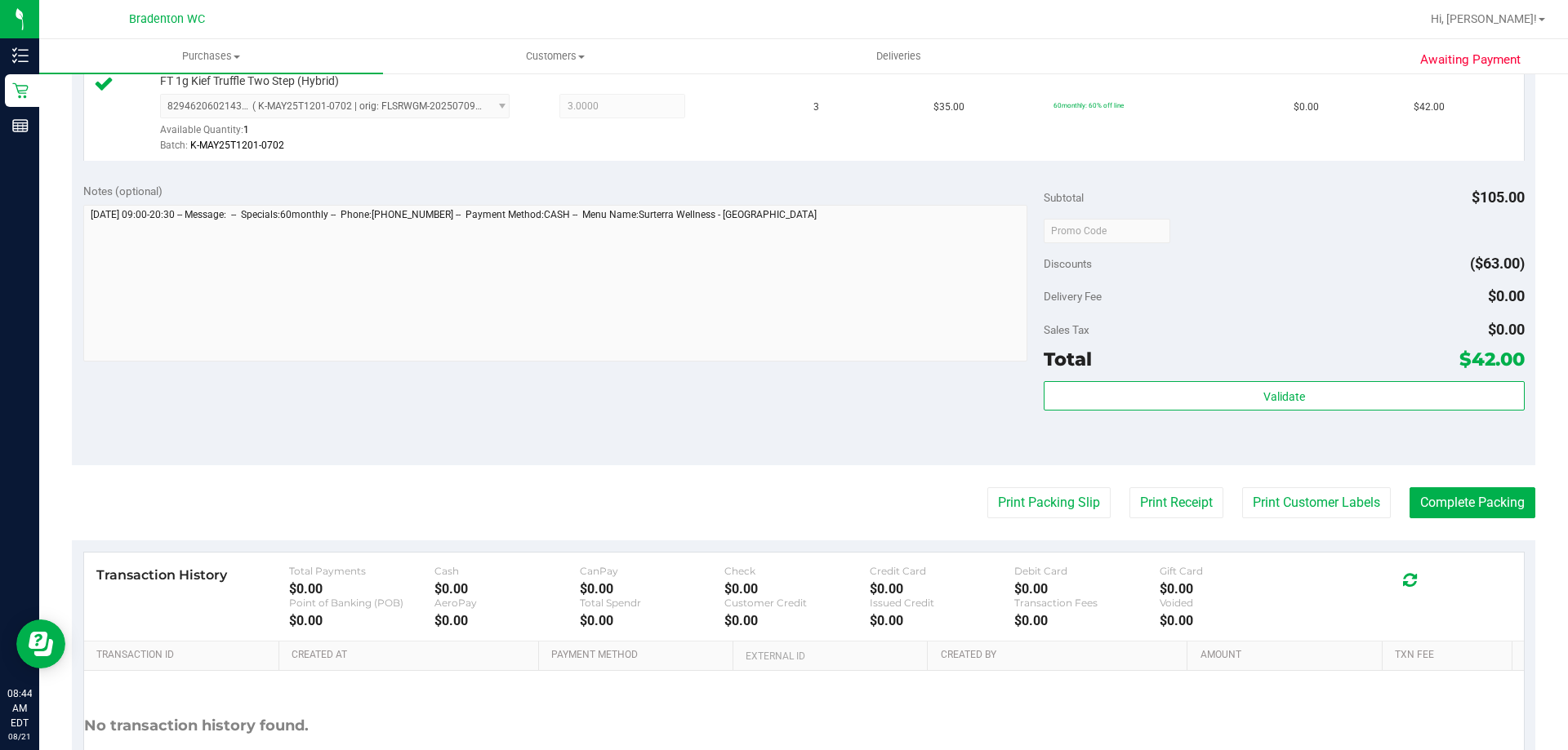
scroll to position [489, 0]
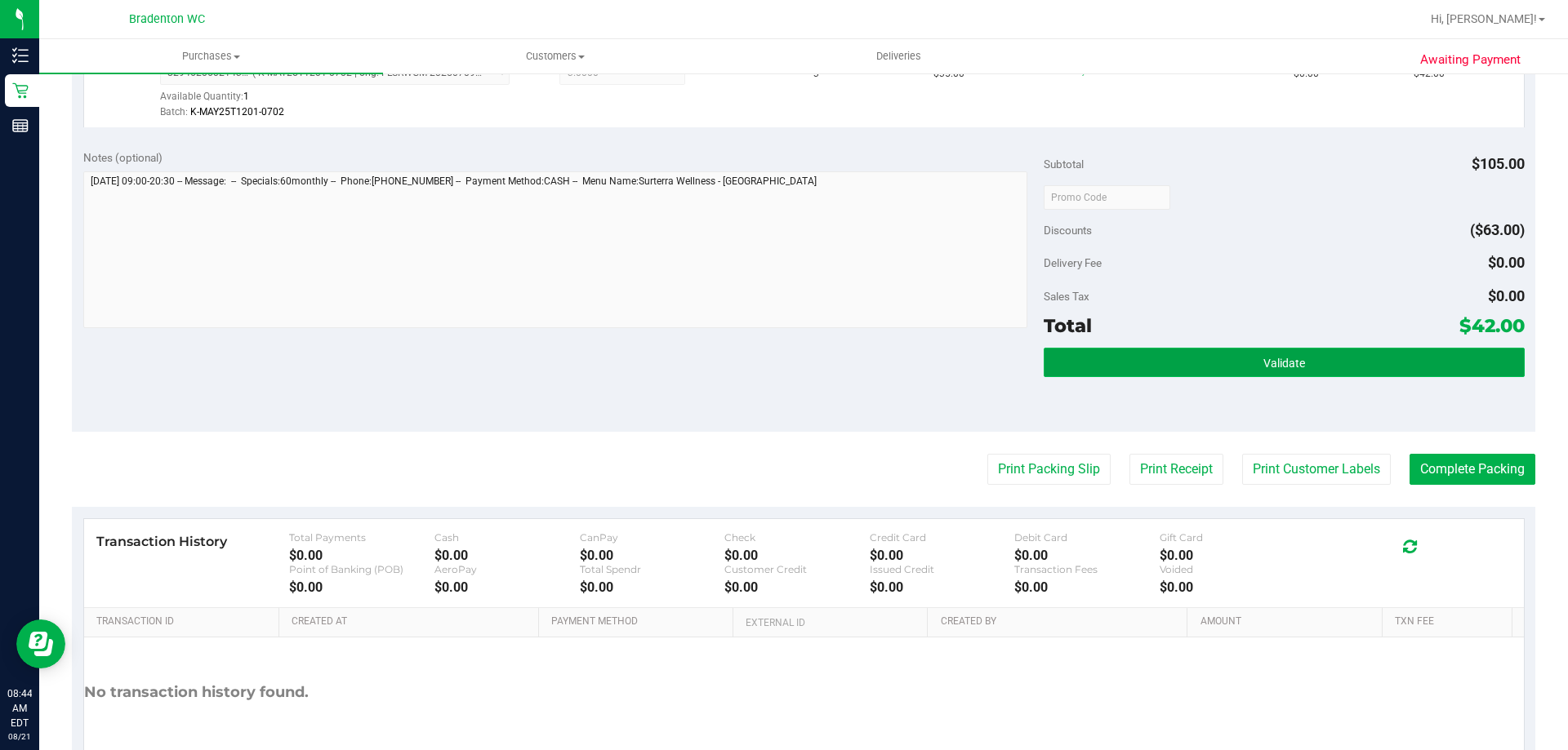
click at [1058, 358] on button "Validate" at bounding box center [1283, 362] width 480 height 30
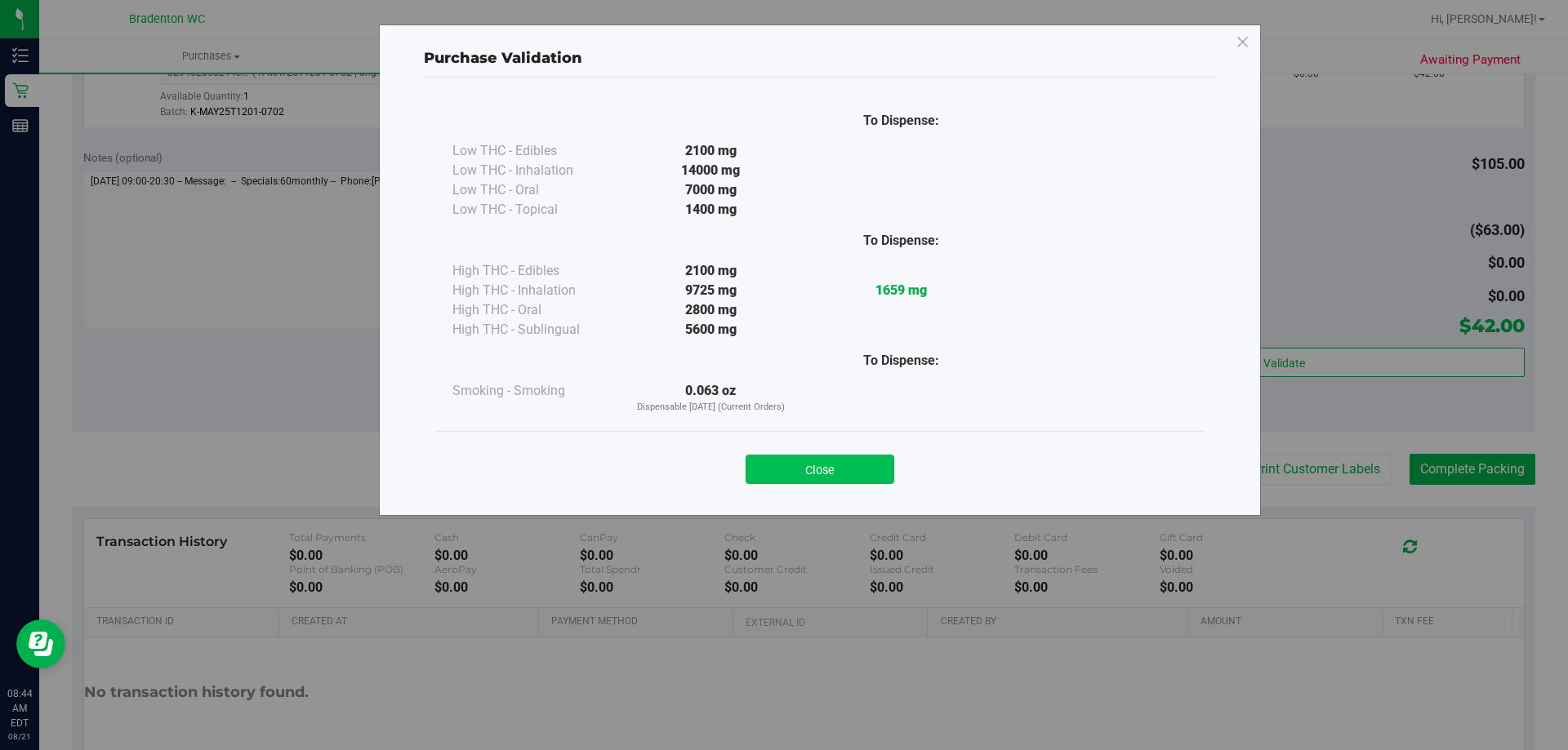
click at [802, 461] on button "Close" at bounding box center [819, 469] width 149 height 30
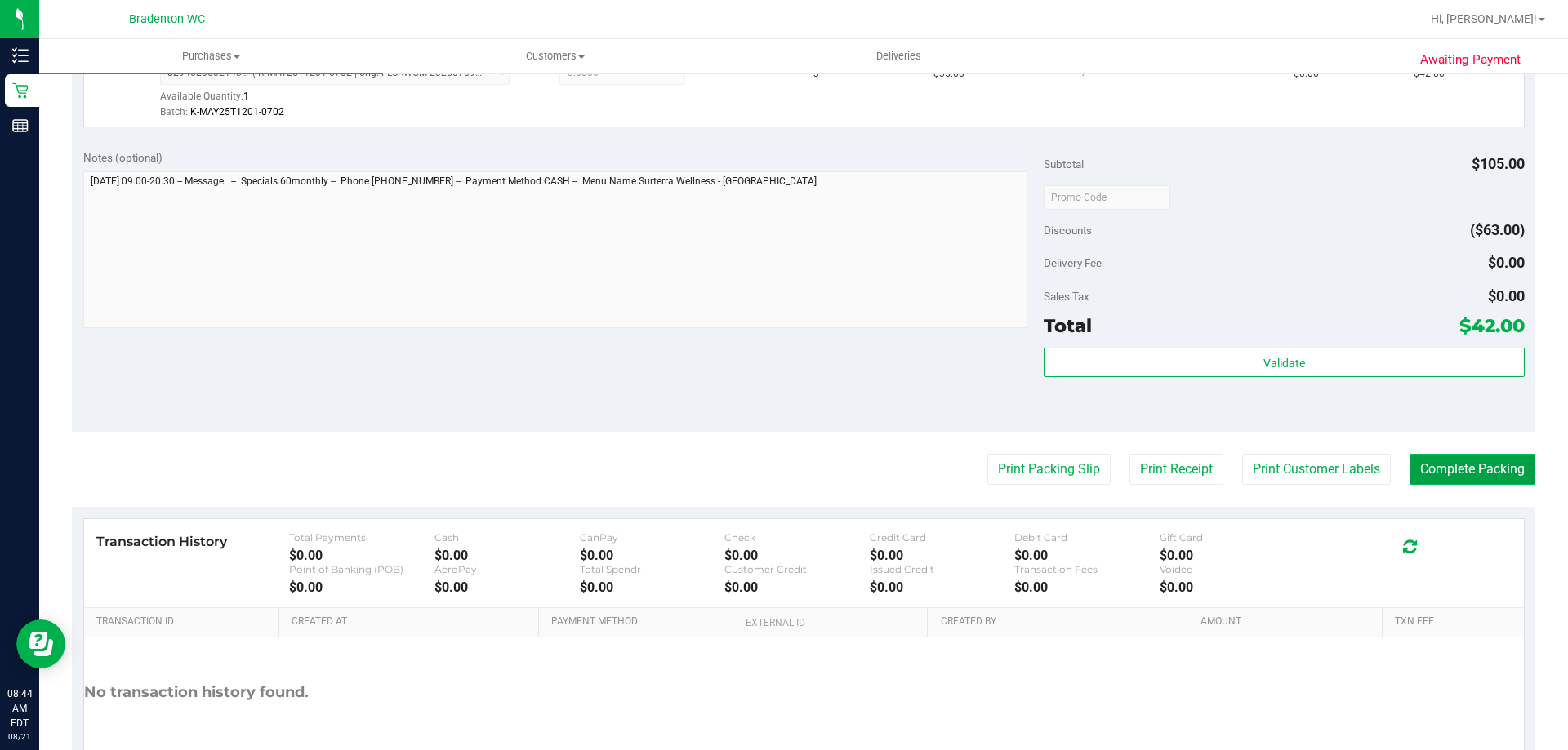
click at [1474, 469] on button "Complete Packing" at bounding box center [1472, 469] width 126 height 31
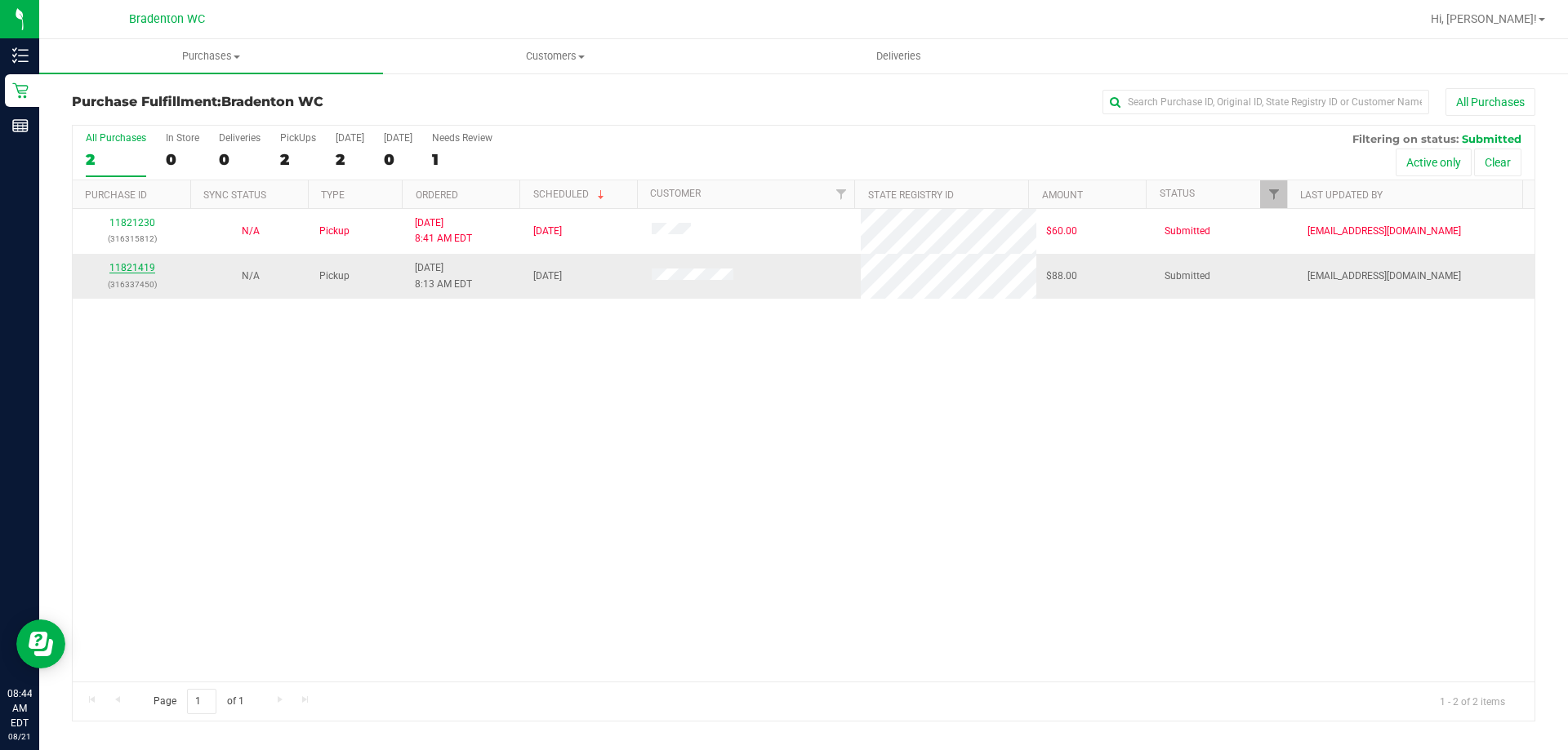
click at [146, 265] on link "11821419" at bounding box center [133, 267] width 46 height 11
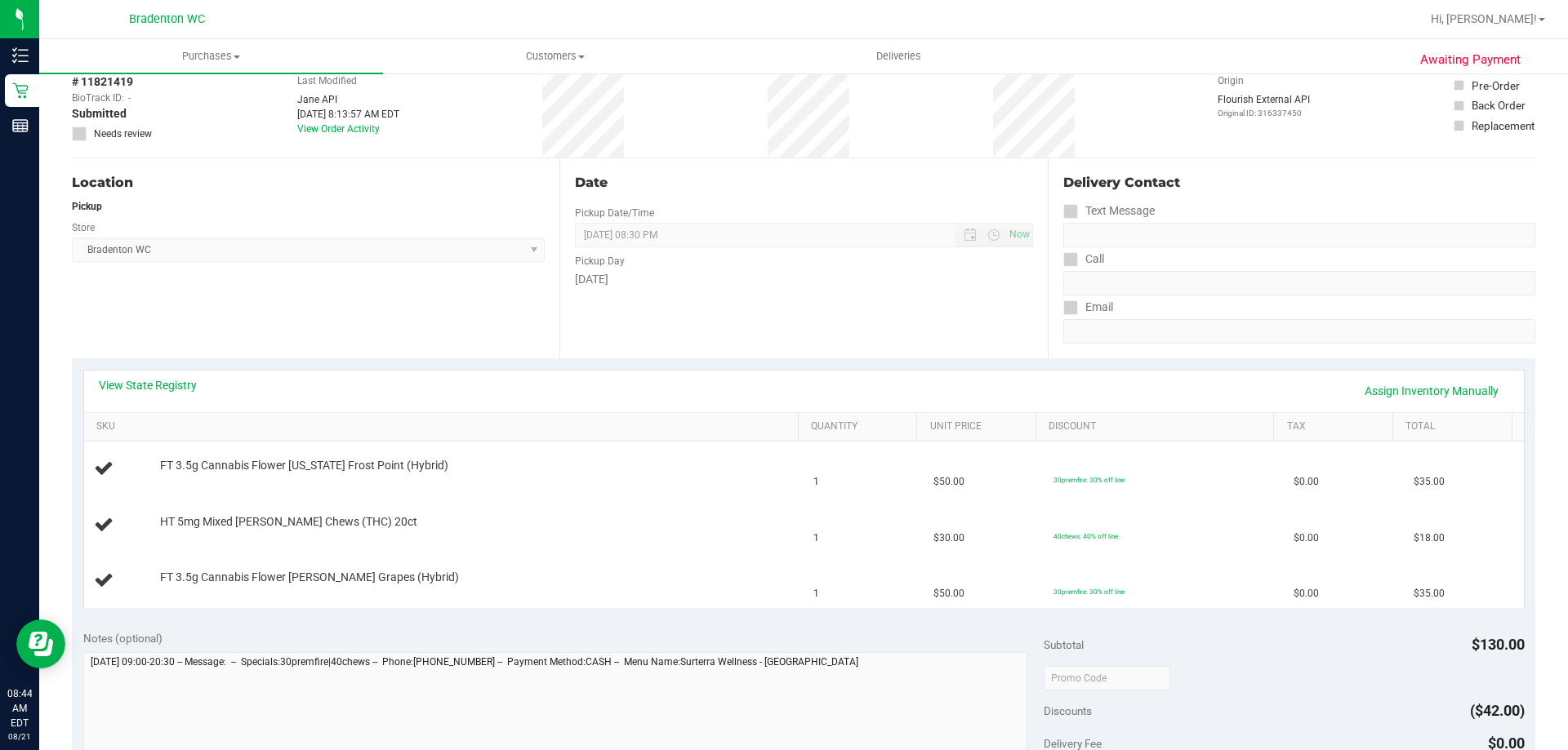
scroll to position [163, 0]
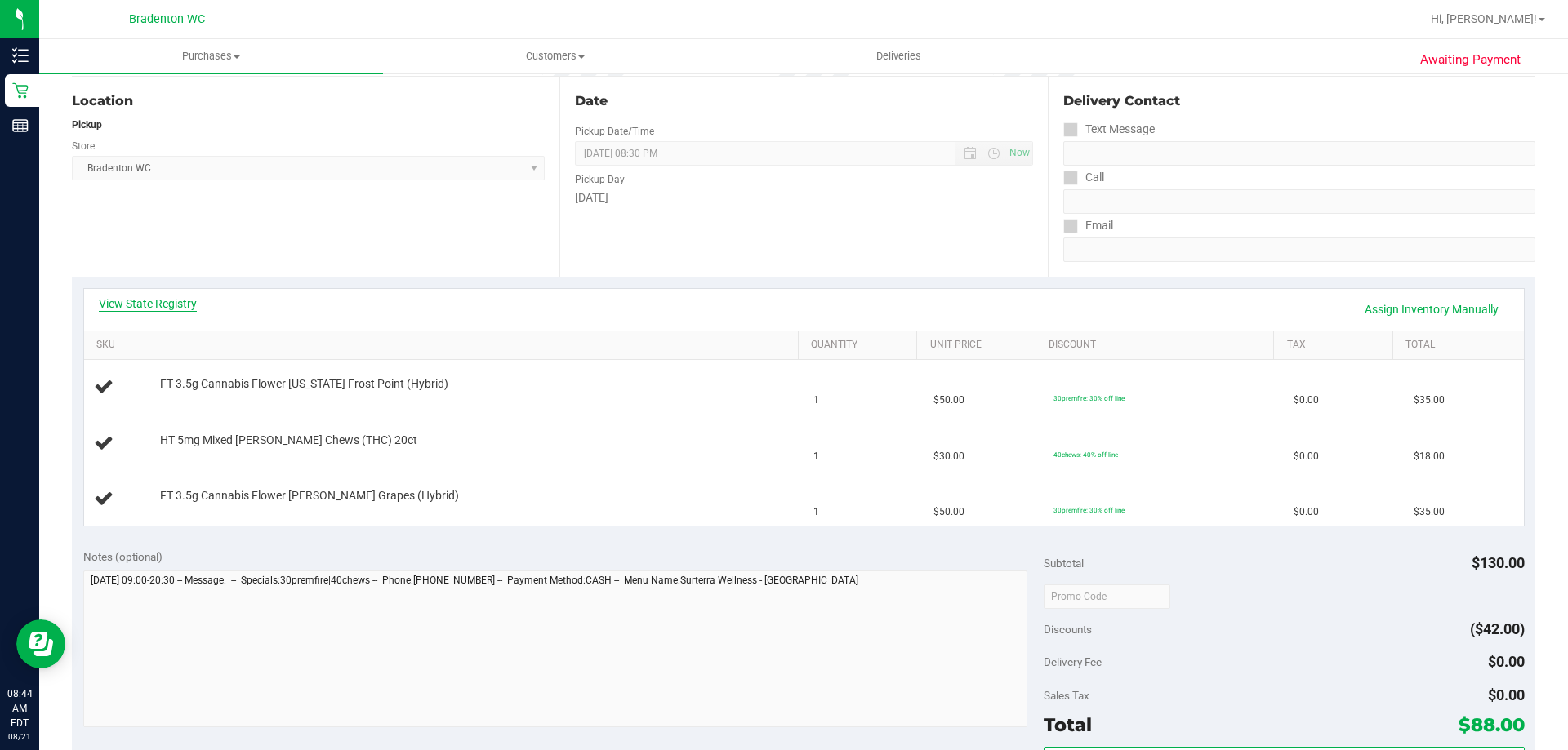
click at [135, 302] on link "View State Registry" at bounding box center [147, 303] width 98 height 16
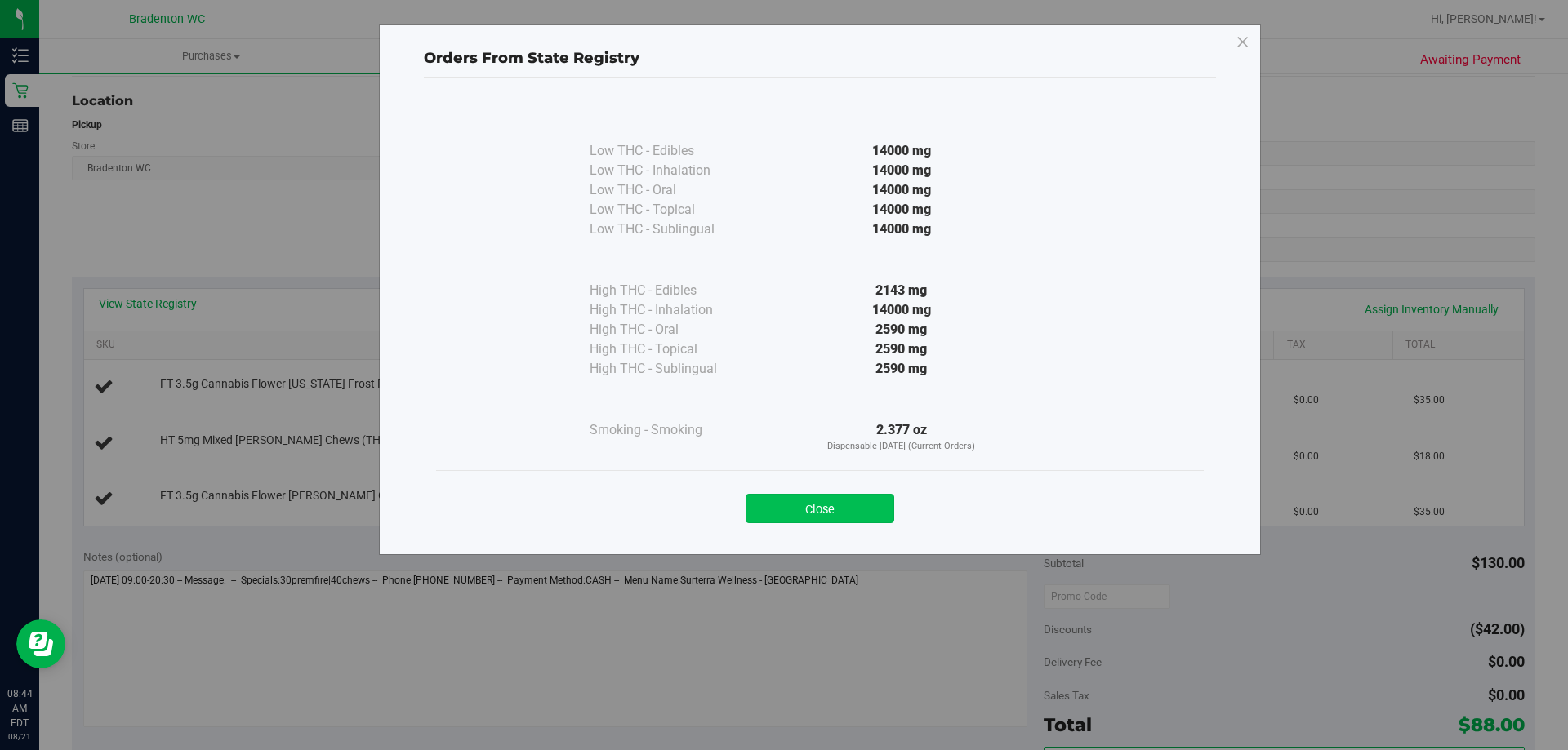
click at [782, 501] on button "Close" at bounding box center [819, 508] width 149 height 30
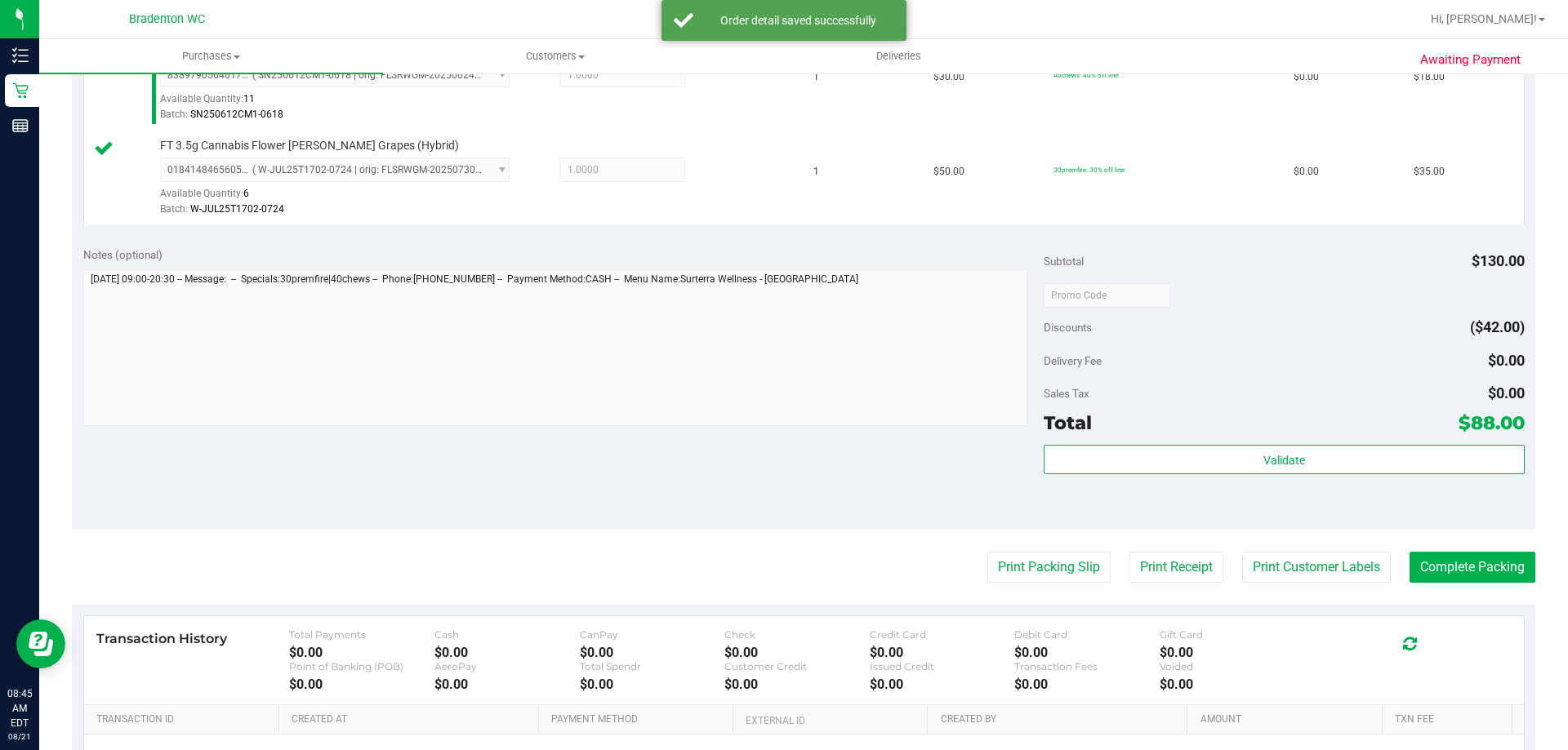
scroll to position [653, 0]
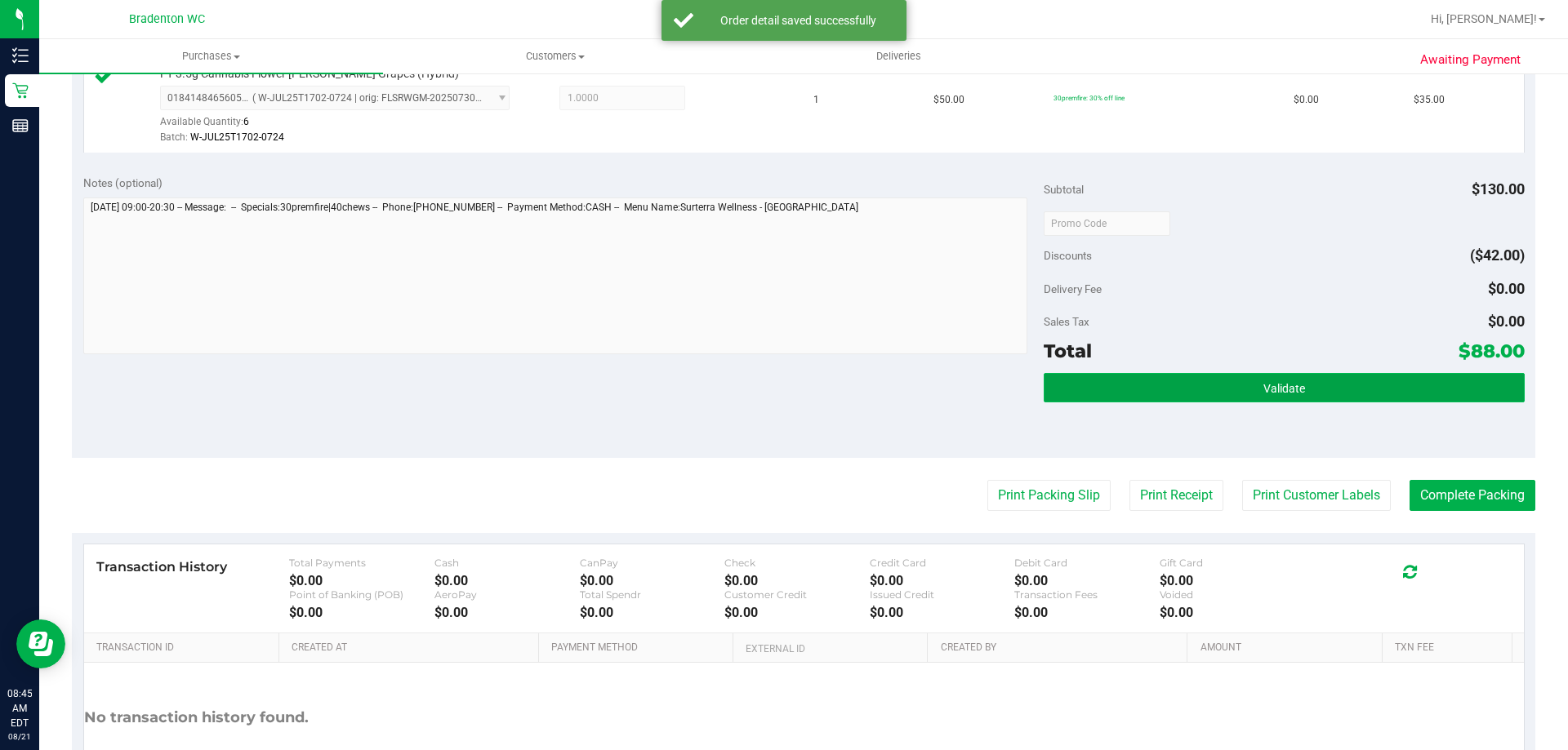
click at [1100, 396] on button "Validate" at bounding box center [1283, 387] width 480 height 30
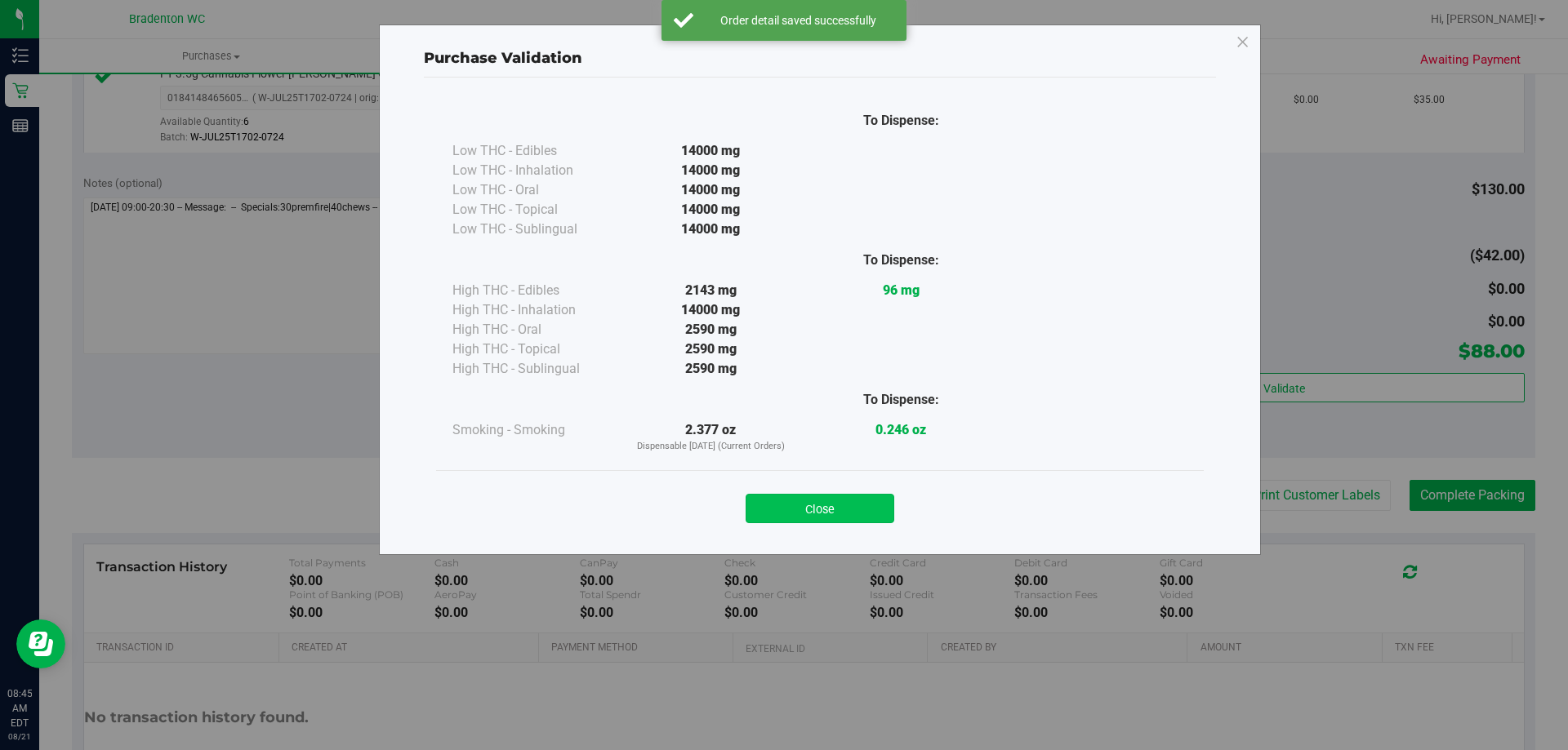
click at [832, 517] on button "Close" at bounding box center [819, 508] width 149 height 30
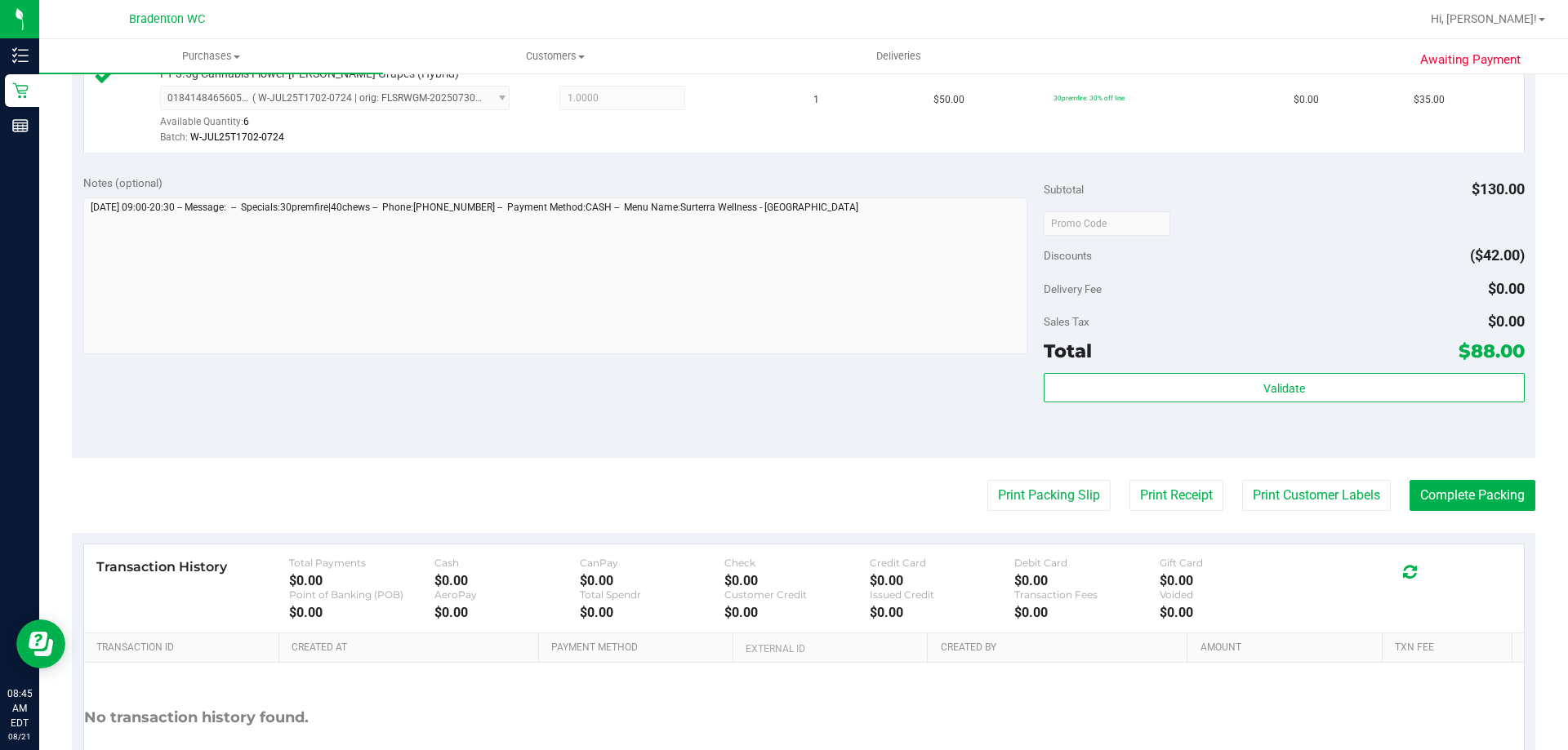
scroll to position [735, 0]
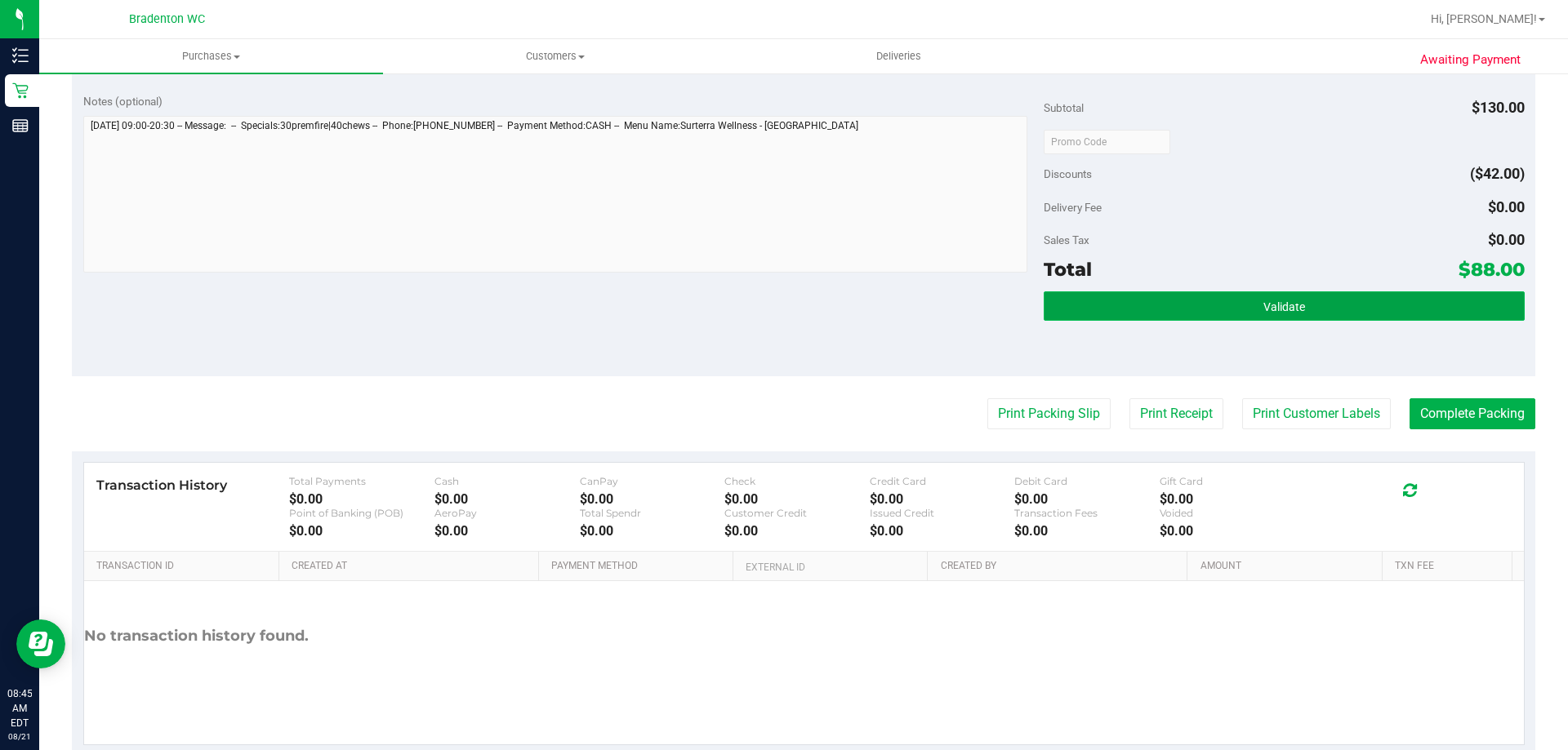
click at [1163, 307] on button "Validate" at bounding box center [1283, 306] width 480 height 30
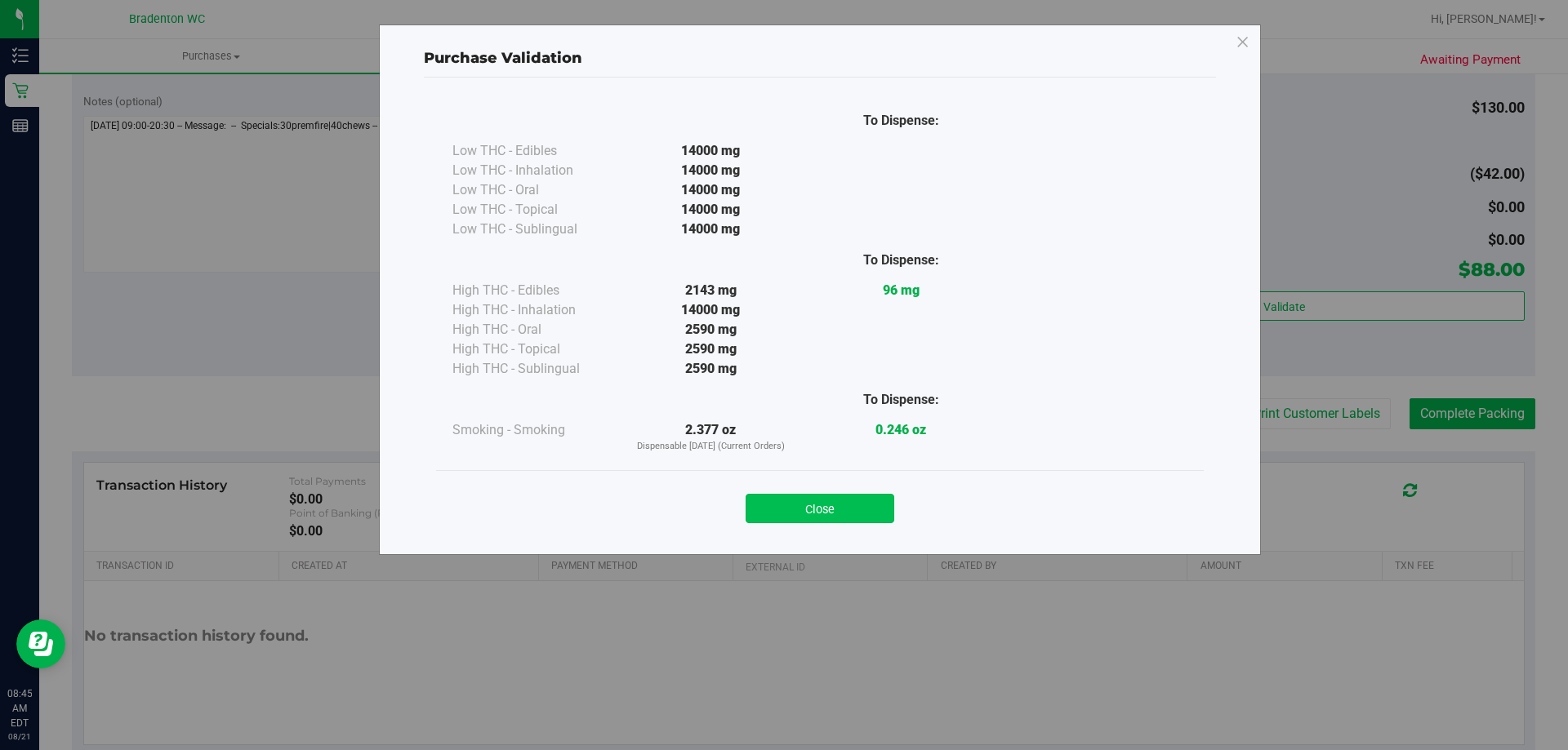
click at [811, 504] on button "Close" at bounding box center [819, 508] width 149 height 30
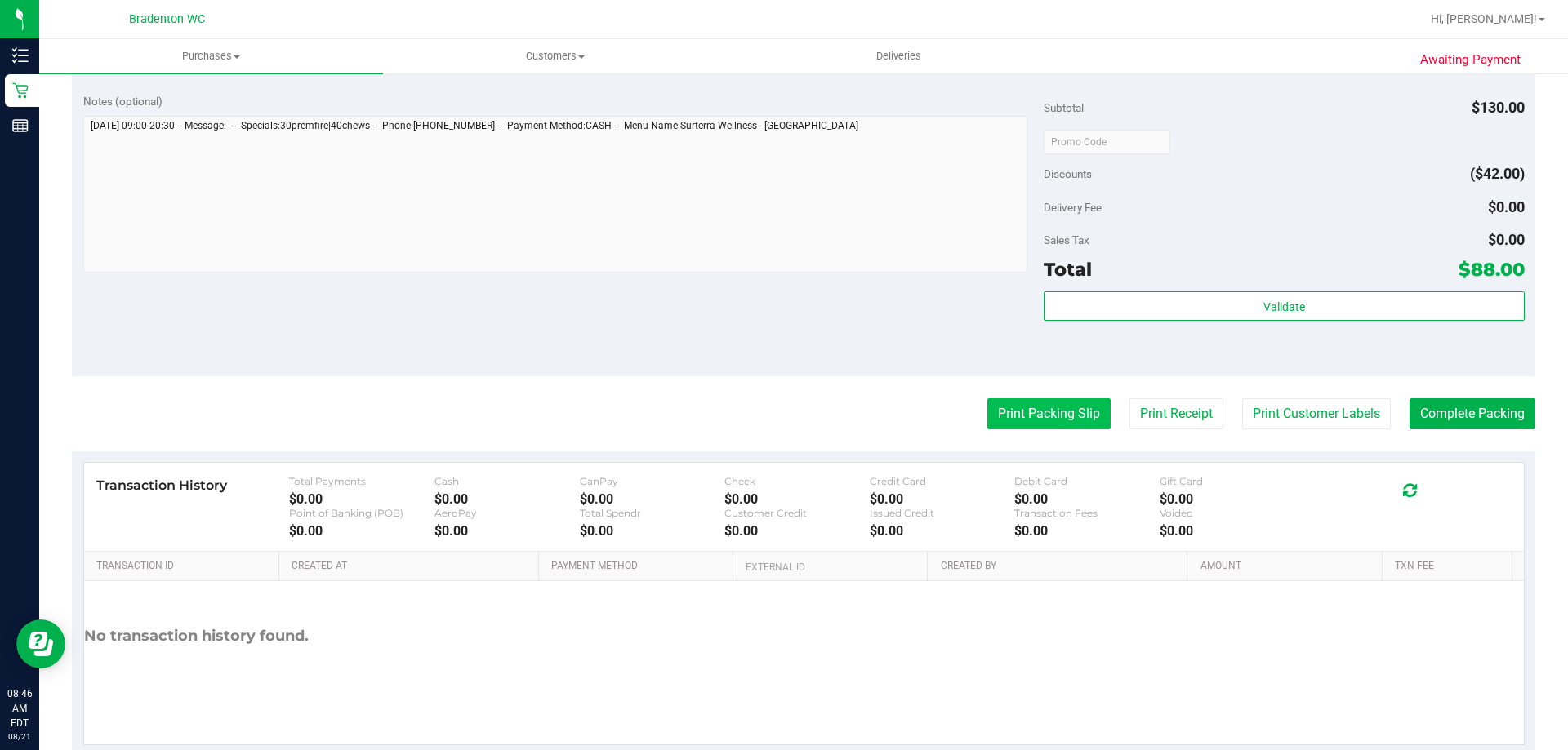
click at [1031, 426] on button "Print Packing Slip" at bounding box center [1049, 414] width 123 height 31
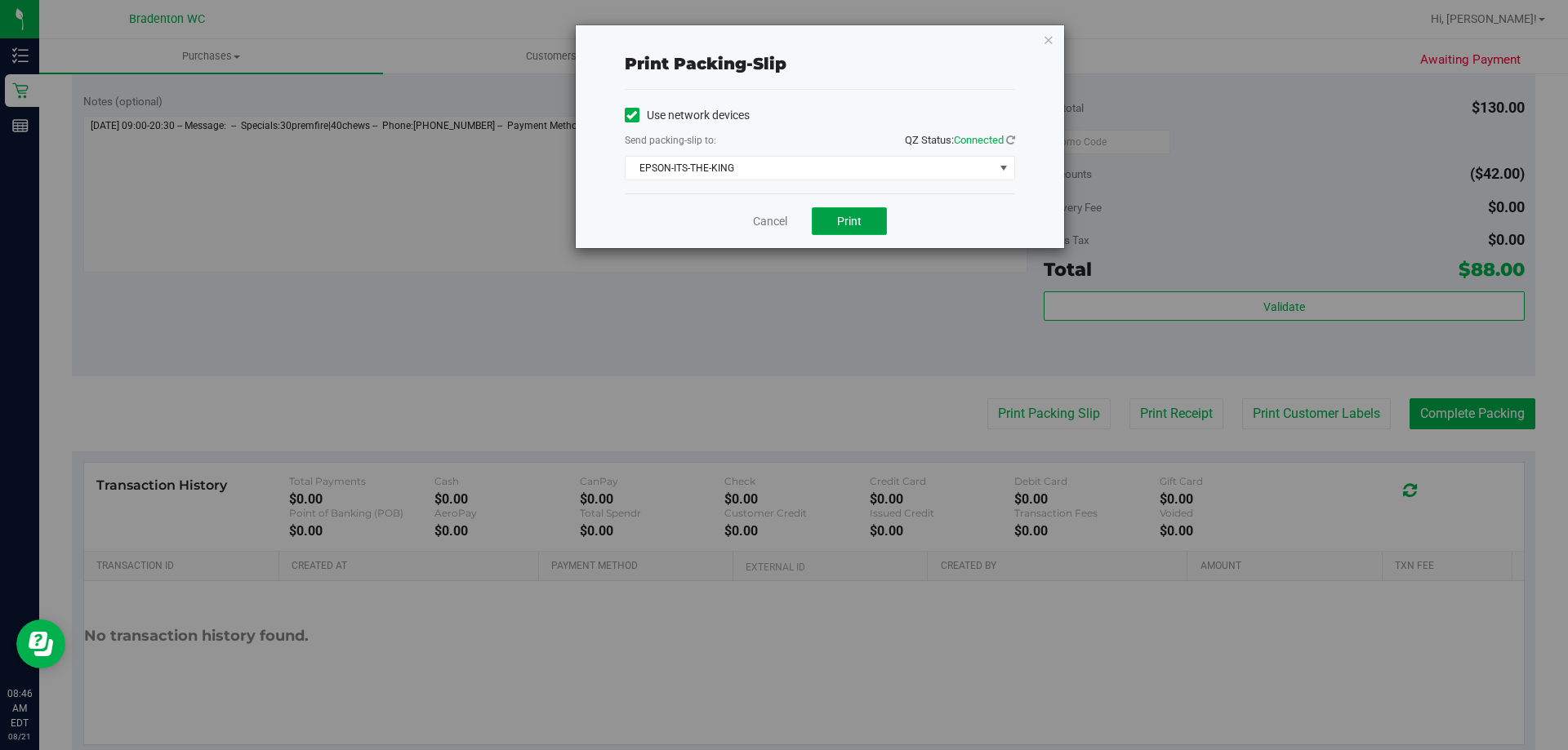
click at [845, 226] on span "Print" at bounding box center [849, 221] width 25 height 13
click at [1045, 37] on icon "button" at bounding box center [1048, 39] width 11 height 20
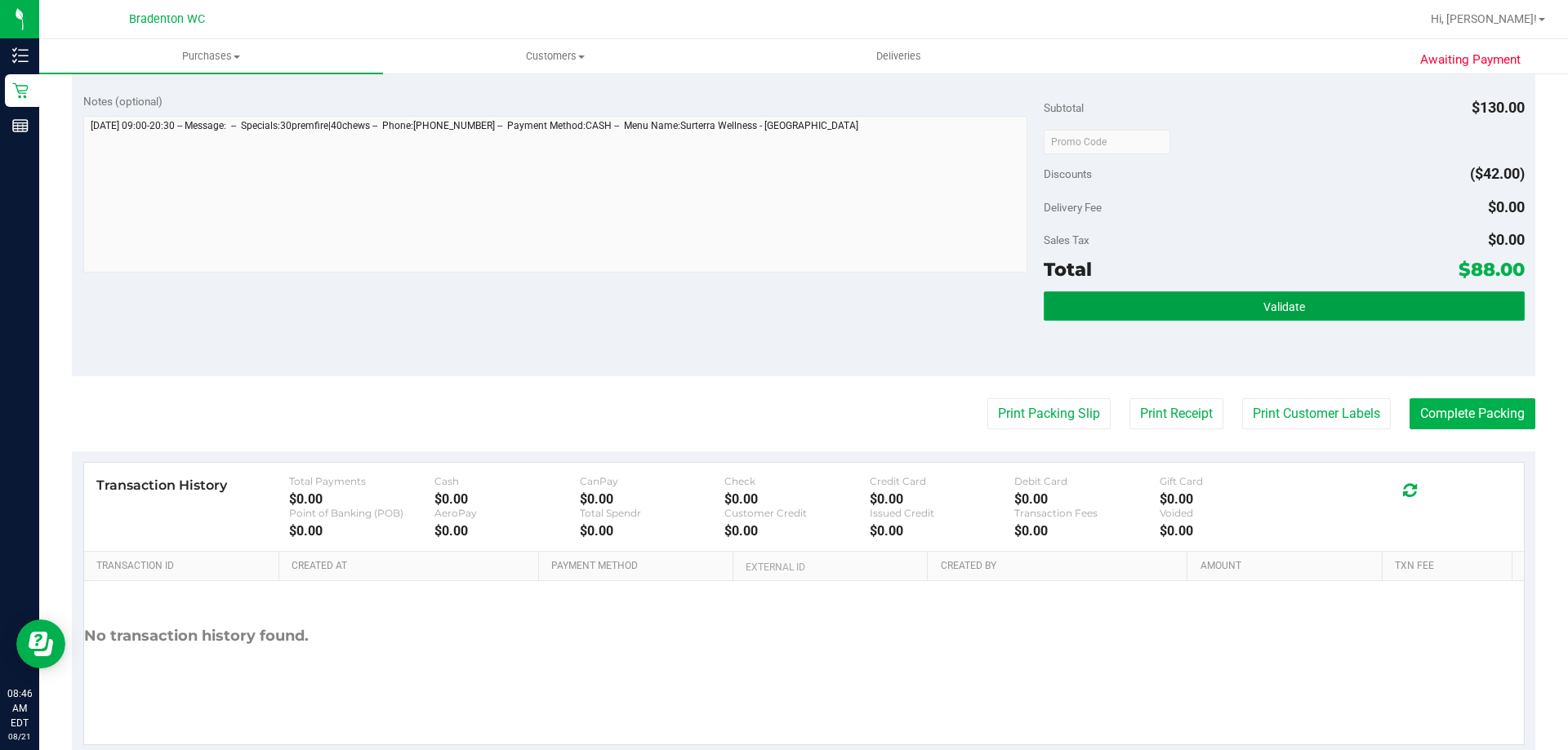
click at [1102, 311] on button "Validate" at bounding box center [1283, 306] width 480 height 30
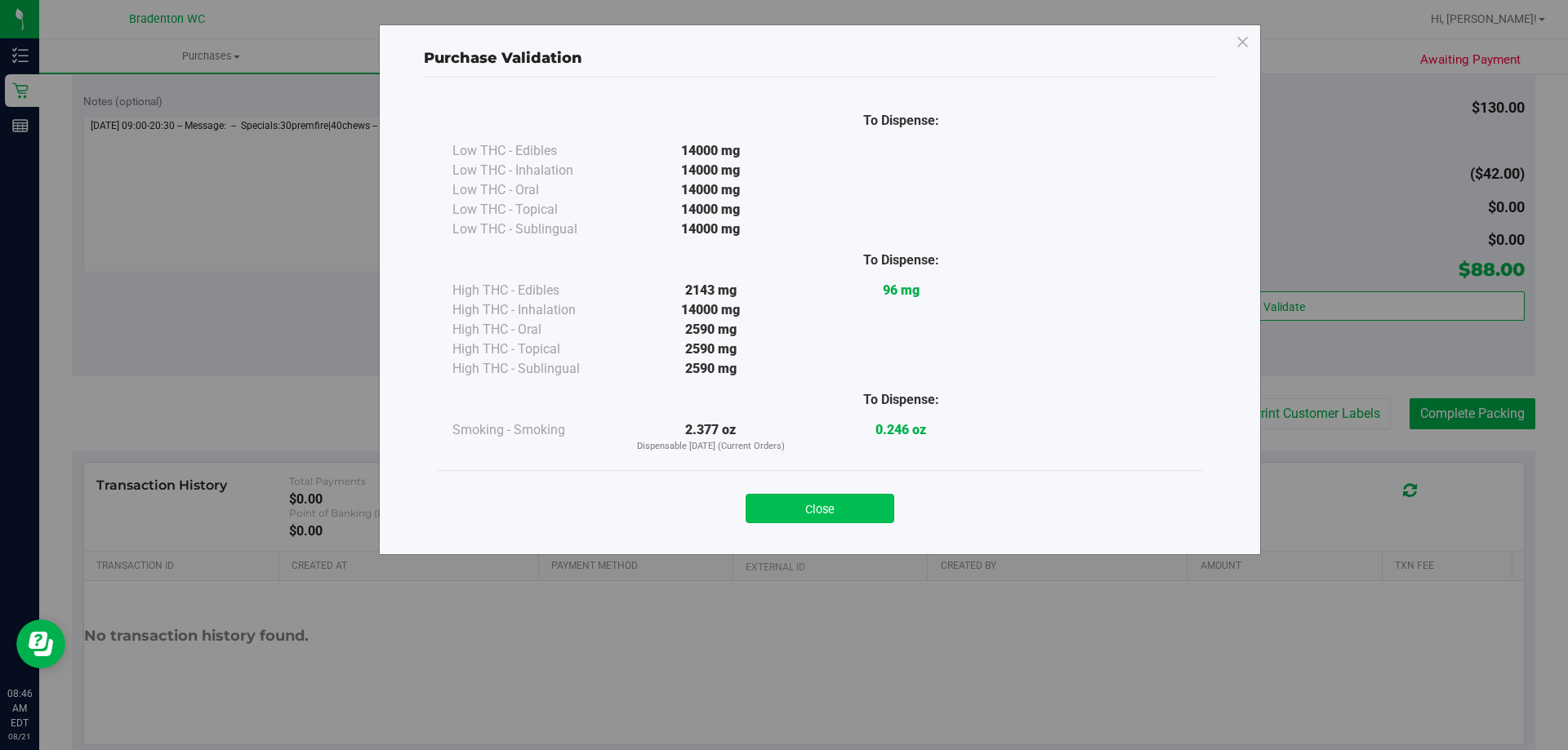
click at [849, 507] on button "Close" at bounding box center [819, 508] width 149 height 30
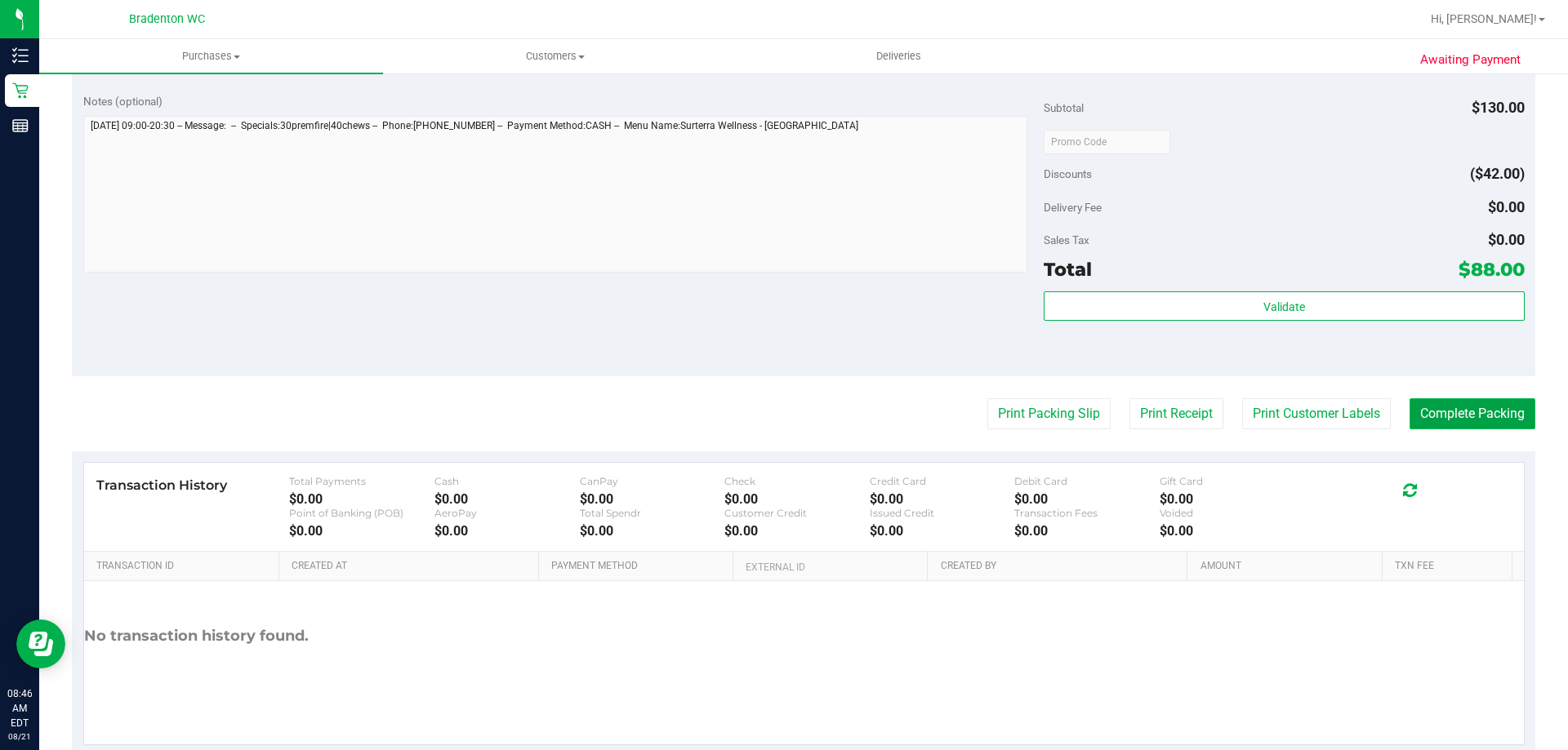
click at [1432, 406] on button "Complete Packing" at bounding box center [1472, 414] width 126 height 31
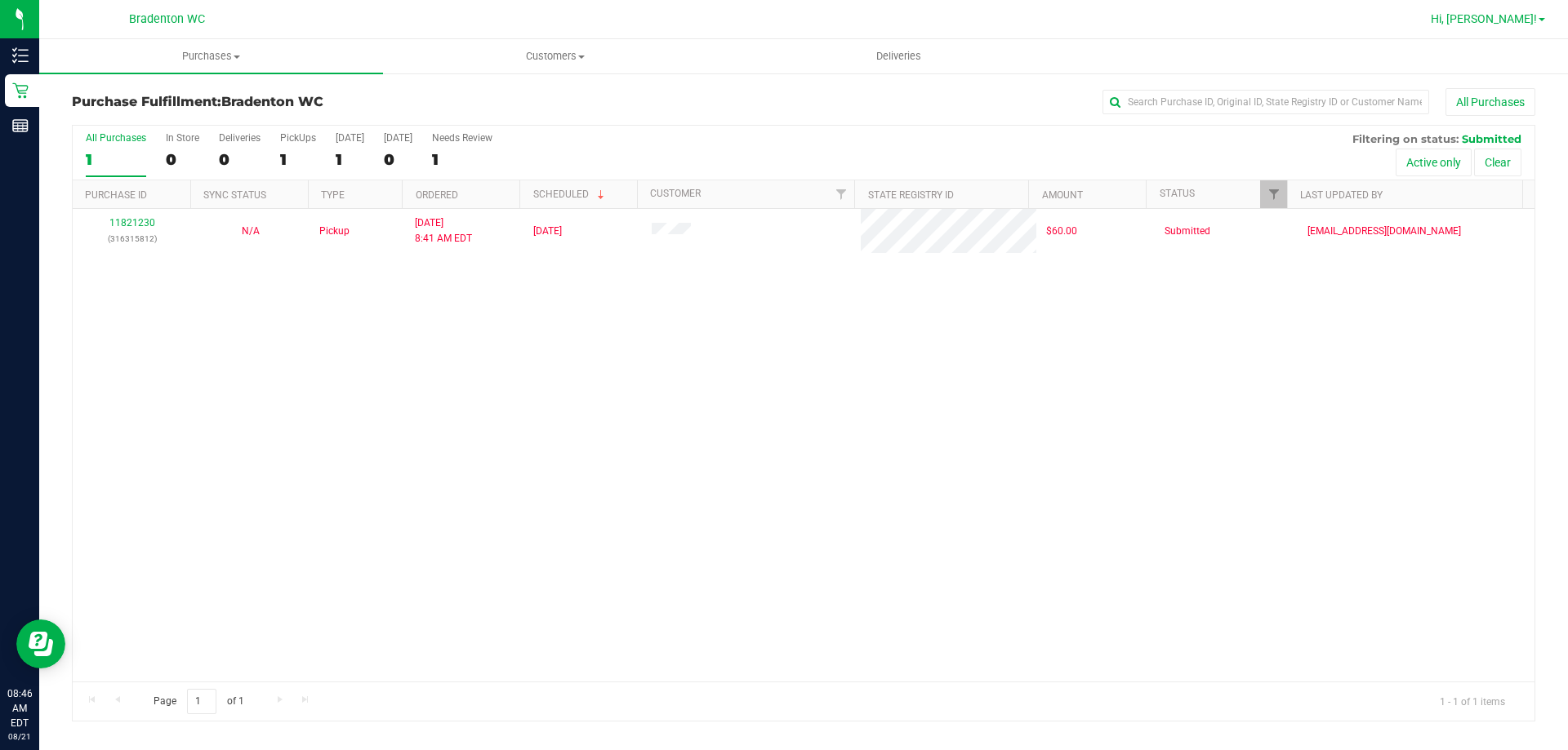
click at [1541, 25] on link "Hi, [PERSON_NAME]!" at bounding box center [1488, 19] width 127 height 17
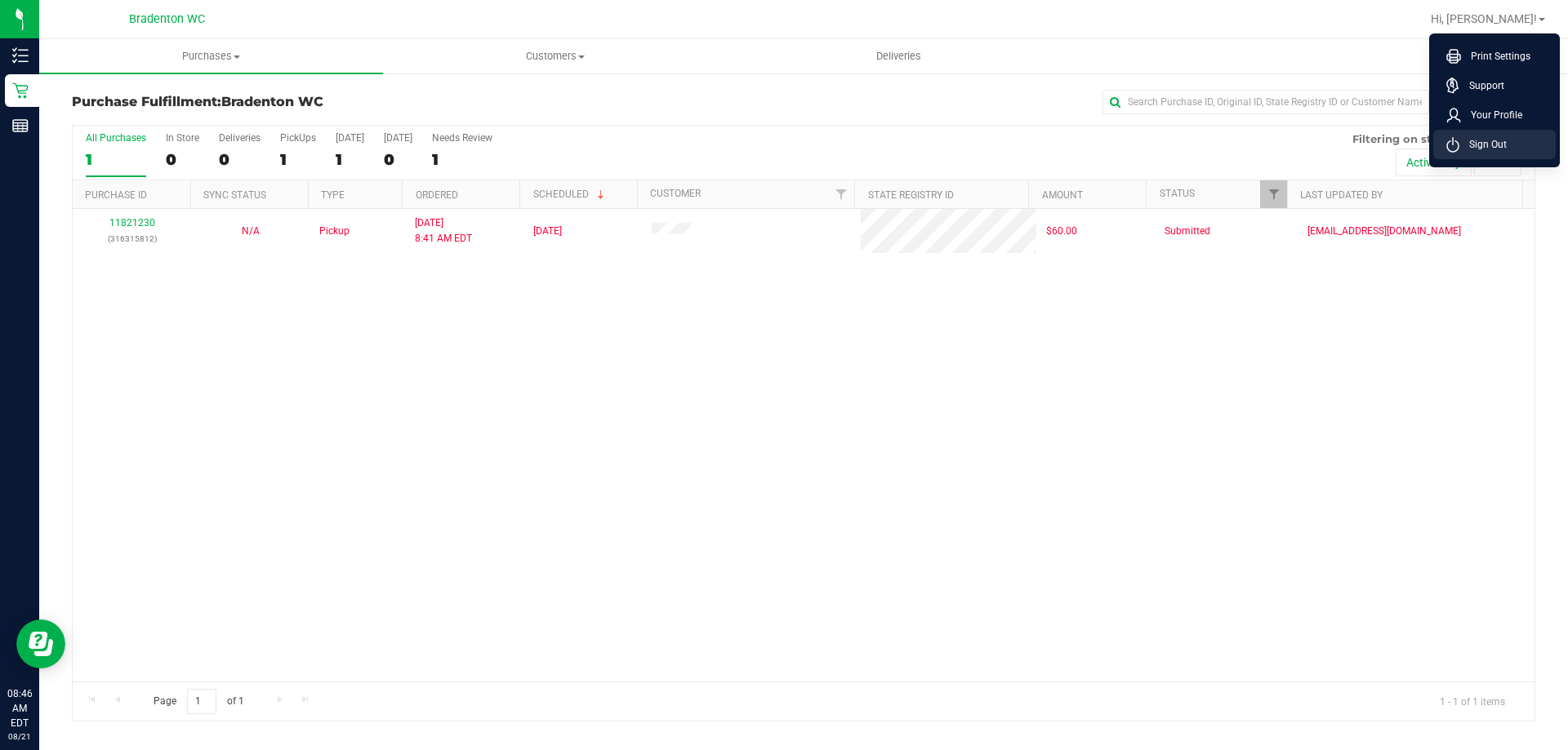
click at [1512, 149] on li "Sign Out" at bounding box center [1494, 144] width 122 height 30
